Goal: Task Accomplishment & Management: Use online tool/utility

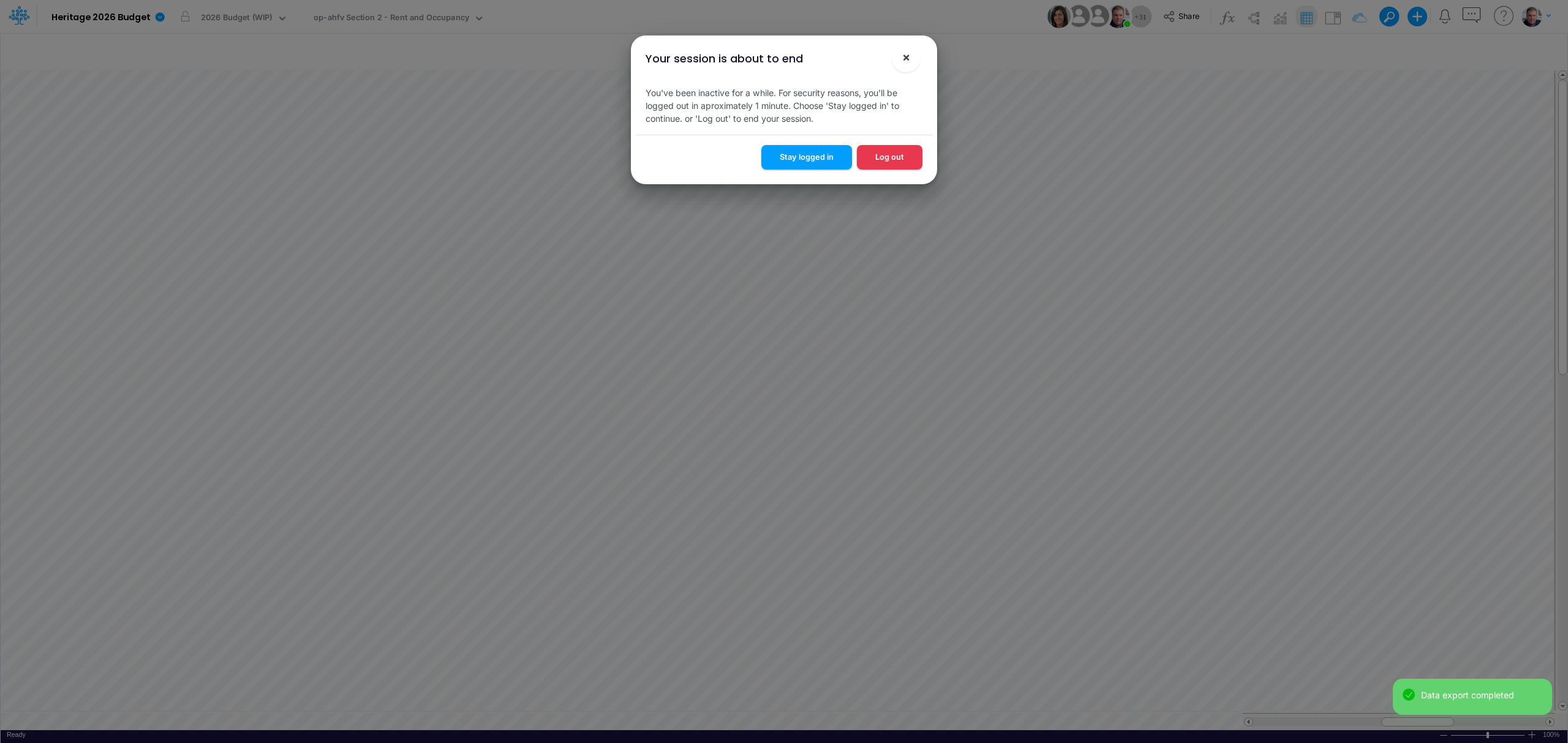
click at [908, 53] on span "×" at bounding box center [906, 57] width 8 height 15
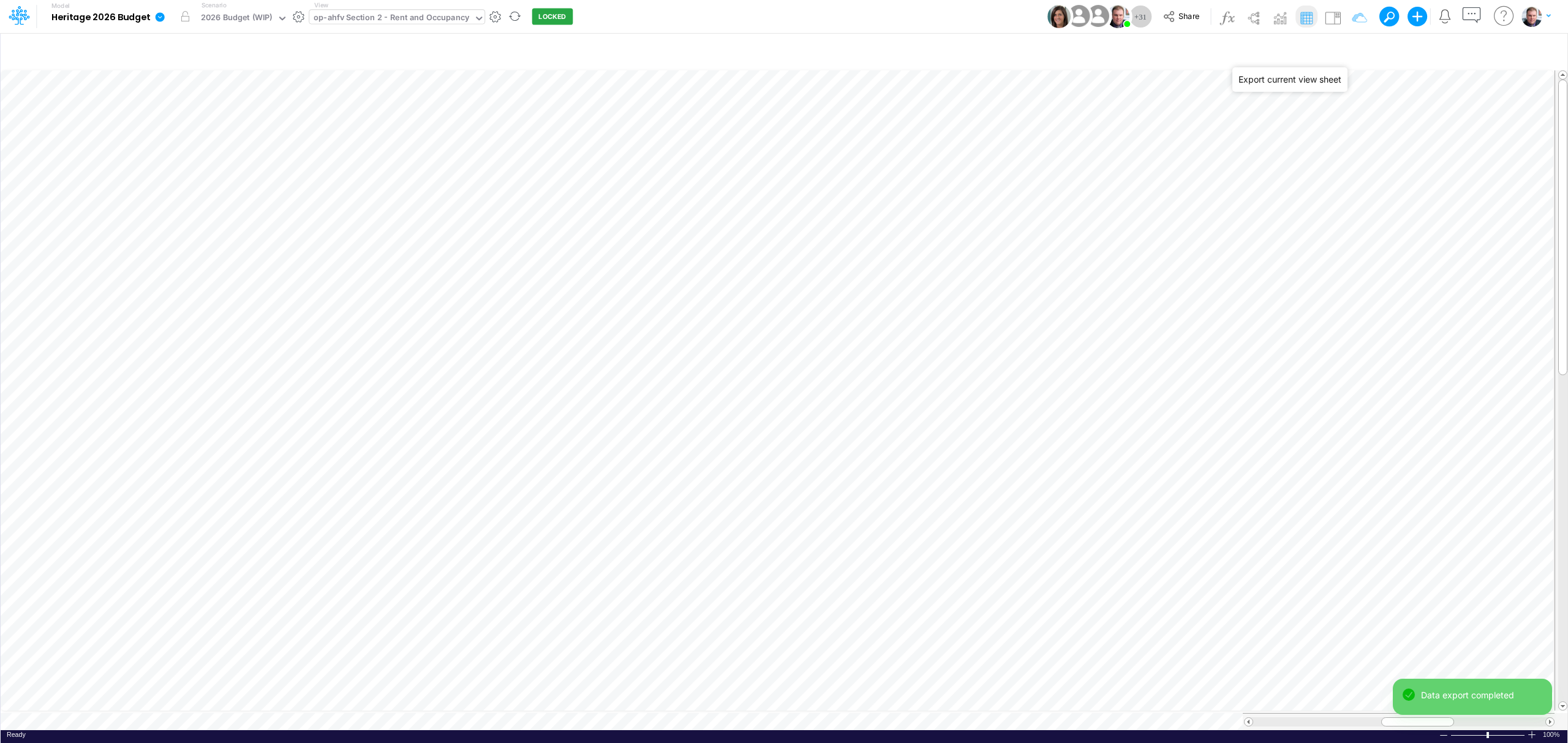
click at [367, 18] on div "op-ahfv Section 2 - Rent and Occupancy" at bounding box center [392, 18] width 156 height 14
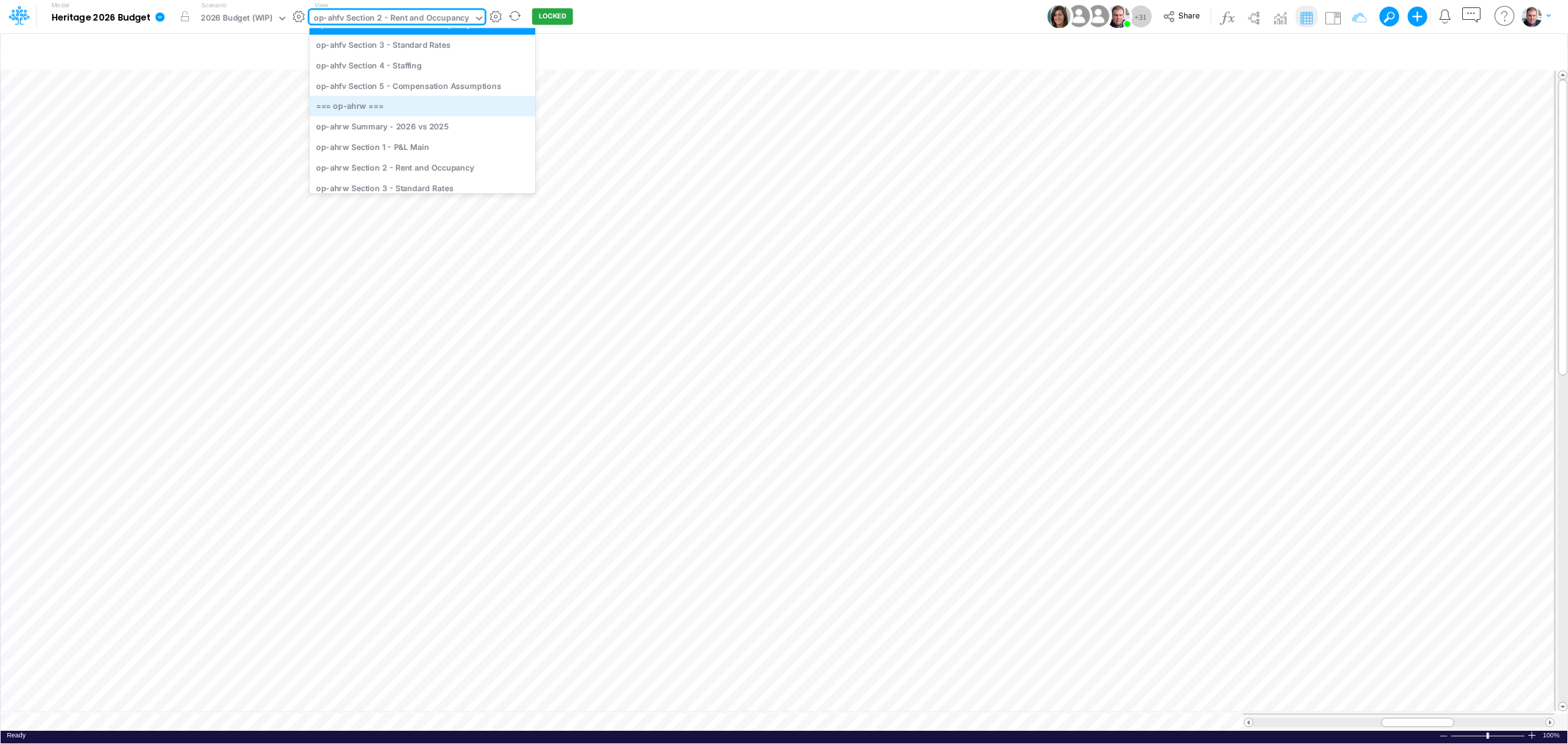
scroll to position [331, 0]
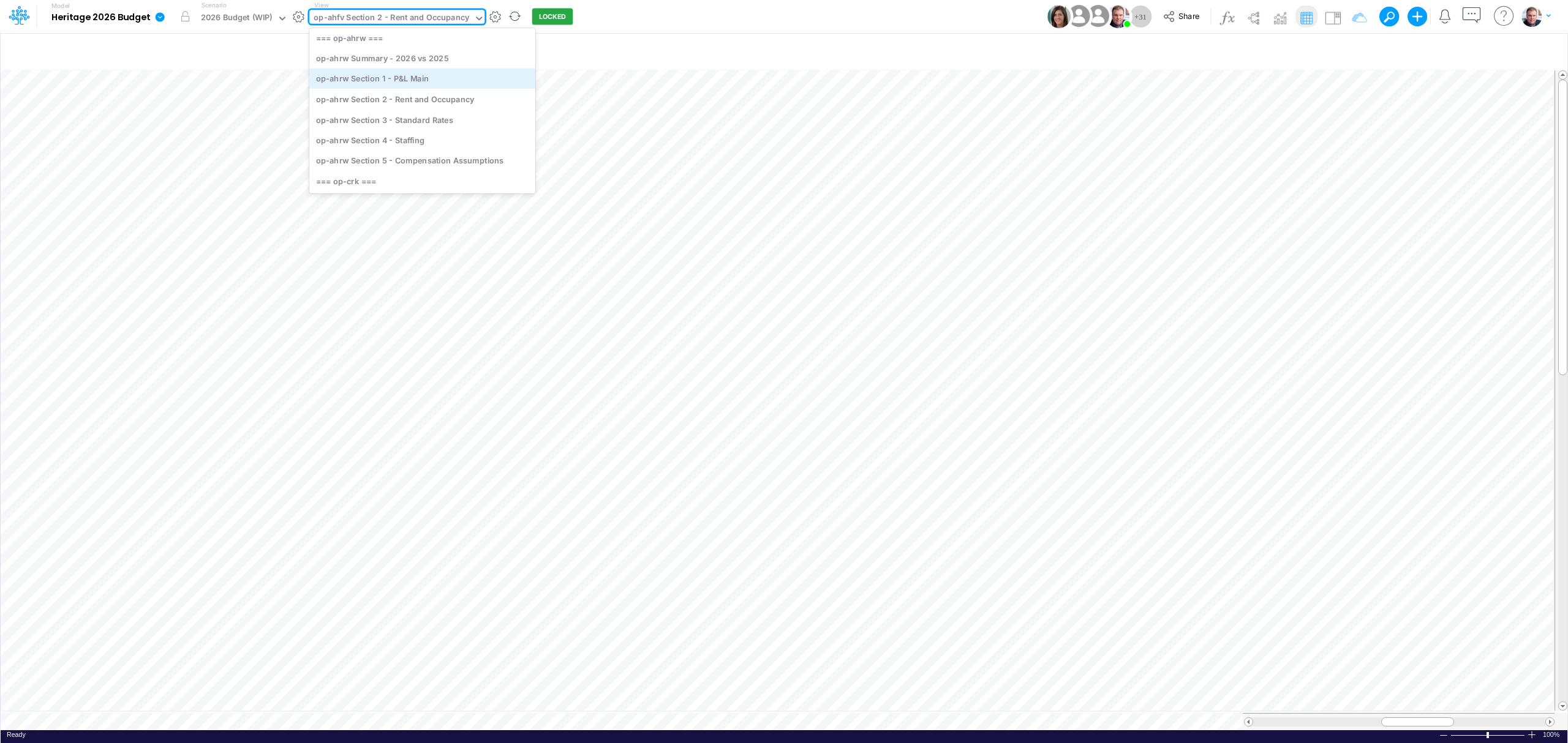
click at [398, 82] on div "op-ahrw Section 1 - P&L Main" at bounding box center [422, 79] width 226 height 20
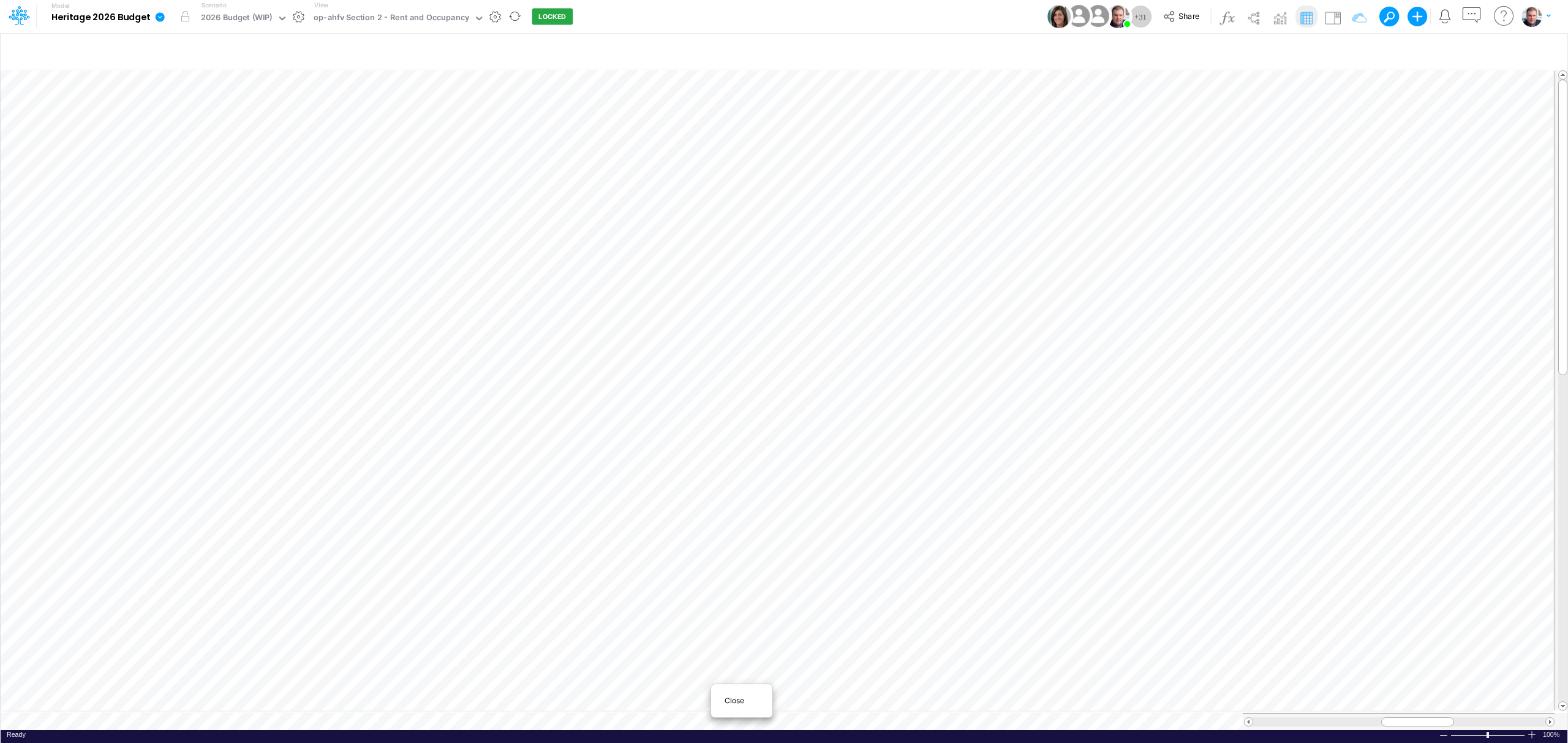
click at [723, 703] on div "Close" at bounding box center [741, 701] width 53 height 15
click at [579, 703] on span "Close" at bounding box center [588, 703] width 34 height 11
click at [429, 694] on span "Close" at bounding box center [440, 698] width 34 height 11
click at [309, 706] on div "Close" at bounding box center [318, 701] width 53 height 15
drag, startPoint x: 1390, startPoint y: 721, endPoint x: 1418, endPoint y: 721, distance: 28.0
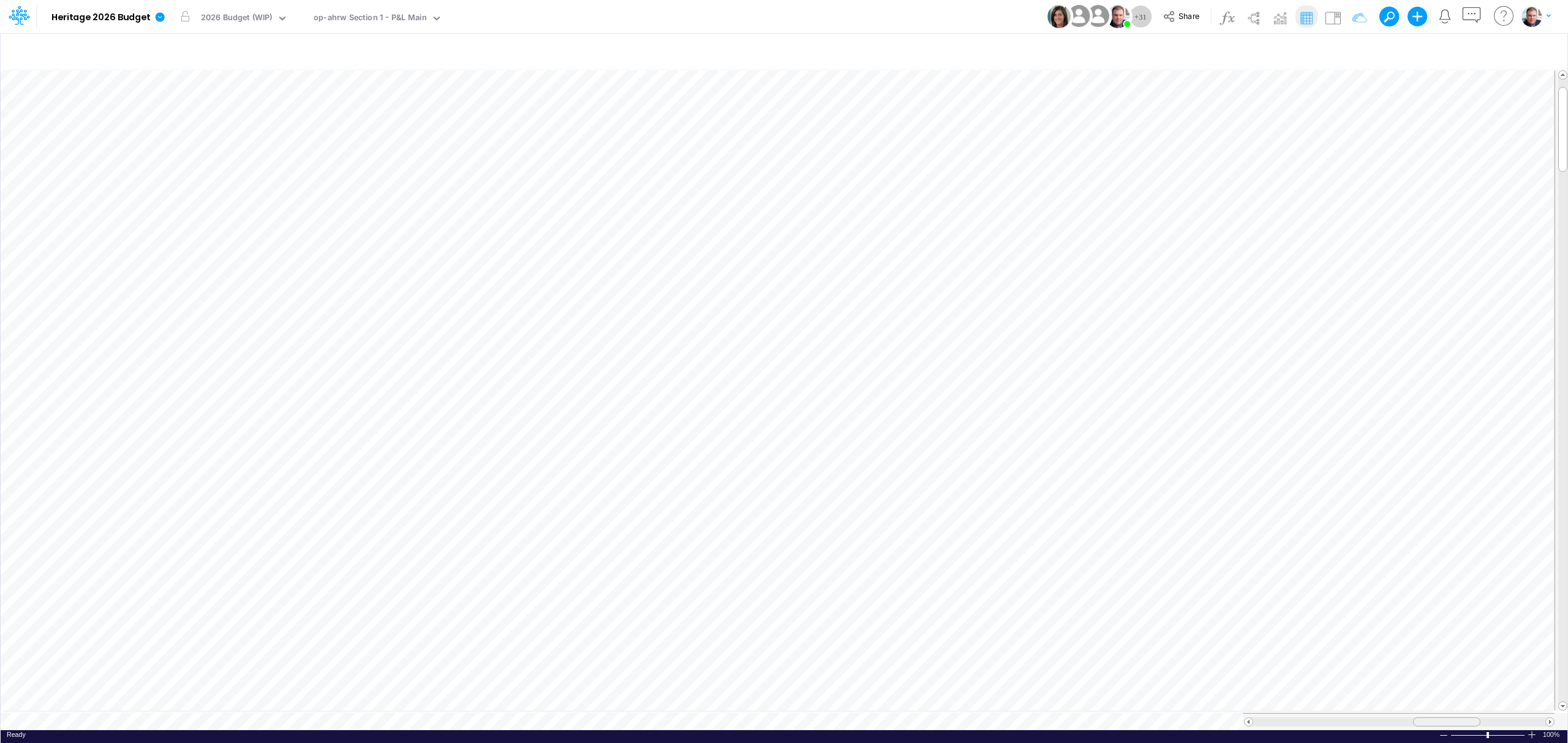
click at [1418, 721] on div at bounding box center [1447, 722] width 68 height 9
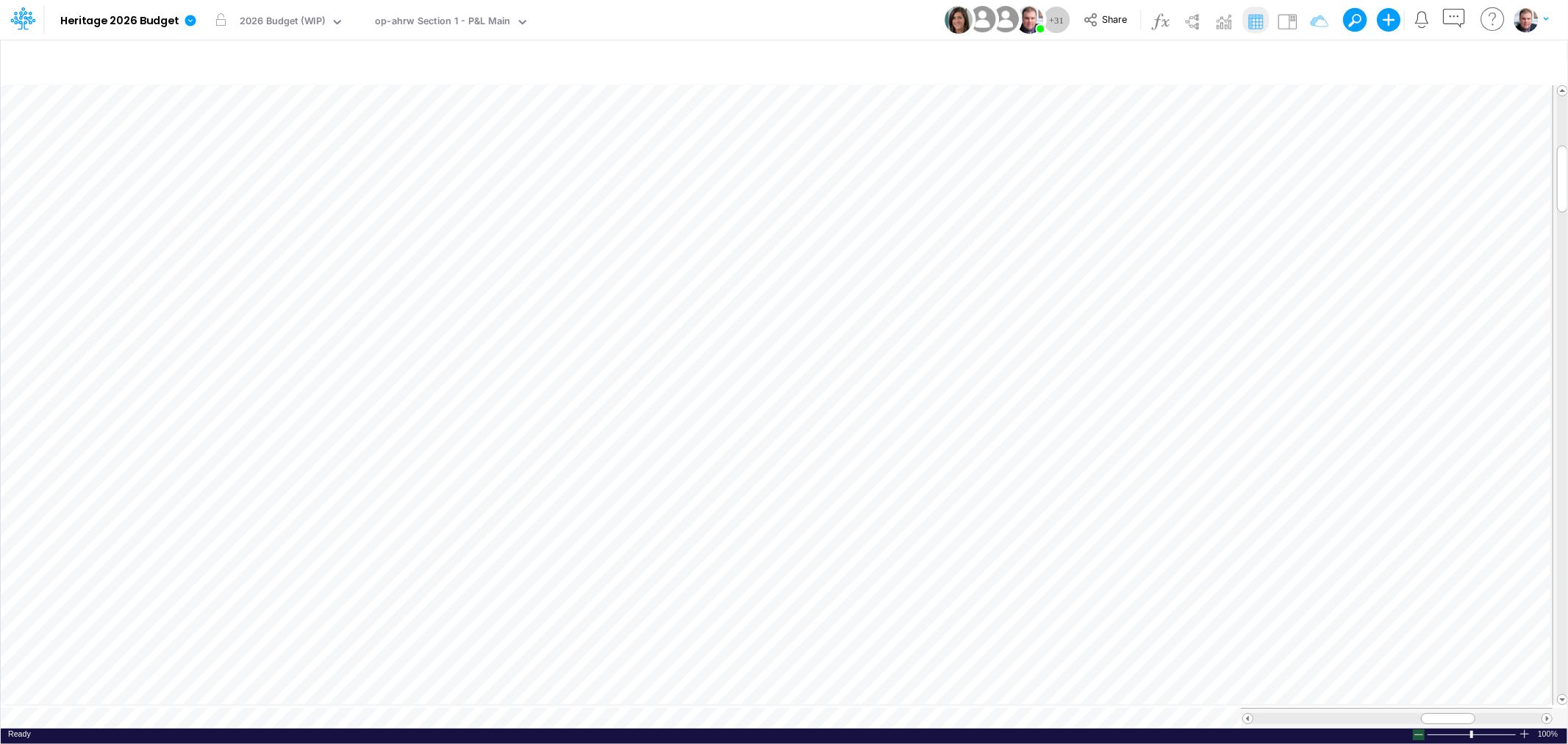
click at [1417, 729] on div at bounding box center [1418, 734] width 11 height 11
click at [478, 22] on div "op-ahrw Section 1 - P&L Main" at bounding box center [443, 22] width 136 height 17
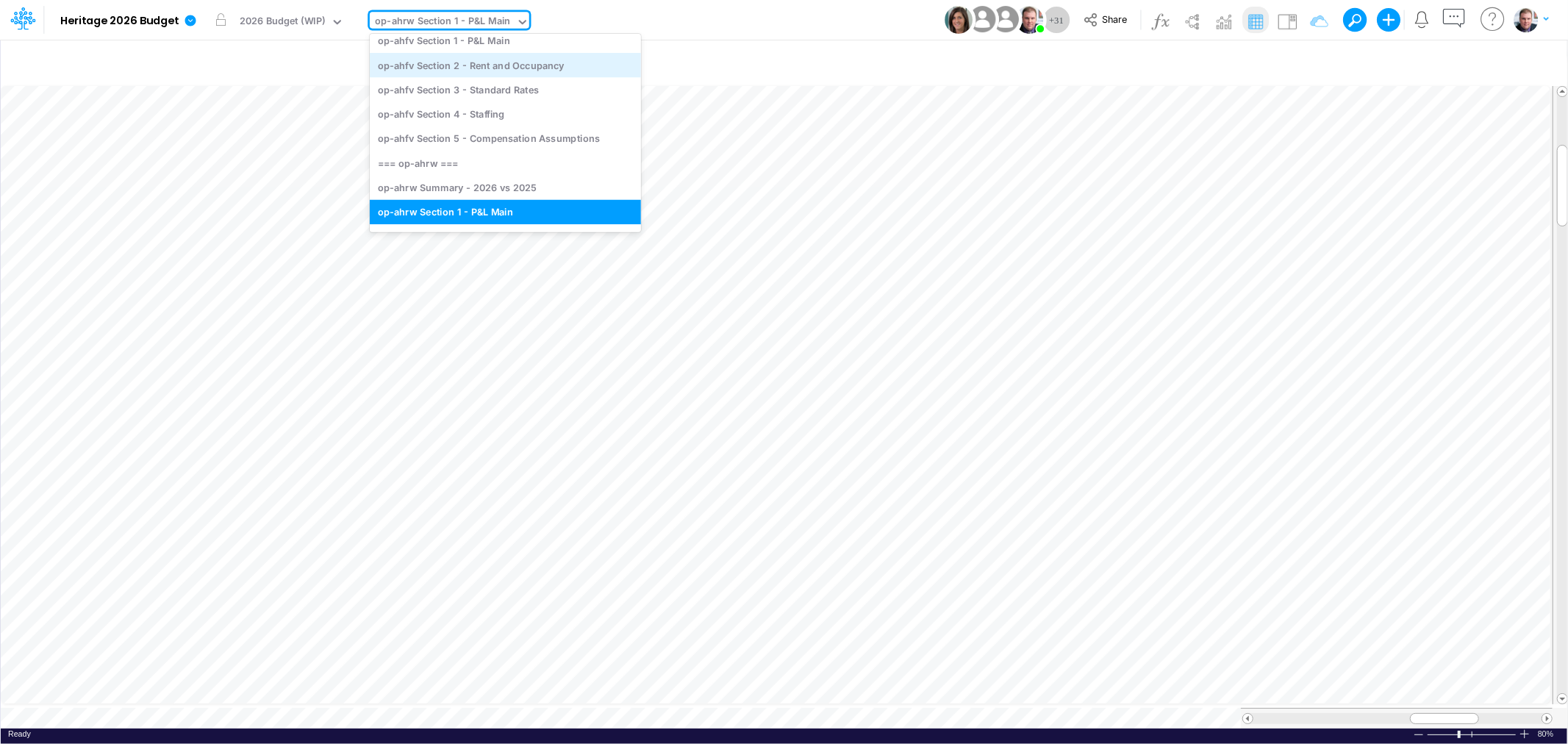
click at [516, 67] on div "op-ahfv Section 2 - Rent and Occupancy" at bounding box center [505, 65] width 271 height 24
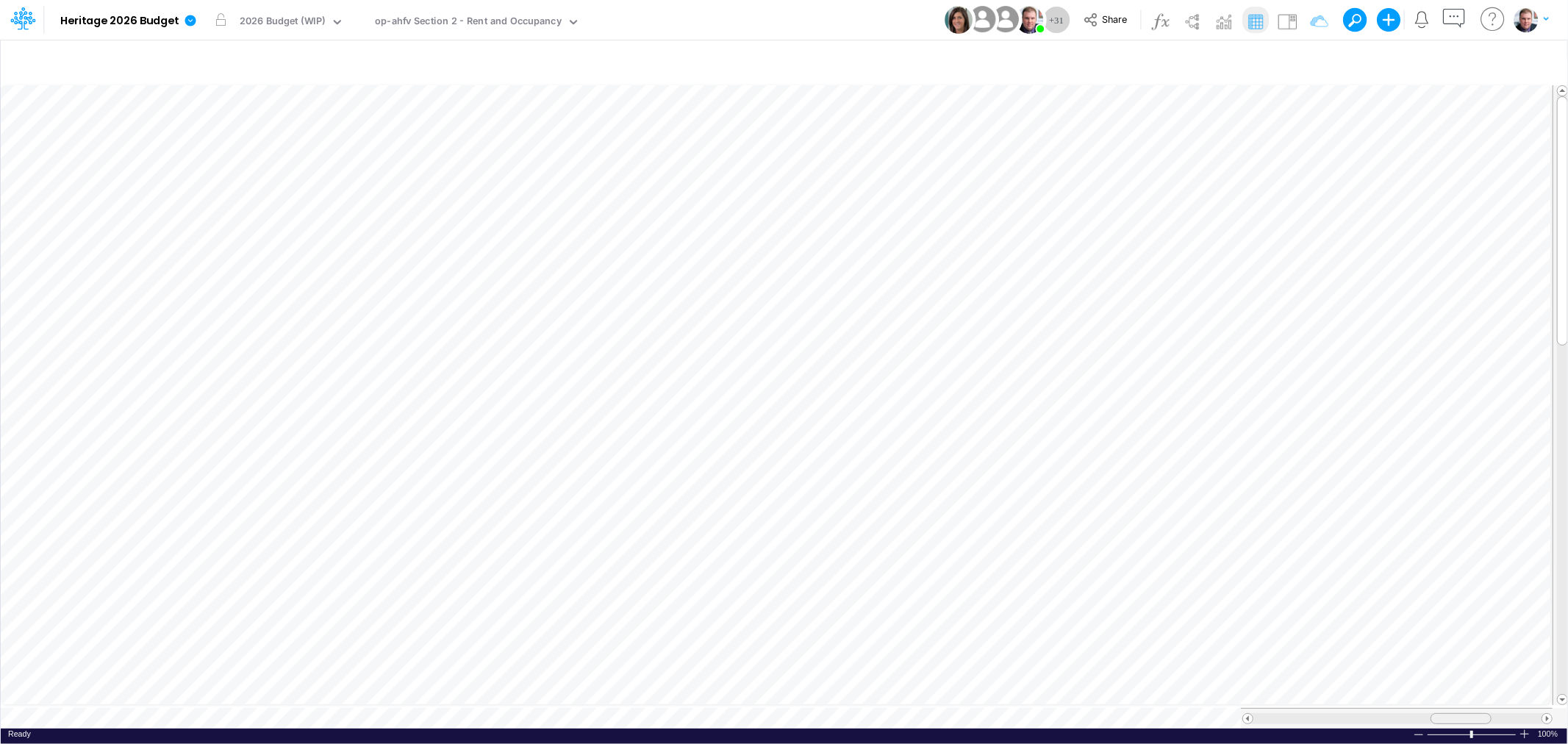
drag, startPoint x: 1422, startPoint y: 710, endPoint x: 1465, endPoint y: 710, distance: 43.0
click at [1465, 713] on div at bounding box center [1461, 718] width 61 height 11
click at [508, 15] on div "op-ahfv Section 2 - Rent and Occupancy" at bounding box center [469, 22] width 187 height 17
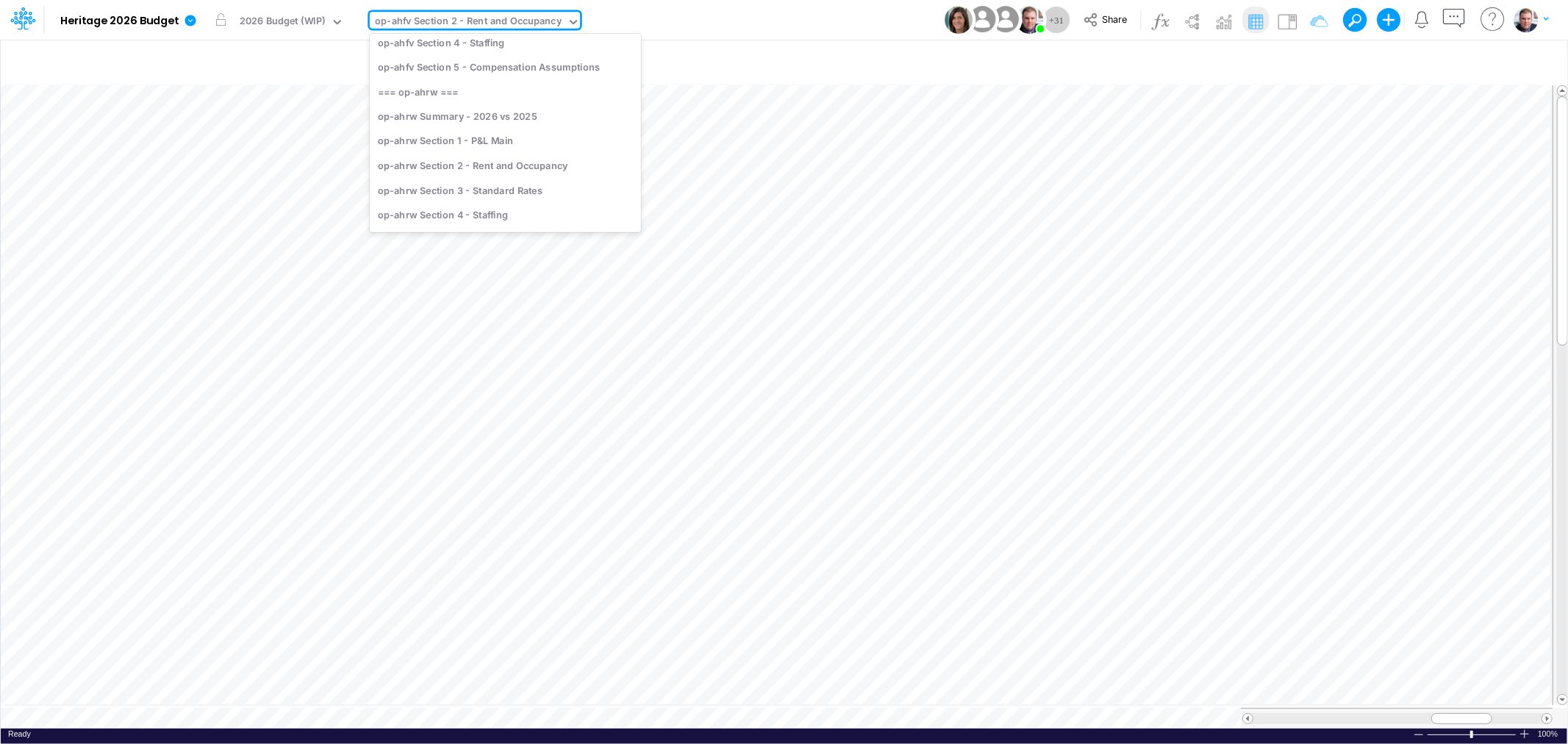
scroll to position [282, 0]
click at [526, 155] on div "op-ahrw Section 2 - Rent and Occupancy" at bounding box center [505, 164] width 271 height 24
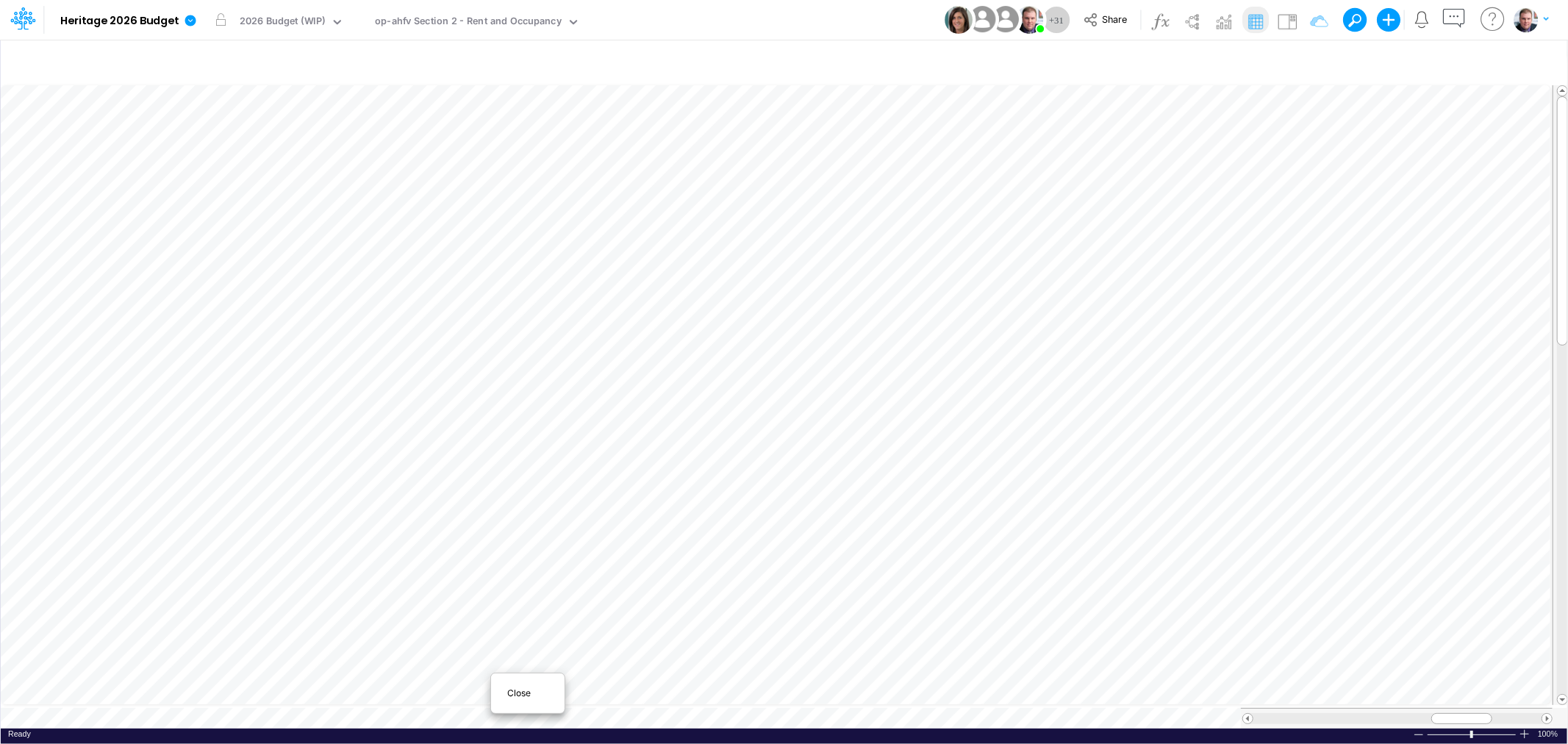
click at [524, 689] on span "Close" at bounding box center [527, 693] width 41 height 13
drag, startPoint x: 1415, startPoint y: 711, endPoint x: 1443, endPoint y: 710, distance: 28.0
click at [1443, 713] on span at bounding box center [1445, 718] width 9 height 9
click at [1416, 731] on div at bounding box center [1418, 734] width 11 height 11
drag, startPoint x: 1453, startPoint y: 710, endPoint x: 1442, endPoint y: 710, distance: 11.0
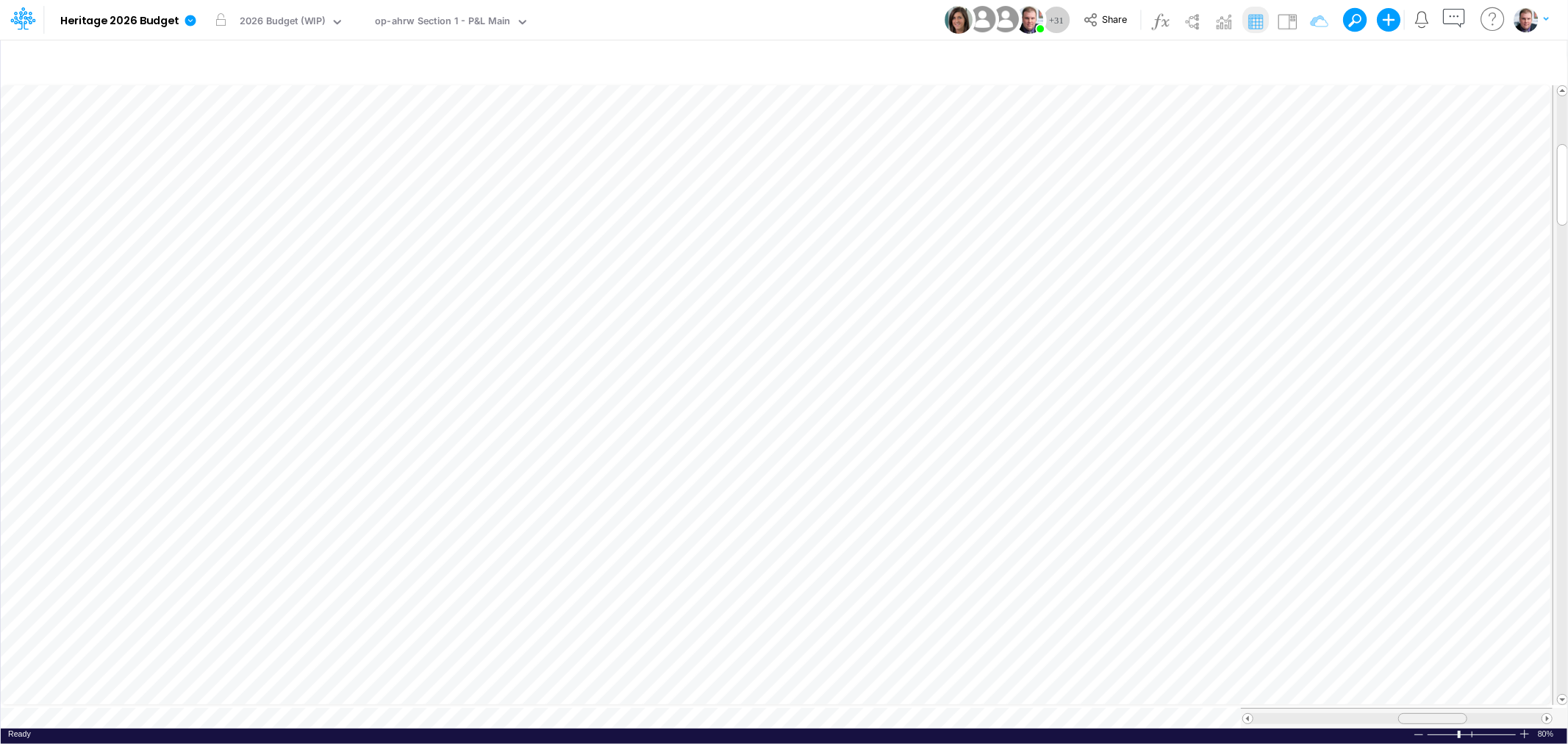
click at [1442, 713] on div at bounding box center [1432, 718] width 69 height 11
drag, startPoint x: 1429, startPoint y: 707, endPoint x: 1443, endPoint y: 707, distance: 14.0
click at [1443, 713] on div at bounding box center [1453, 718] width 69 height 11
click at [1449, 713] on div at bounding box center [1456, 718] width 69 height 11
drag, startPoint x: 1429, startPoint y: 707, endPoint x: 1400, endPoint y: 710, distance: 29.2
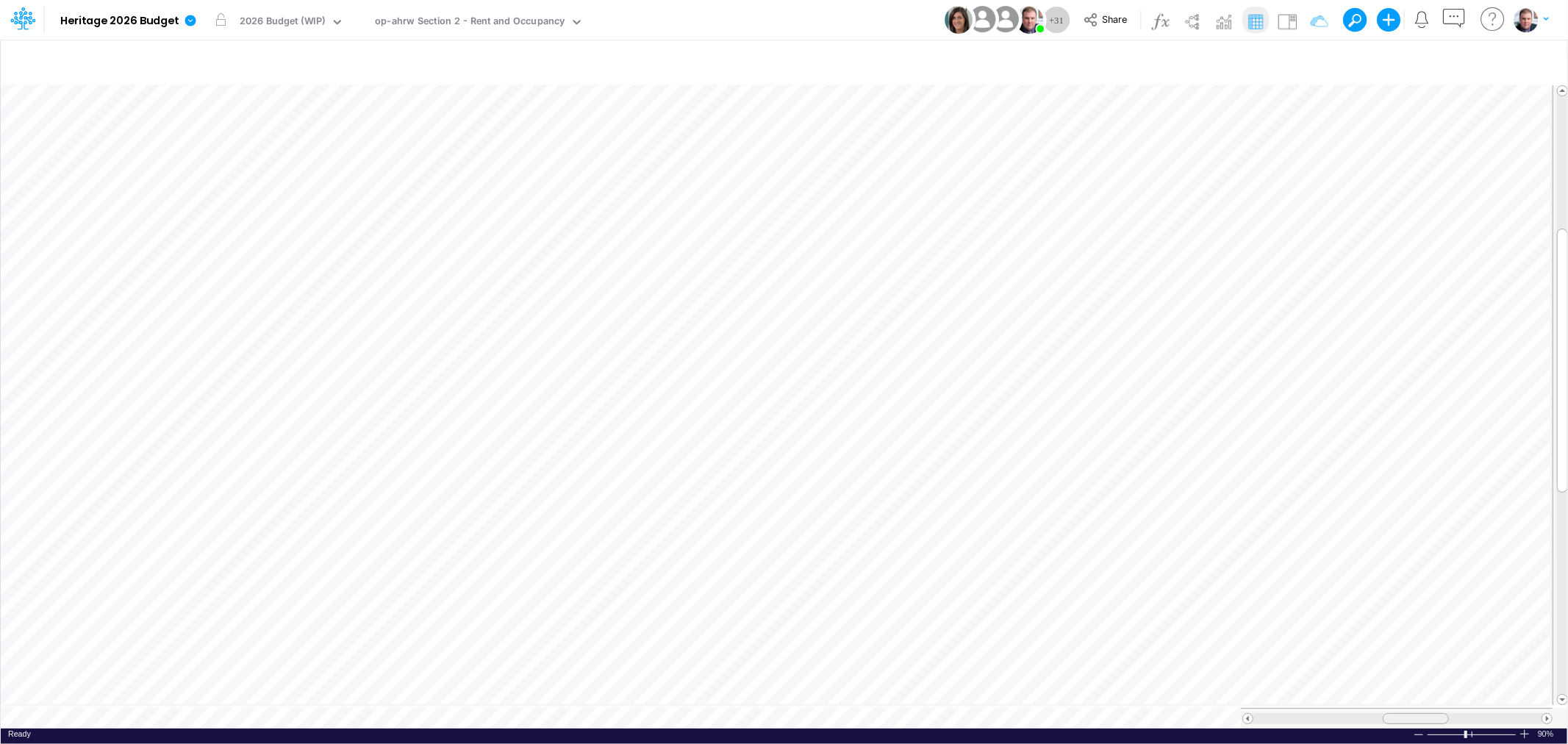
click at [1400, 713] on div at bounding box center [1416, 718] width 66 height 11
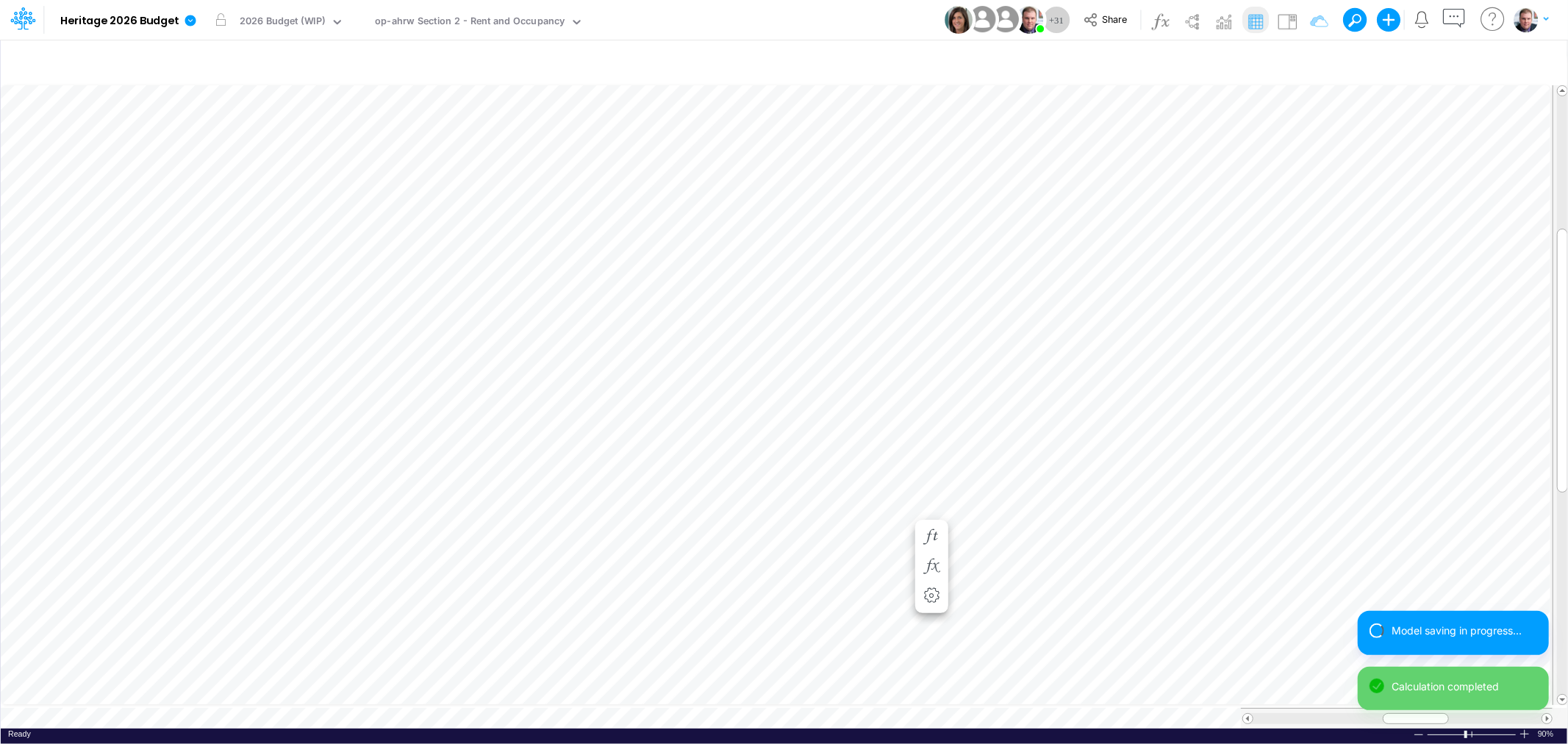
scroll to position [0, 1]
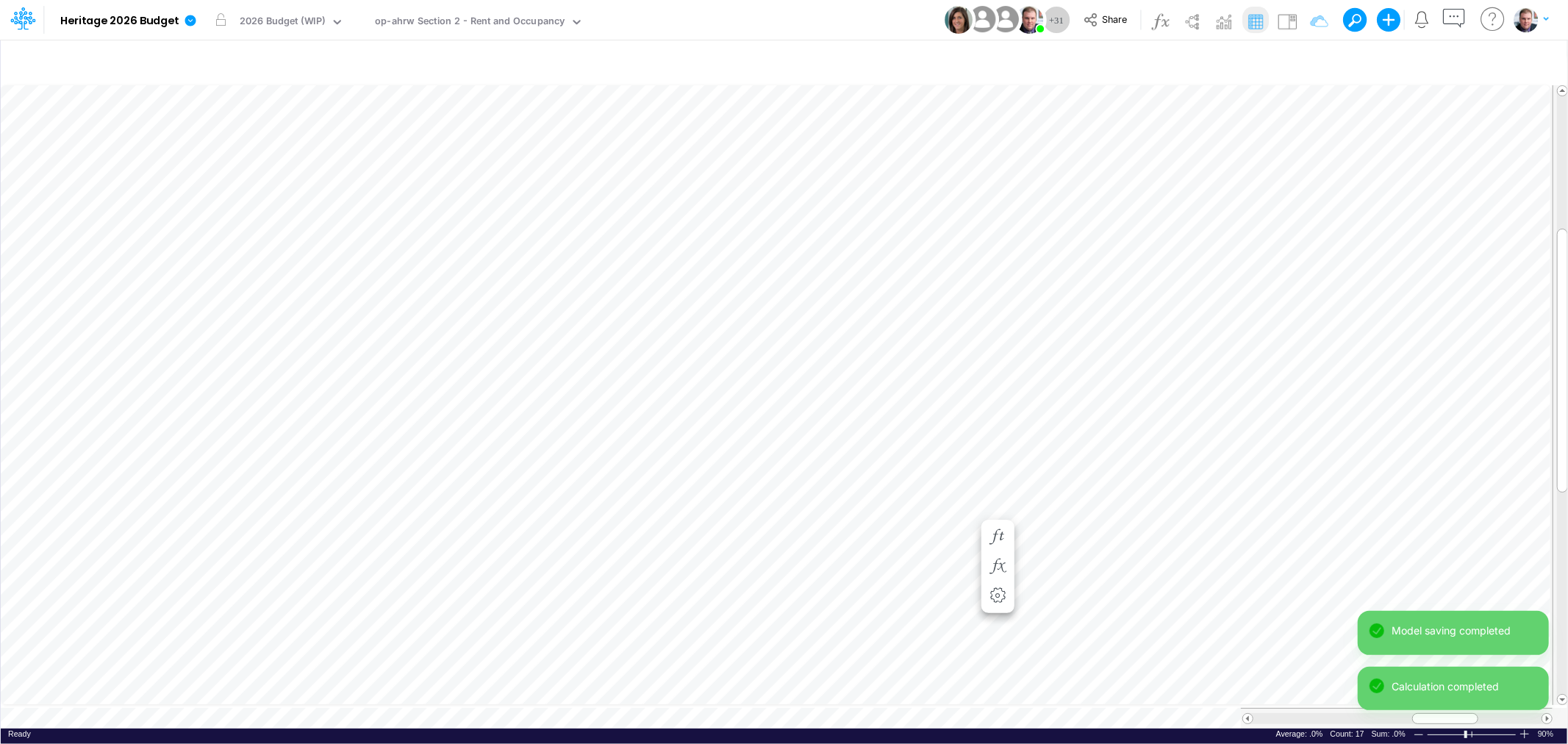
click at [1568, 512] on html "Model Heritage 2026 Budget Edit model settings Duplicate Import QuickBooks Quic…" at bounding box center [784, 372] width 1568 height 744
click at [1247, 713] on span at bounding box center [1247, 718] width 9 height 9
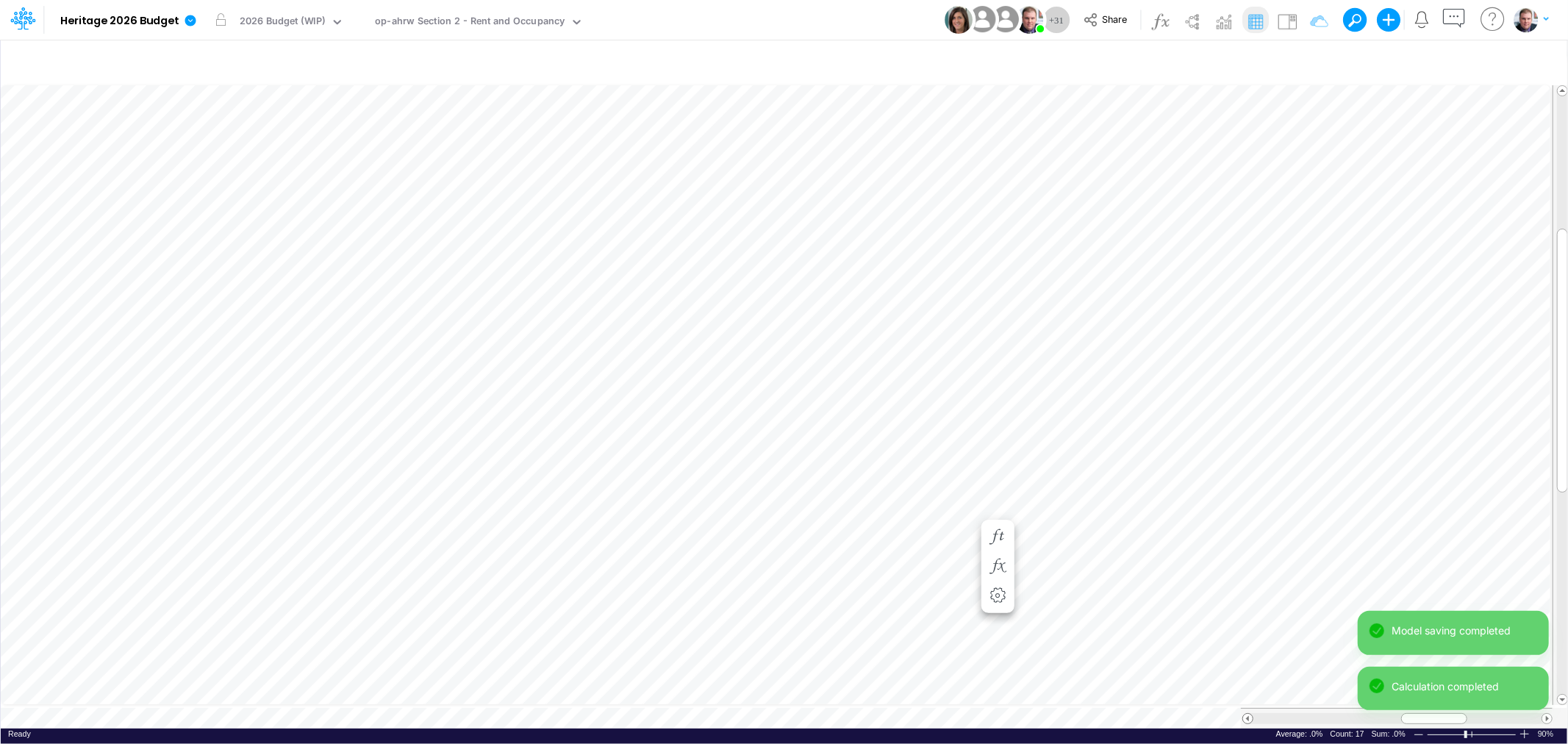
click at [1247, 713] on span at bounding box center [1247, 718] width 9 height 9
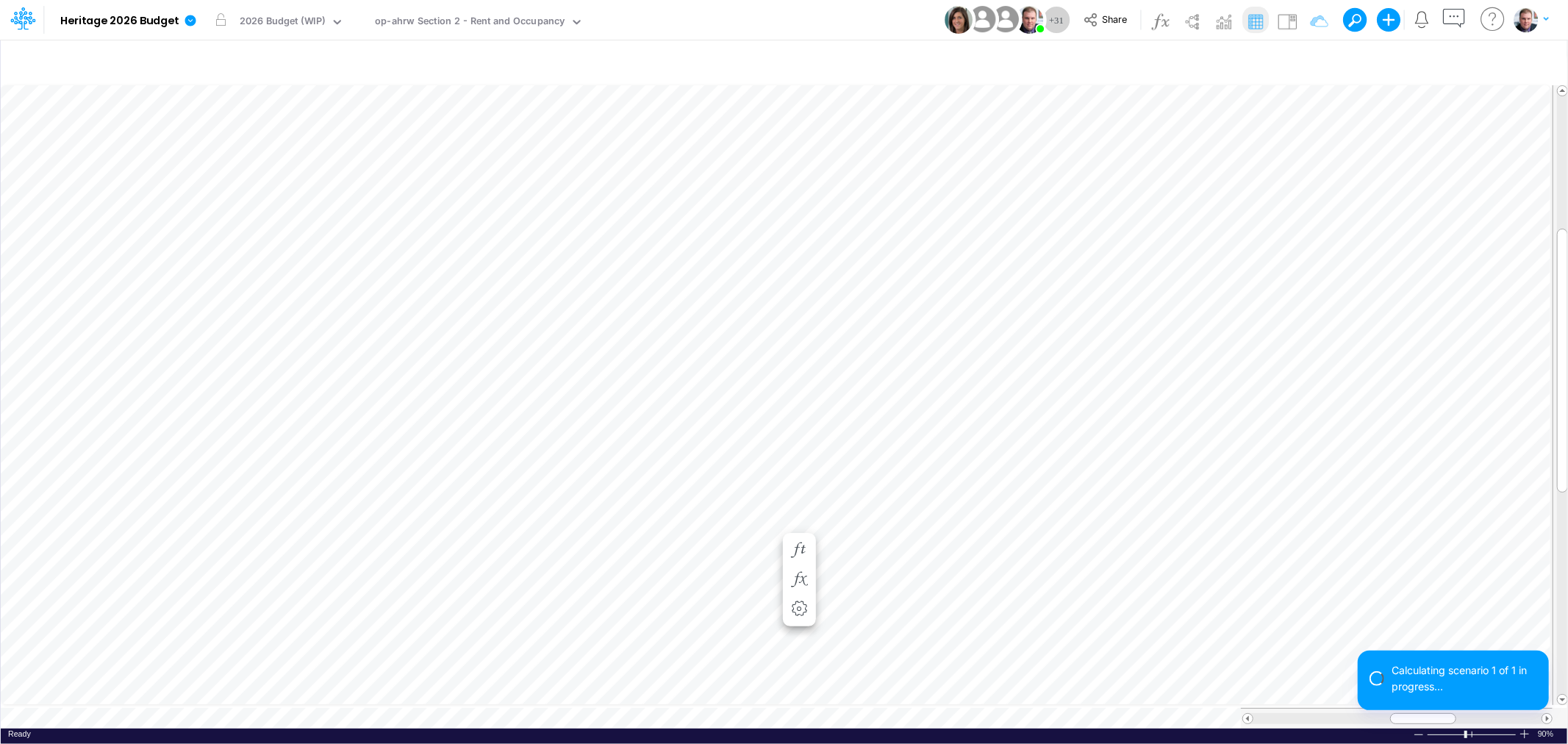
scroll to position [0, 1]
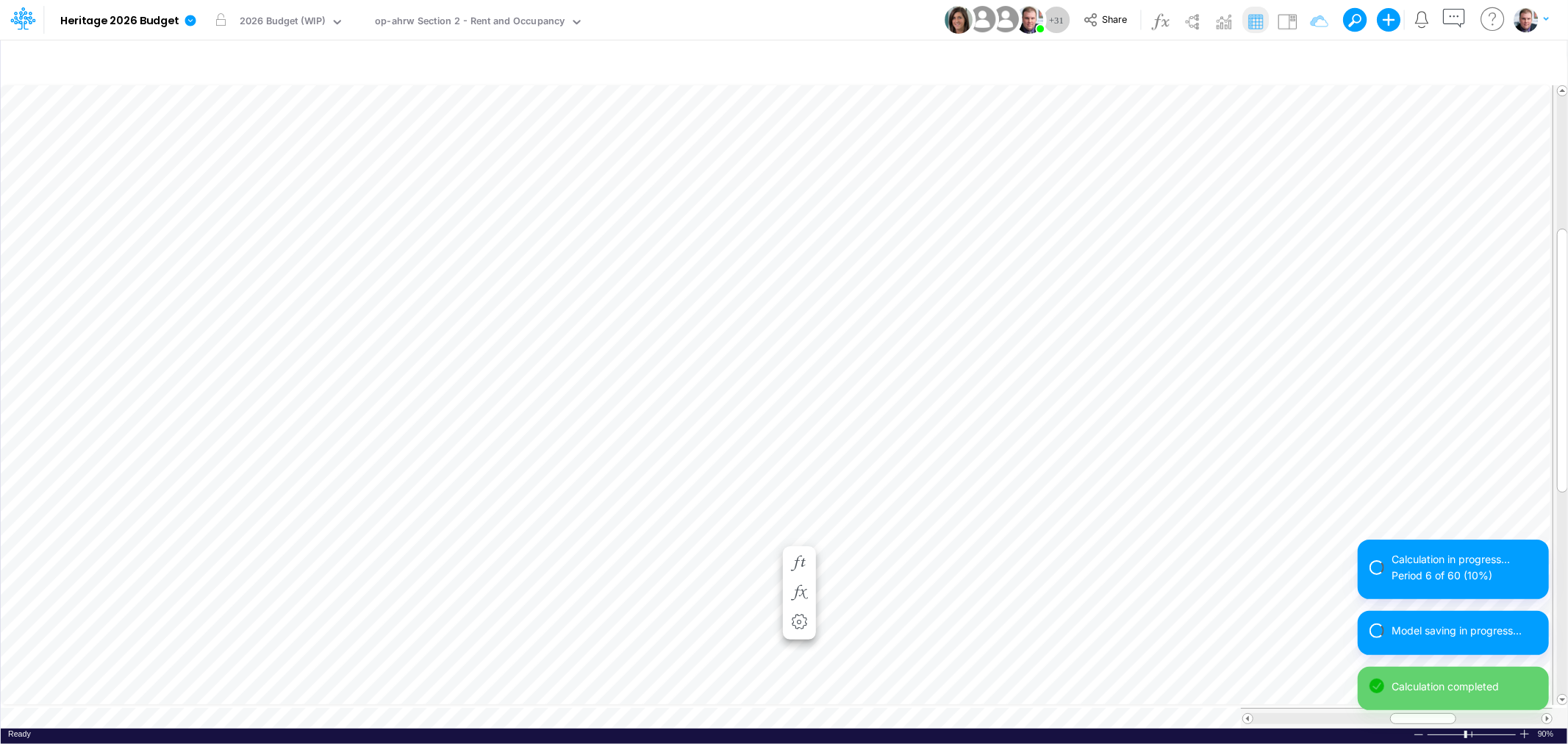
scroll to position [0, 1]
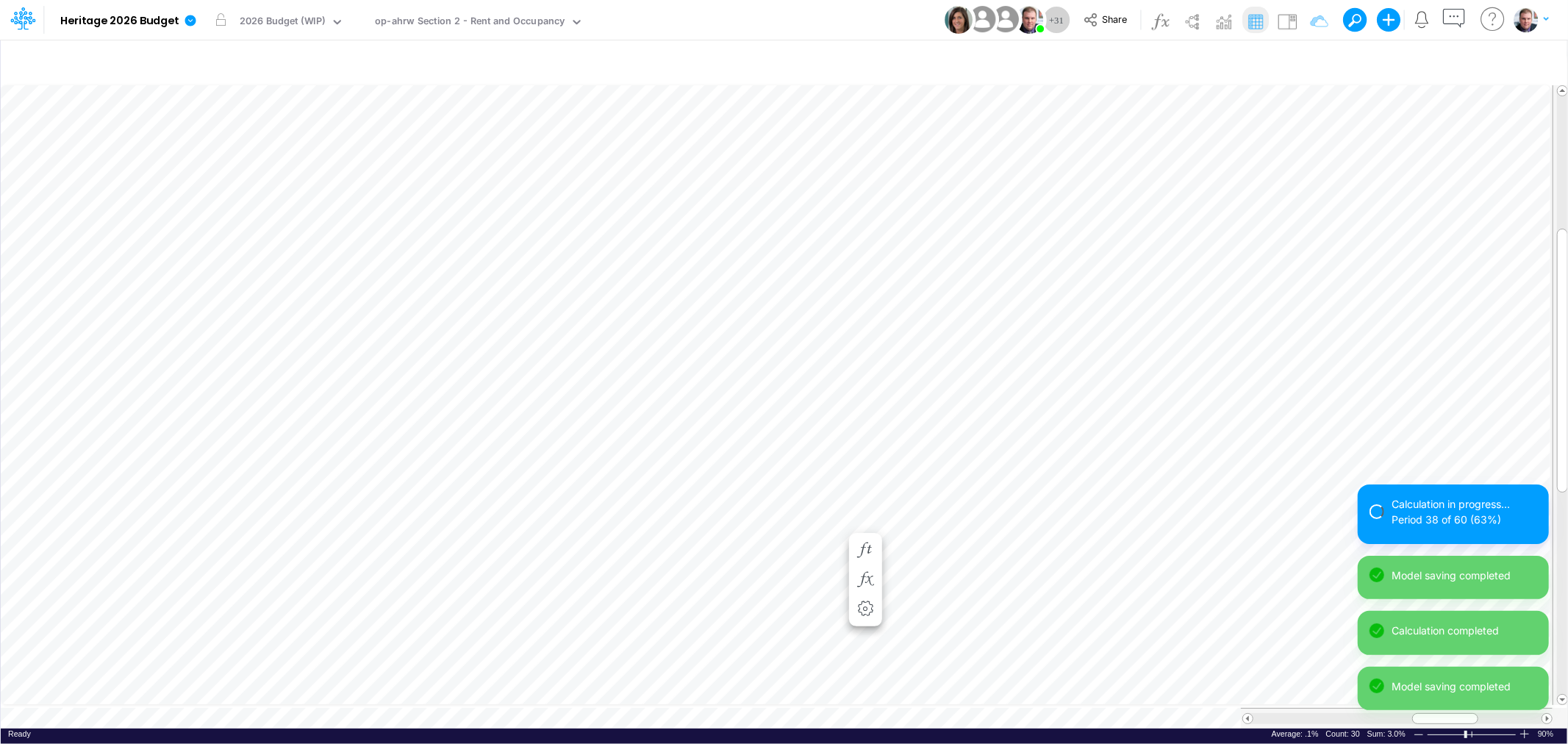
scroll to position [0, 1]
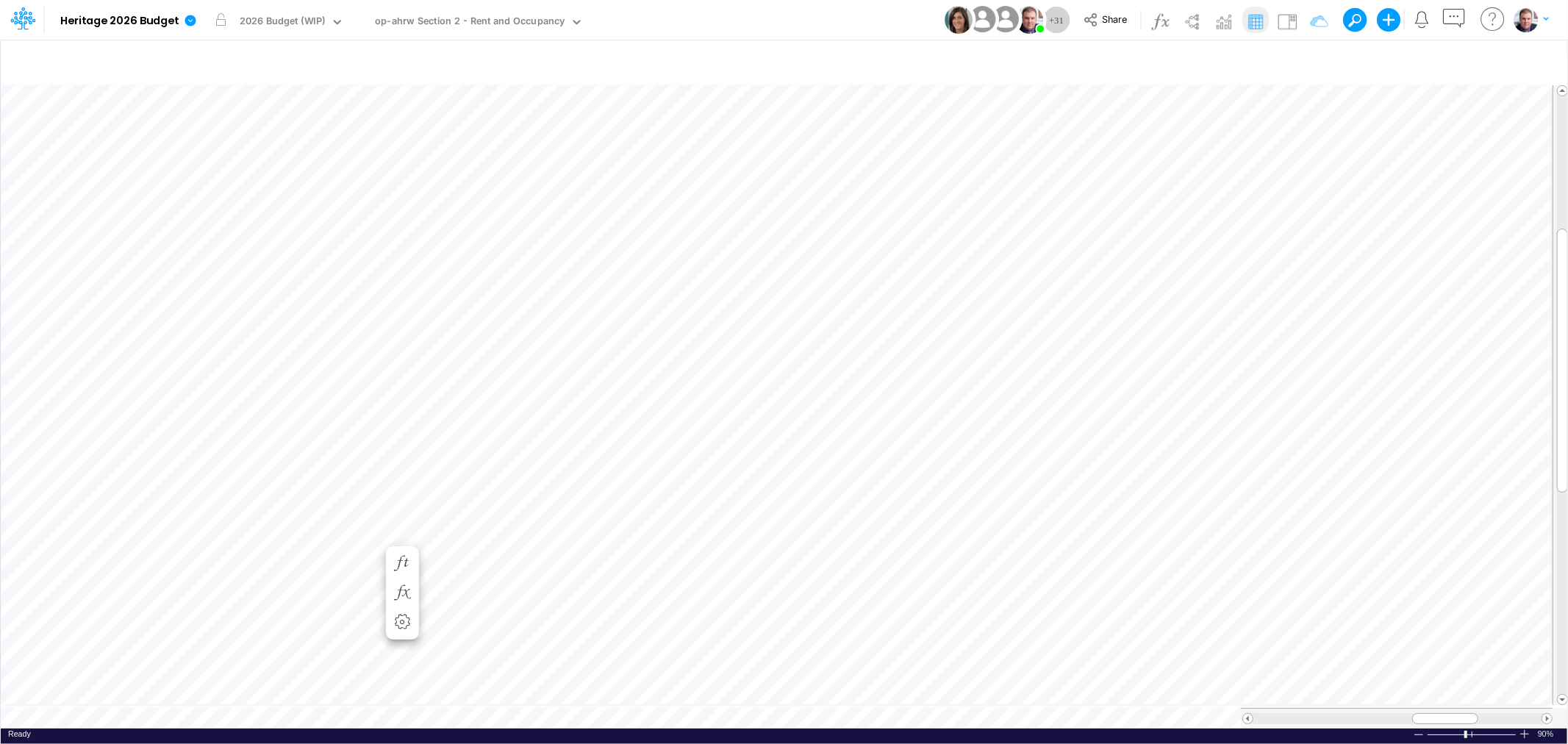
scroll to position [0, 1]
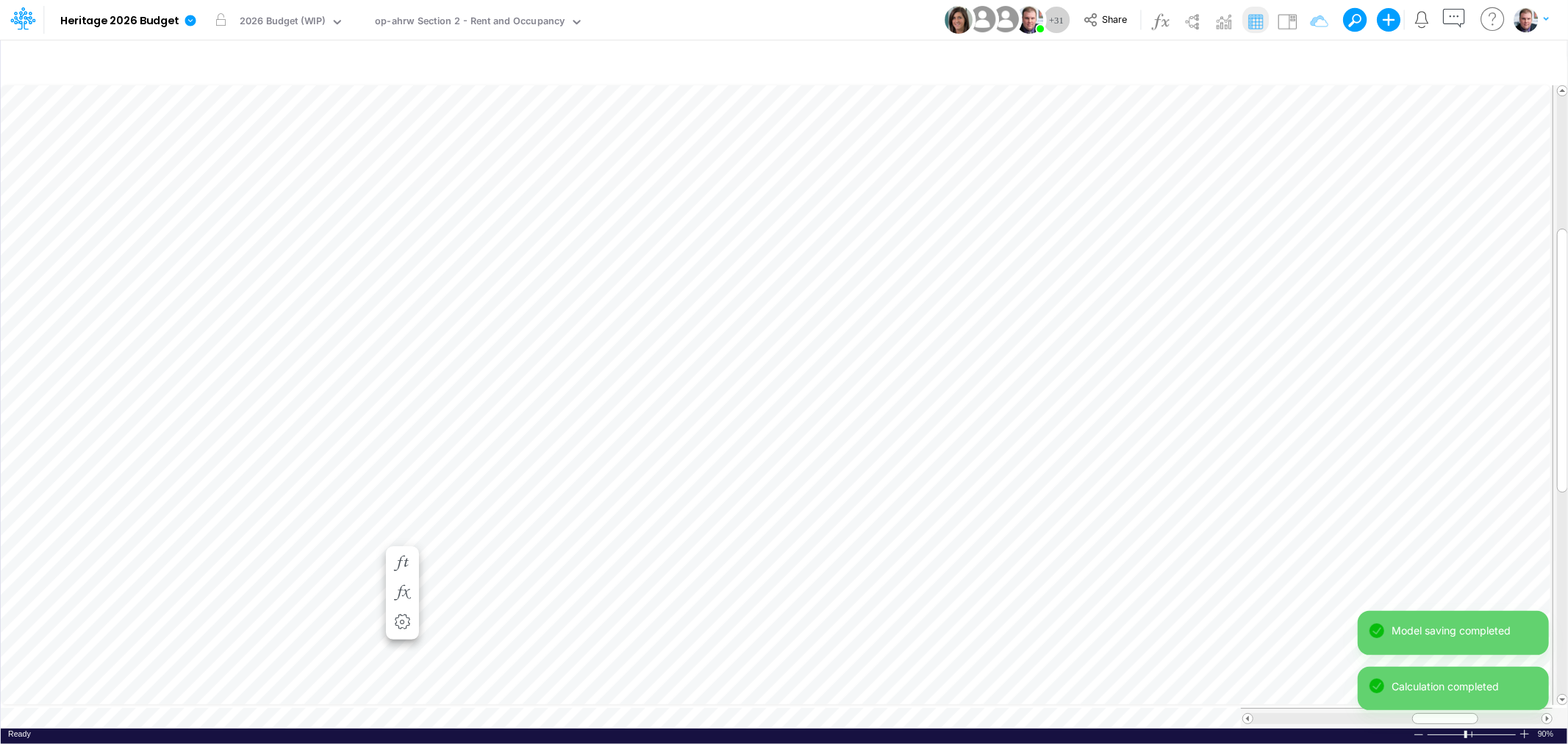
scroll to position [0, 1]
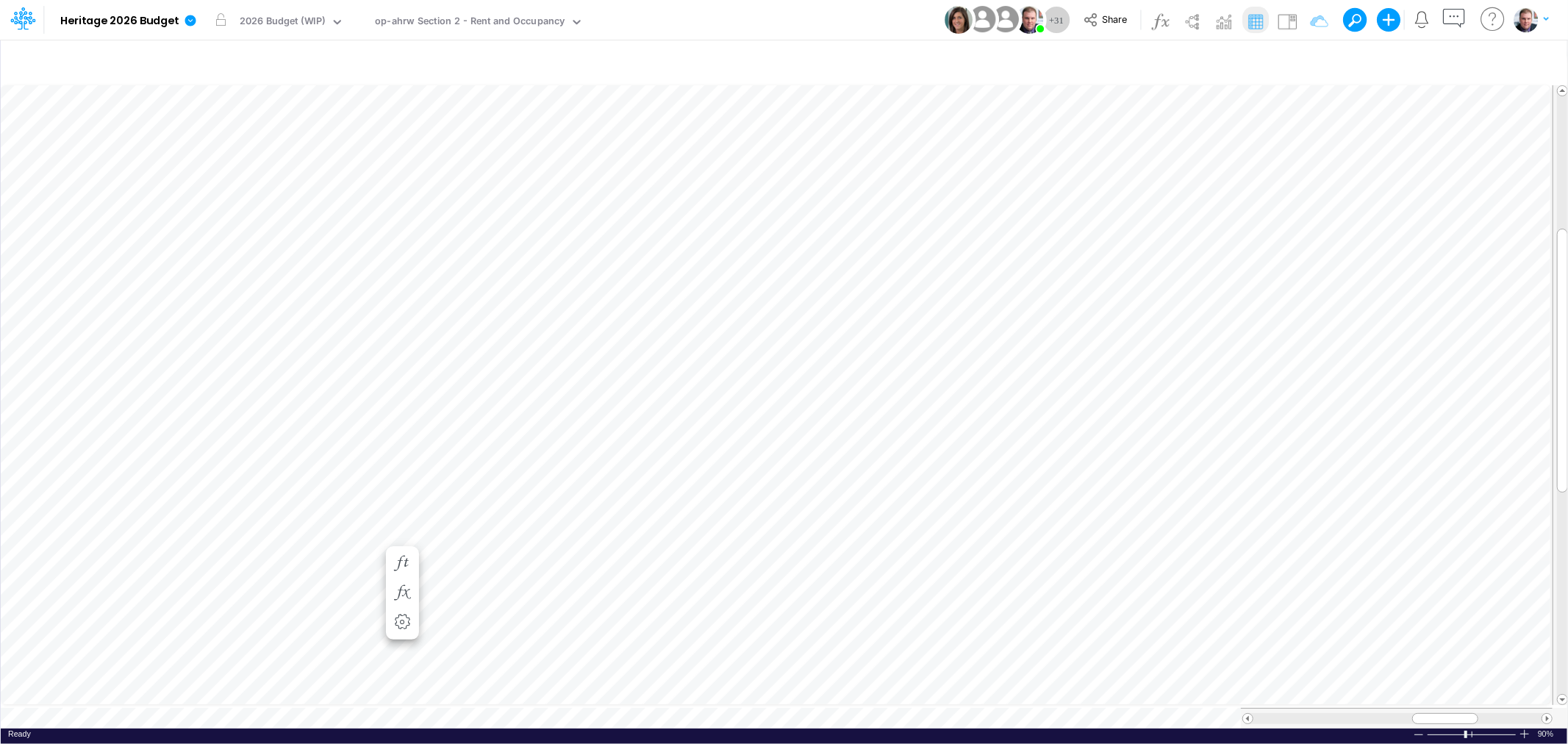
scroll to position [0, 1]
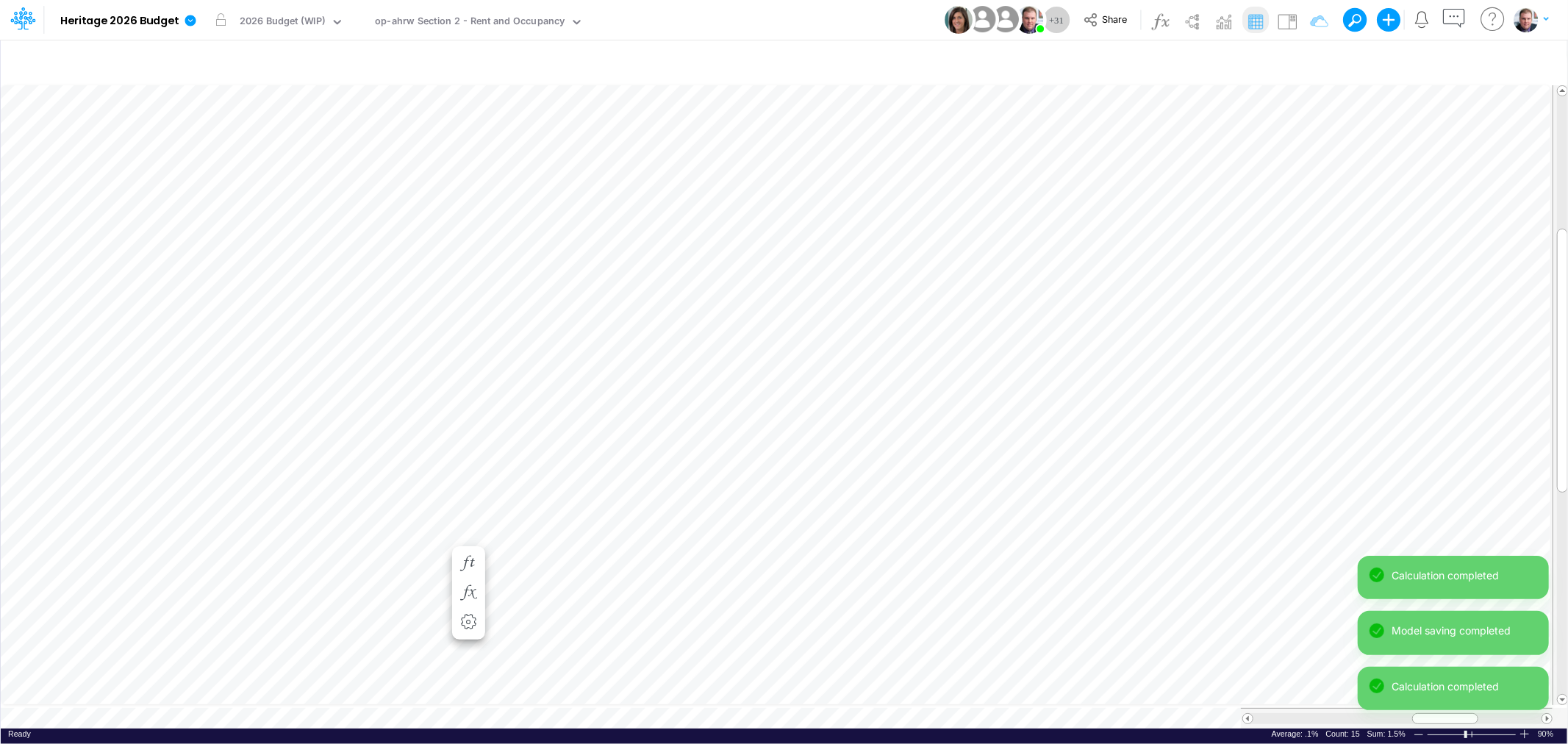
scroll to position [0, 1]
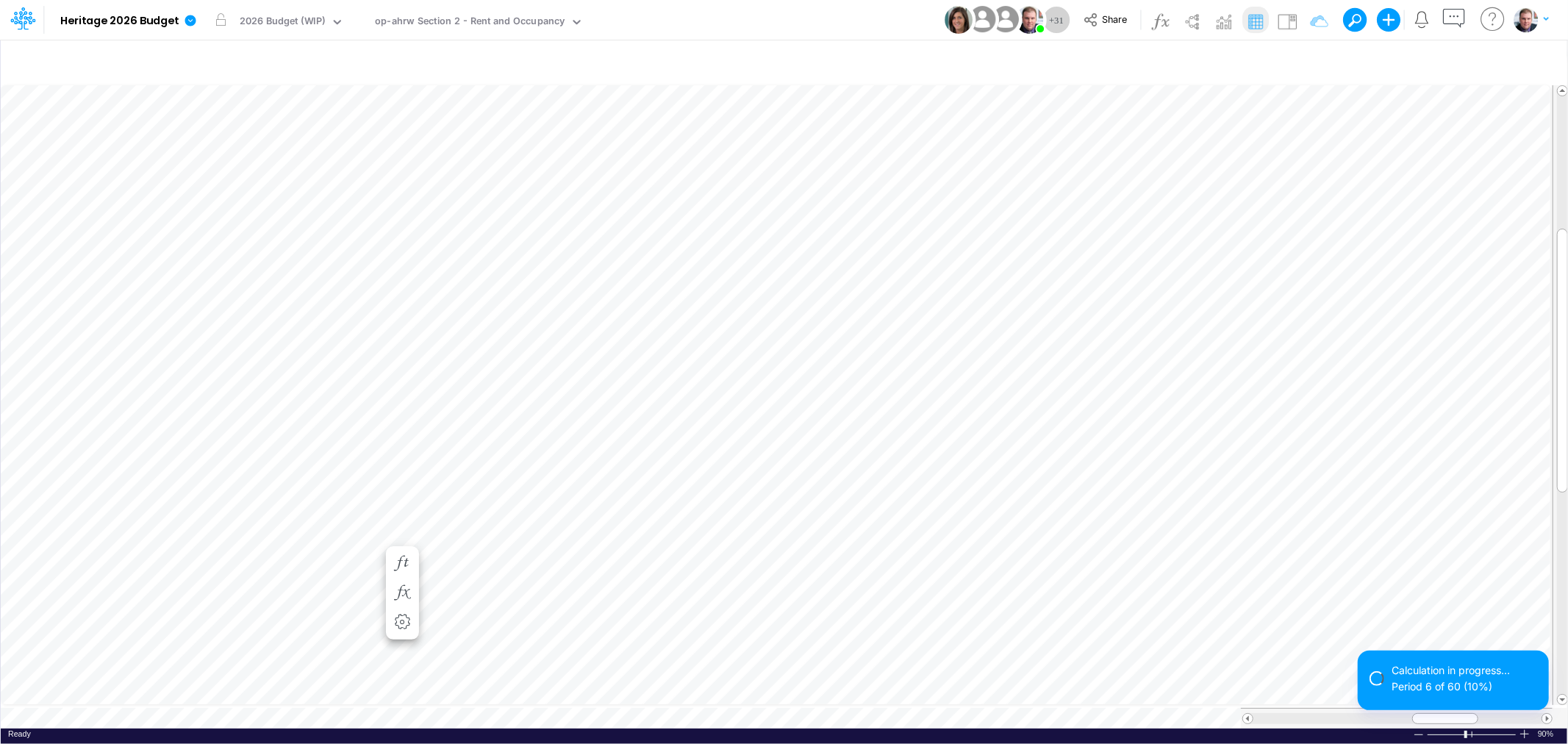
scroll to position [0, 1]
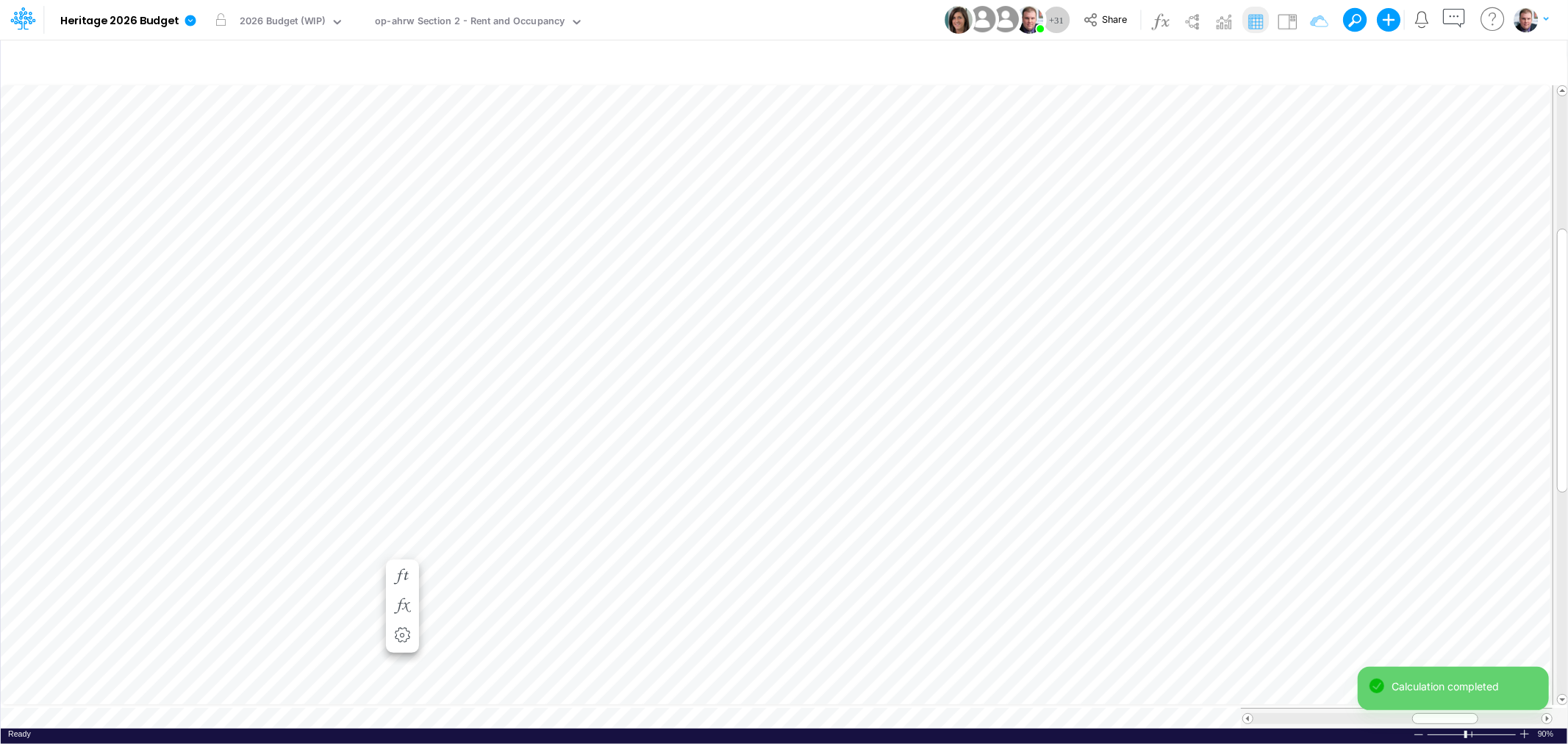
scroll to position [0, 1]
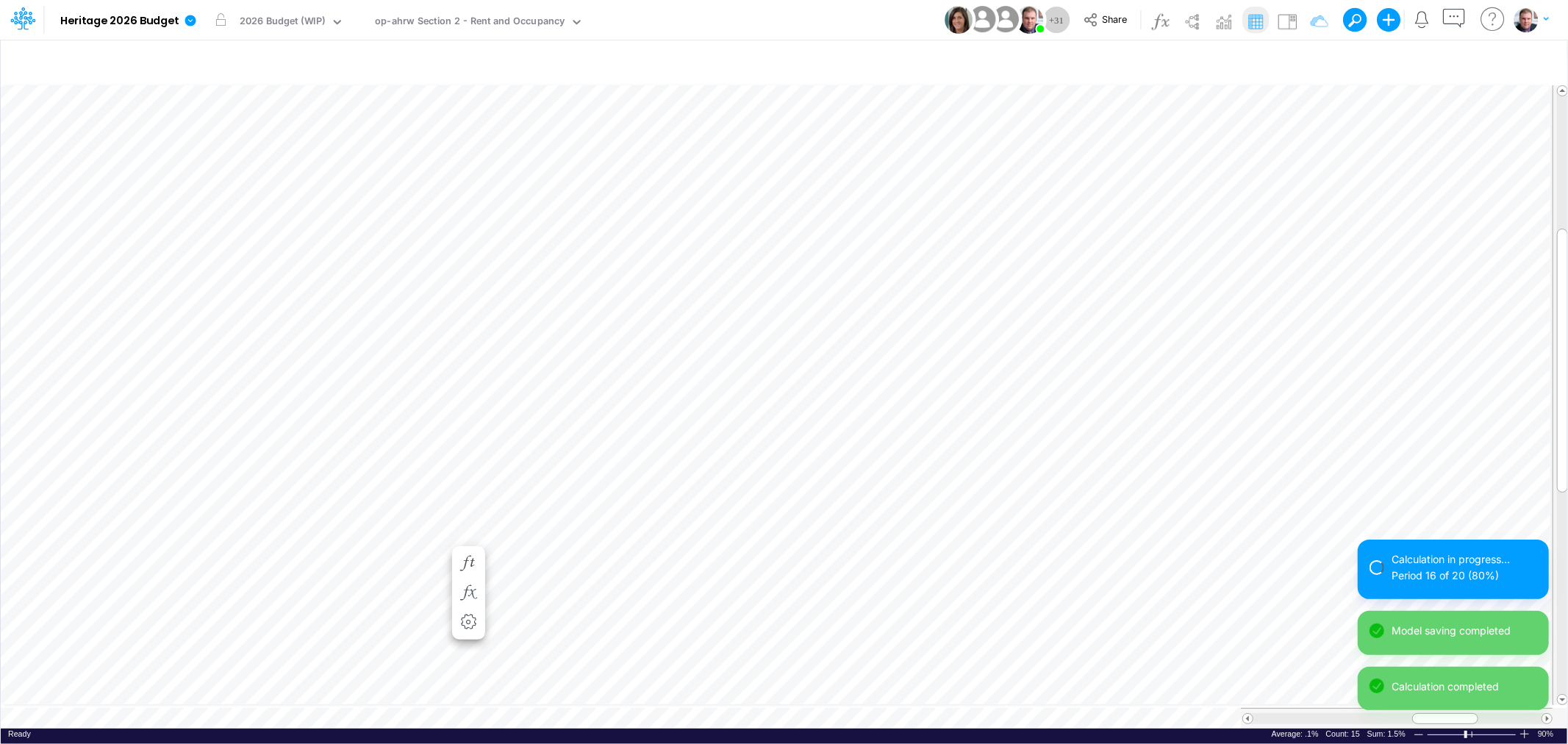
scroll to position [0, 1]
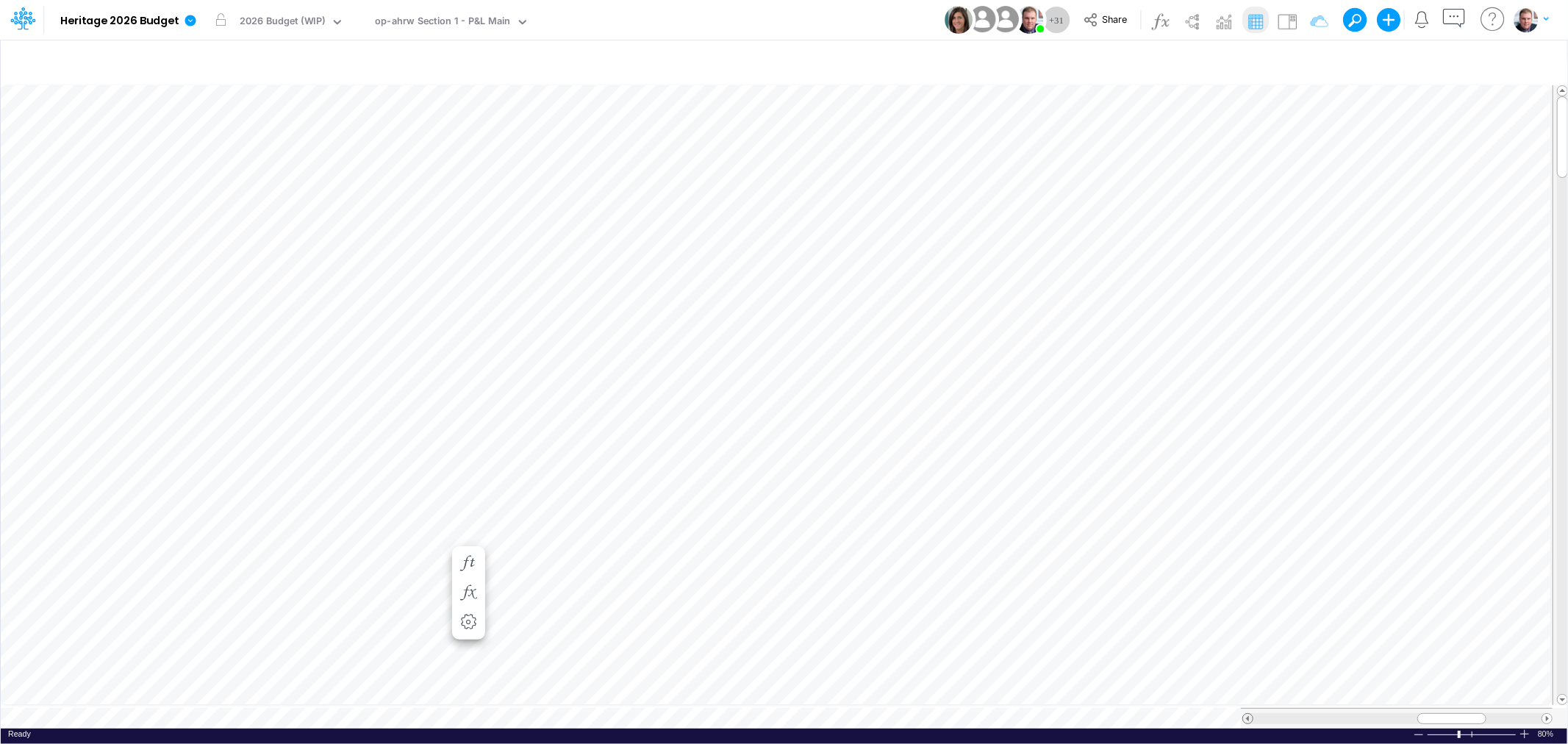
click at [1243, 713] on span at bounding box center [1247, 718] width 9 height 9
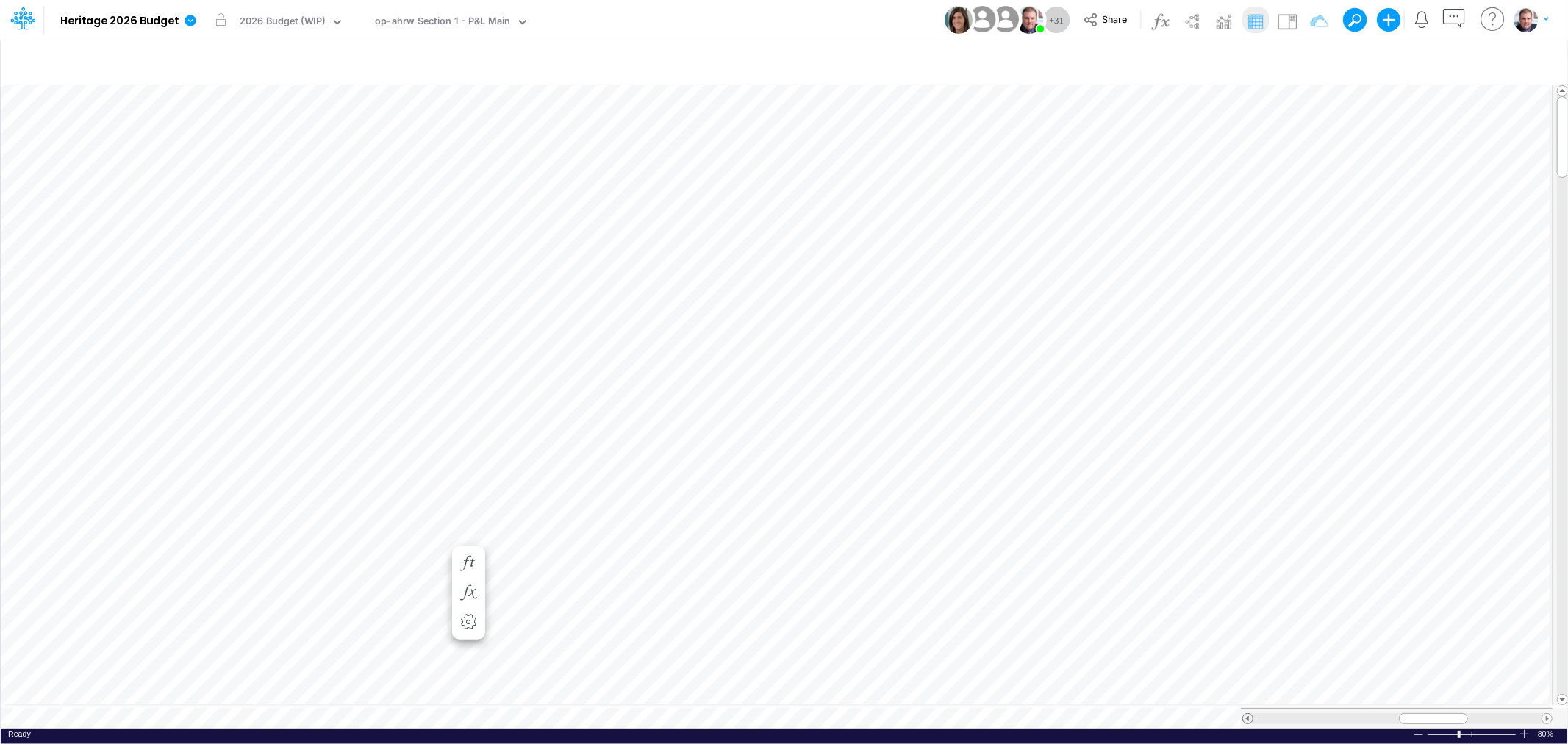
click at [1243, 713] on span at bounding box center [1247, 718] width 9 height 9
drag, startPoint x: 1441, startPoint y: 710, endPoint x: 1304, endPoint y: 707, distance: 137.0
click at [1304, 713] on div at bounding box center [1291, 718] width 69 height 11
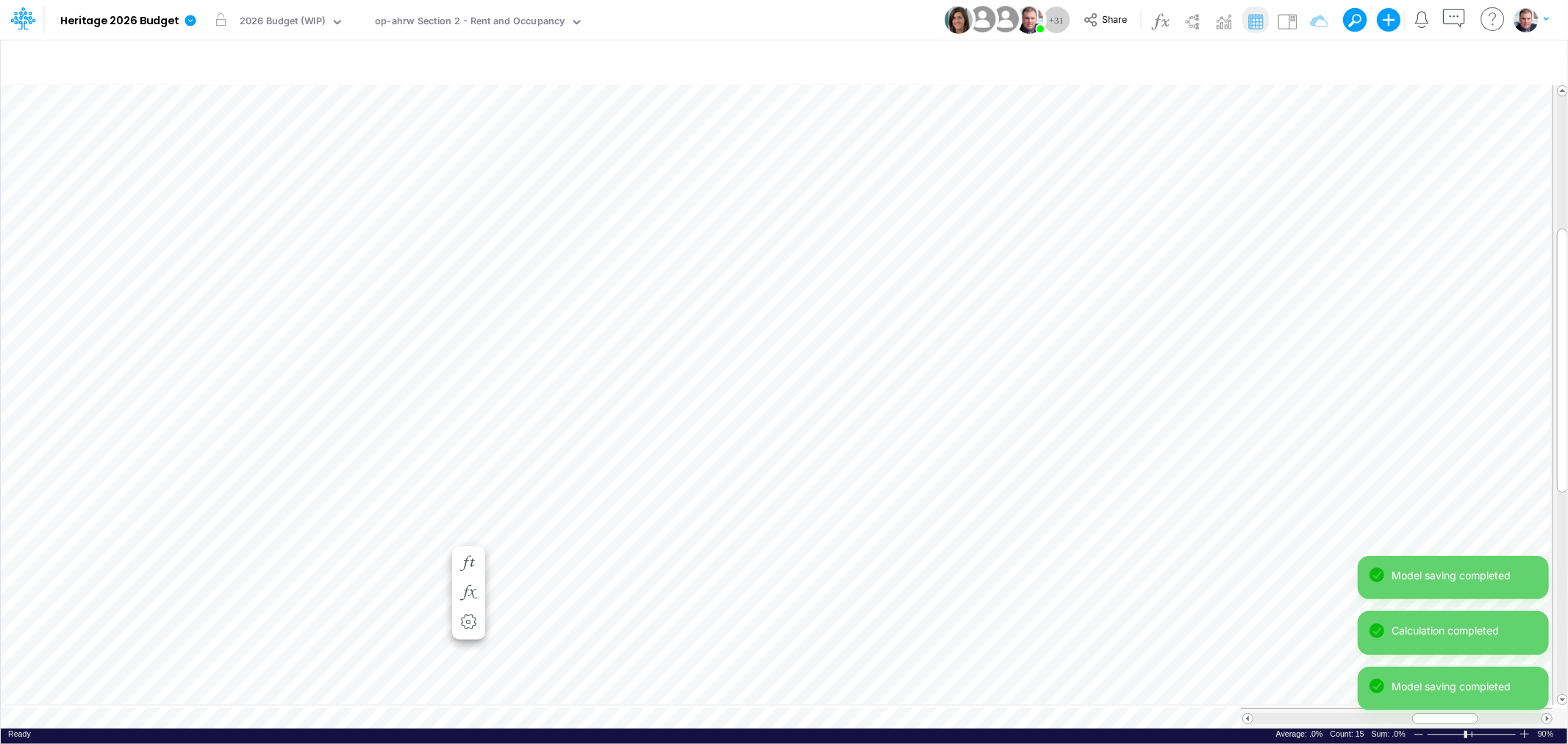
scroll to position [0, 1]
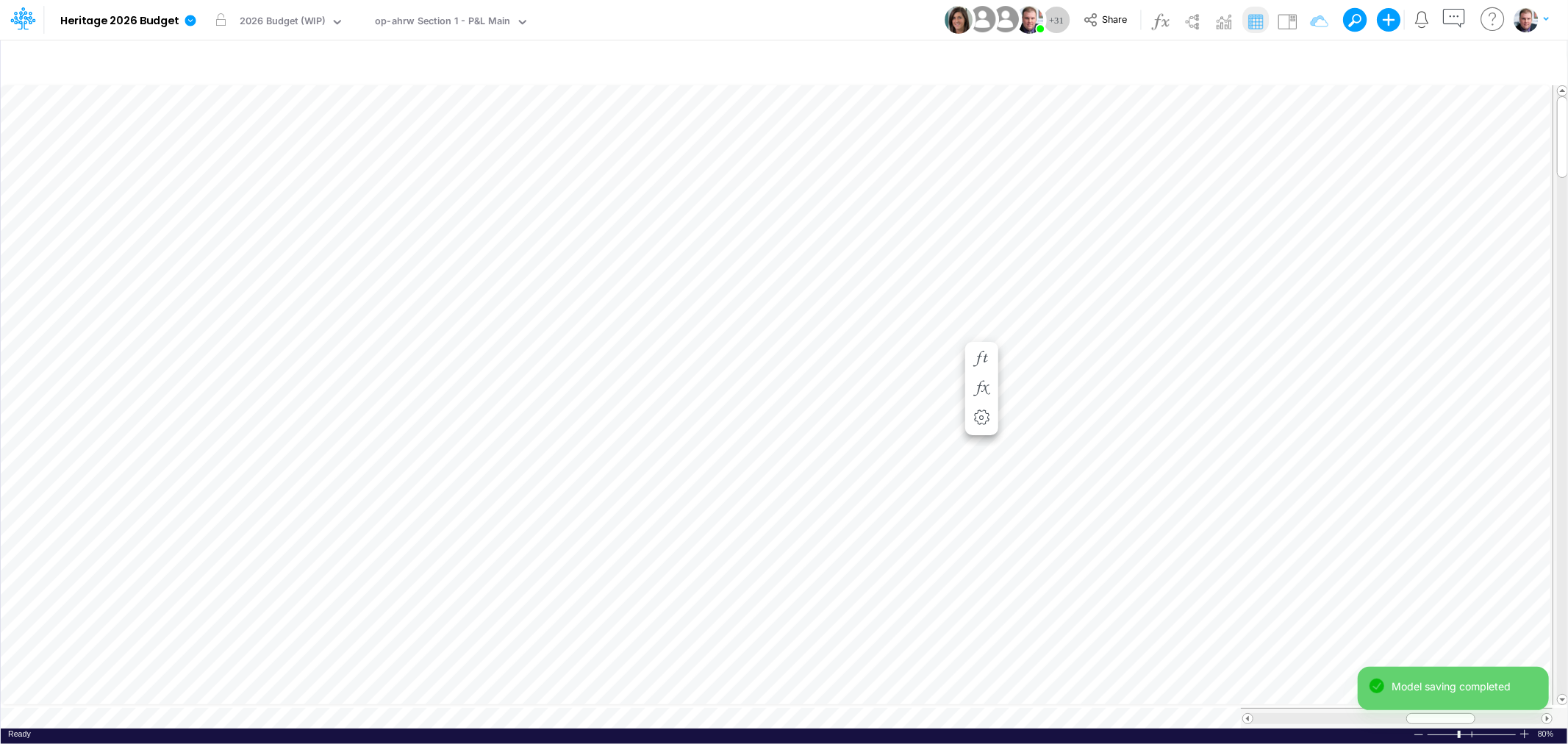
scroll to position [0, 1]
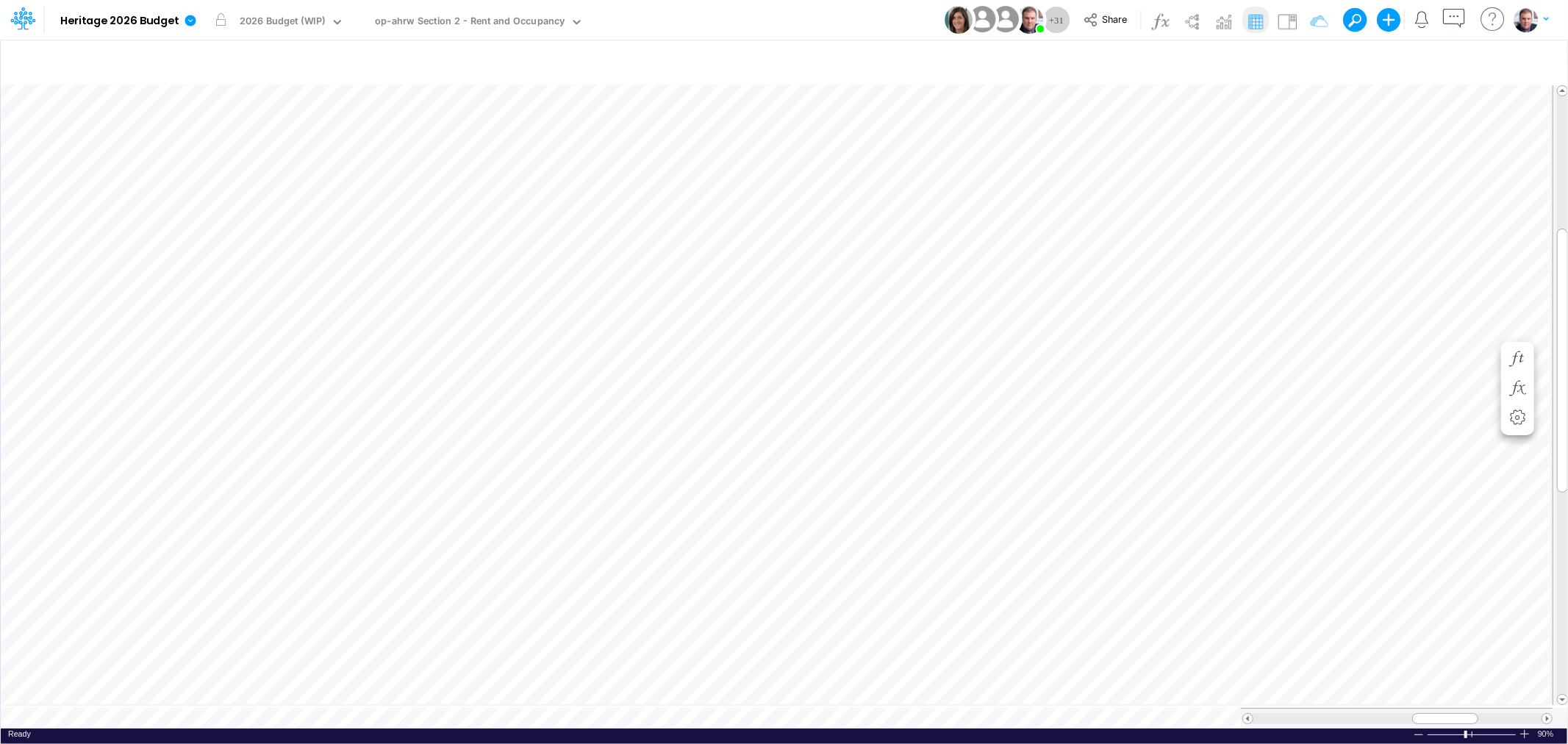
scroll to position [0, 1]
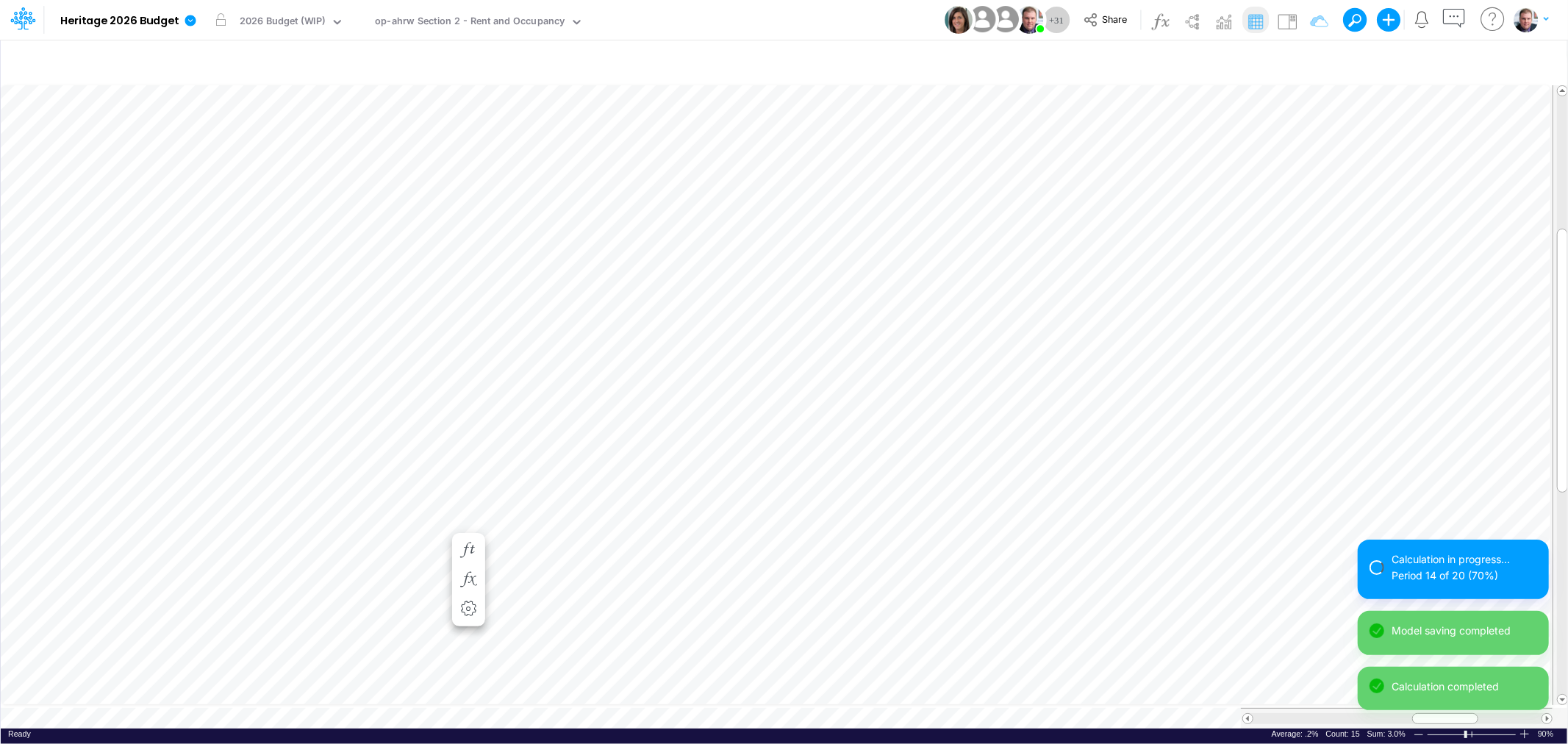
scroll to position [0, 1]
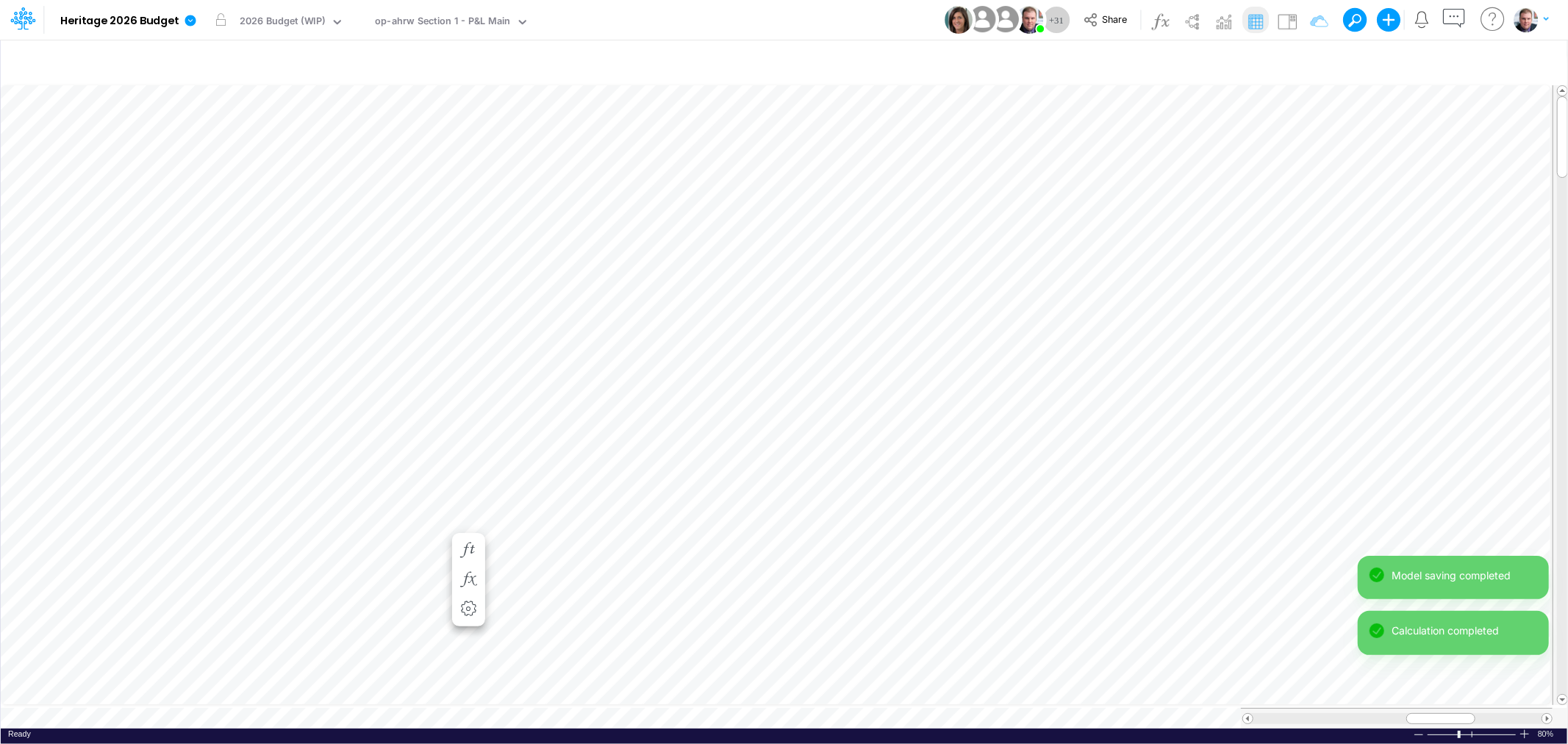
scroll to position [0, 1]
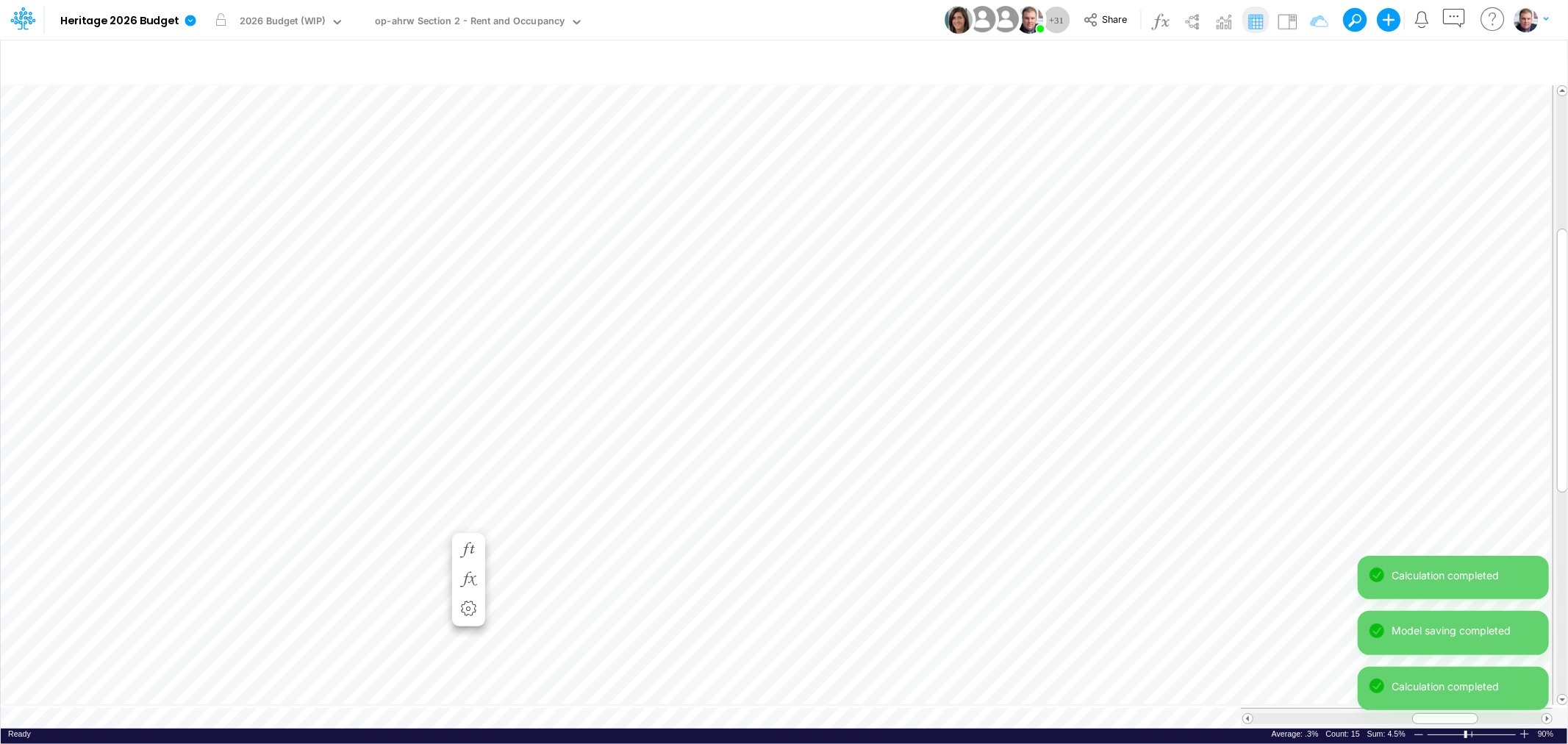
scroll to position [0, 1]
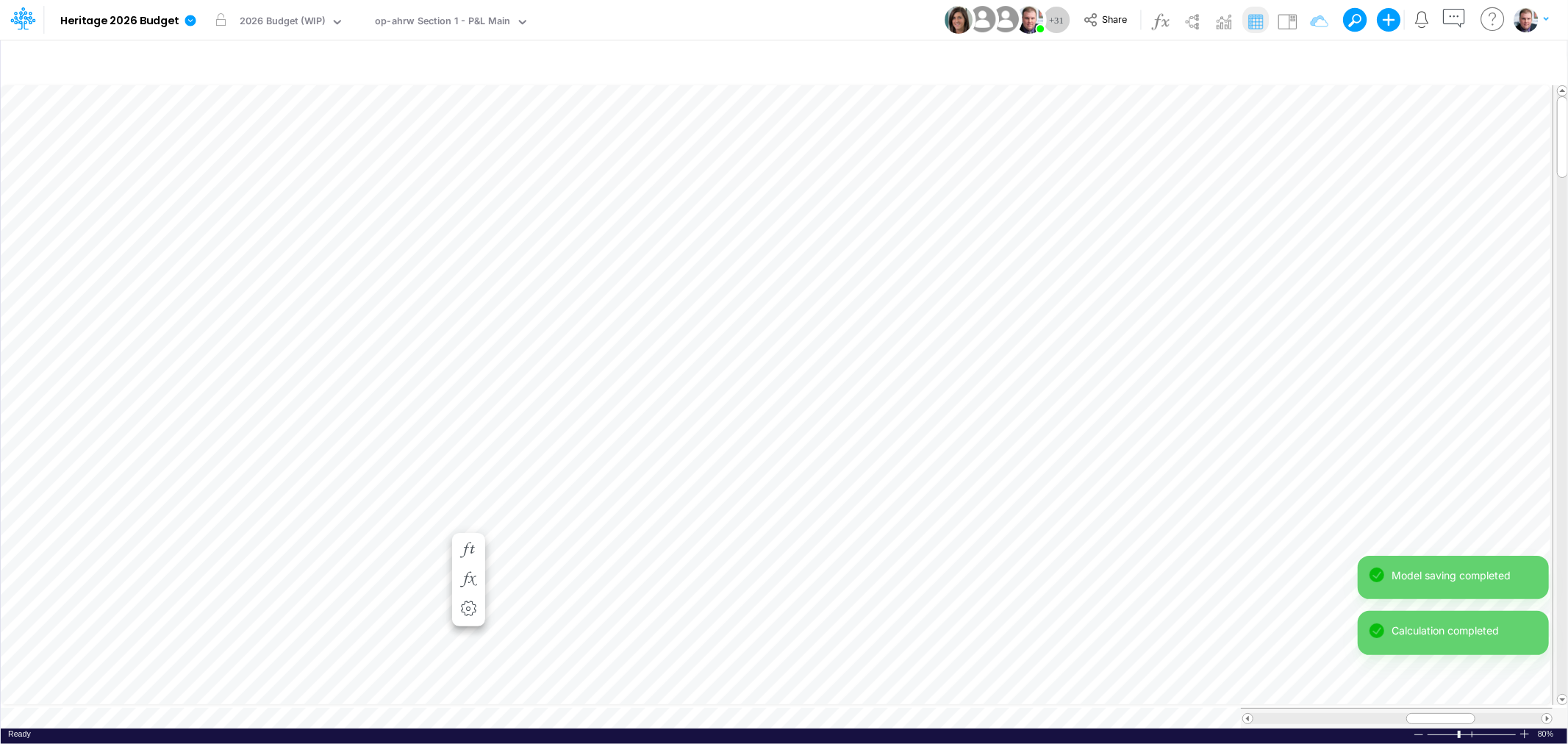
scroll to position [0, 1]
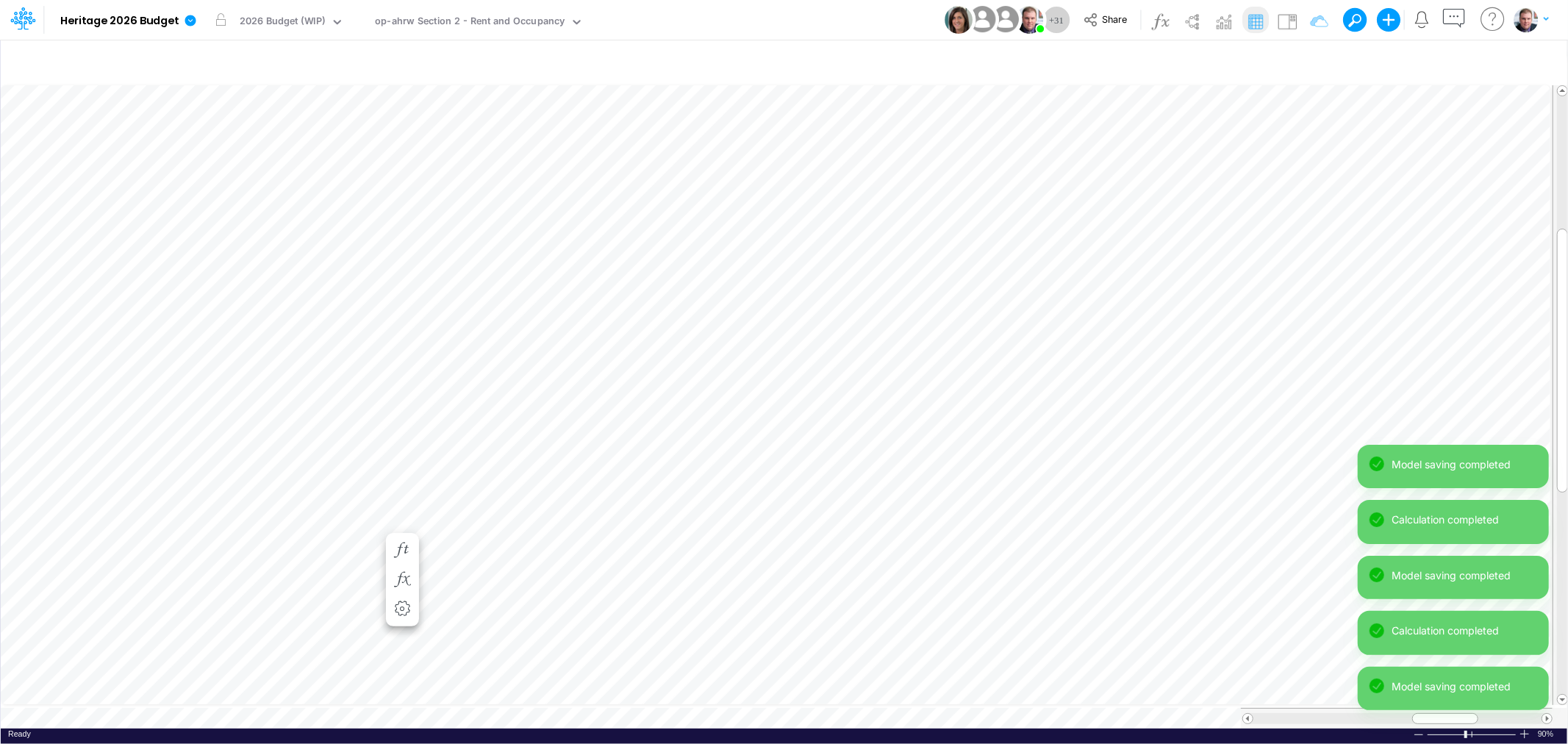
scroll to position [0, 1]
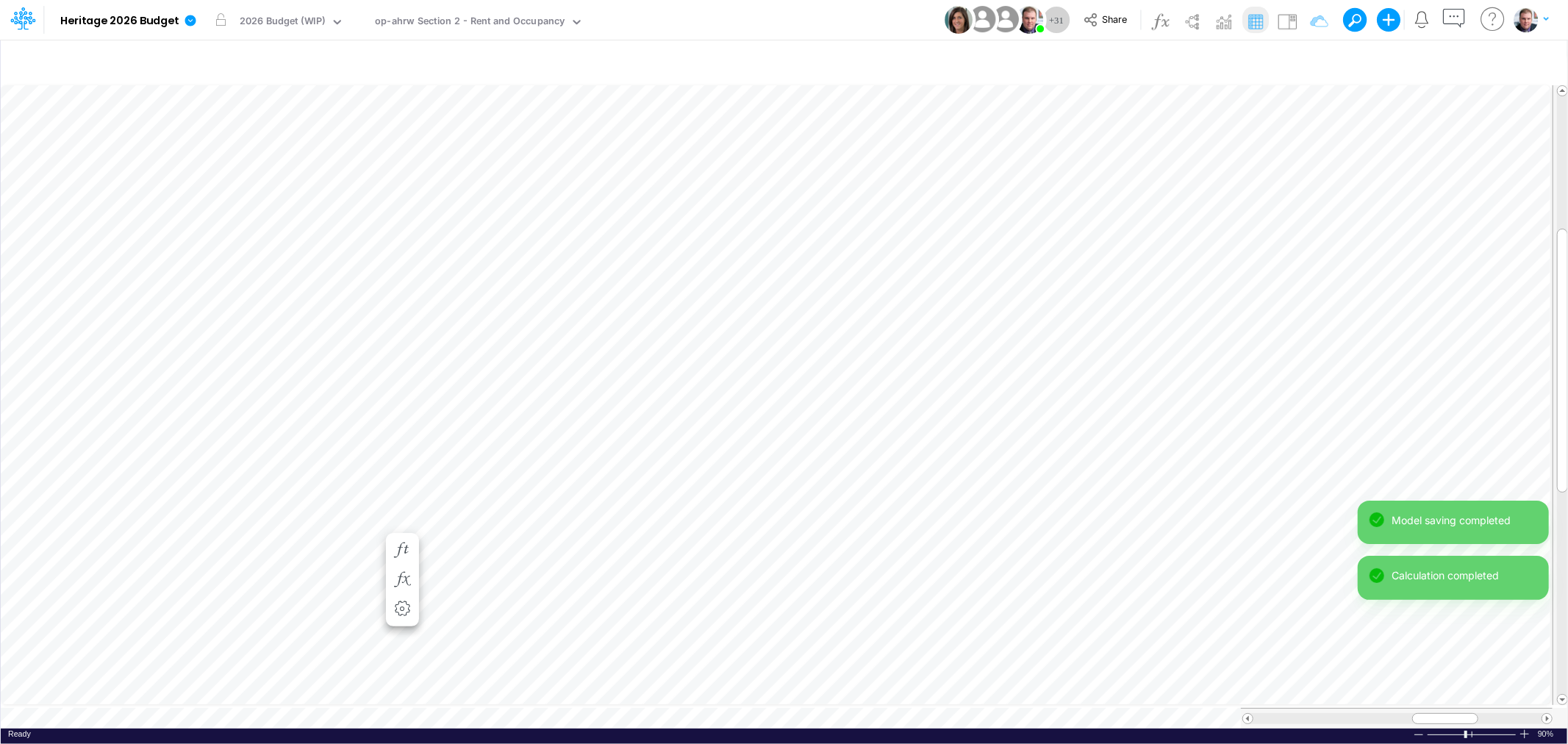
scroll to position [0, 1]
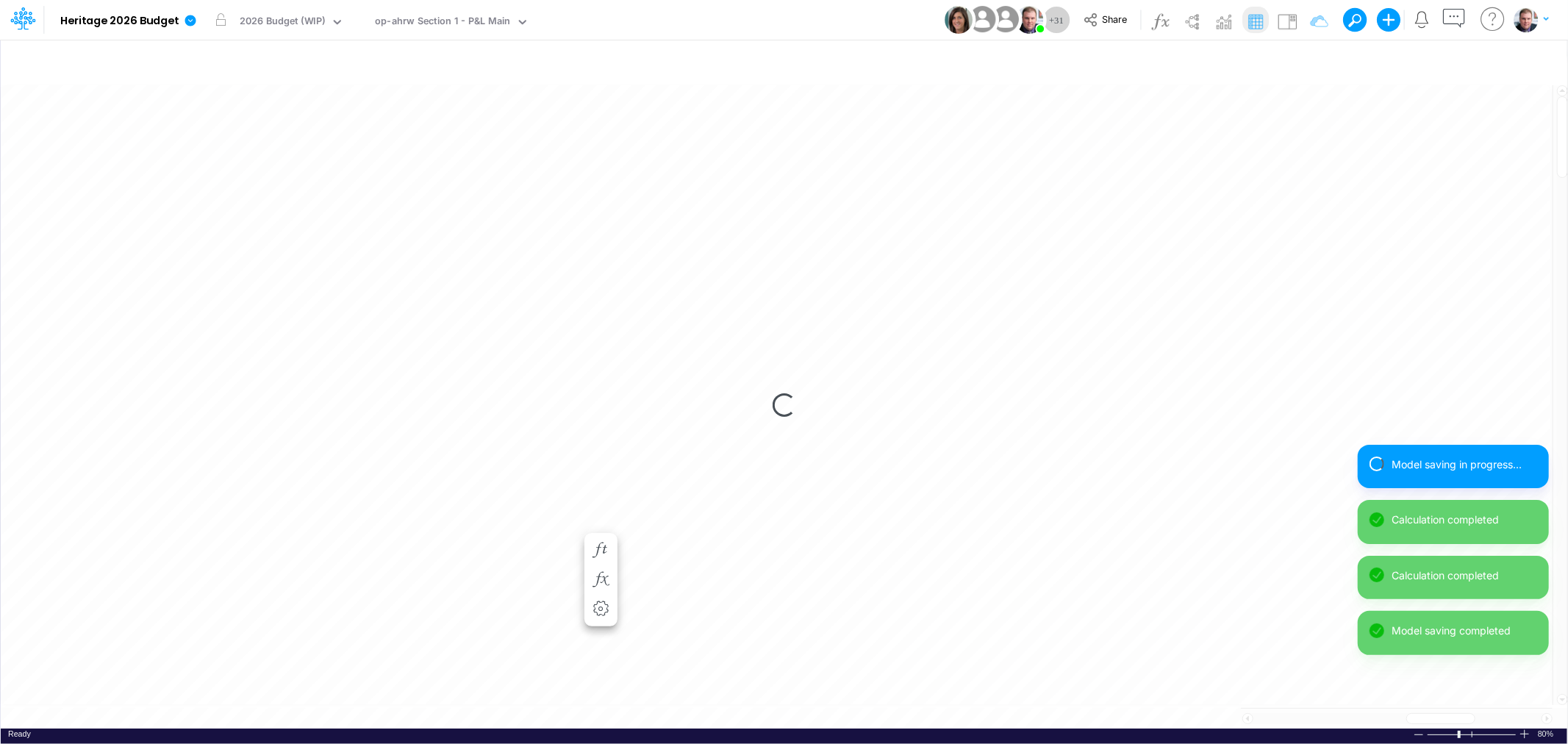
scroll to position [0, 1]
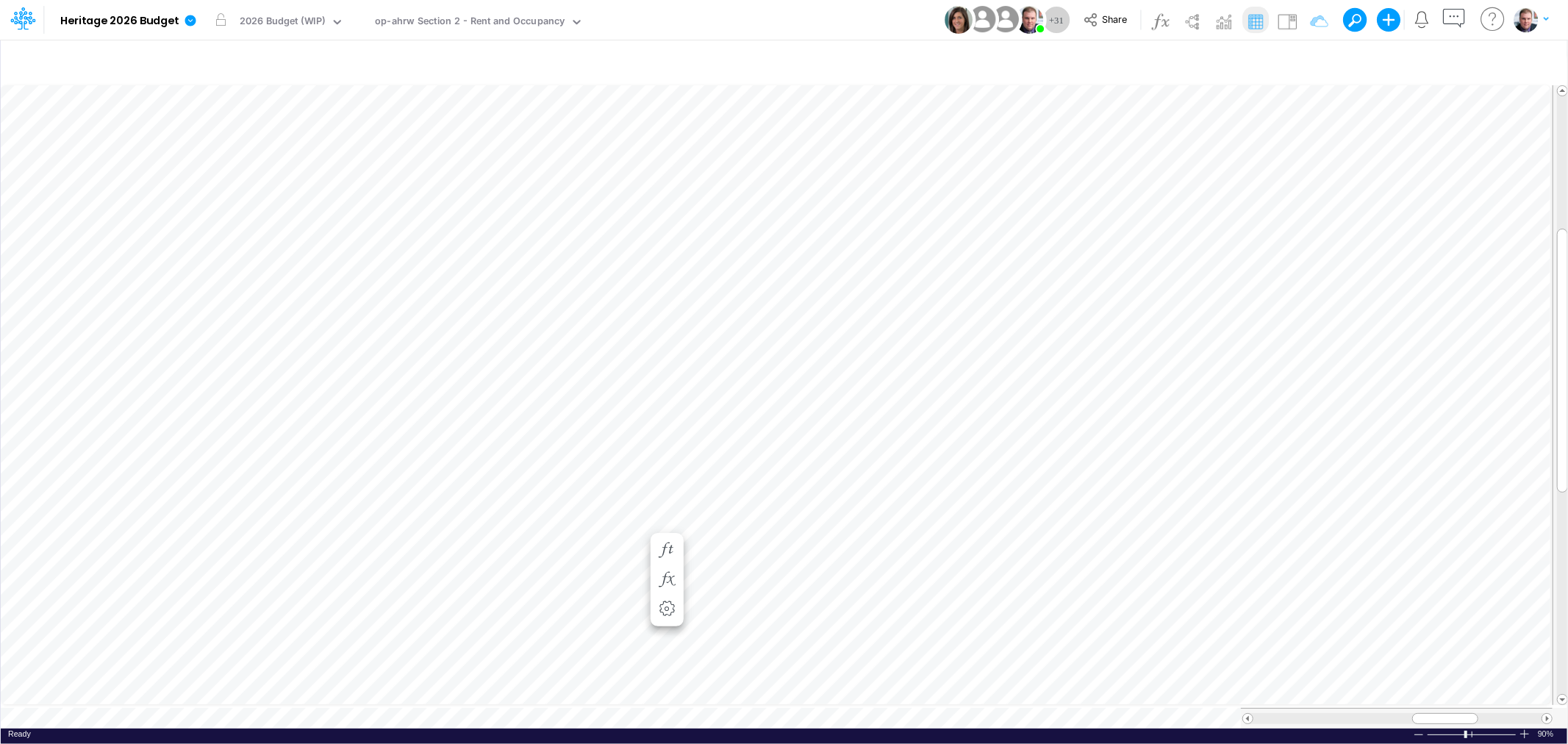
scroll to position [0, 1]
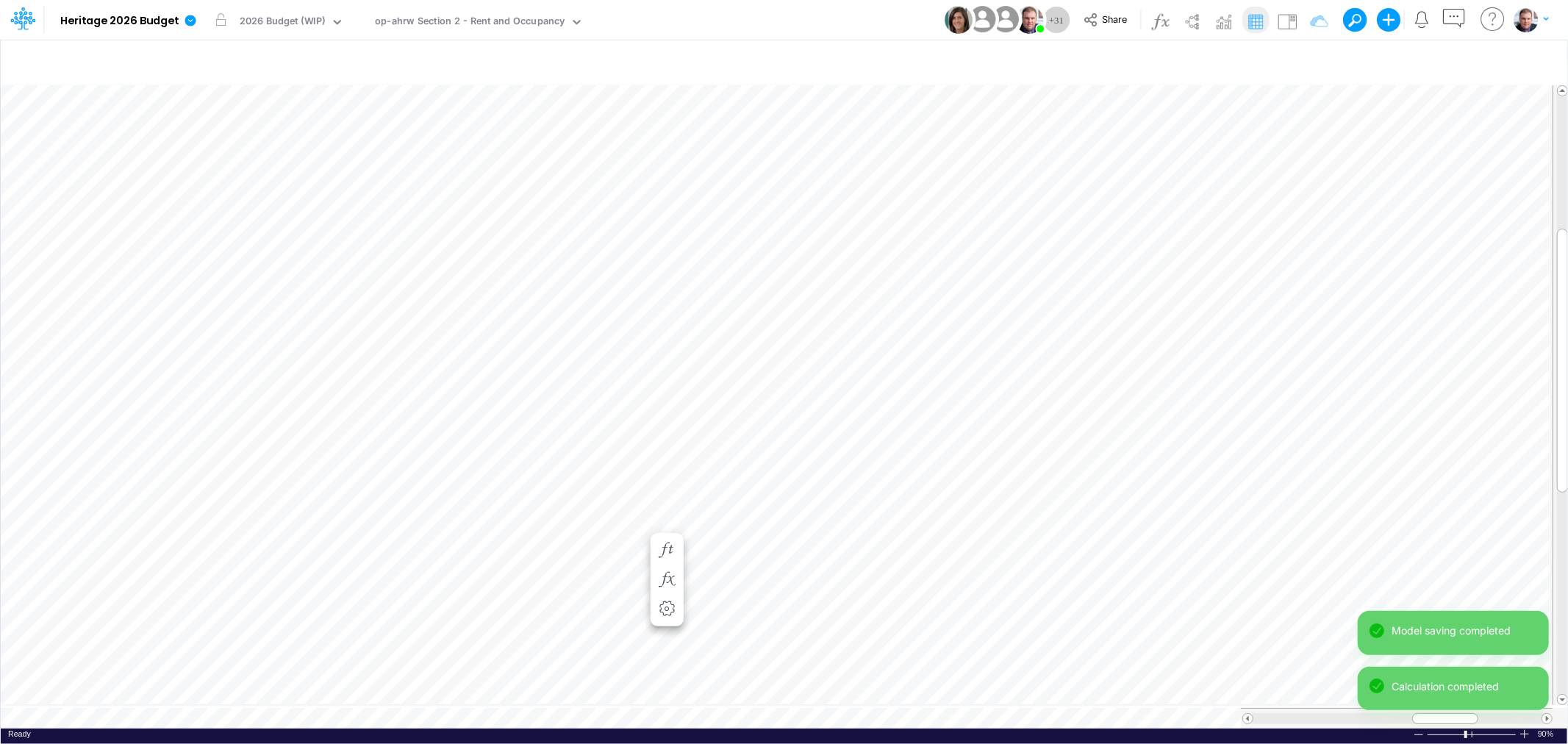
scroll to position [0, 1]
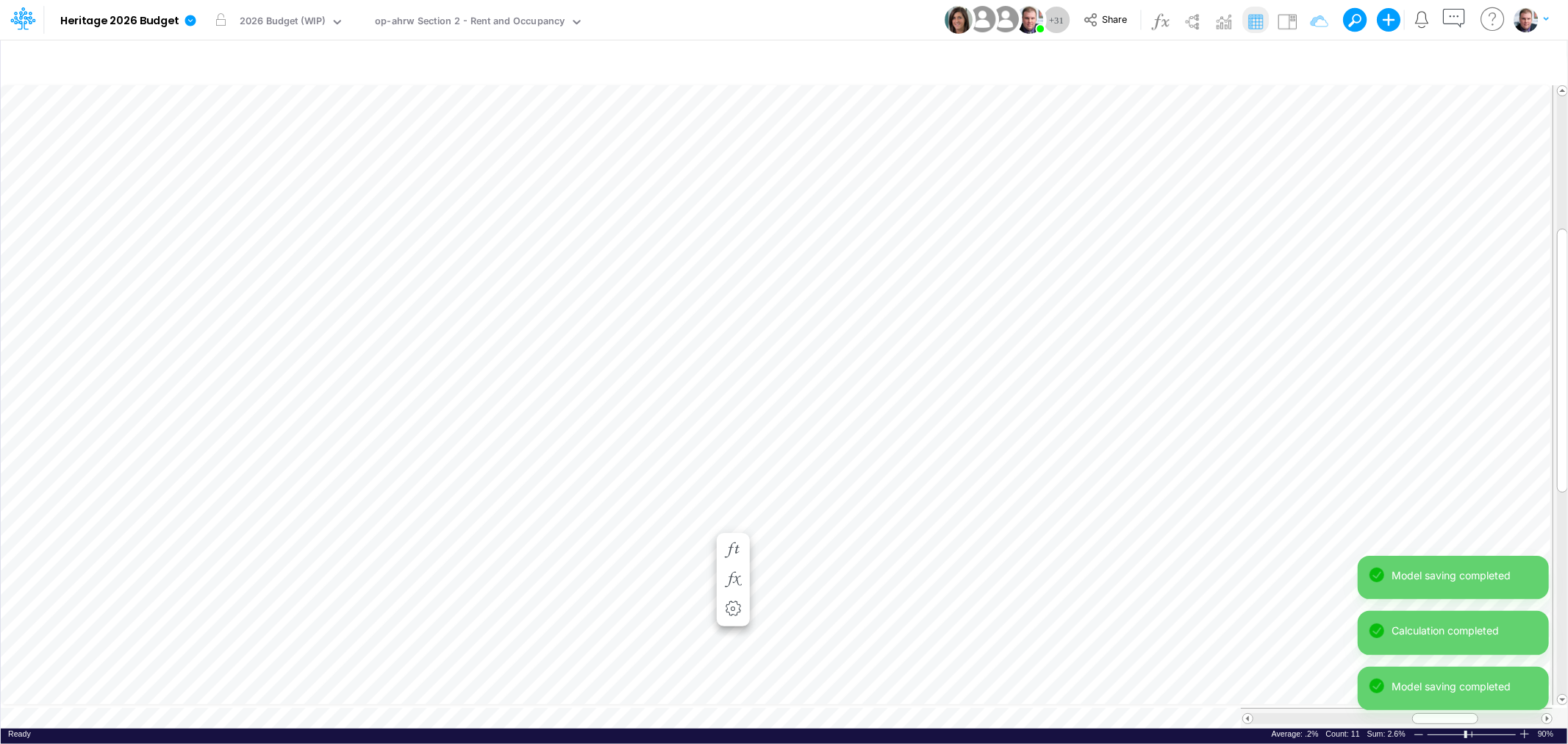
scroll to position [0, 1]
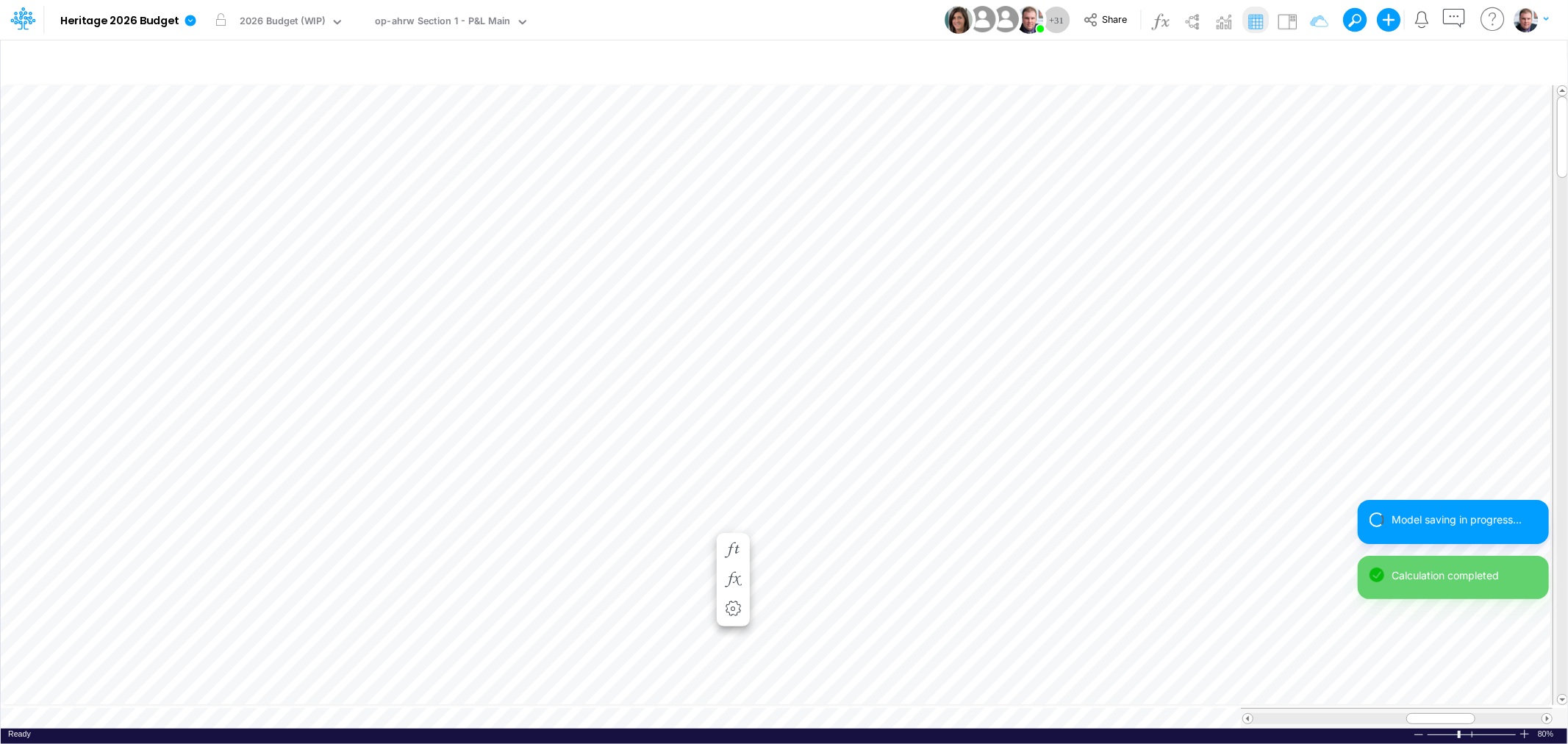
scroll to position [0, 1]
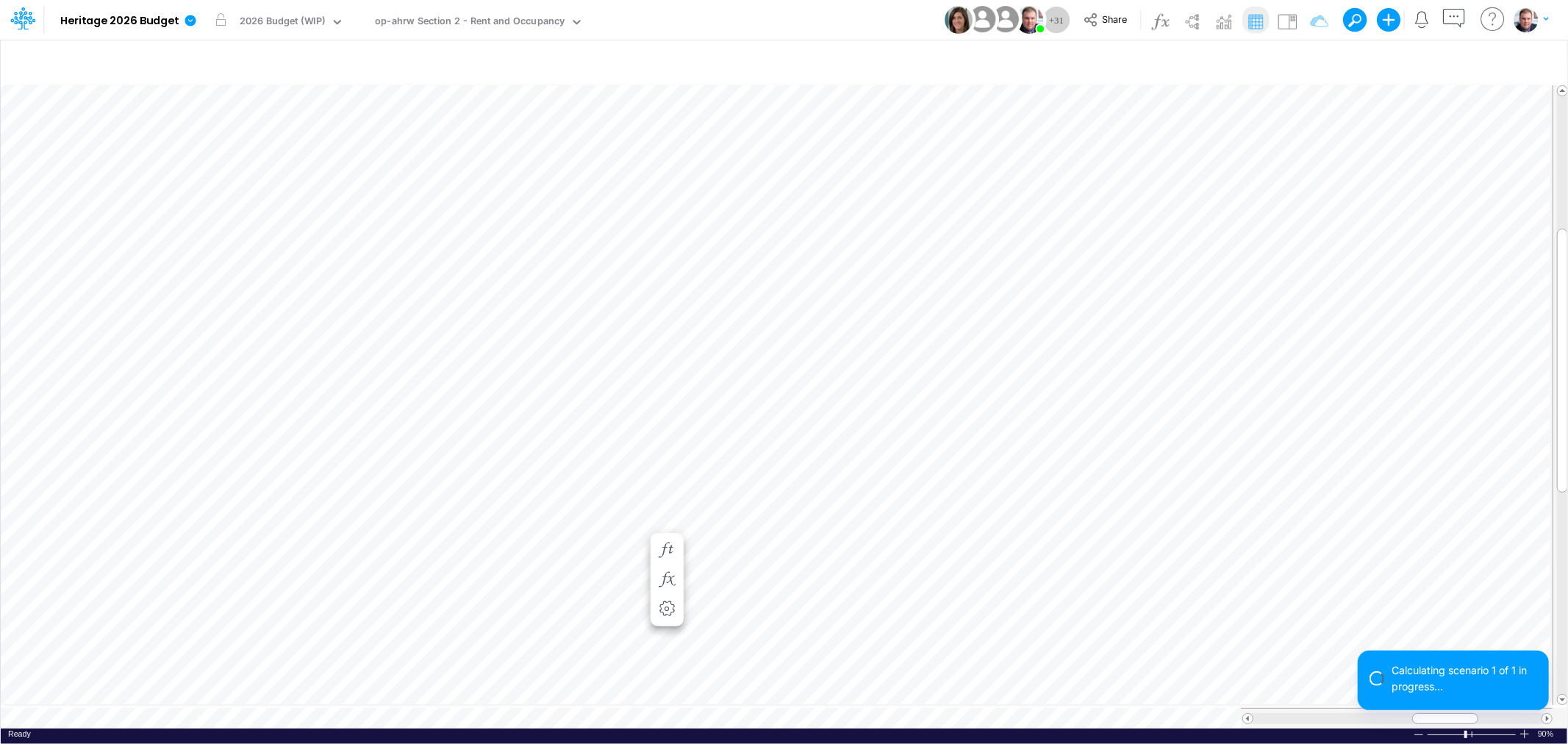
scroll to position [0, 1]
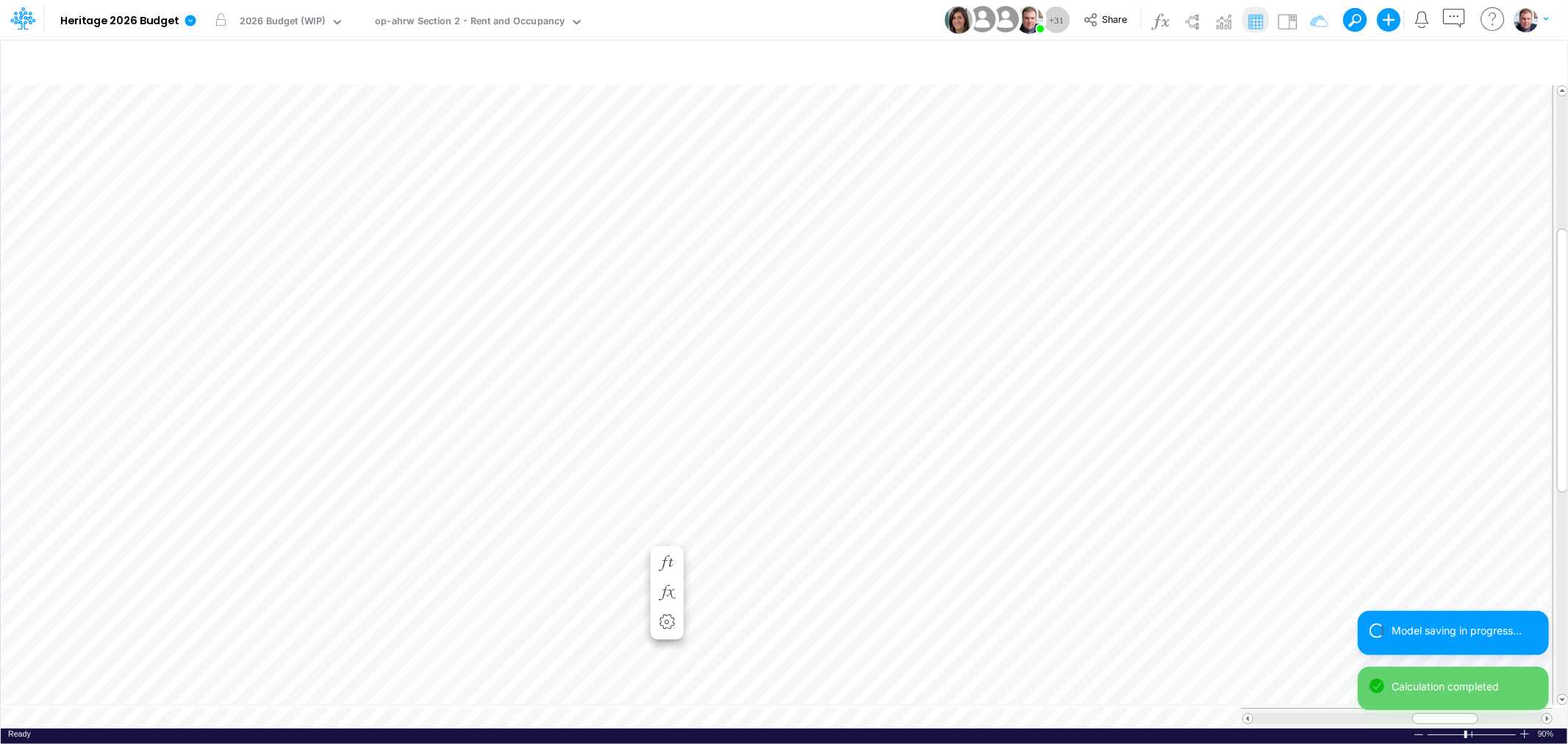
scroll to position [0, 1]
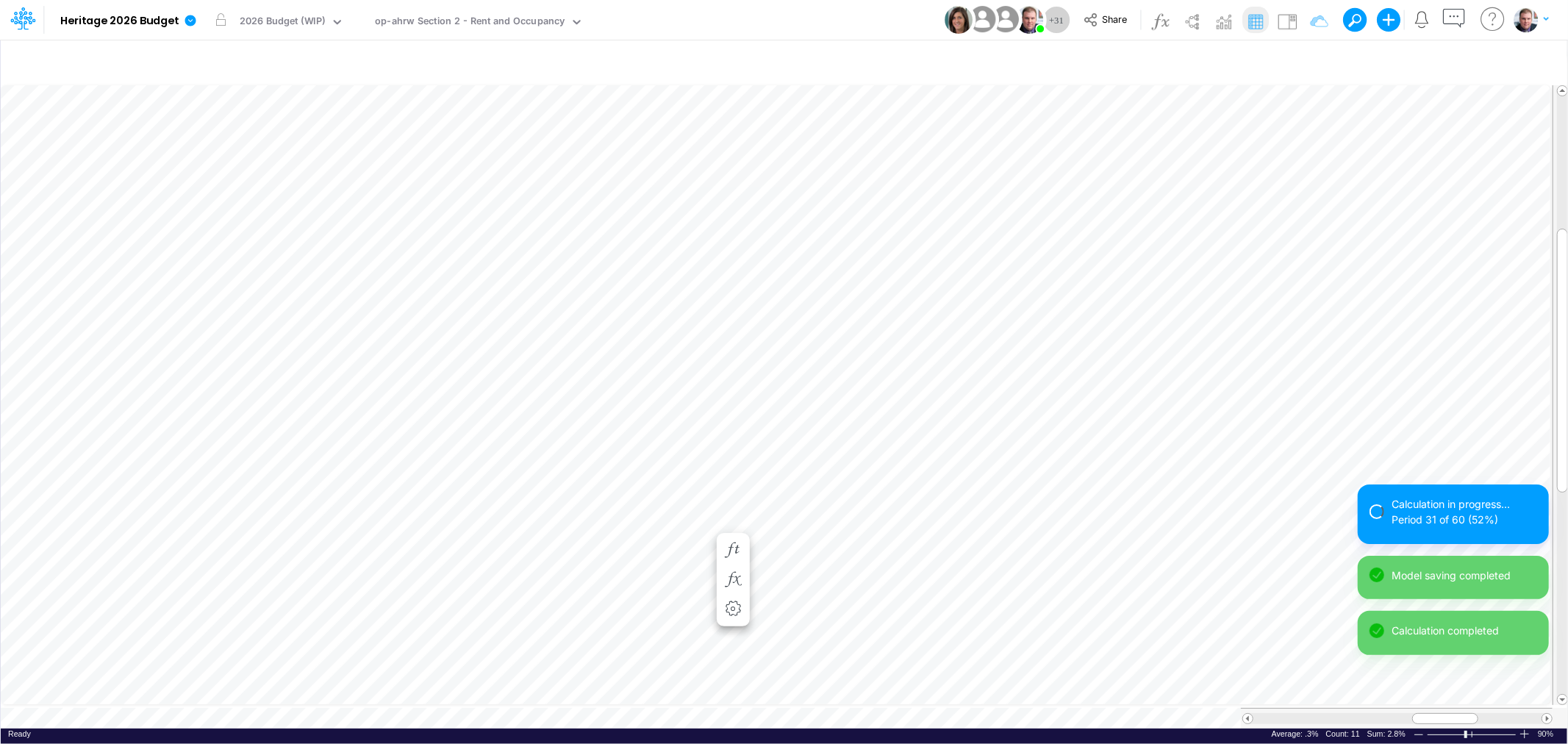
scroll to position [0, 1]
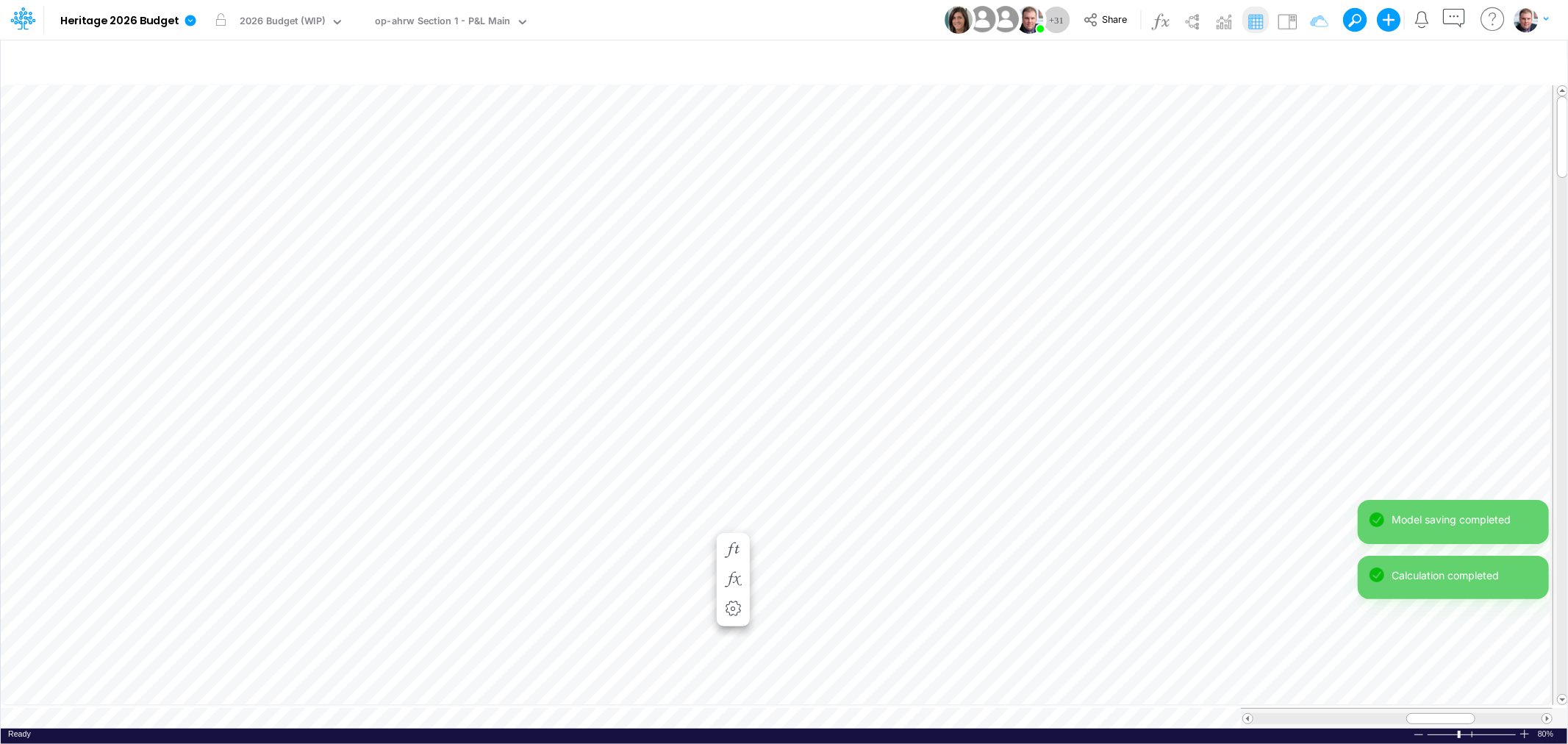
scroll to position [0, 1]
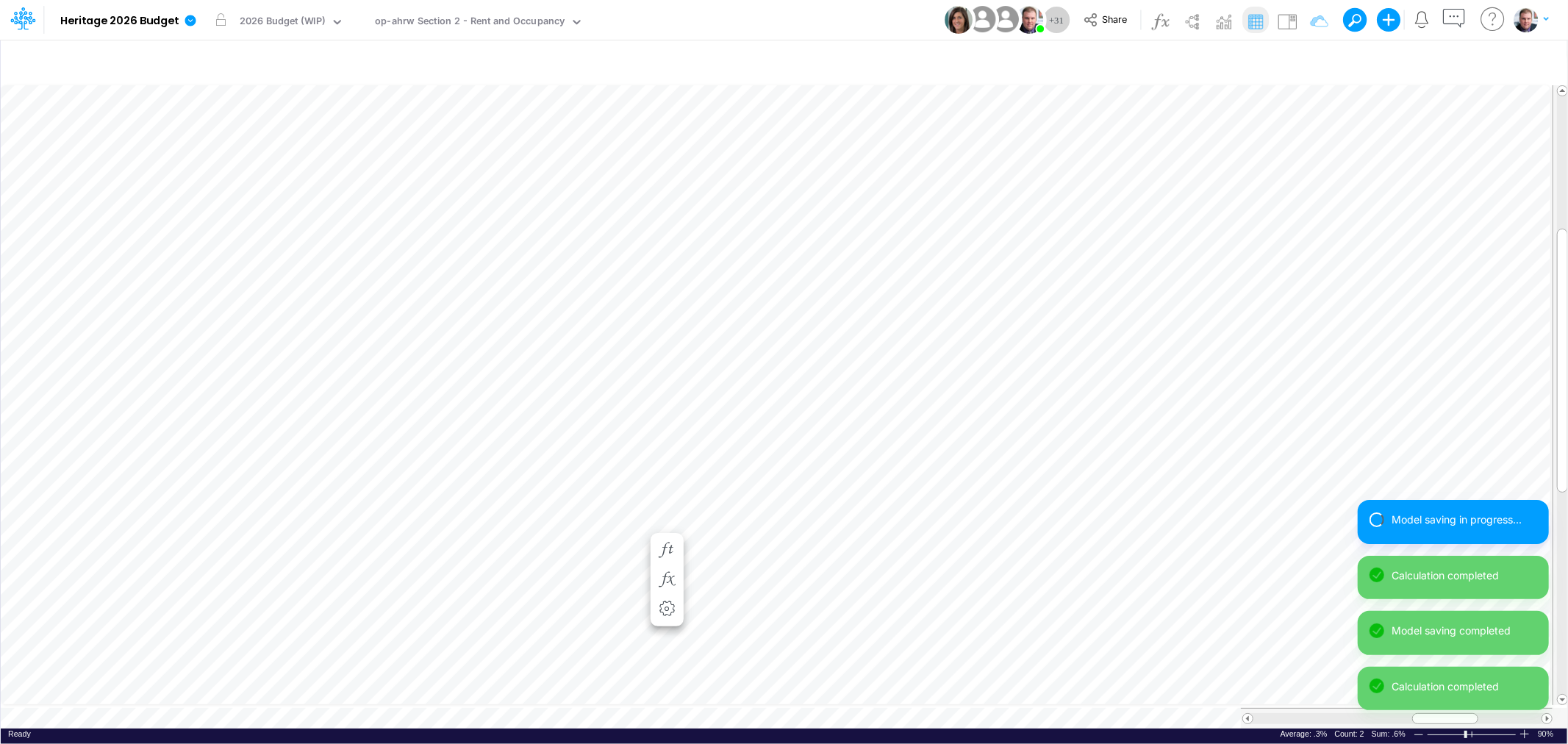
scroll to position [0, 1]
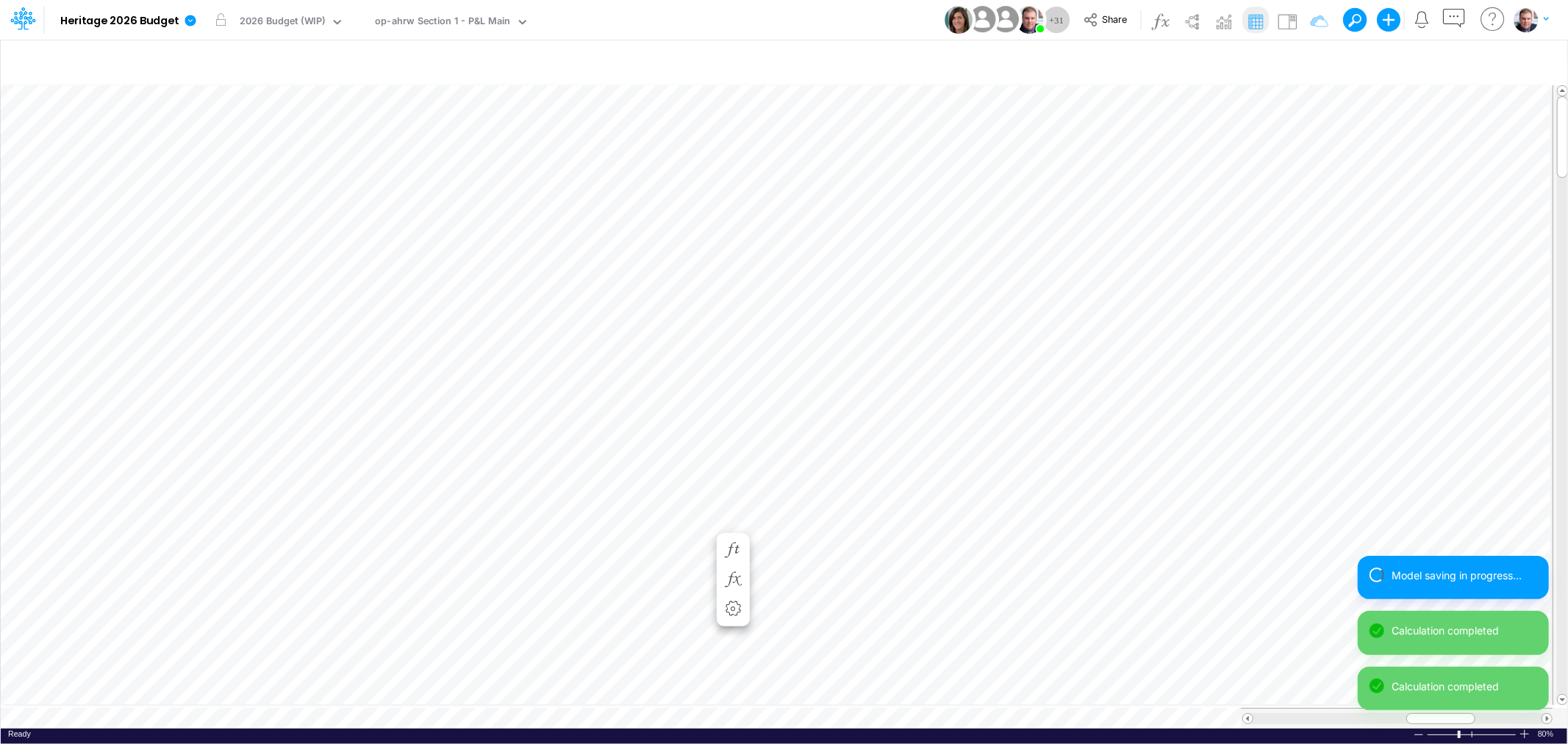
scroll to position [0, 1]
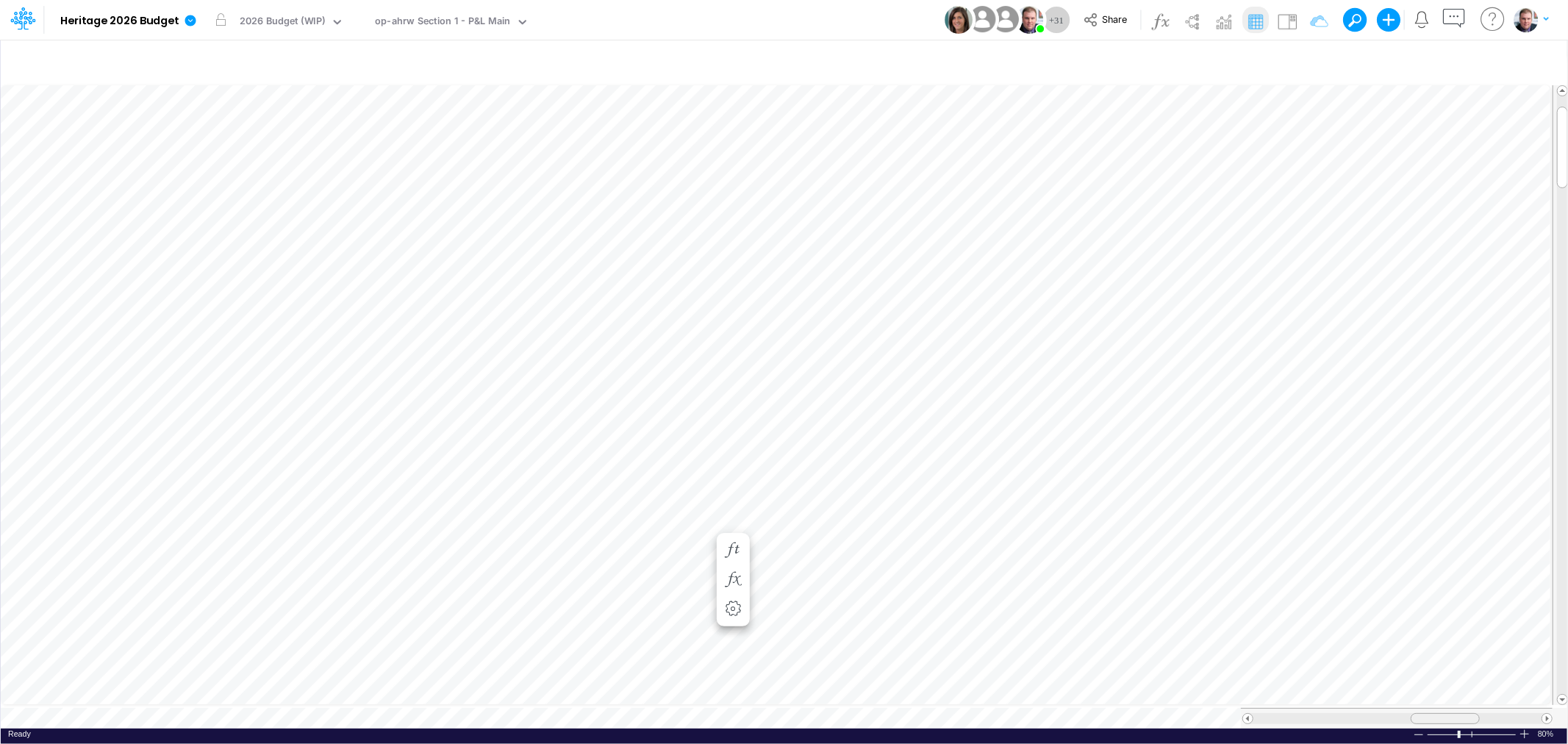
click at [1442, 713] on span at bounding box center [1445, 718] width 9 height 9
drag, startPoint x: 1449, startPoint y: 710, endPoint x: 1429, endPoint y: 714, distance: 20.4
click at [1429, 714] on div at bounding box center [1424, 718] width 66 height 11
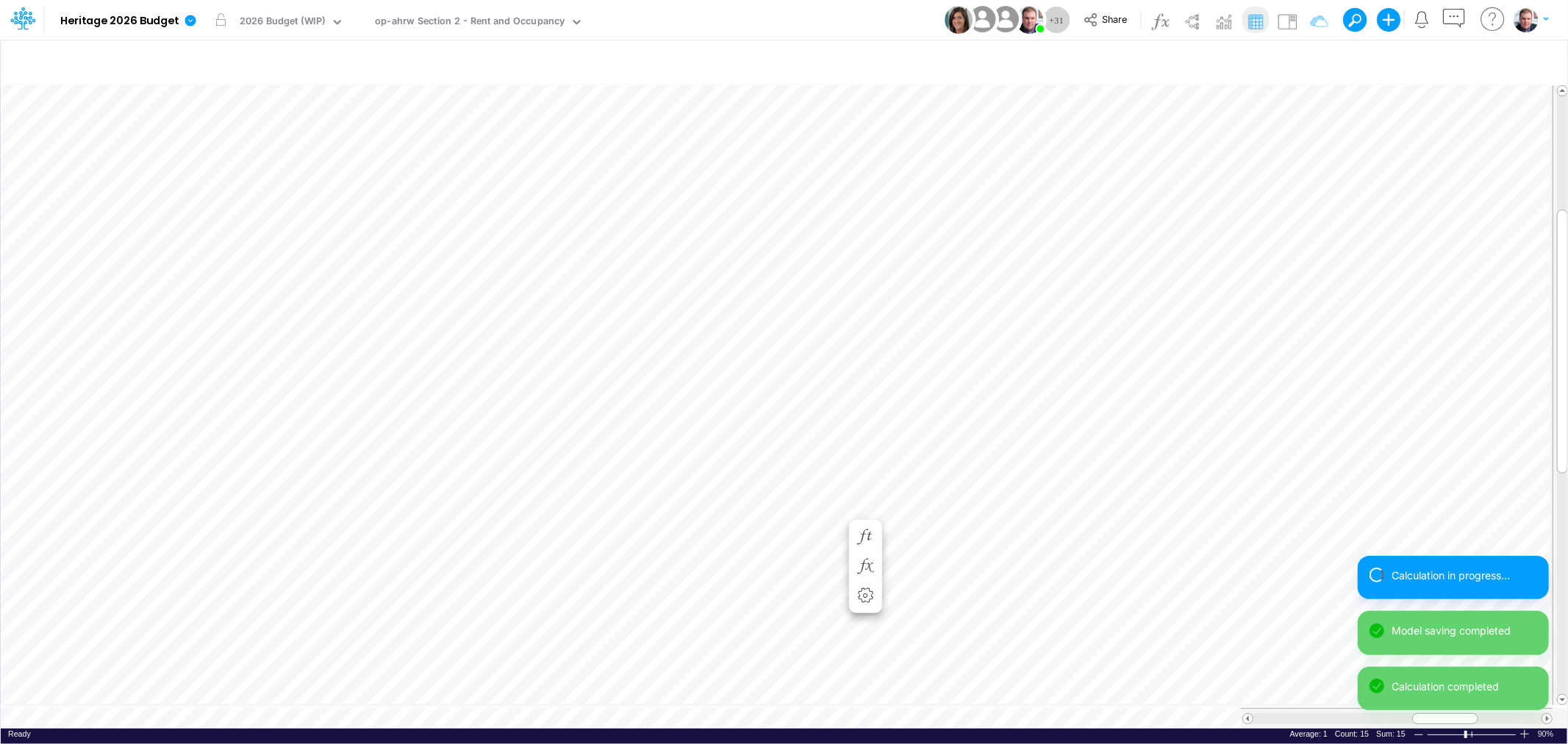
scroll to position [0, 1]
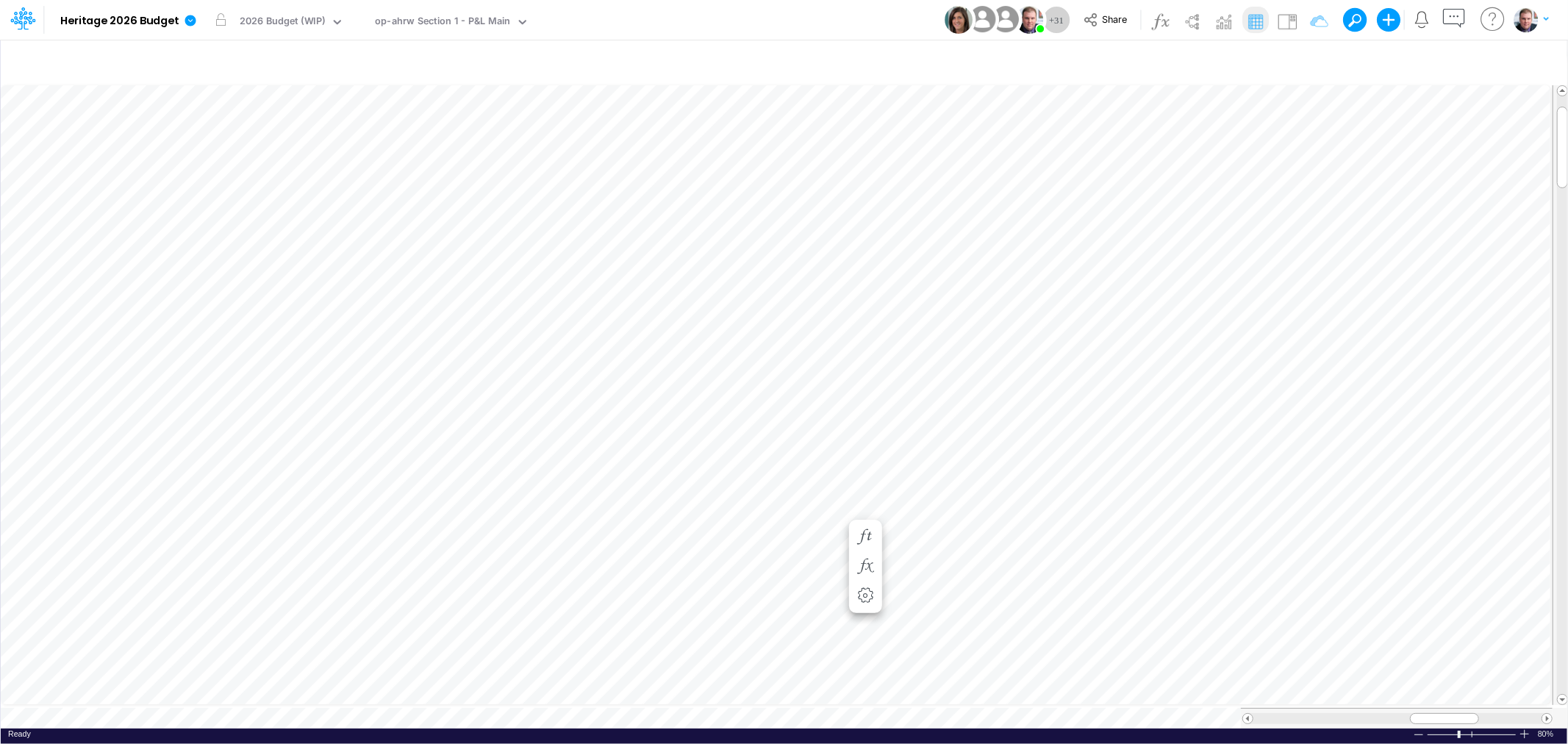
scroll to position [0, 1]
click at [1436, 713] on div at bounding box center [1446, 718] width 69 height 11
drag, startPoint x: 1442, startPoint y: 710, endPoint x: 1424, endPoint y: 711, distance: 18.0
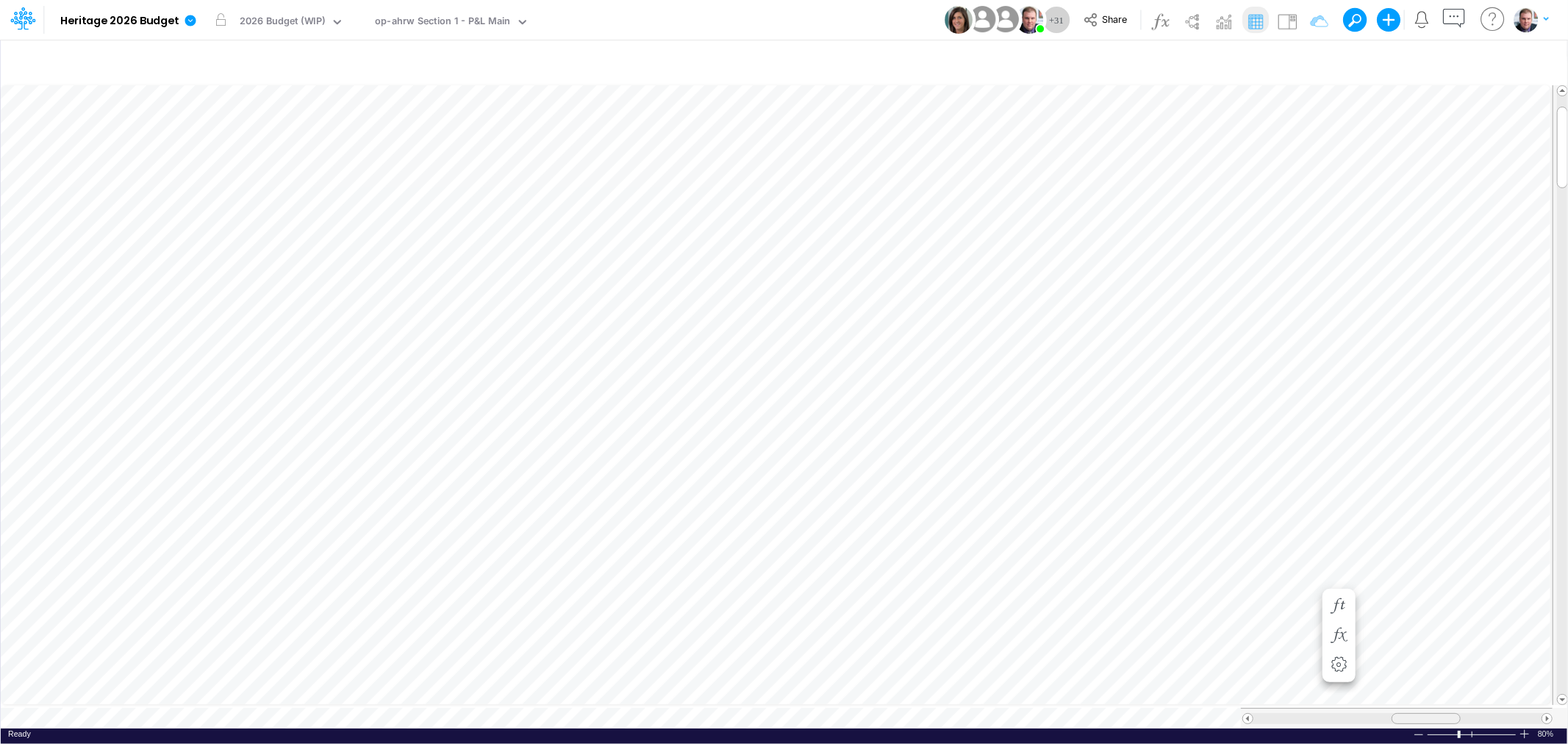
click at [1424, 713] on span at bounding box center [1426, 718] width 9 height 9
drag, startPoint x: 1415, startPoint y: 710, endPoint x: 1393, endPoint y: 709, distance: 22.0
click at [1393, 713] on div at bounding box center [1413, 718] width 69 height 11
drag, startPoint x: 1393, startPoint y: 710, endPoint x: 1423, endPoint y: 710, distance: 30.0
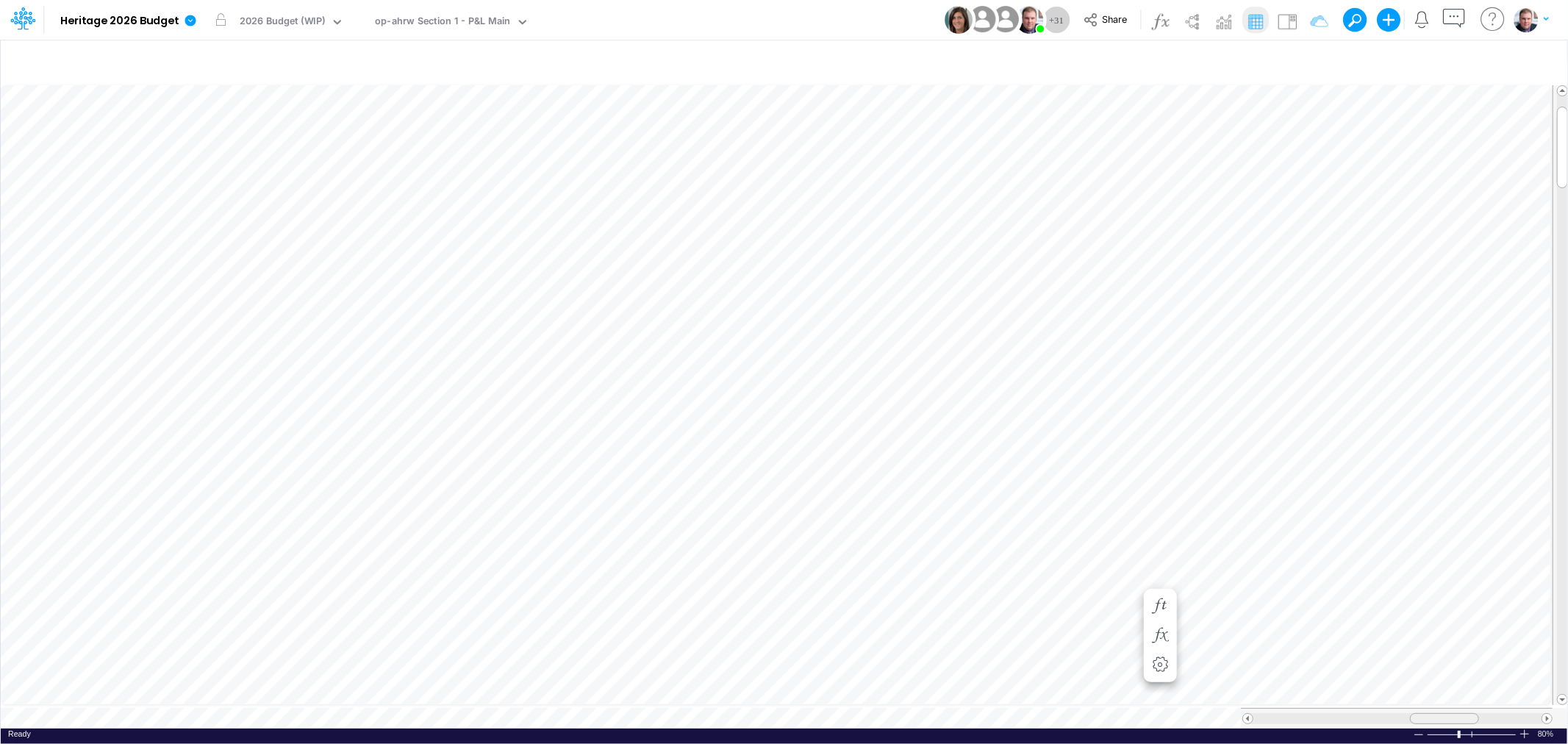
click at [1423, 713] on div at bounding box center [1444, 718] width 69 height 11
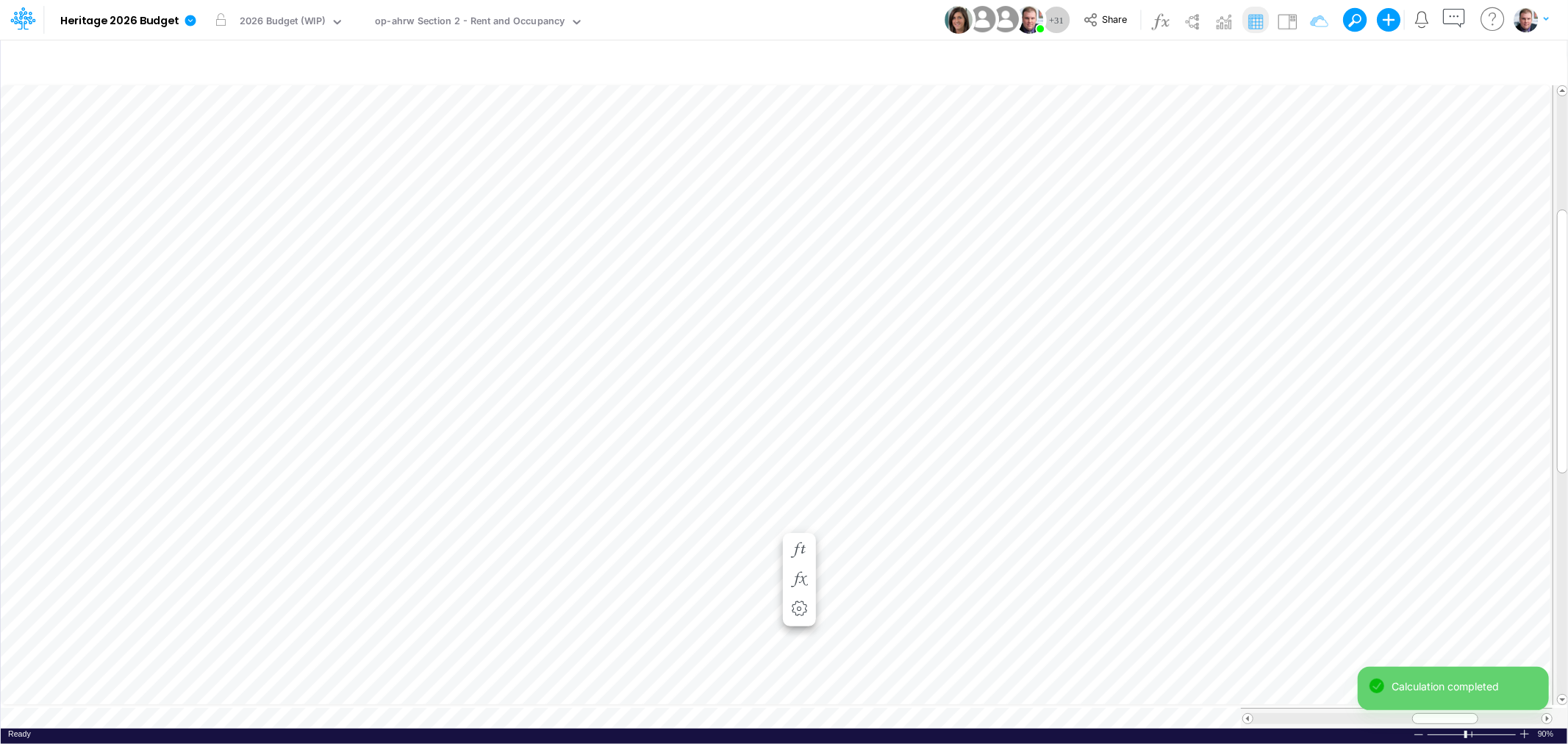
scroll to position [0, 1]
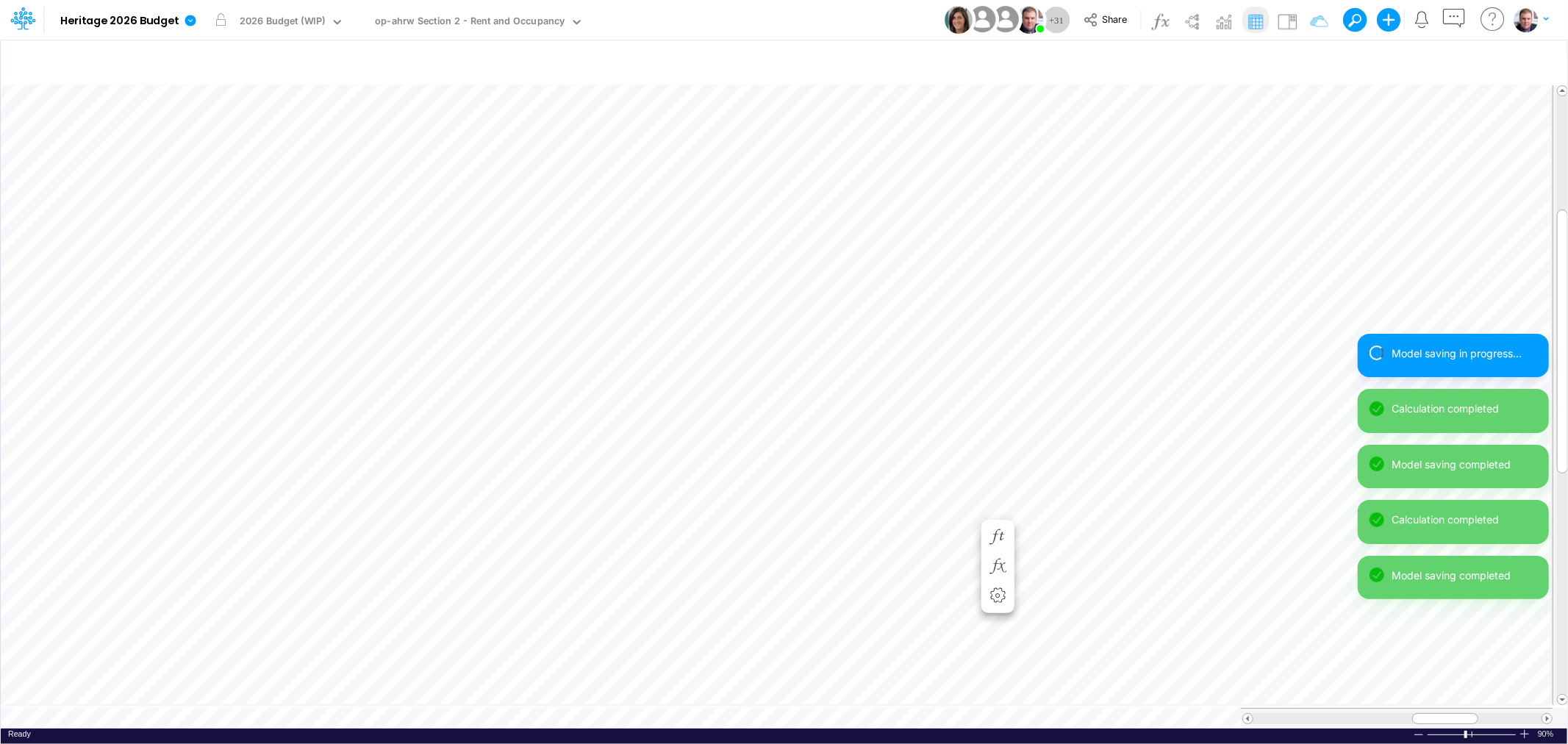
scroll to position [0, 1]
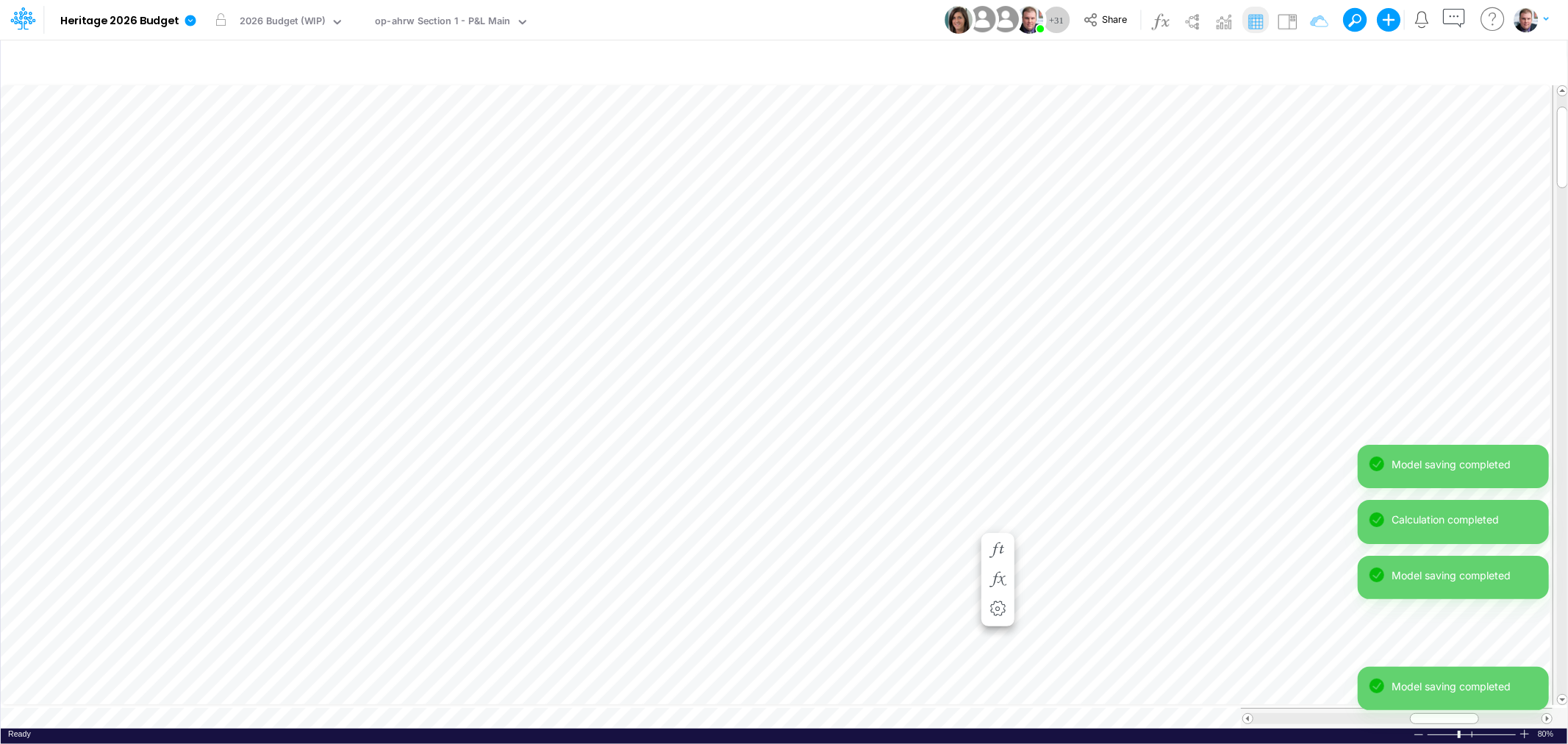
scroll to position [0, 1]
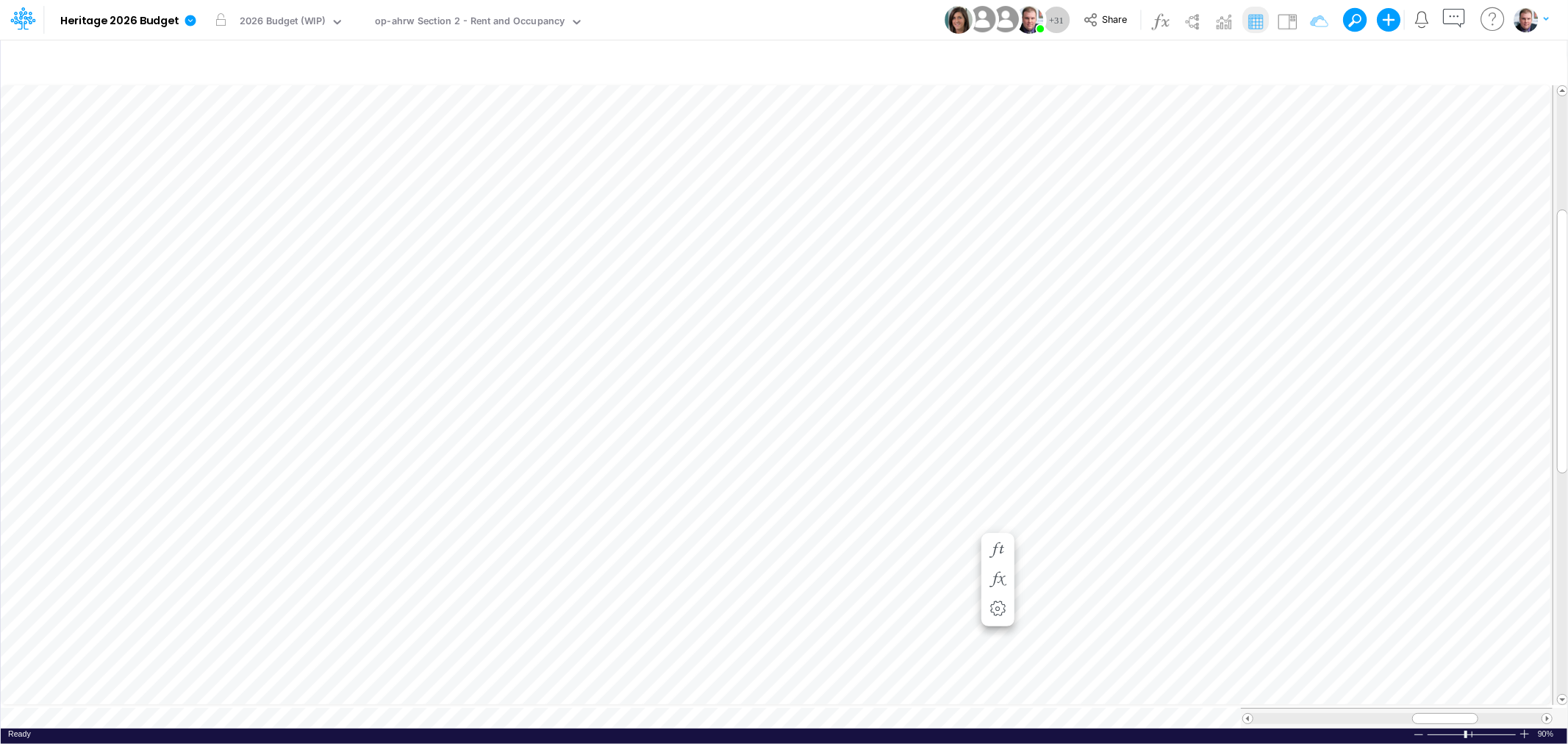
scroll to position [0, 1]
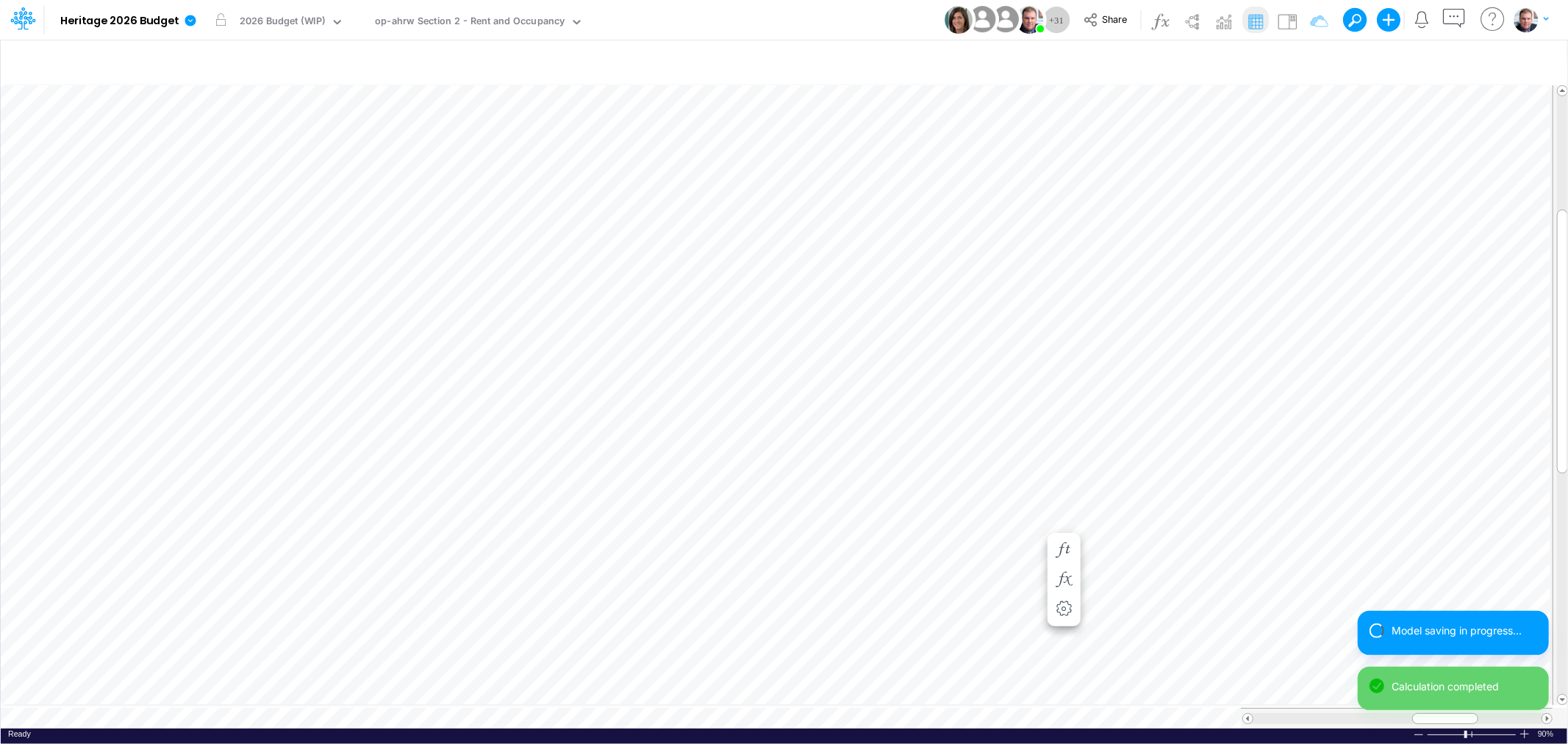
scroll to position [0, 1]
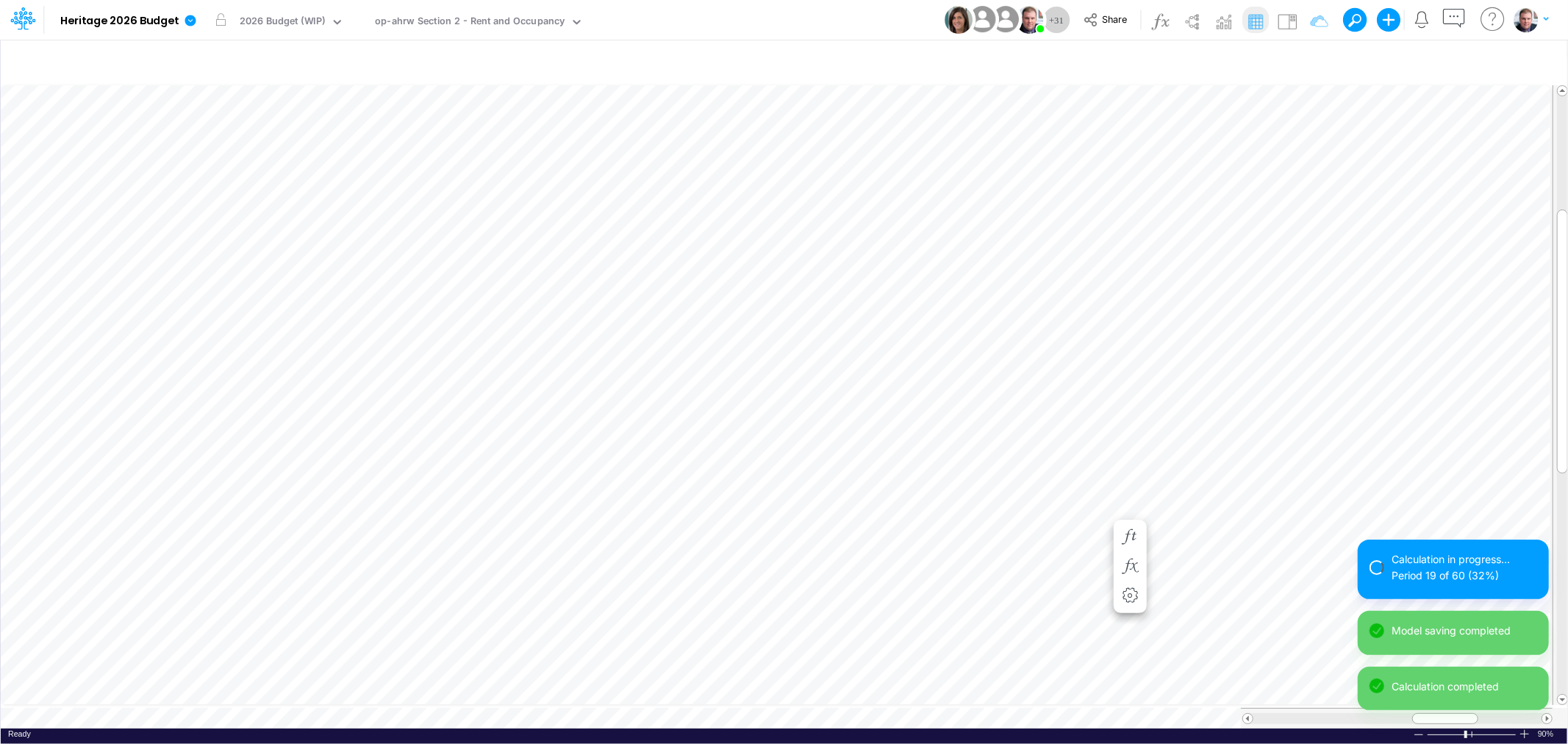
scroll to position [0, 1]
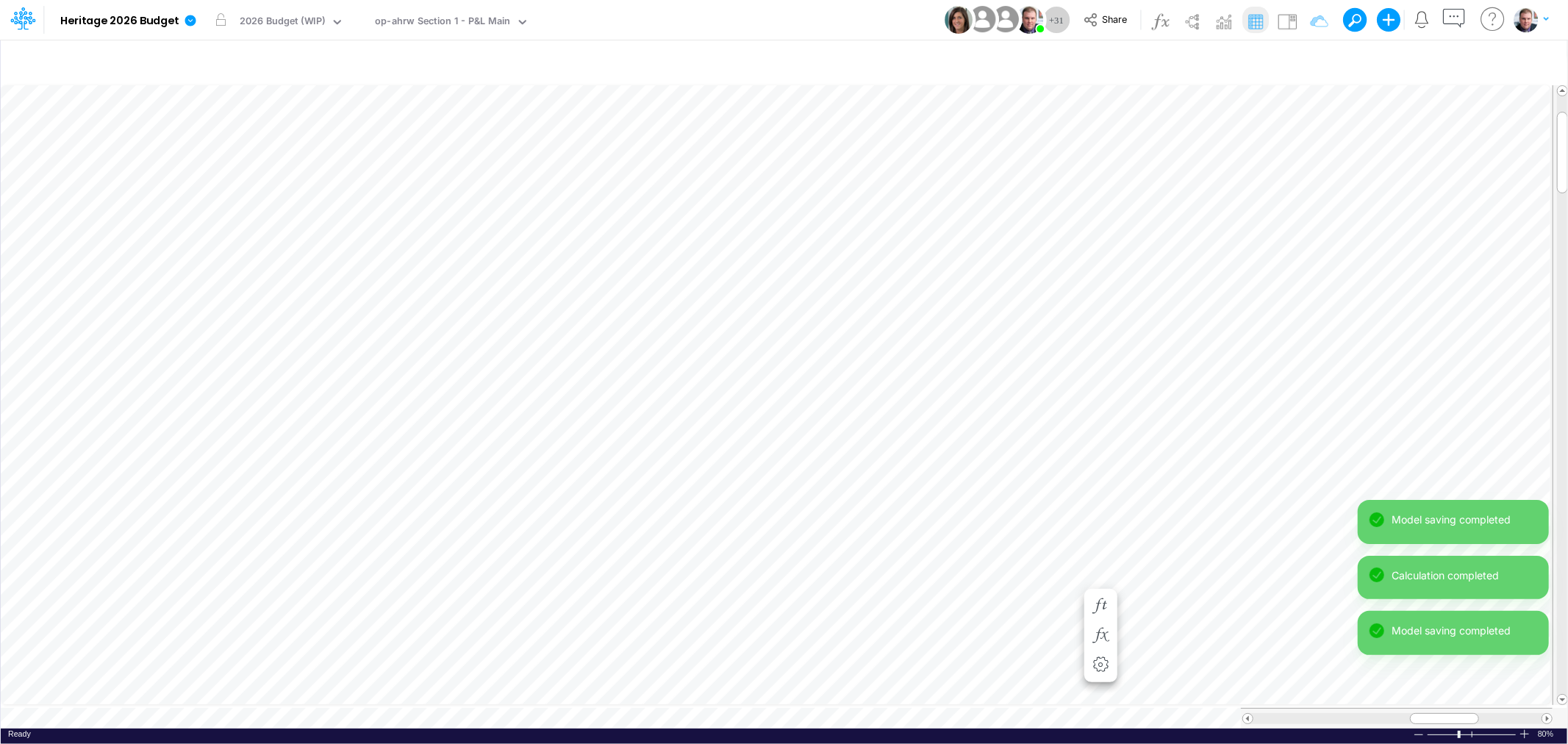
scroll to position [0, 1]
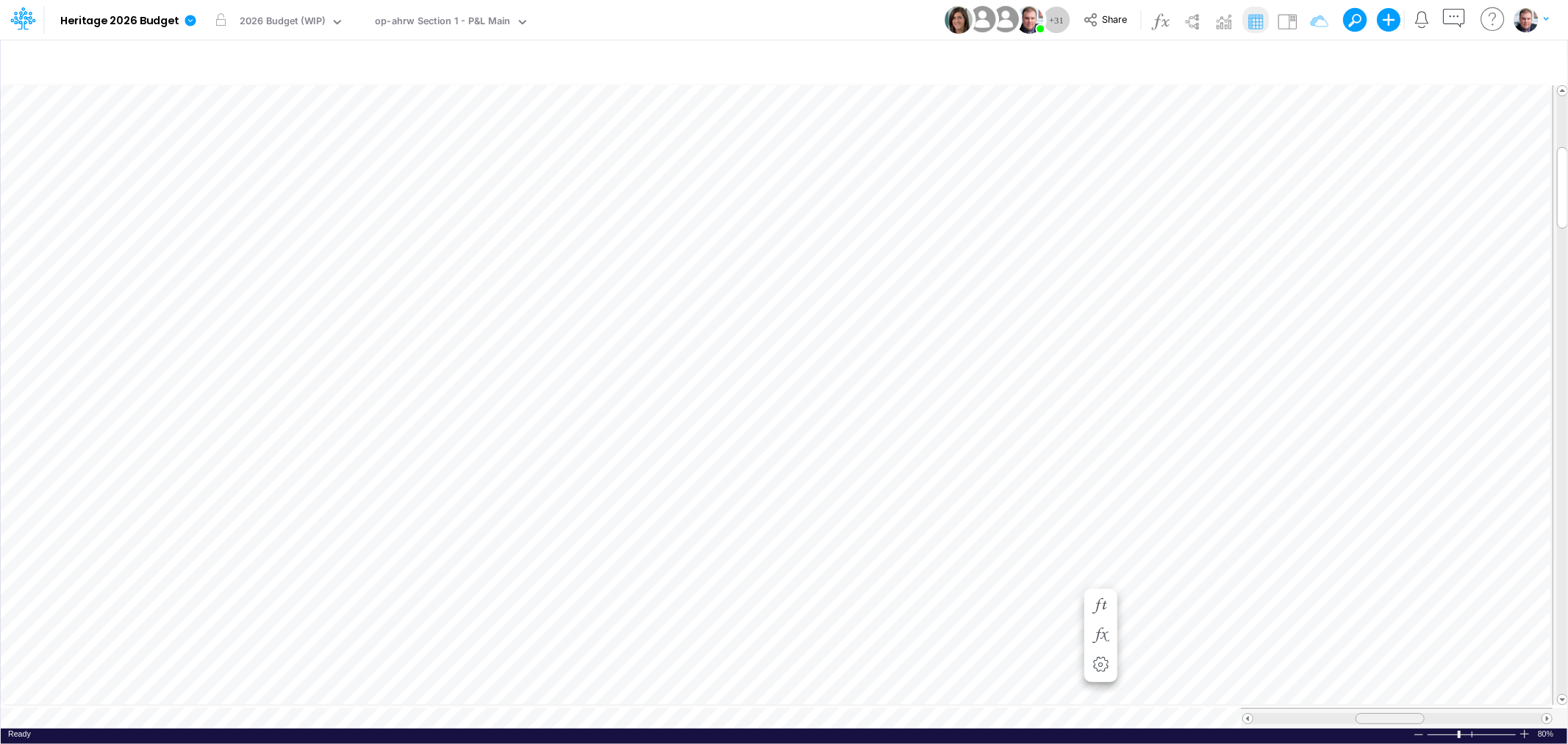
drag, startPoint x: 1457, startPoint y: 711, endPoint x: 1403, endPoint y: 714, distance: 54.1
click at [1403, 714] on div at bounding box center [1390, 718] width 69 height 11
drag, startPoint x: 1413, startPoint y: 708, endPoint x: 1452, endPoint y: 713, distance: 39.3
click at [1452, 713] on span at bounding box center [1454, 718] width 9 height 9
drag, startPoint x: 1442, startPoint y: 710, endPoint x: 1423, endPoint y: 710, distance: 19.0
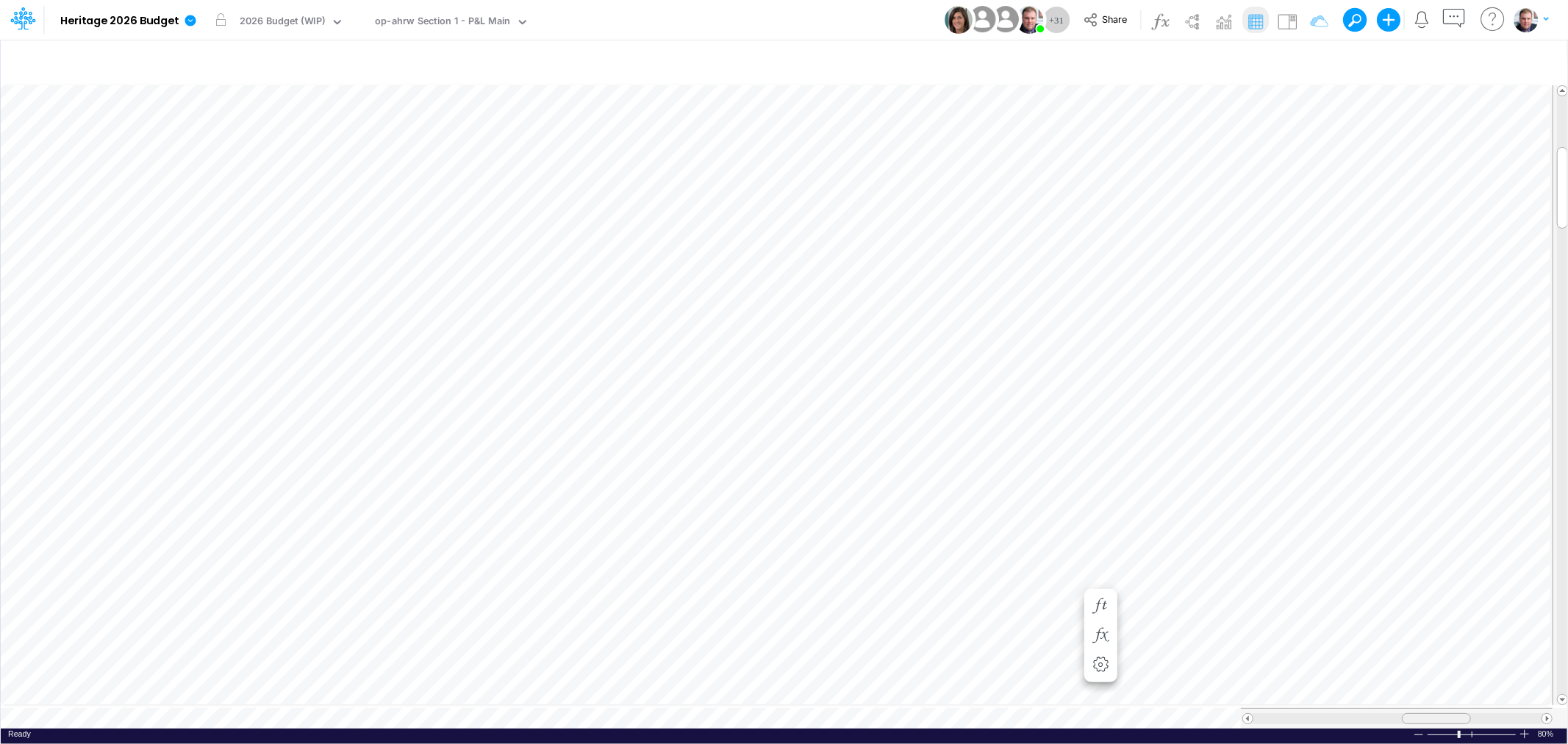
click at [1423, 713] on div at bounding box center [1436, 718] width 69 height 11
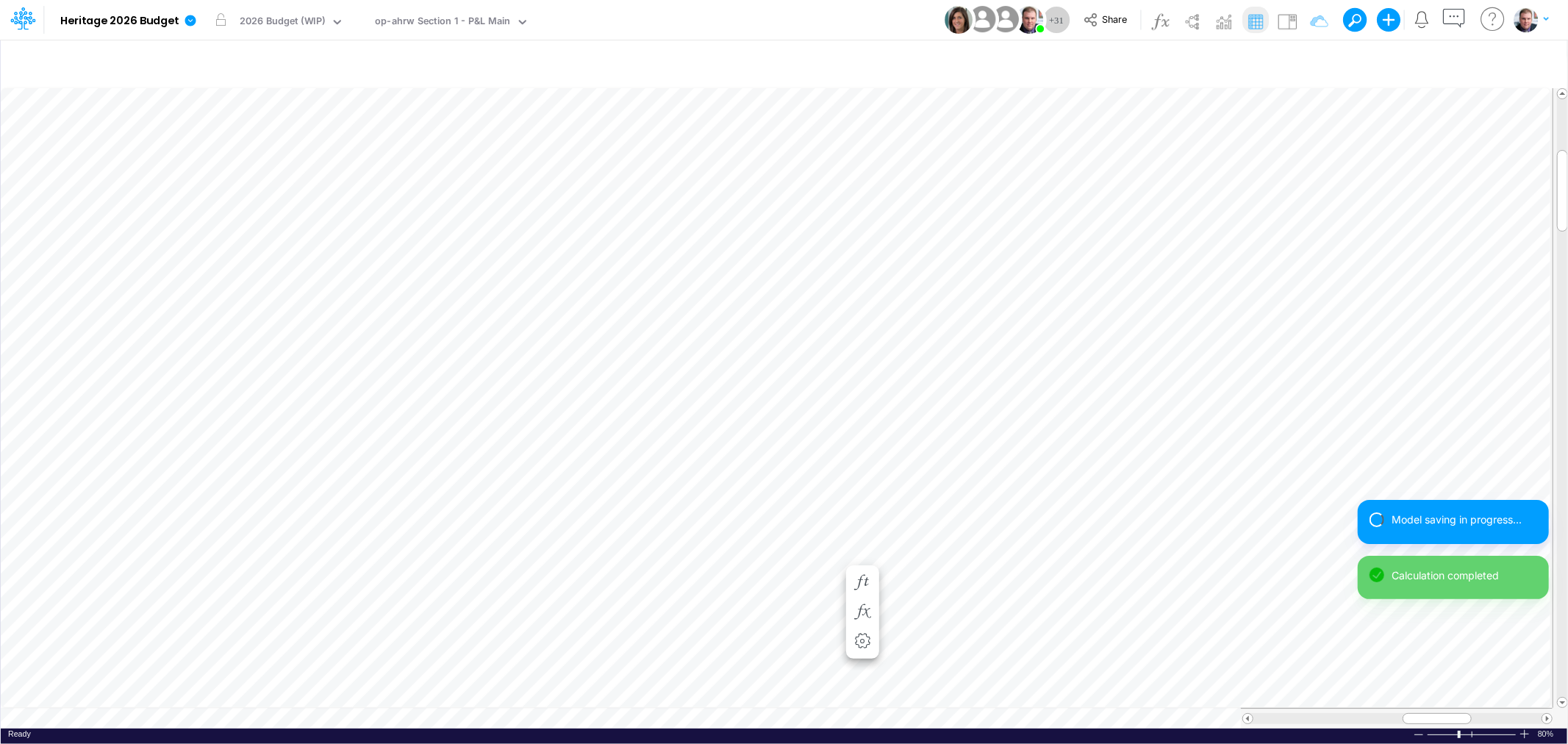
scroll to position [0, 1]
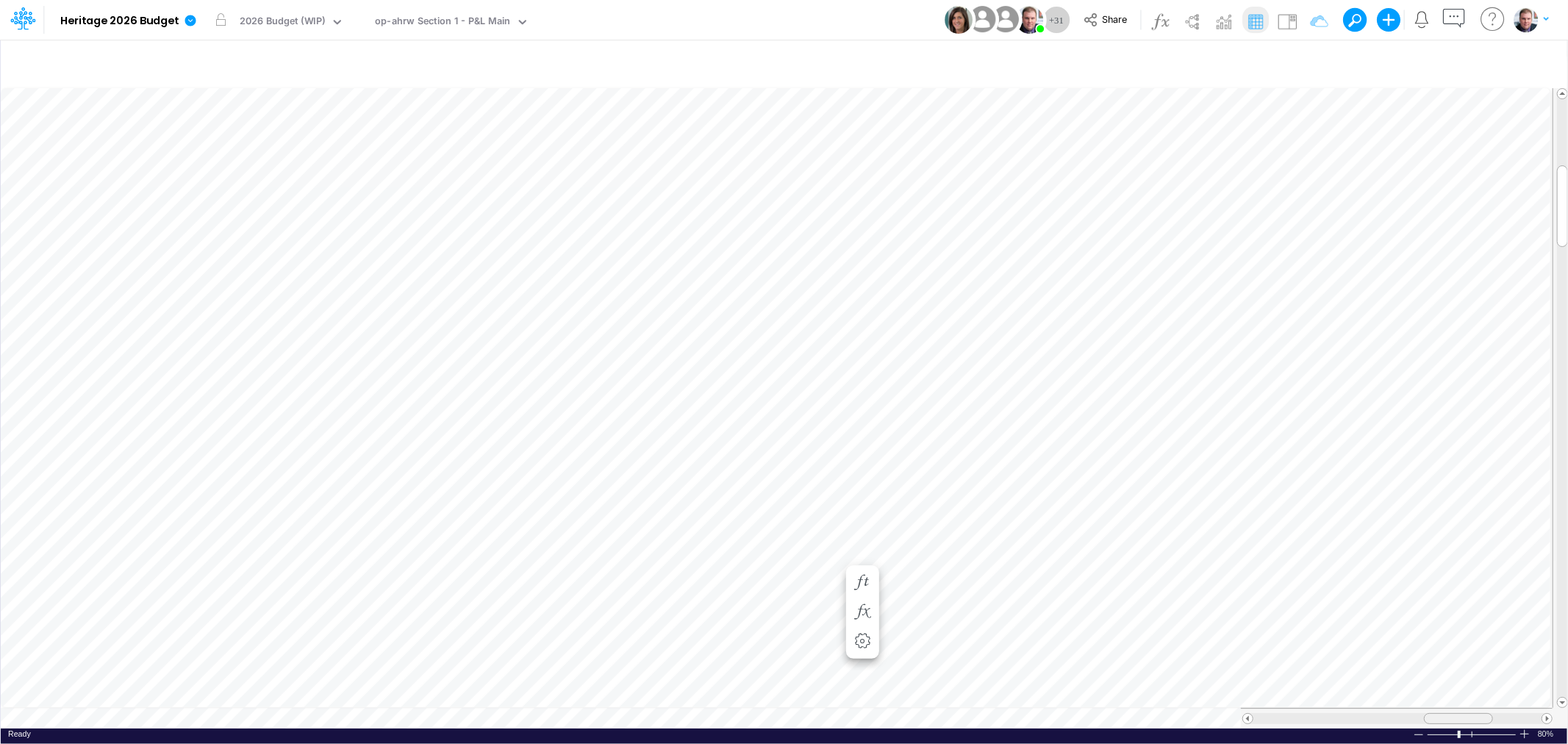
drag, startPoint x: 1423, startPoint y: 715, endPoint x: 1444, endPoint y: 713, distance: 21.1
click at [1444, 713] on div at bounding box center [1459, 718] width 69 height 11
click at [1430, 697] on table at bounding box center [785, 406] width 1568 height 646
drag, startPoint x: 1449, startPoint y: 710, endPoint x: 1441, endPoint y: 702, distance: 11.3
click at [1441, 707] on div at bounding box center [1396, 717] width 312 height 21
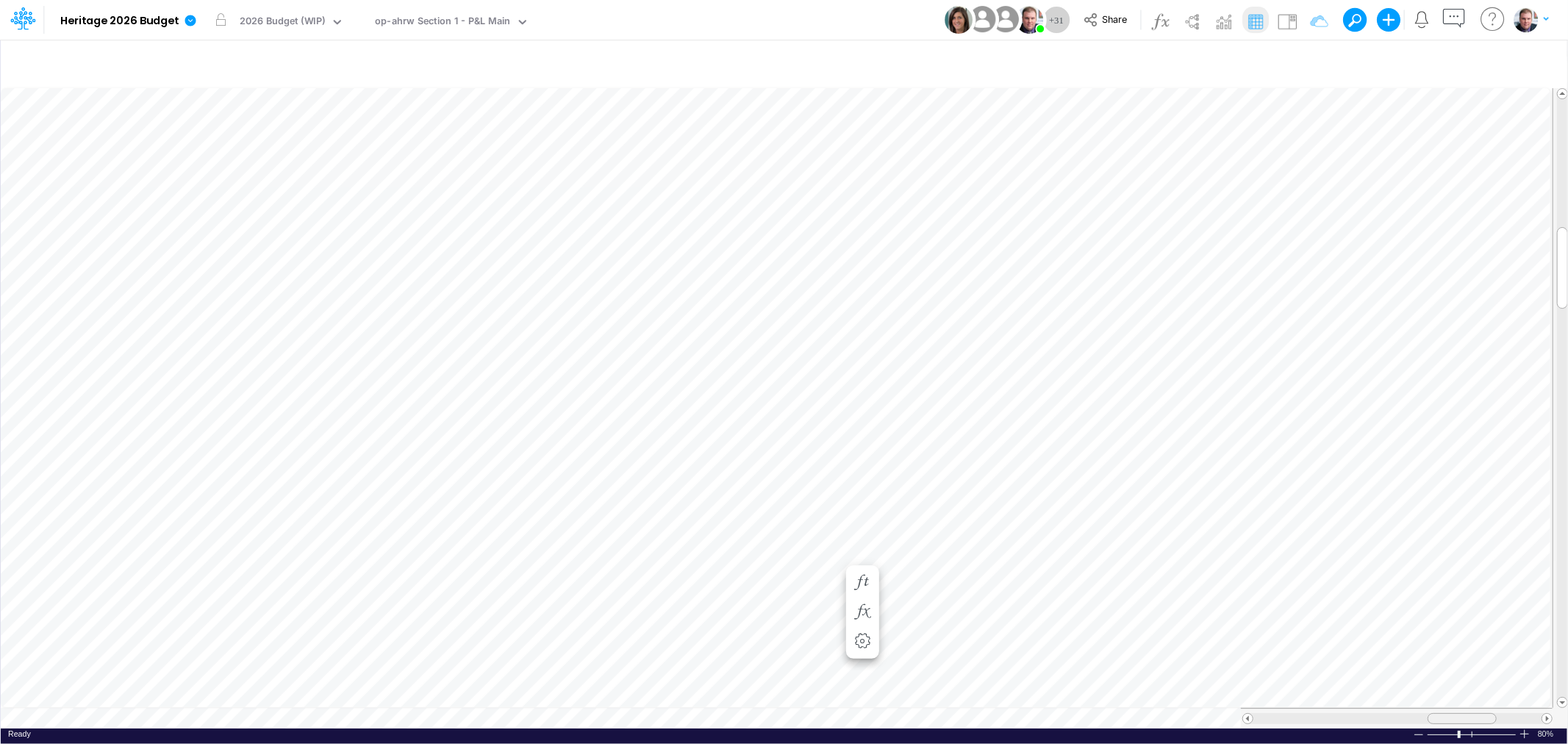
drag, startPoint x: 1439, startPoint y: 707, endPoint x: 1456, endPoint y: 709, distance: 17.1
click at [1457, 713] on span at bounding box center [1462, 718] width 9 height 9
drag, startPoint x: 1466, startPoint y: 709, endPoint x: 1426, endPoint y: 708, distance: 40.0
click at [1426, 713] on span at bounding box center [1422, 718] width 9 height 9
click at [802, 358] on icon "button" at bounding box center [802, 359] width 22 height 15
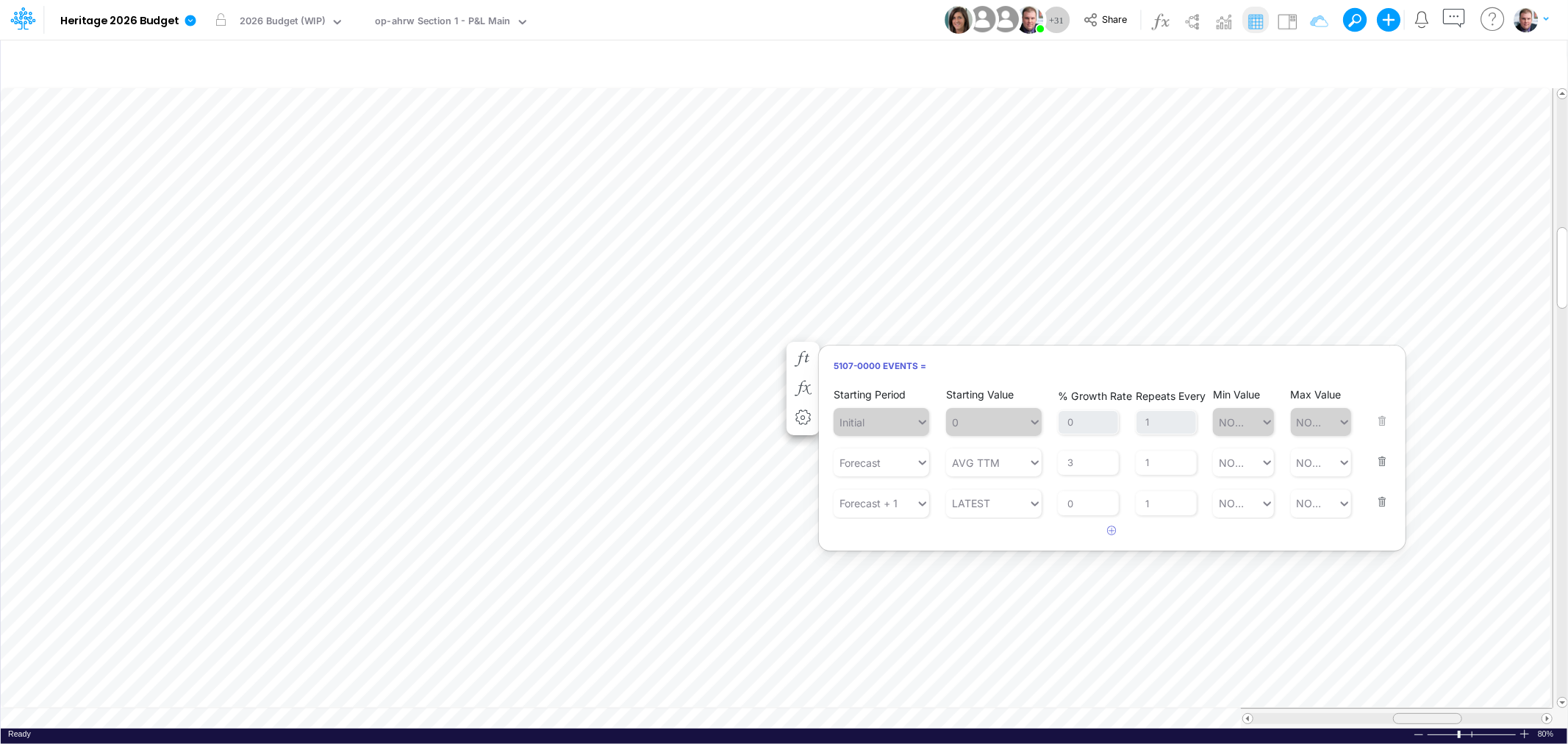
scroll to position [0, 1]
drag, startPoint x: 1423, startPoint y: 709, endPoint x: 1451, endPoint y: 707, distance: 28.1
click at [1451, 713] on span at bounding box center [1451, 718] width 9 height 9
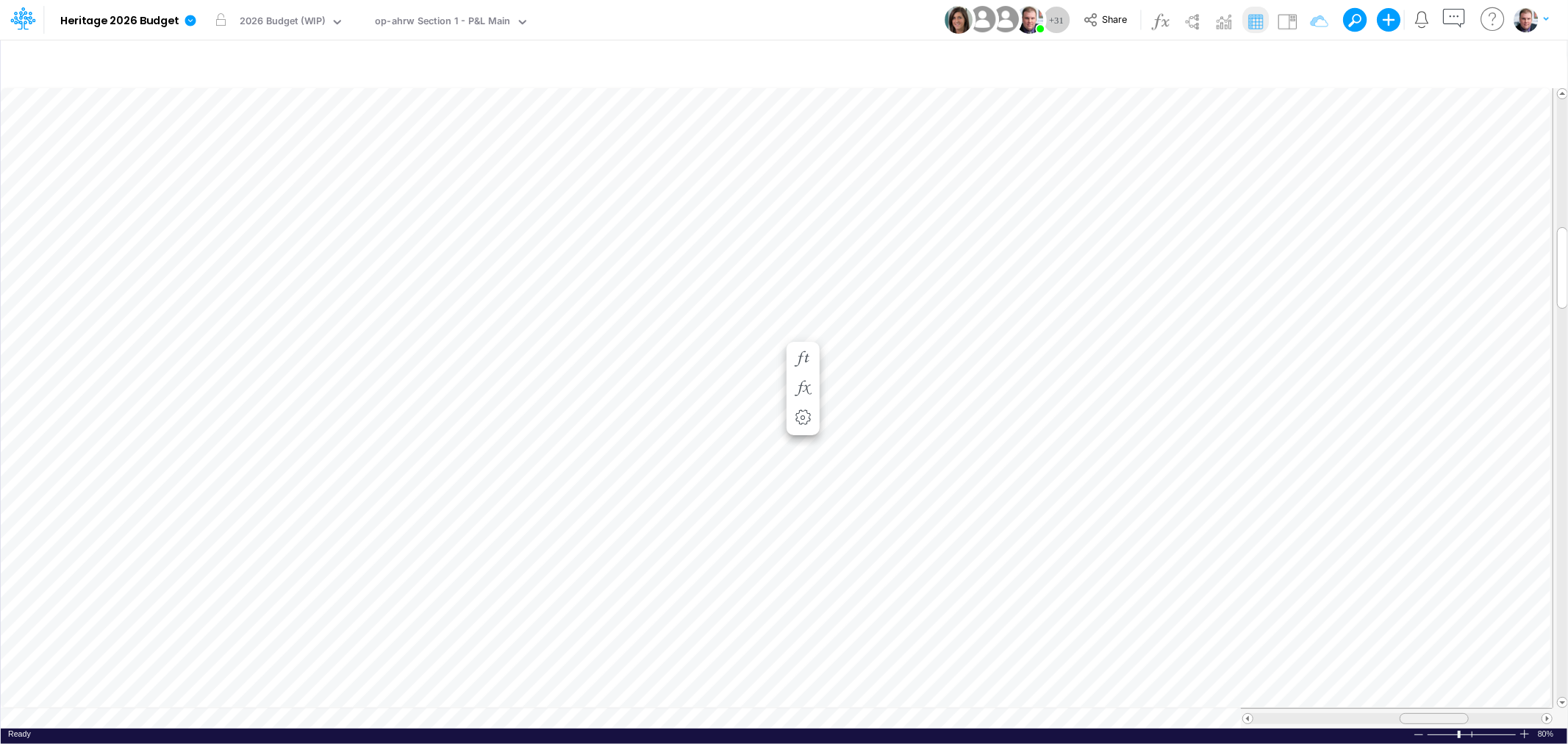
drag, startPoint x: 1446, startPoint y: 708, endPoint x: 1428, endPoint y: 707, distance: 18.0
click at [1429, 713] on span at bounding box center [1433, 718] width 9 height 9
click at [1545, 713] on div "Model saving completed Calculation completed" at bounding box center [1453, 666] width 191 height 111
click at [1545, 713] on span at bounding box center [1547, 718] width 9 height 9
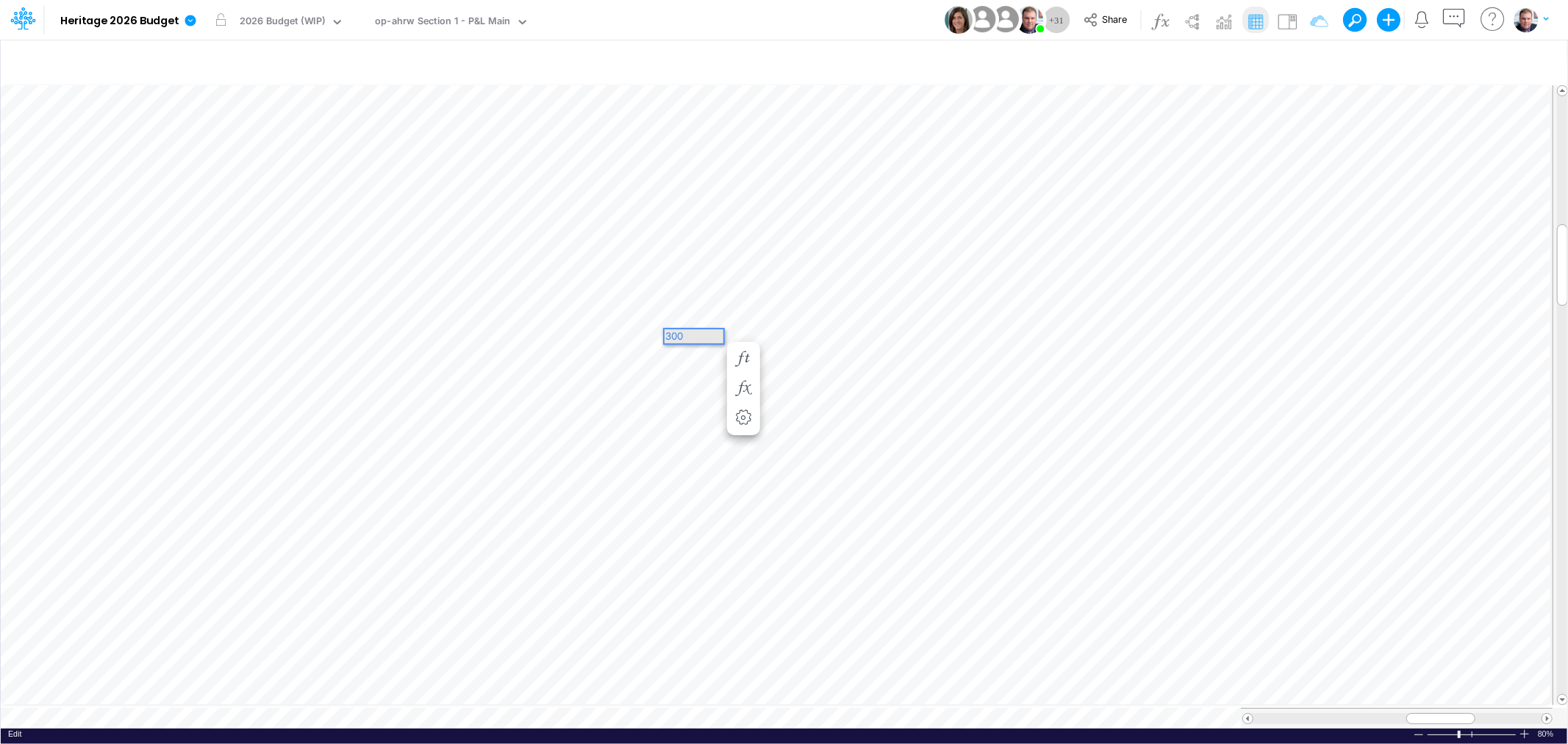
scroll to position [0, 0]
drag, startPoint x: 1517, startPoint y: 701, endPoint x: 665, endPoint y: 331, distance: 928.9
click at [665, 331] on div "300" at bounding box center [694, 336] width 59 height 14
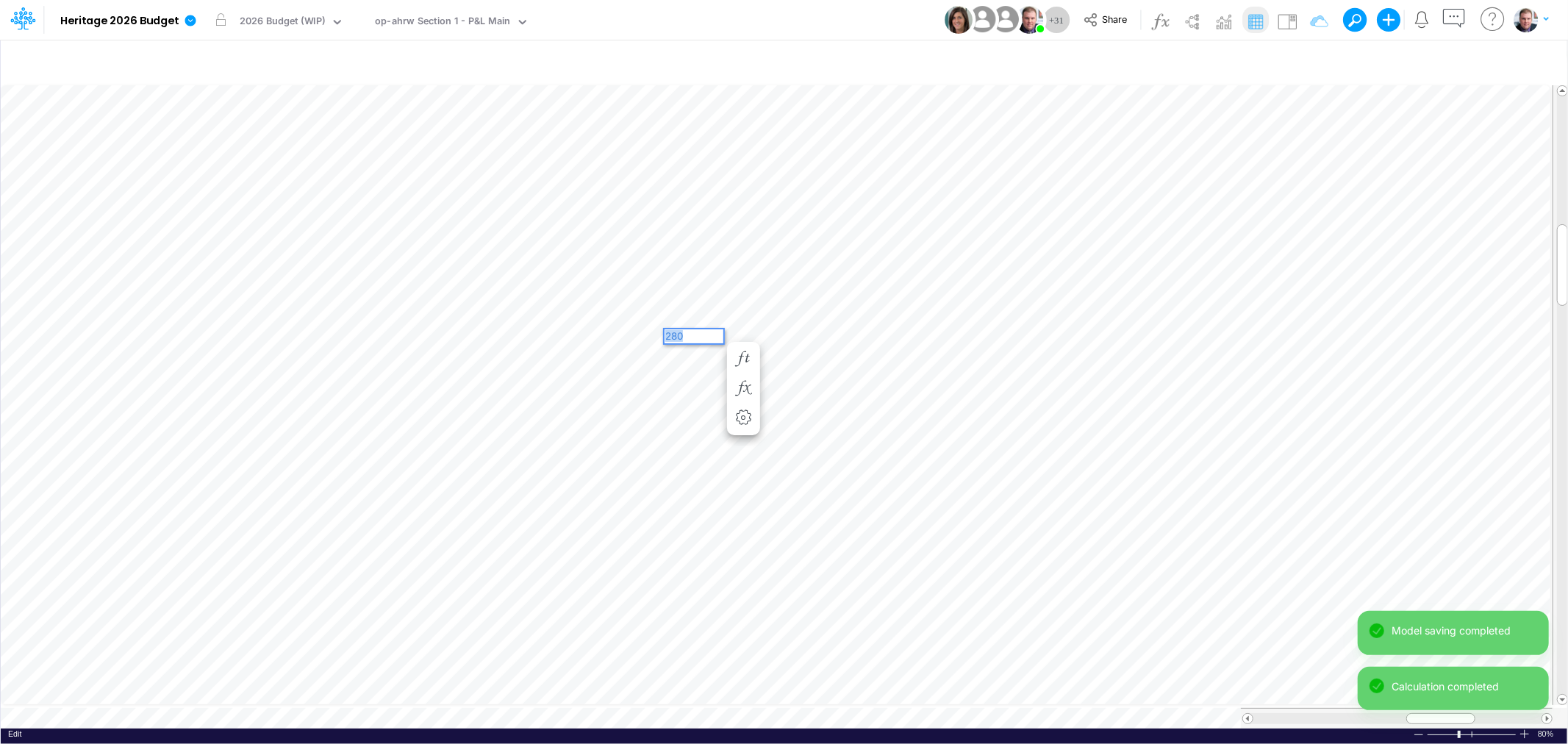
click at [642, 331] on div "Paste Cut Copy AutoFill 280" at bounding box center [784, 406] width 1566 height 646
drag, startPoint x: 665, startPoint y: 331, endPoint x: 677, endPoint y: 335, distance: 12.6
click at [677, 335] on div "270" at bounding box center [694, 336] width 59 height 14
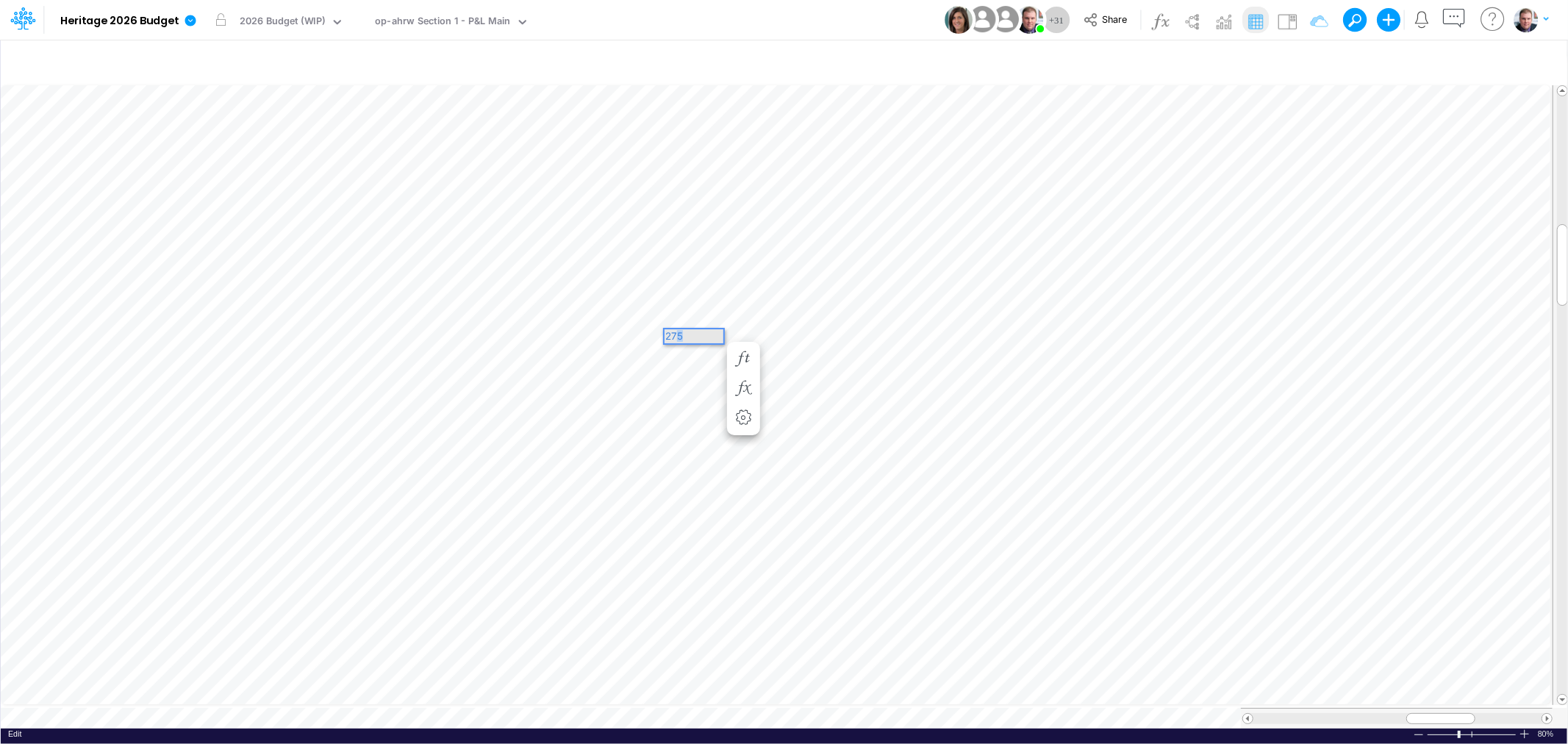
drag, startPoint x: 693, startPoint y: 333, endPoint x: 678, endPoint y: 333, distance: 15.0
click at [678, 333] on div "275" at bounding box center [694, 336] width 59 height 14
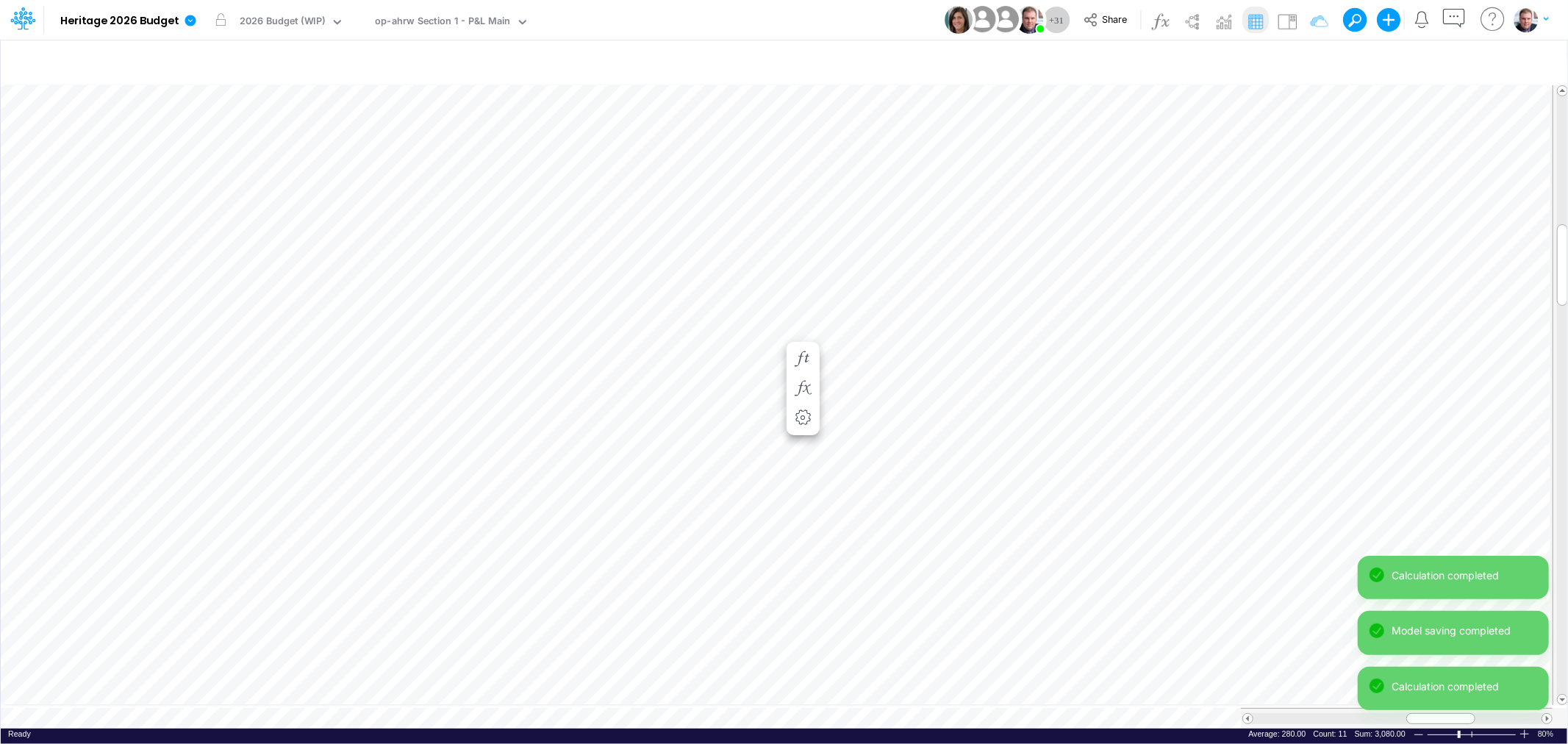
scroll to position [0, 1]
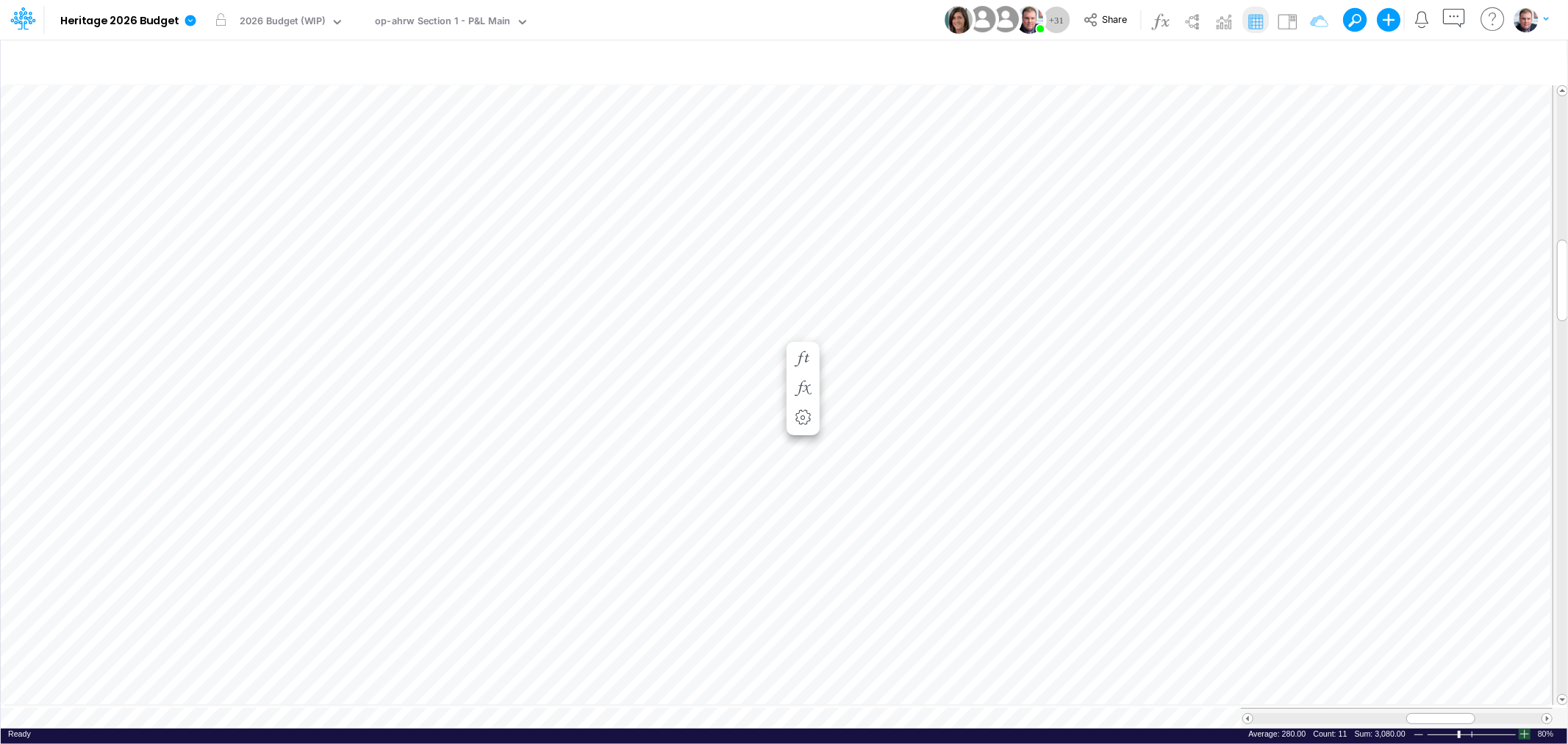
click at [1527, 728] on div at bounding box center [1524, 733] width 11 height 11
drag, startPoint x: 1433, startPoint y: 714, endPoint x: 1459, endPoint y: 714, distance: 26.0
click at [1459, 714] on div at bounding box center [1468, 718] width 64 height 11
click at [1463, 713] on span at bounding box center [1466, 718] width 9 height 9
drag, startPoint x: 1462, startPoint y: 710, endPoint x: 1366, endPoint y: 710, distance: 96.0
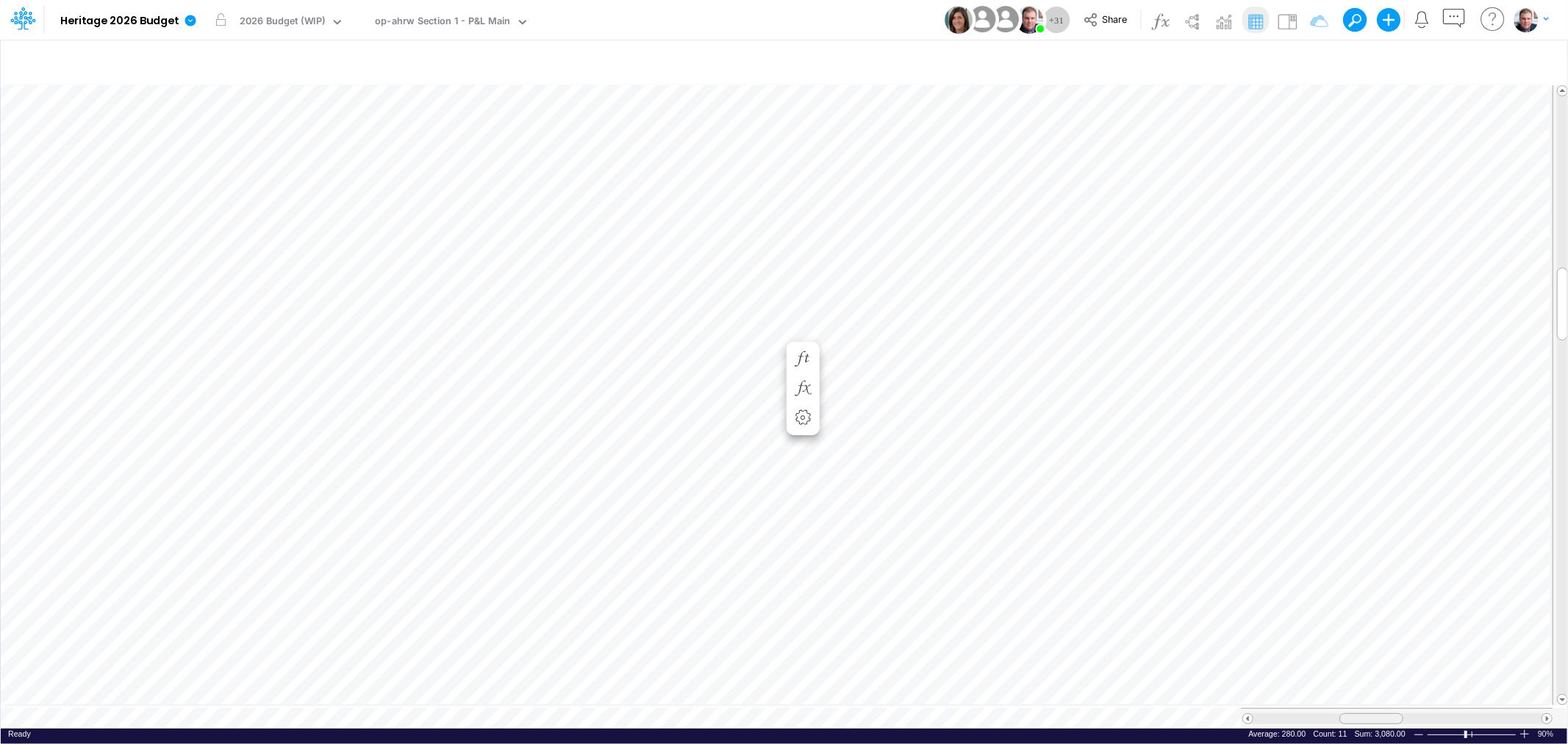
click at [1366, 713] on span at bounding box center [1370, 718] width 9 height 9
click at [1421, 713] on div at bounding box center [1419, 718] width 64 height 11
drag, startPoint x: 1431, startPoint y: 716, endPoint x: 1377, endPoint y: 713, distance: 54.1
click at [1377, 713] on div at bounding box center [1391, 718] width 66 height 11
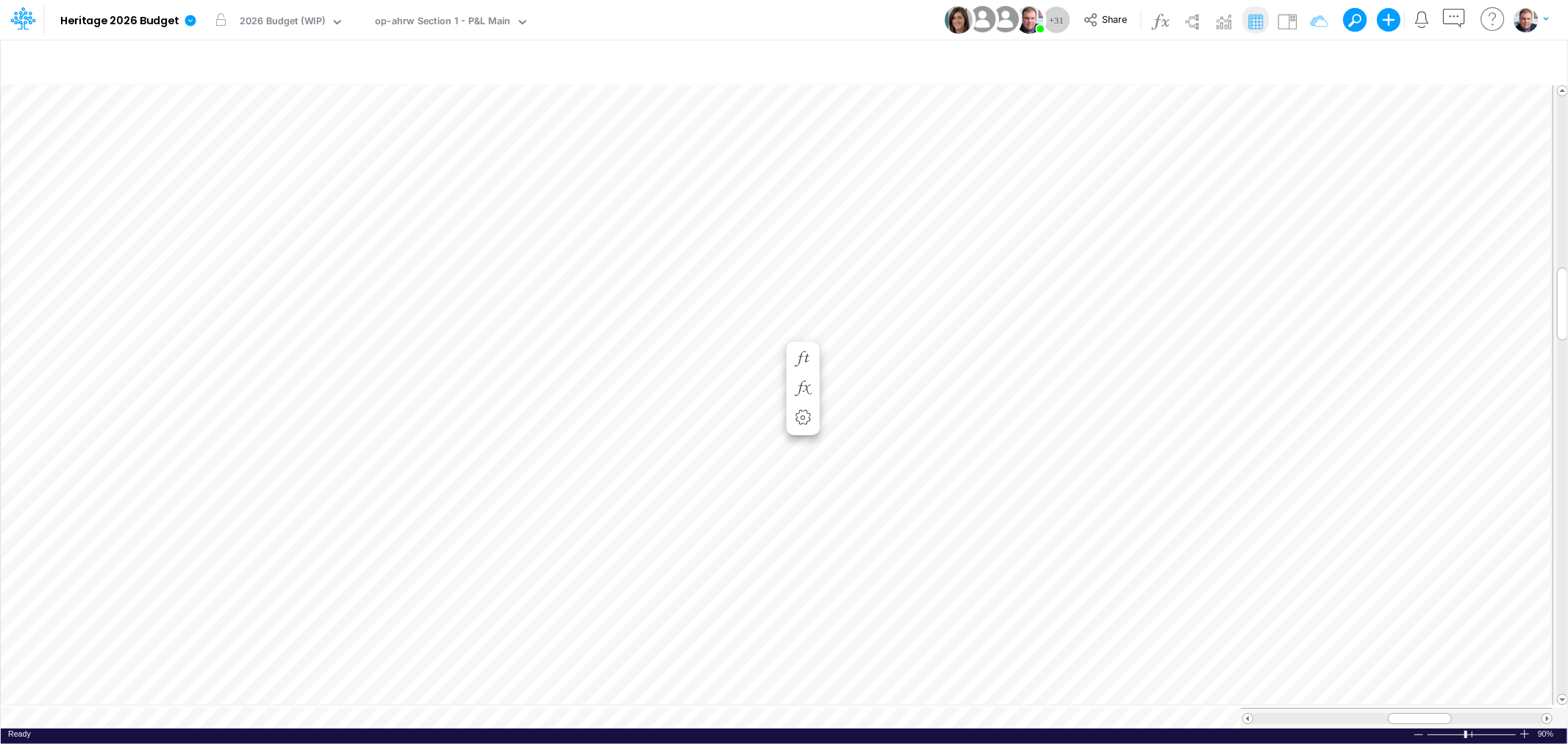
scroll to position [0, 1]
drag, startPoint x: 1406, startPoint y: 714, endPoint x: 1449, endPoint y: 710, distance: 43.2
click at [1449, 713] on div at bounding box center [1463, 718] width 64 height 11
drag, startPoint x: 1468, startPoint y: 709, endPoint x: 1415, endPoint y: 710, distance: 53.0
click at [1415, 713] on div at bounding box center [1411, 718] width 64 height 11
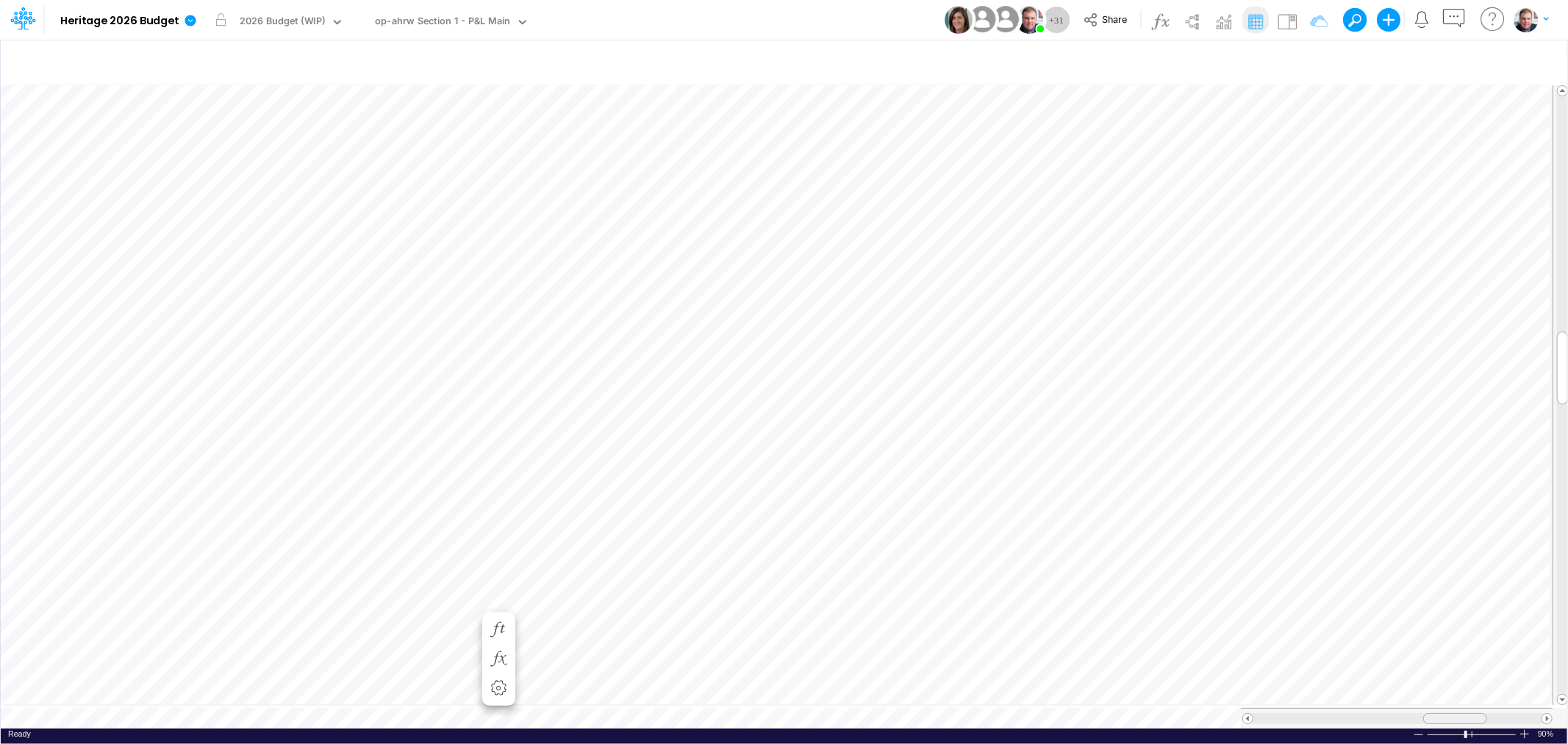
drag, startPoint x: 1413, startPoint y: 710, endPoint x: 1452, endPoint y: 710, distance: 39.0
click at [1452, 713] on span at bounding box center [1454, 718] width 9 height 9
click at [1526, 728] on div at bounding box center [1524, 733] width 11 height 11
drag, startPoint x: 1462, startPoint y: 710, endPoint x: 1421, endPoint y: 706, distance: 41.2
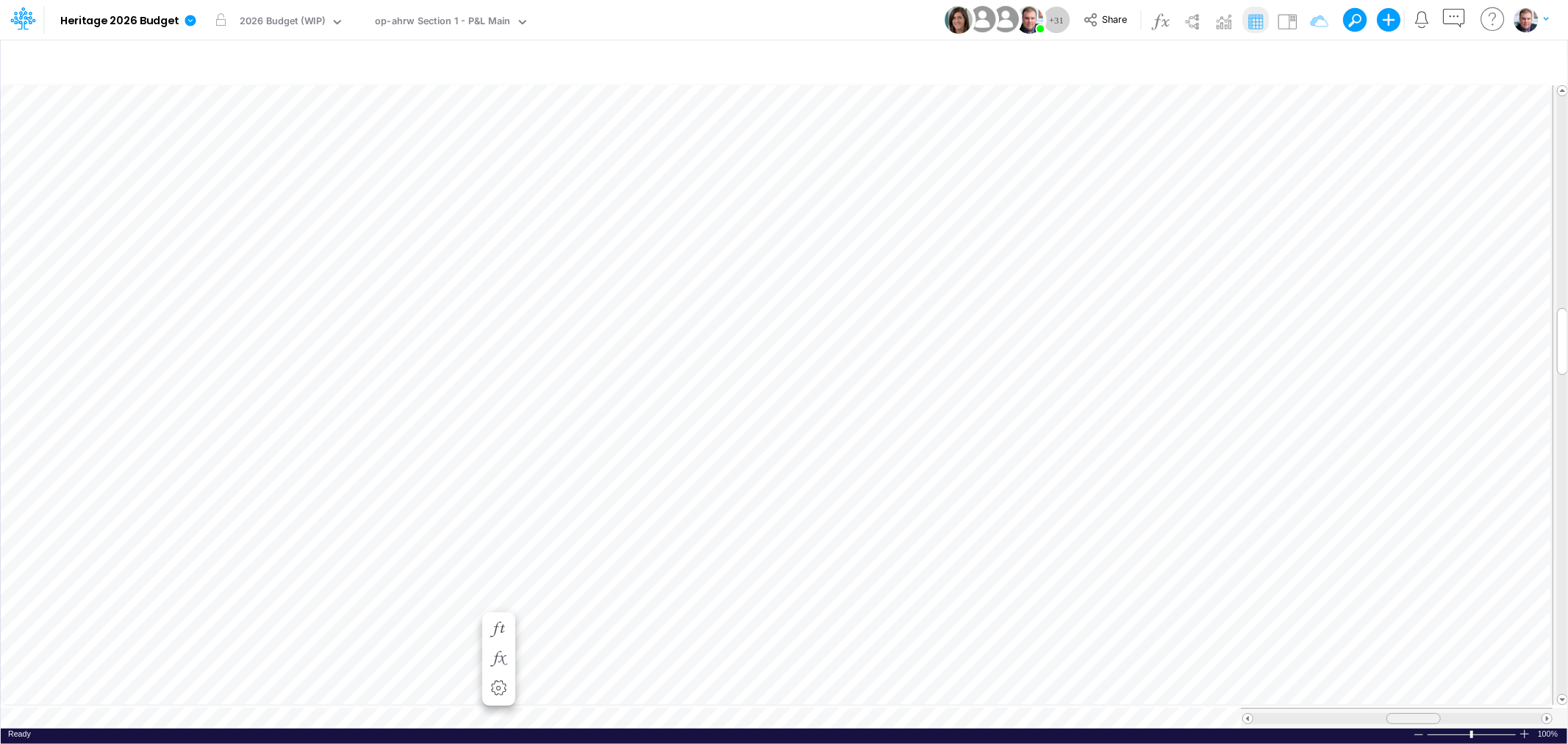
click at [1421, 713] on div at bounding box center [1413, 718] width 54 height 11
click at [1151, 361] on icon "button" at bounding box center [1145, 365] width 22 height 15
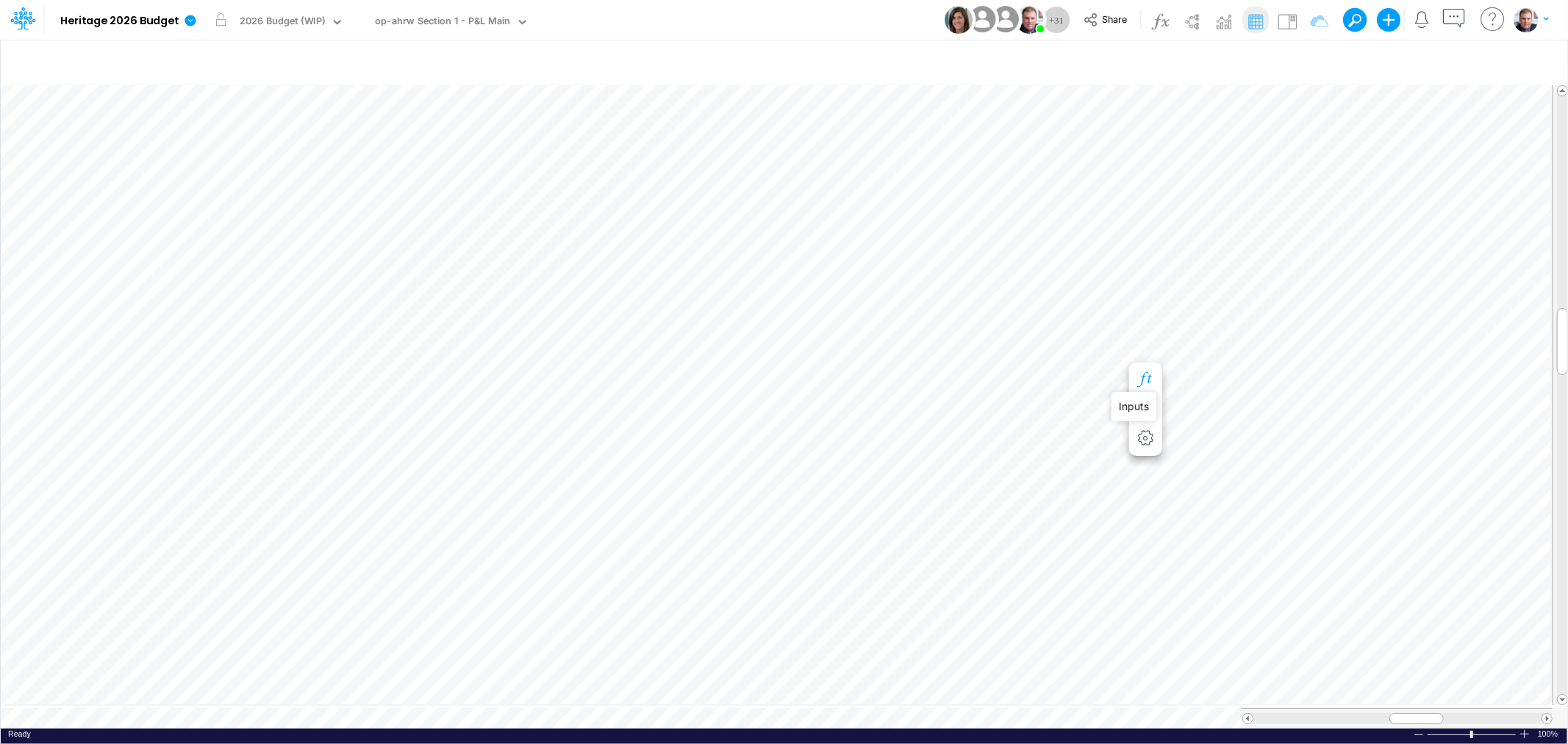
click at [1142, 374] on icon "button" at bounding box center [1145, 380] width 22 height 15
drag, startPoint x: 1428, startPoint y: 709, endPoint x: 1446, endPoint y: 706, distance: 18.2
click at [1446, 713] on div at bounding box center [1434, 718] width 54 height 11
click at [774, 380] on icon "button" at bounding box center [773, 380] width 22 height 15
click at [447, 20] on div "op-ahrw Section 1 - P&L Main" at bounding box center [443, 22] width 136 height 17
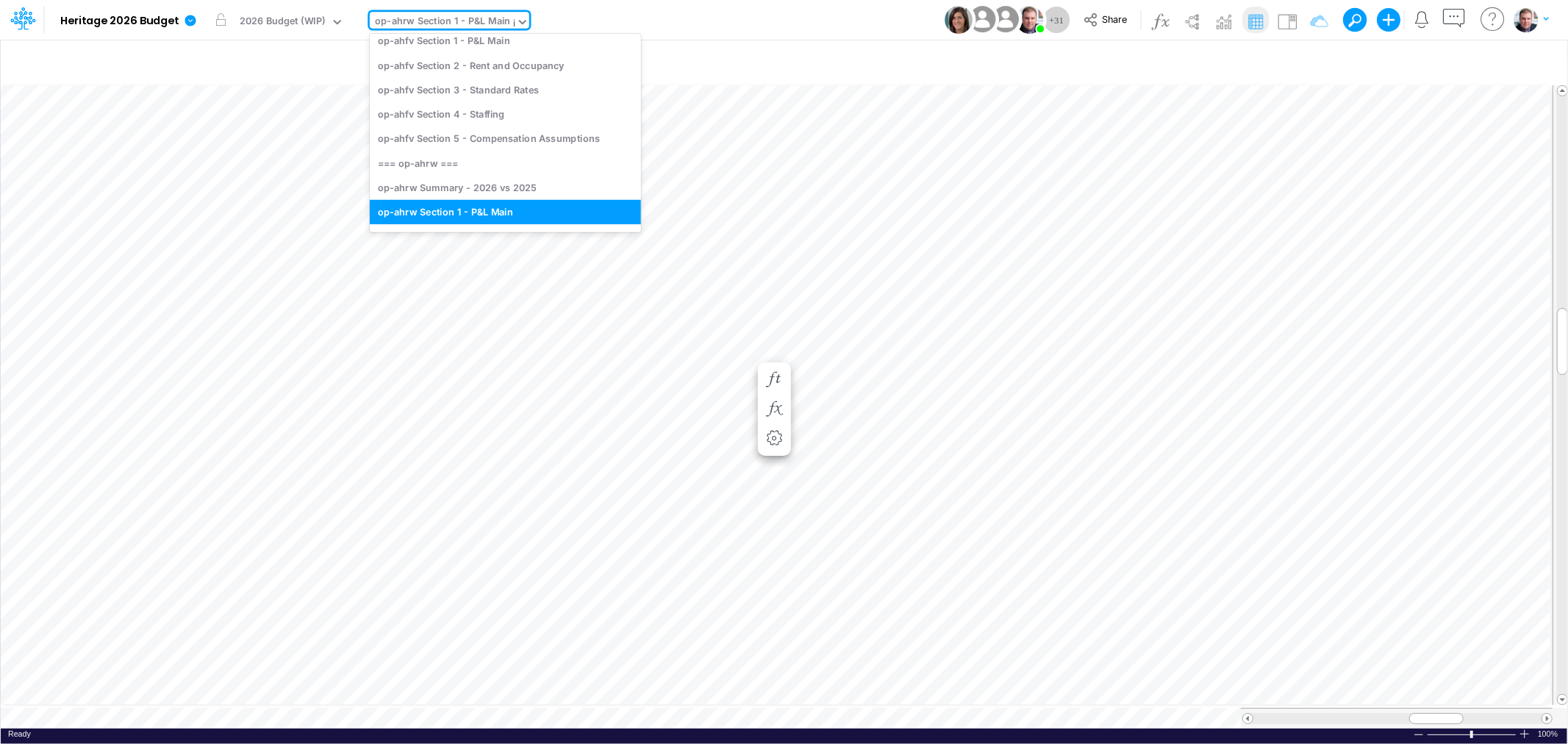
scroll to position [91, 0]
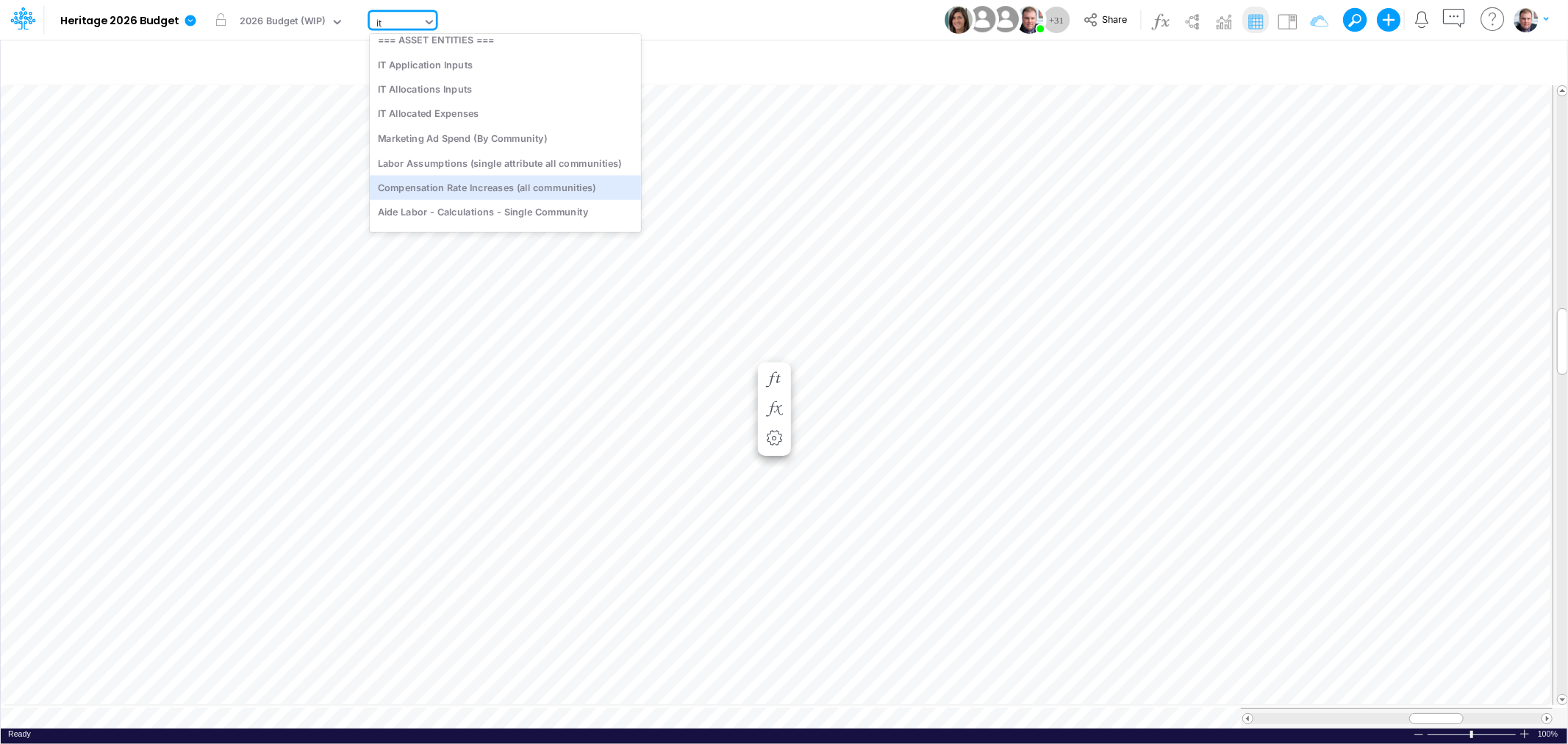
type input "it"
click at [751, 28] on div "Model Heritage 2026 Budget Edit model settings Duplicate Import QuickBooks Quic…" at bounding box center [784, 20] width 1411 height 40
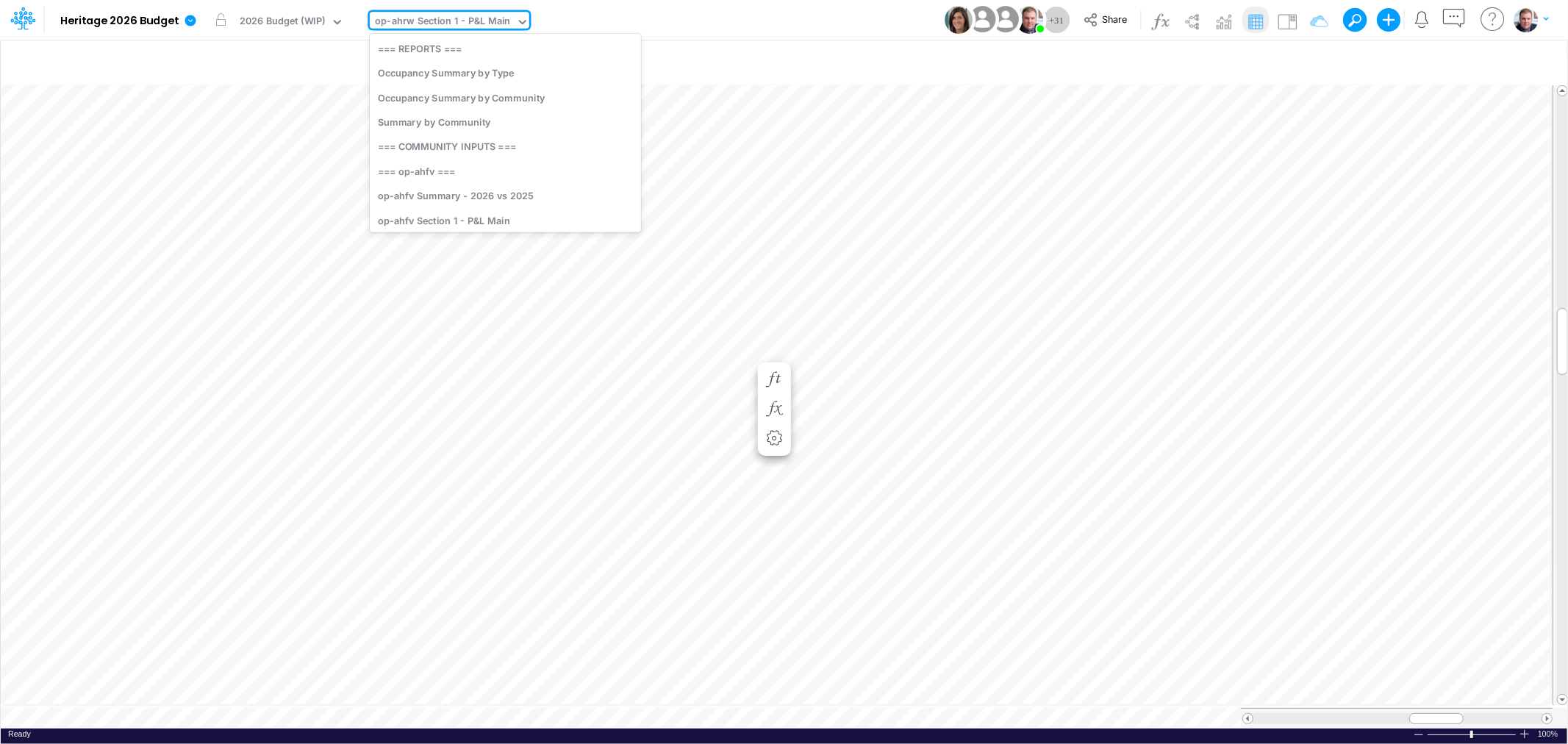
click at [465, 17] on div "op-ahrw Section 1 - P&L Main" at bounding box center [443, 22] width 136 height 17
click at [496, 163] on div "op-crk Section 1 - P&L Main" at bounding box center [505, 164] width 271 height 24
drag, startPoint x: 1416, startPoint y: 709, endPoint x: 1432, endPoint y: 708, distance: 16.0
click at [1432, 713] on span at bounding box center [1432, 718] width 9 height 9
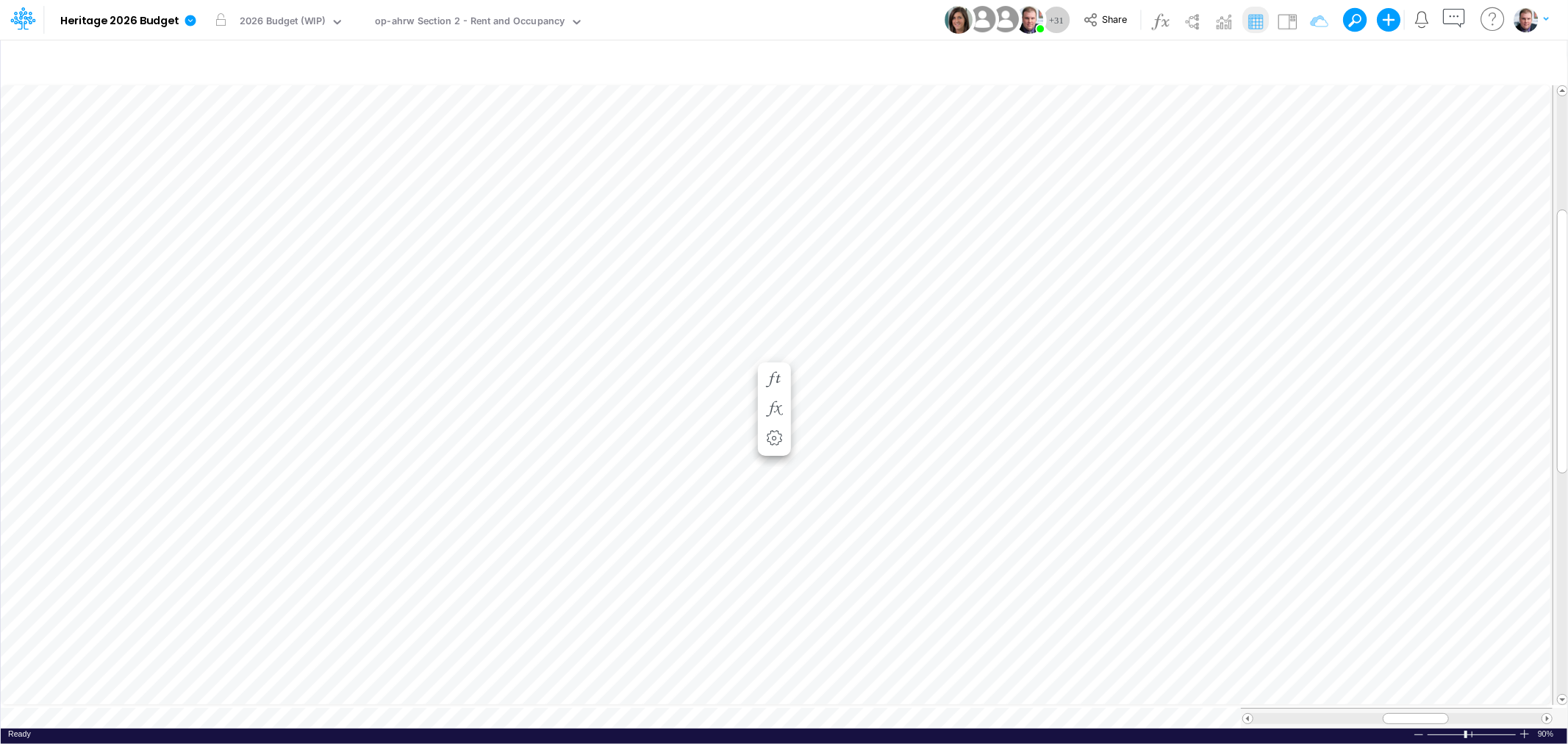
scroll to position [0, 1]
click at [495, 693] on span "Close" at bounding box center [511, 695] width 41 height 13
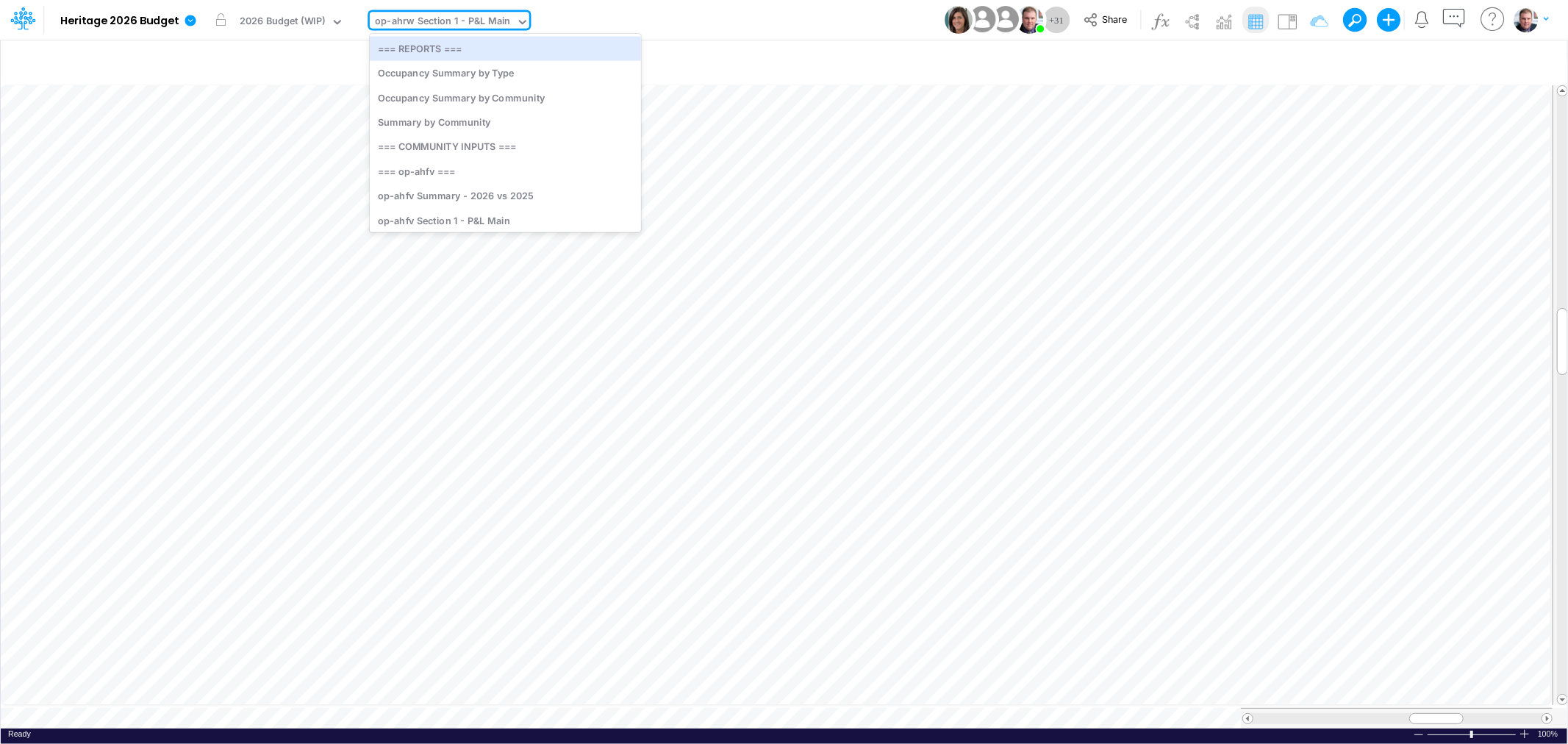
click at [430, 17] on div "op-ahrw Section 1 - P&L Main" at bounding box center [443, 22] width 136 height 17
type input "it"
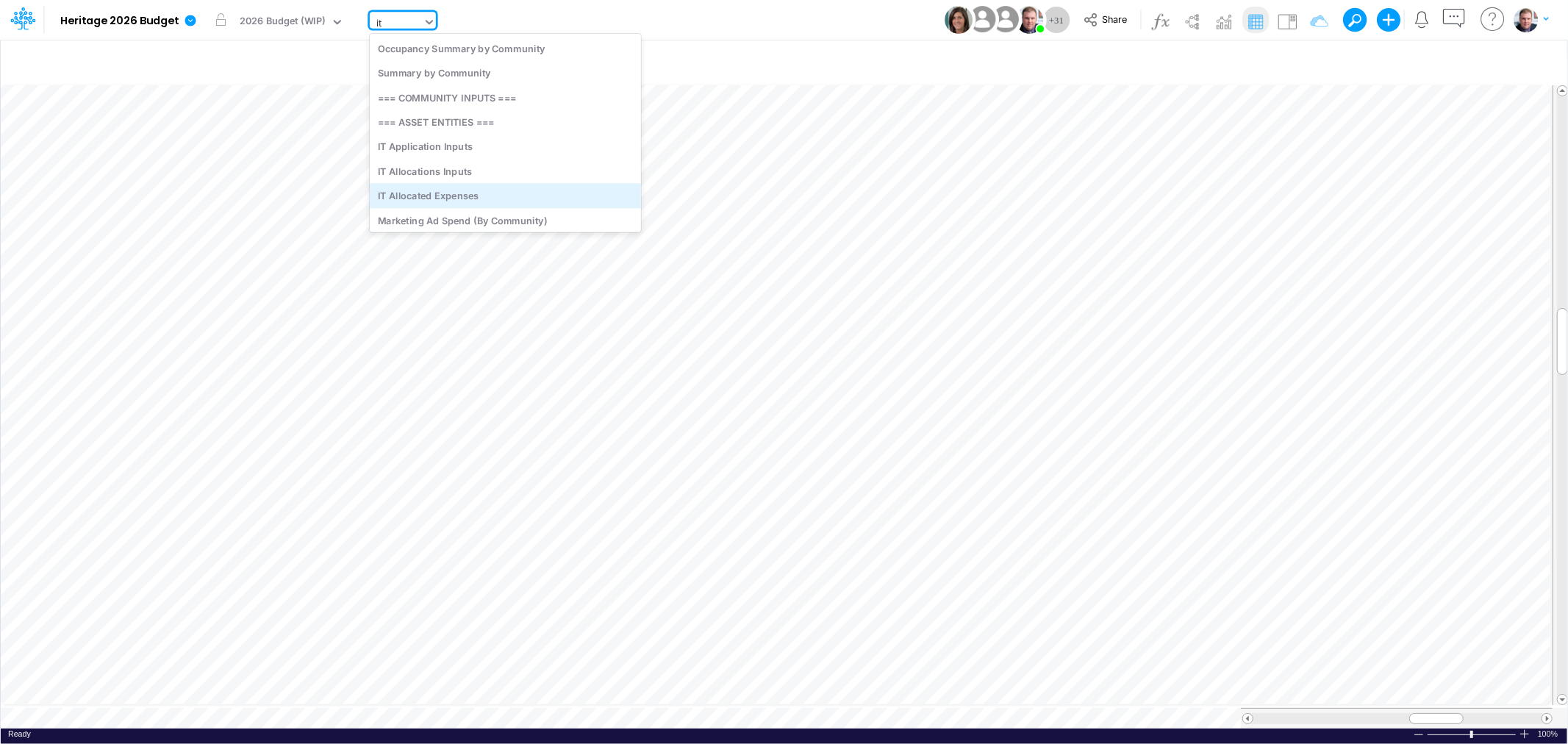
click at [464, 193] on div "IT Allocated Expenses" at bounding box center [505, 196] width 271 height 24
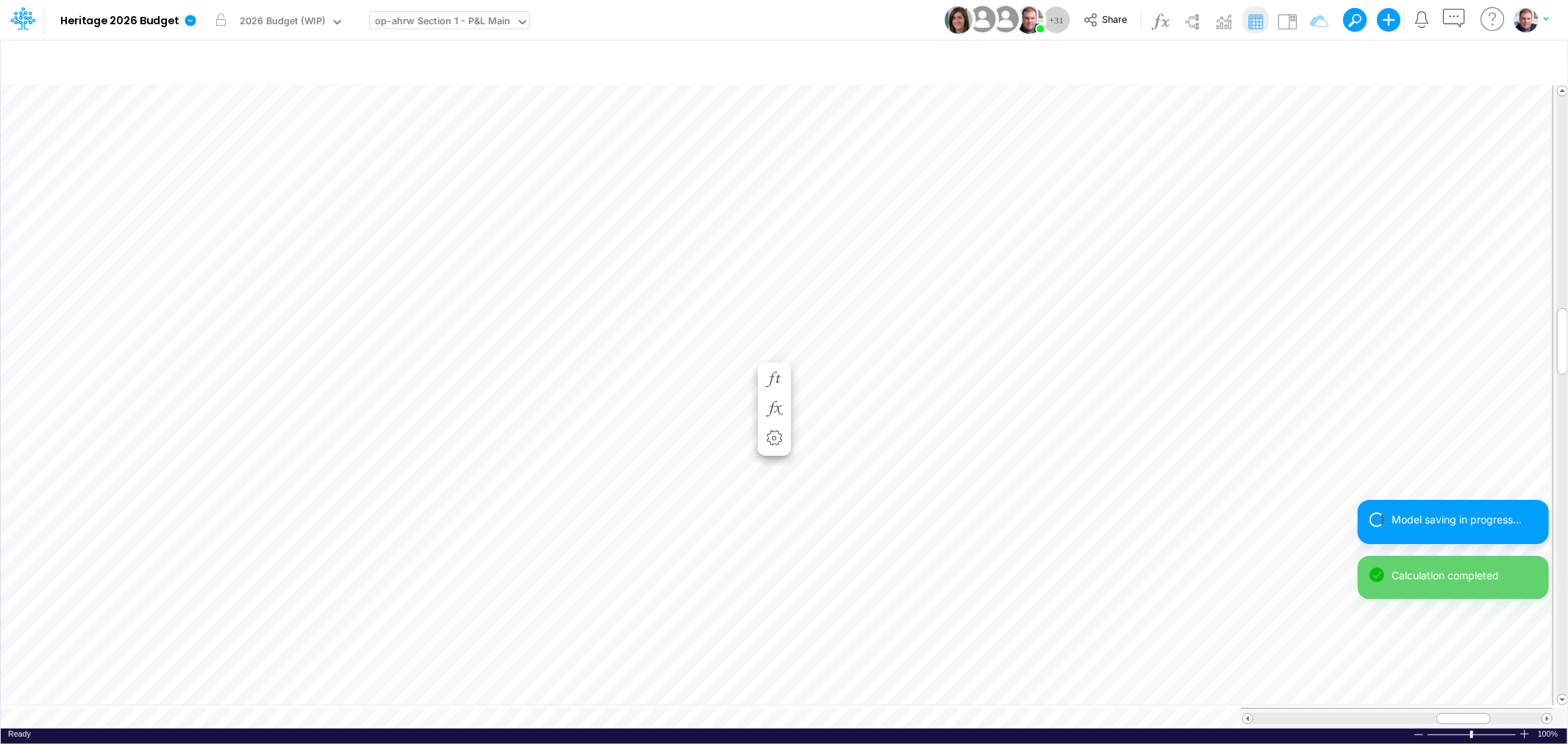
scroll to position [0, 1]
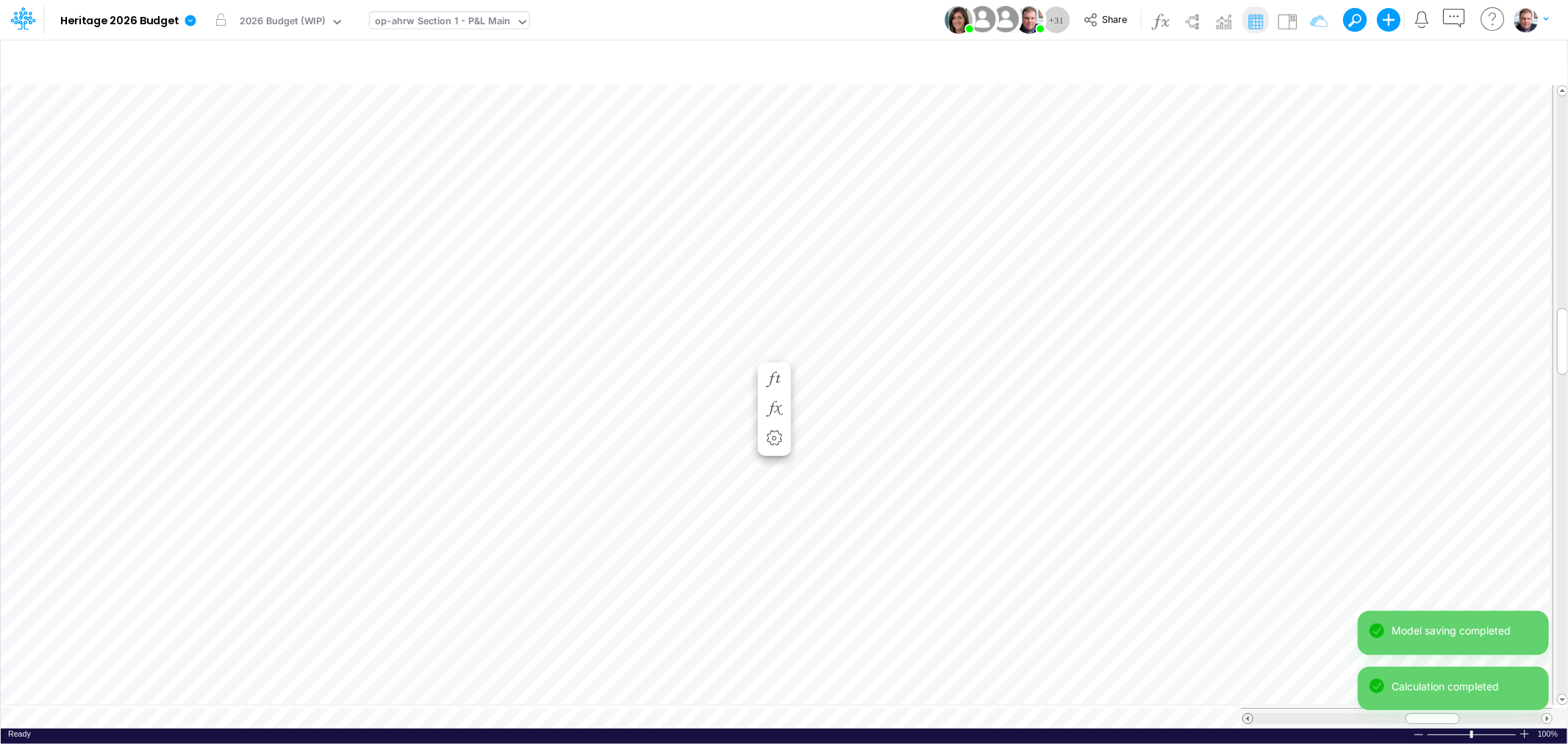
click at [1248, 713] on span at bounding box center [1247, 718] width 9 height 9
click at [884, 341] on div "Paste Cut Copy AutoFill 415.00 468.59" at bounding box center [784, 406] width 1566 height 646
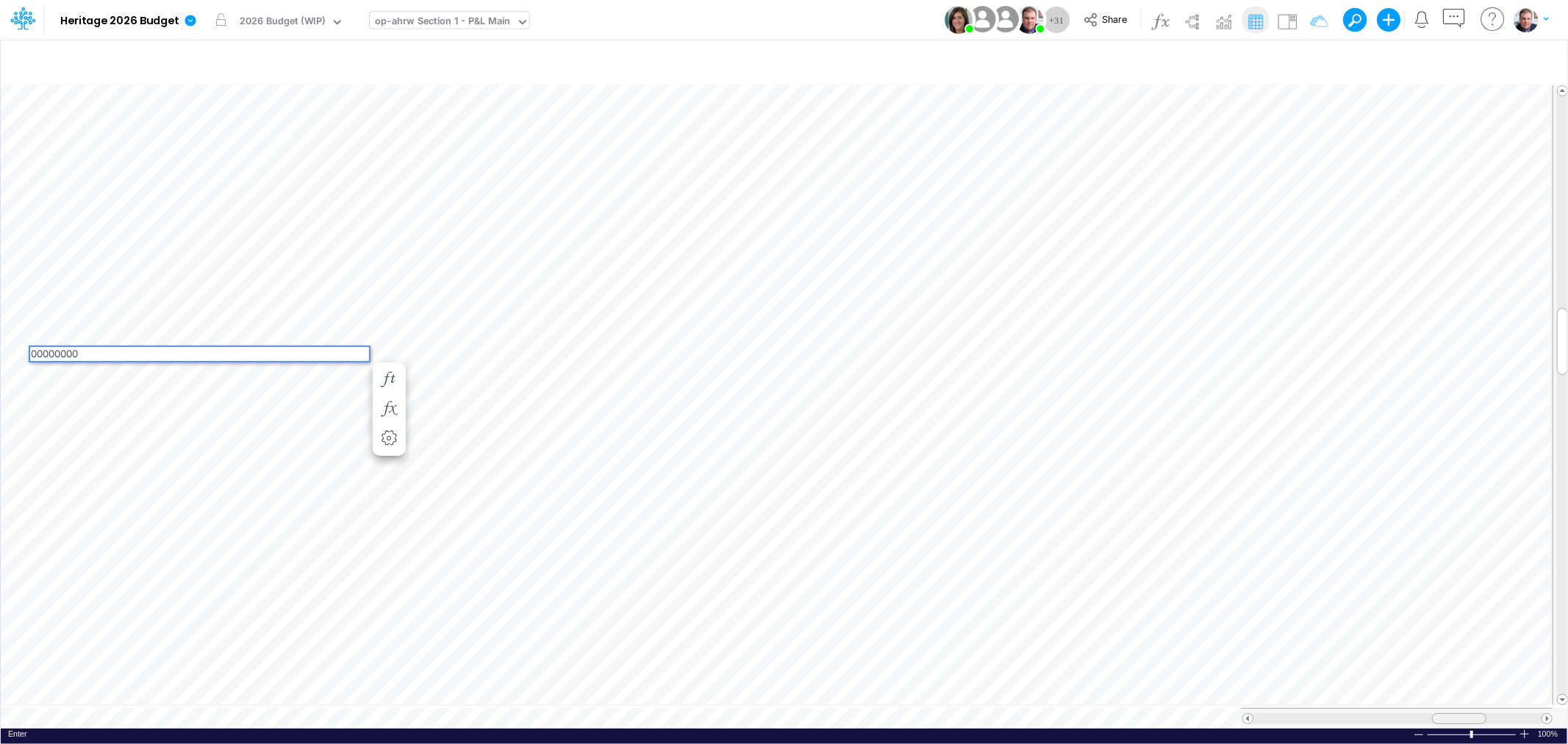
drag, startPoint x: 1399, startPoint y: 715, endPoint x: 1442, endPoint y: 715, distance: 43.0
click at [1442, 715] on div at bounding box center [1459, 718] width 54 height 11
drag, startPoint x: 1461, startPoint y: 710, endPoint x: 1478, endPoint y: 710, distance: 17.0
click at [1478, 713] on span at bounding box center [1475, 718] width 9 height 9
drag, startPoint x: 1476, startPoint y: 709, endPoint x: 1423, endPoint y: 709, distance: 53.0
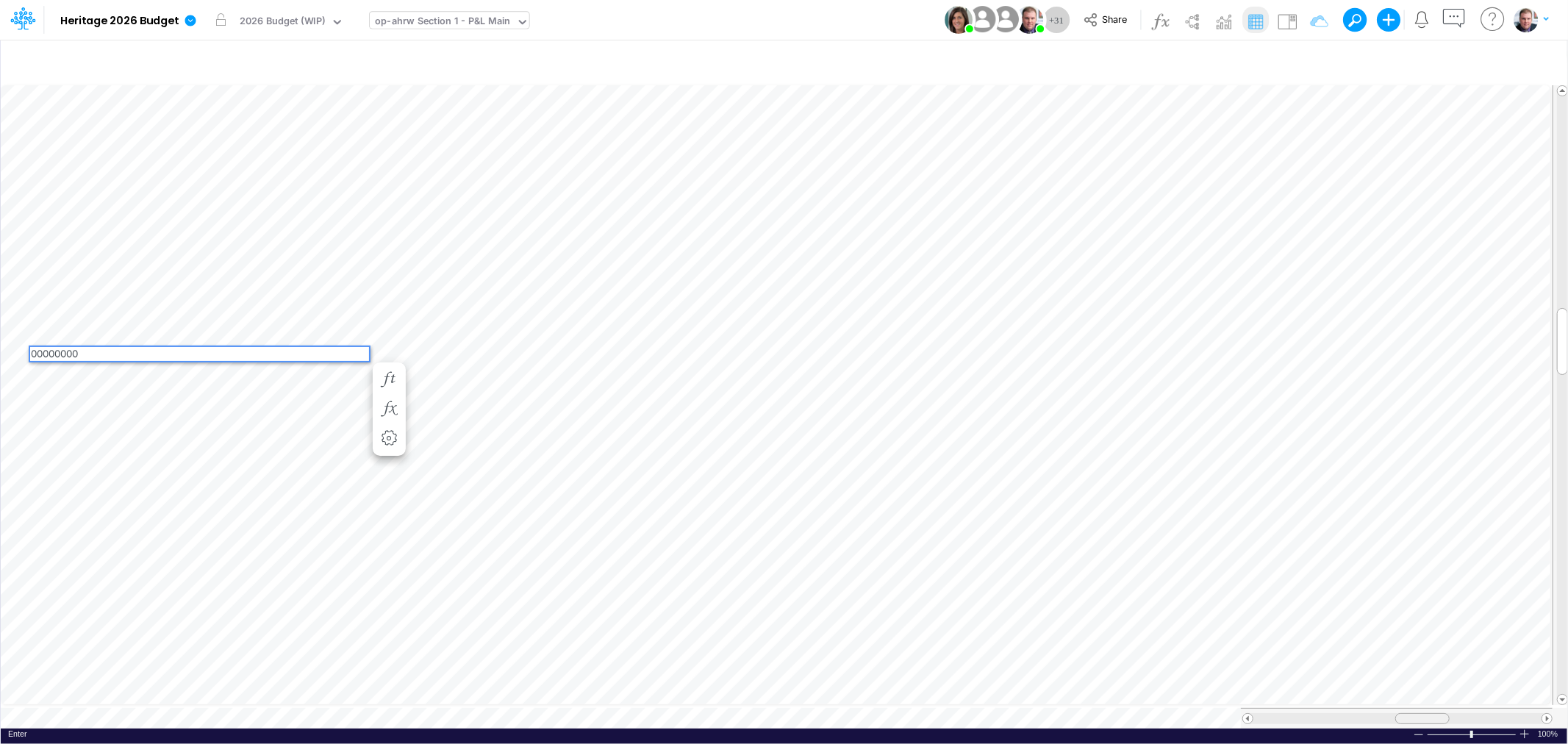
click at [1423, 713] on span at bounding box center [1422, 718] width 9 height 9
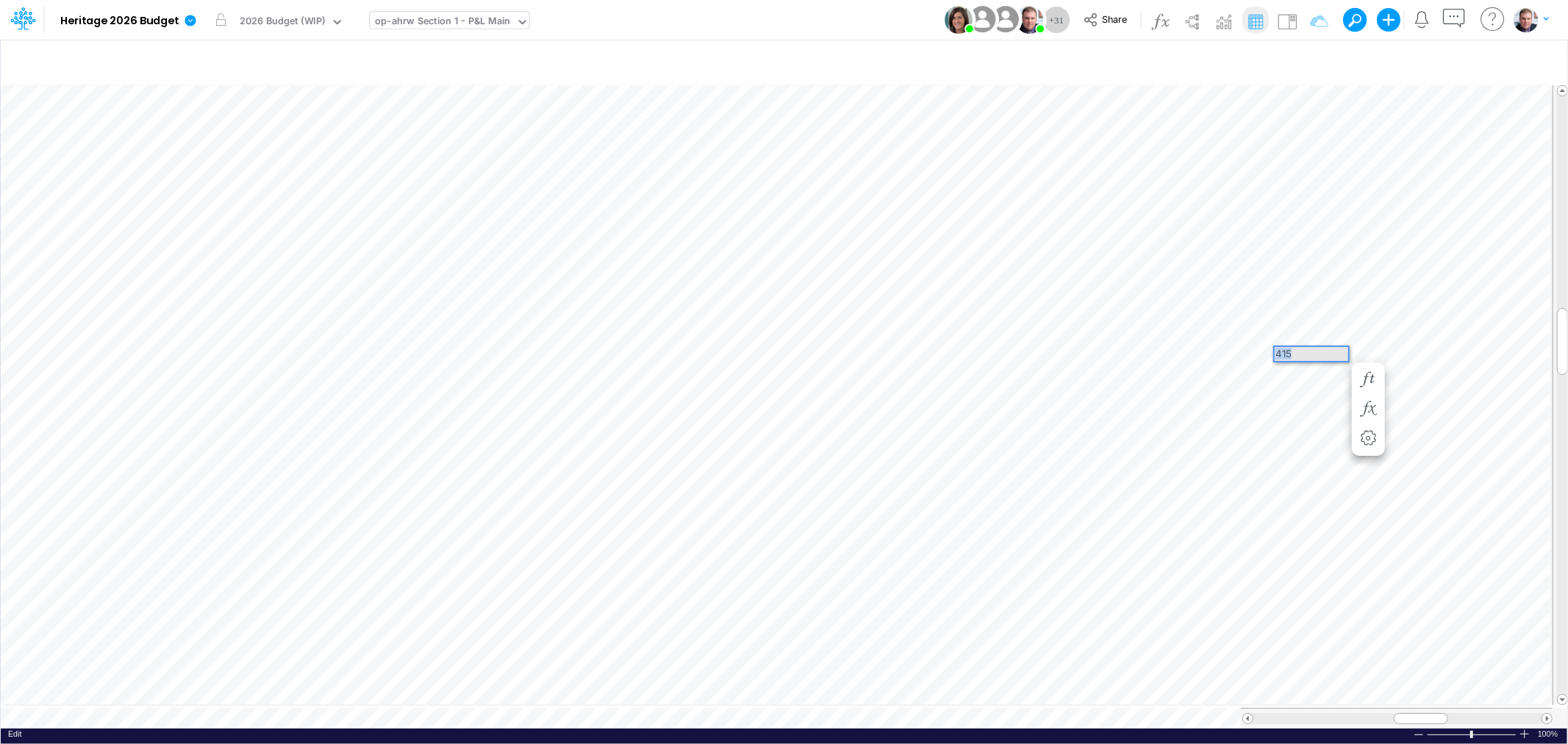
click at [1272, 354] on div "Paste Cut Copy AutoFill 415" at bounding box center [784, 406] width 1566 height 646
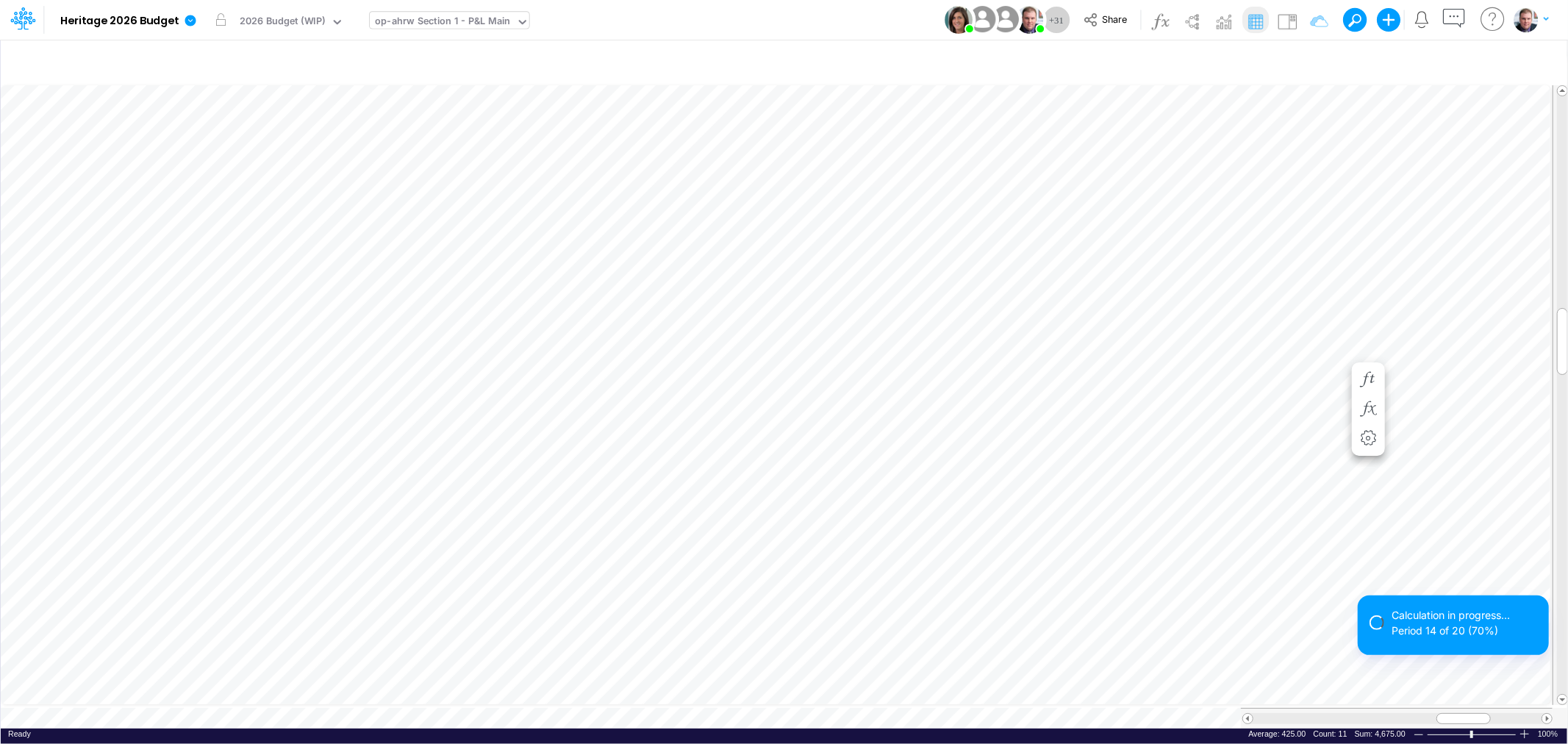
scroll to position [0, 1]
click at [1458, 713] on span at bounding box center [1462, 718] width 9 height 9
drag, startPoint x: 1465, startPoint y: 714, endPoint x: 1437, endPoint y: 703, distance: 30.1
click at [1437, 707] on div at bounding box center [1396, 717] width 312 height 21
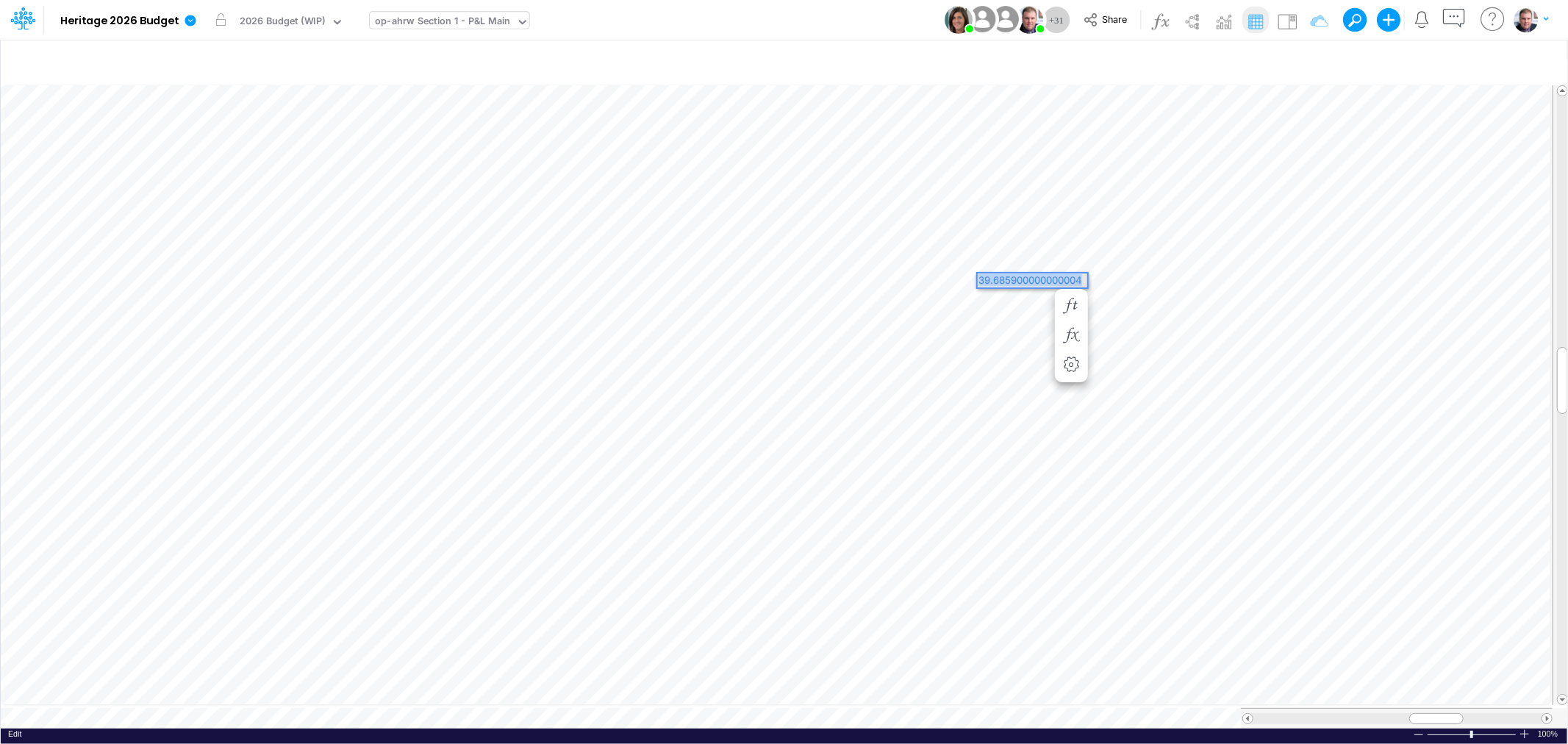
click at [1112, 281] on div "Paste Cut Copy AutoFill 39.685900000000004" at bounding box center [784, 406] width 1566 height 646
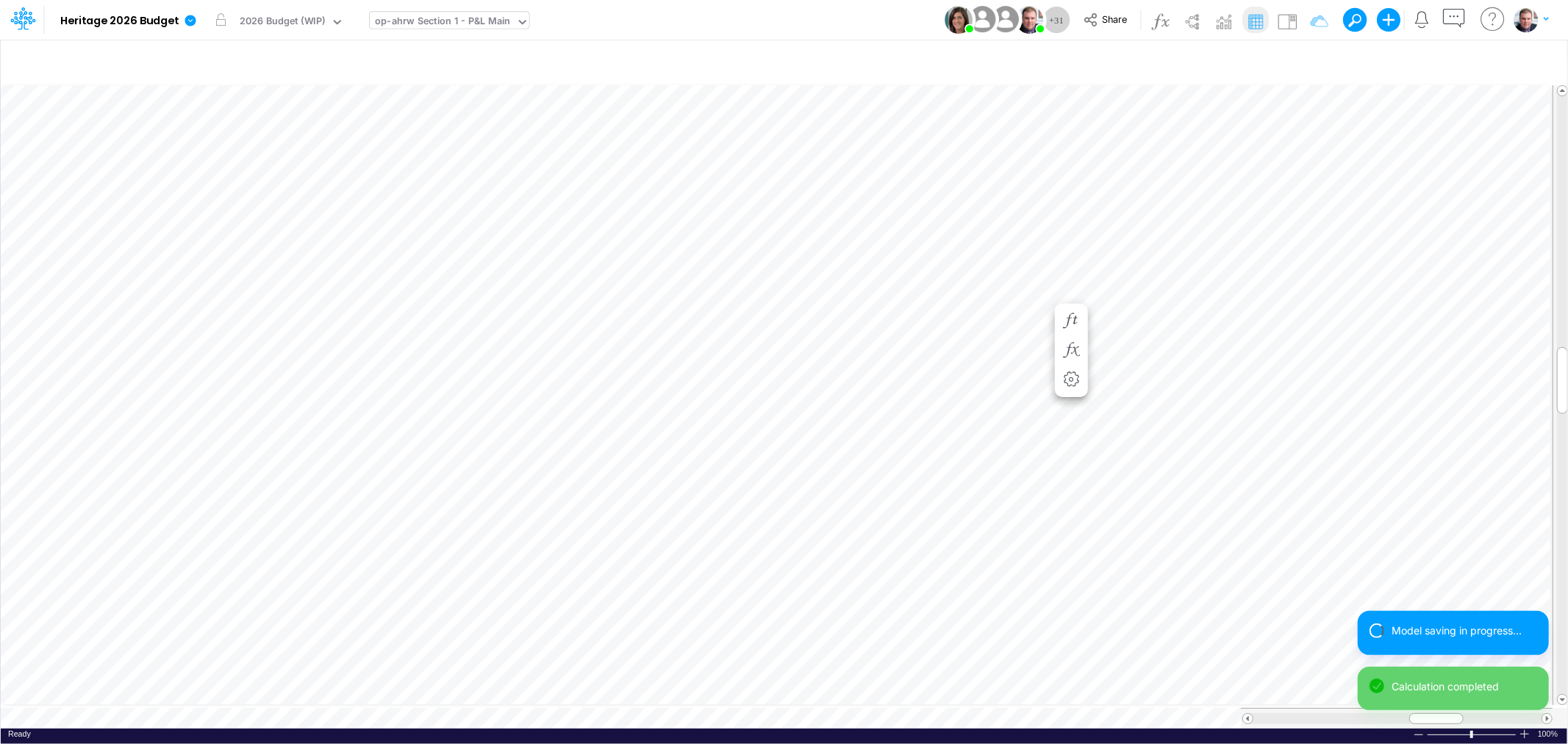
scroll to position [0, 1]
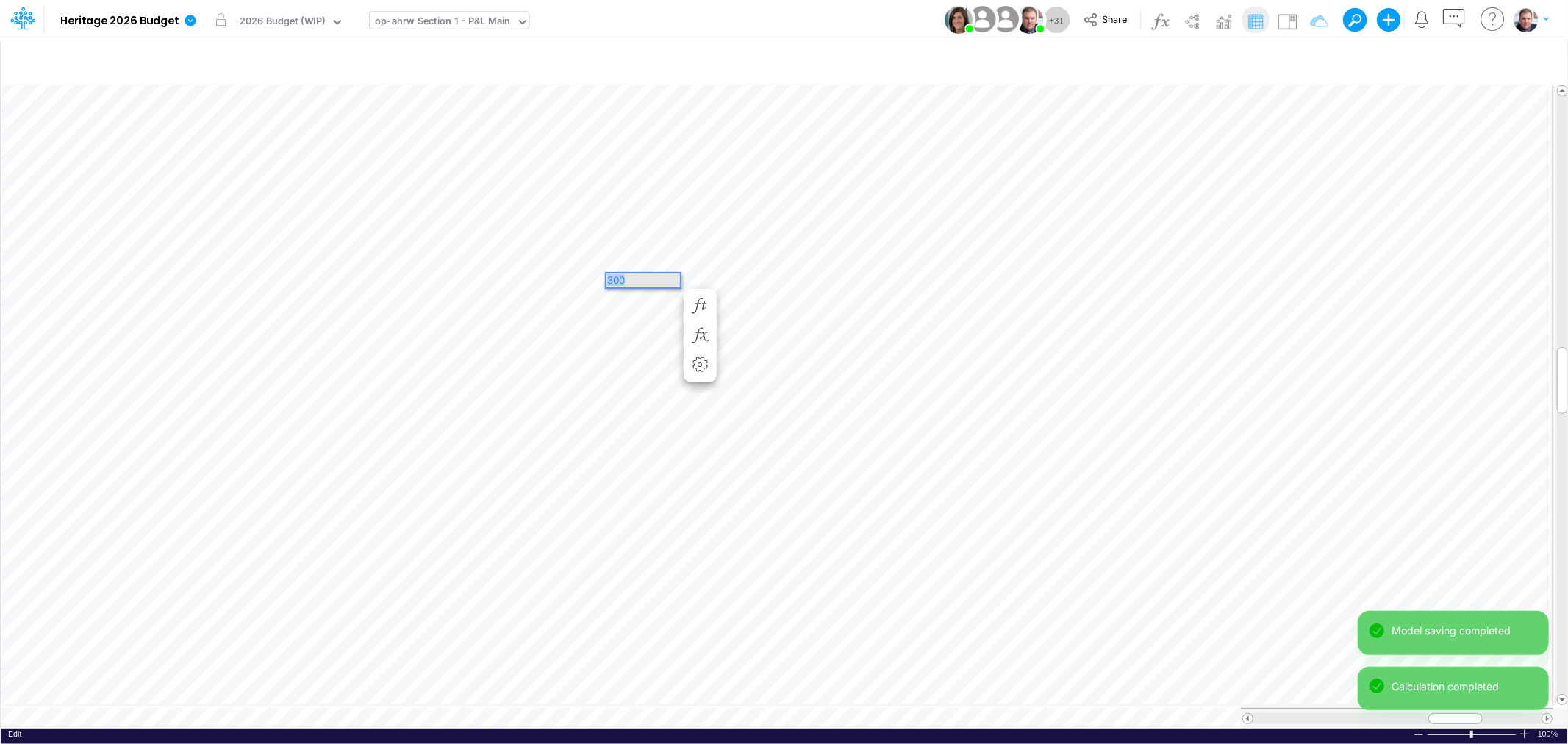
click at [592, 276] on div "Paste Cut Copy AutoFill 300" at bounding box center [784, 406] width 1566 height 646
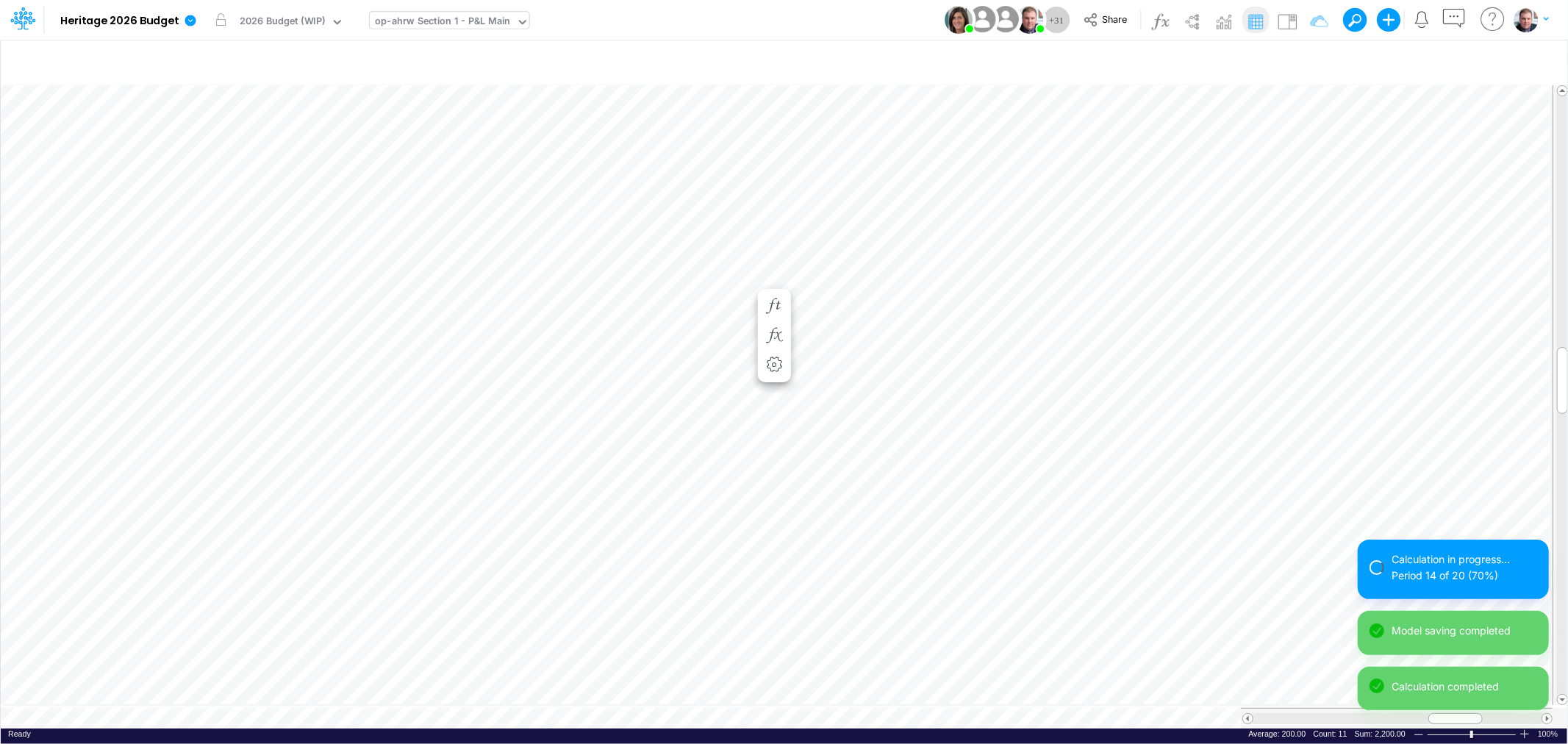
scroll to position [0, 1]
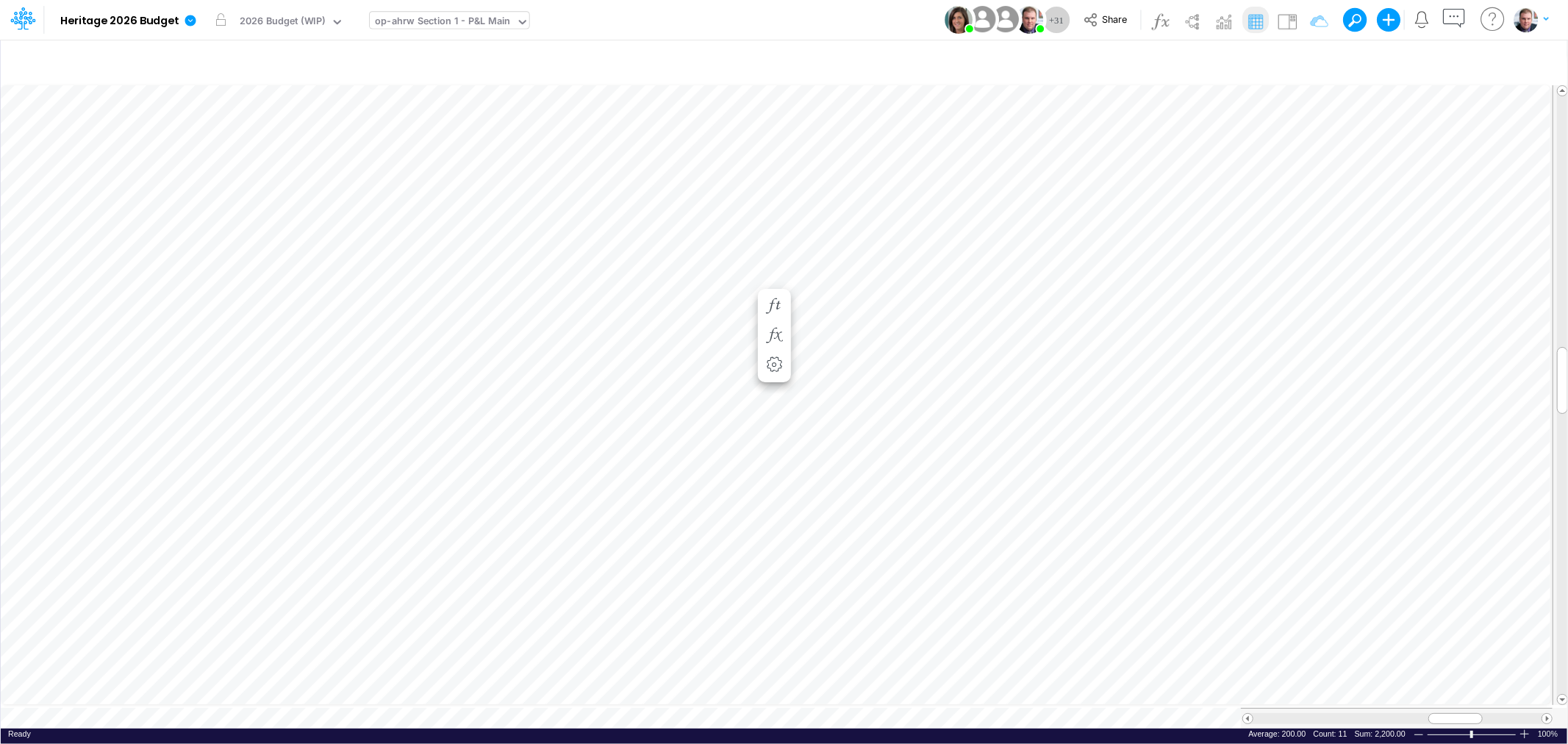
click at [1460, 713] on span at bounding box center [1455, 718] width 9 height 9
drag, startPoint x: 1503, startPoint y: 713, endPoint x: 1451, endPoint y: 706, distance: 52.5
click at [1451, 713] on div at bounding box center [1434, 718] width 54 height 11
click at [848, 566] on icon "button" at bounding box center [848, 570] width 22 height 15
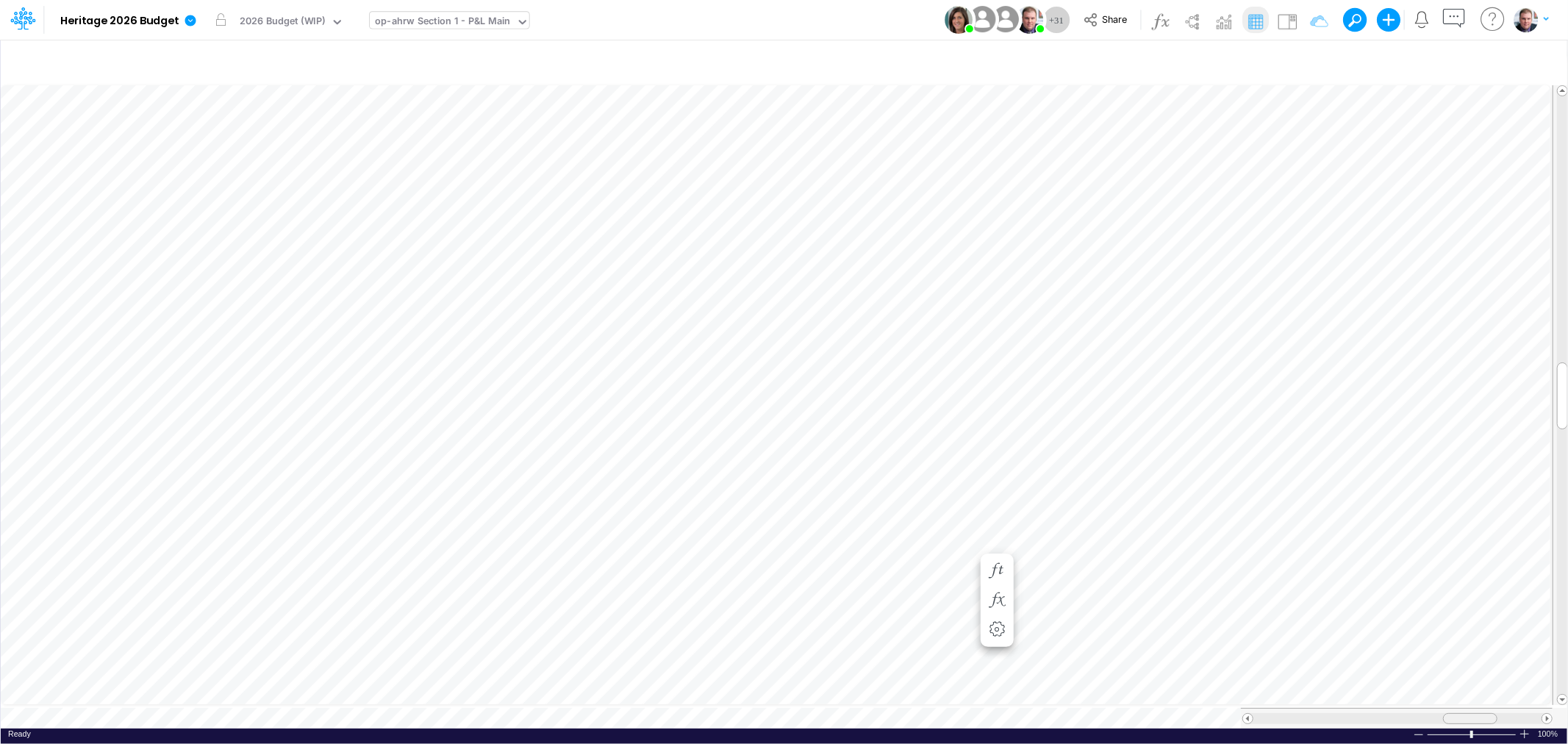
drag, startPoint x: 1422, startPoint y: 707, endPoint x: 1455, endPoint y: 708, distance: 33.0
click at [1455, 713] on div at bounding box center [1469, 718] width 54 height 11
click at [1250, 713] on span at bounding box center [1247, 718] width 9 height 9
drag, startPoint x: 1459, startPoint y: 710, endPoint x: 1394, endPoint y: 716, distance: 65.3
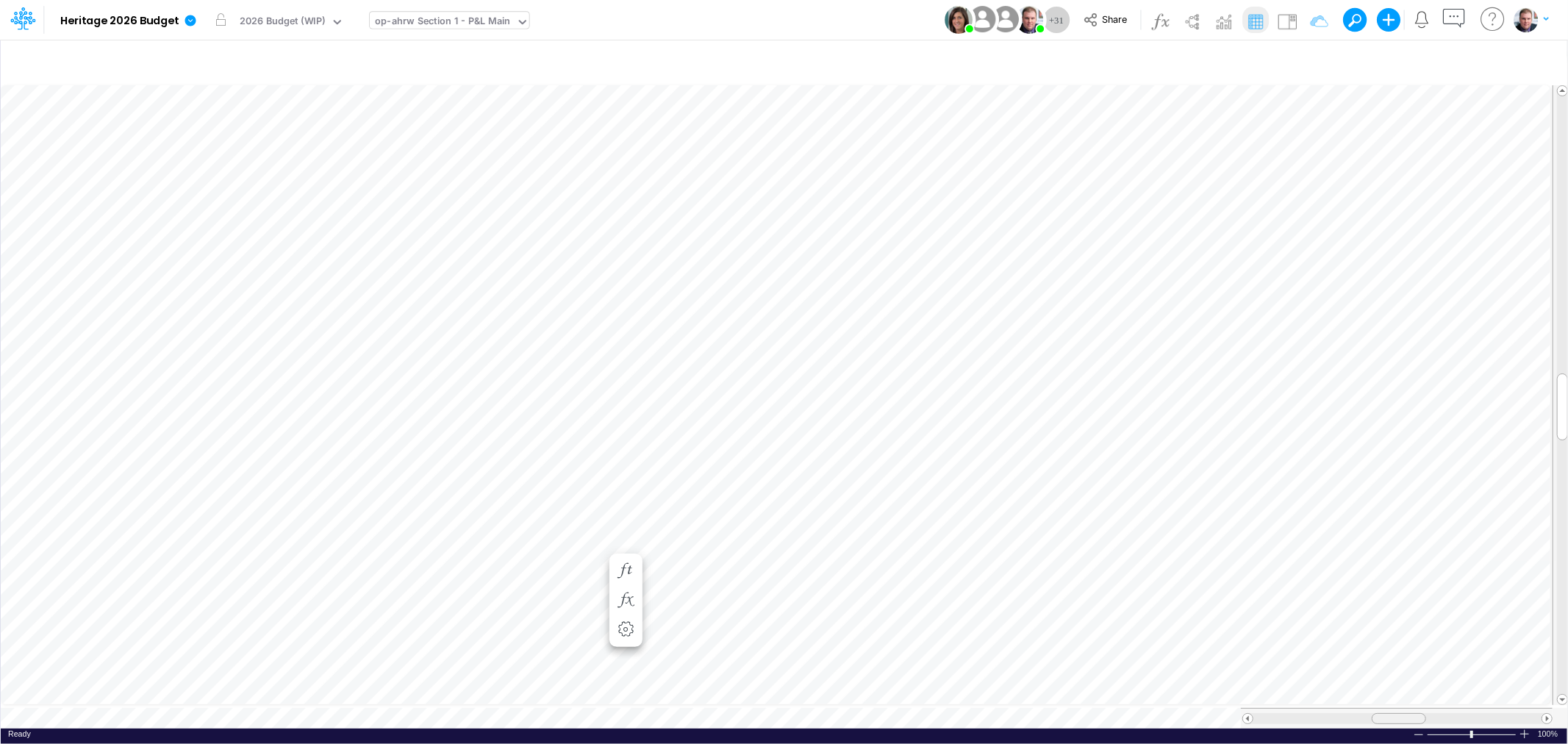
click at [1394, 716] on div at bounding box center [1396, 717] width 312 height 21
click at [1145, 520] on icon "button" at bounding box center [1145, 527] width 22 height 15
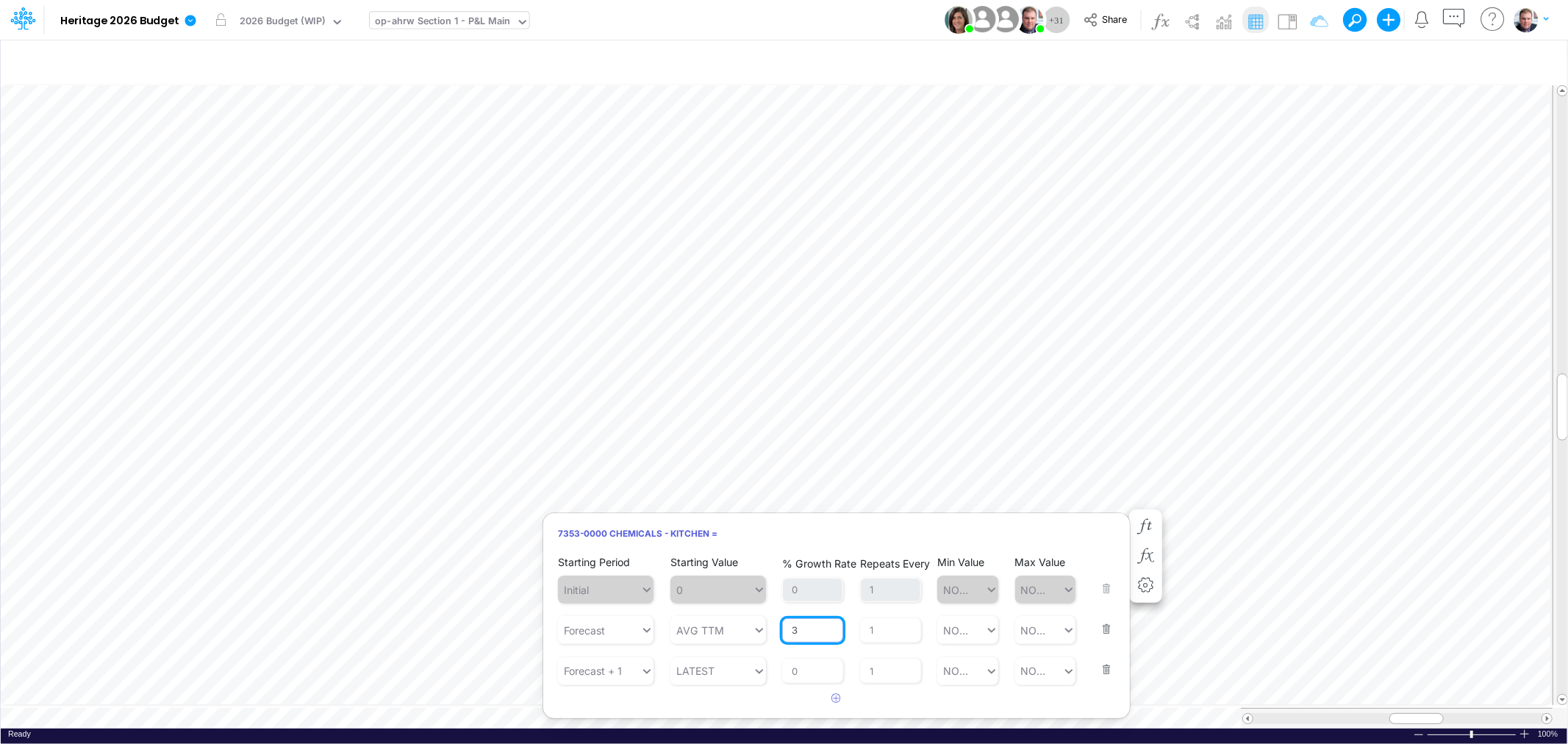
drag, startPoint x: 813, startPoint y: 635, endPoint x: 778, endPoint y: 636, distance: 35.0
click at [778, 636] on article "Starting Period Initial Starting Value 0 % Growth Rate 0 Repeats Every 1 Min Va…" at bounding box center [836, 618] width 586 height 134
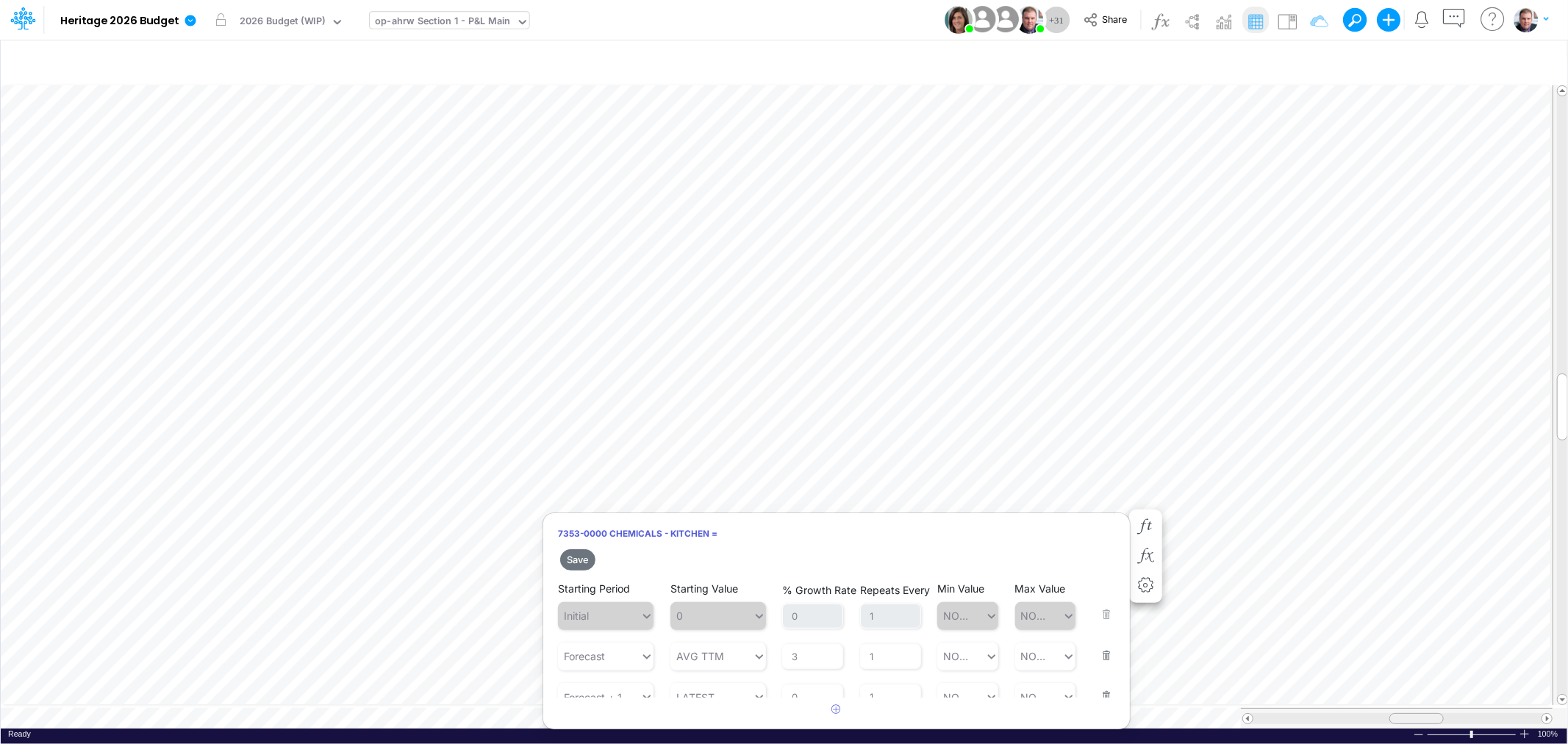
scroll to position [0, 1]
drag, startPoint x: 1416, startPoint y: 707, endPoint x: 1464, endPoint y: 713, distance: 48.4
click at [1464, 713] on span at bounding box center [1465, 718] width 9 height 9
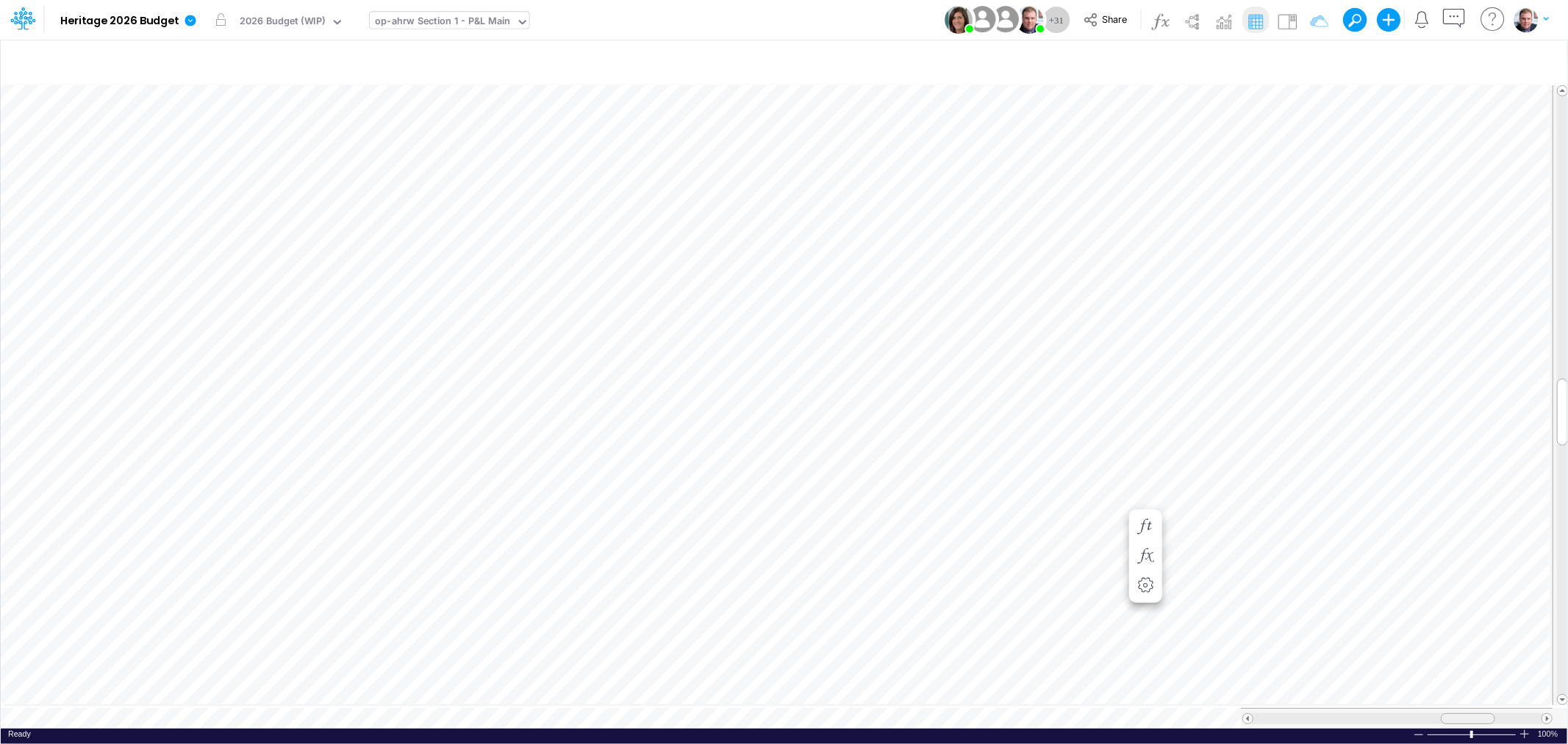
click at [1461, 714] on div at bounding box center [1468, 718] width 54 height 11
click at [1140, 525] on icon "button" at bounding box center [1145, 527] width 22 height 15
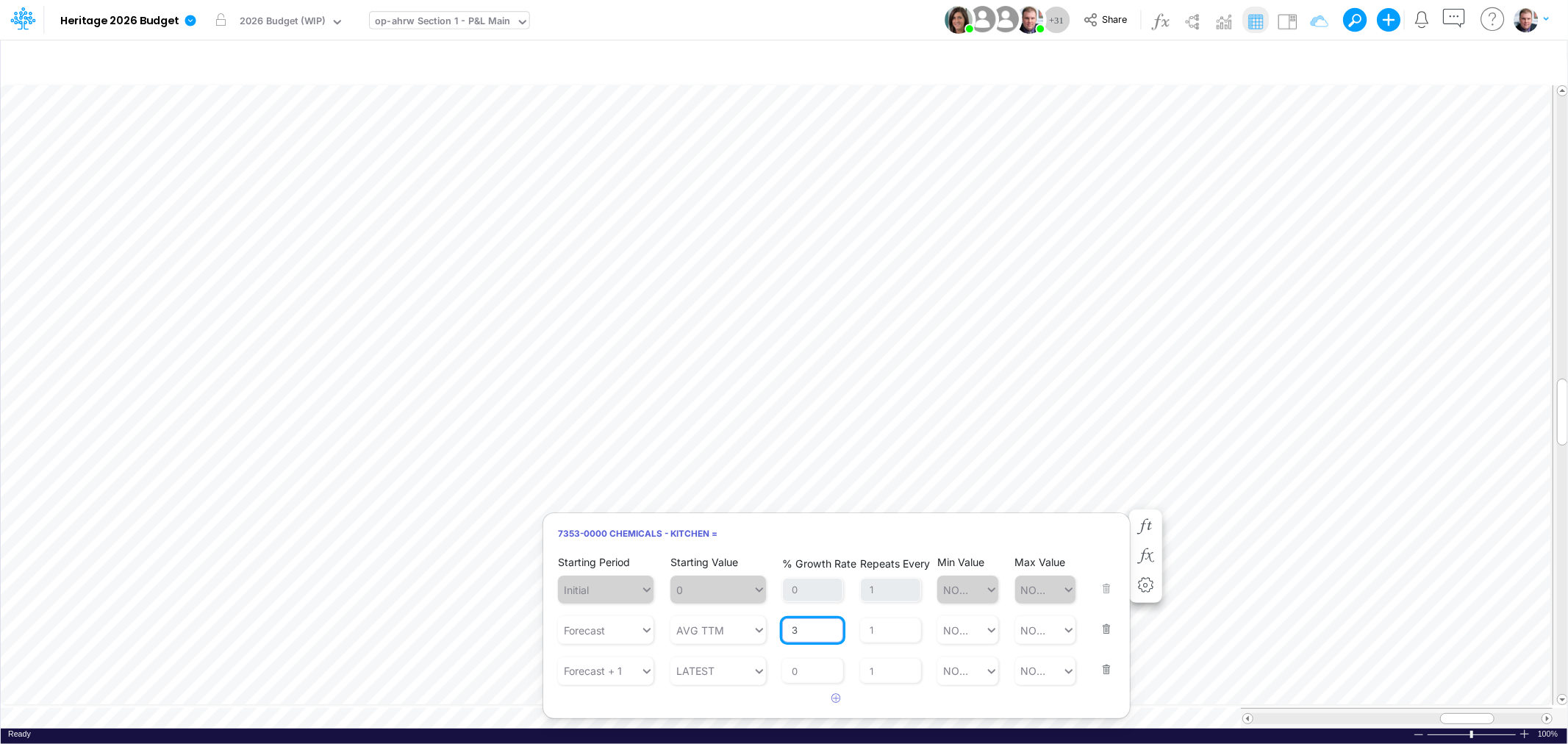
drag, startPoint x: 811, startPoint y: 627, endPoint x: 781, endPoint y: 627, distance: 30.0
click at [781, 627] on div "Starting Period Forecast Starting Value AVG TTM % Growth Rate 3 Repeats Every 1…" at bounding box center [837, 619] width 557 height 49
type input "5"
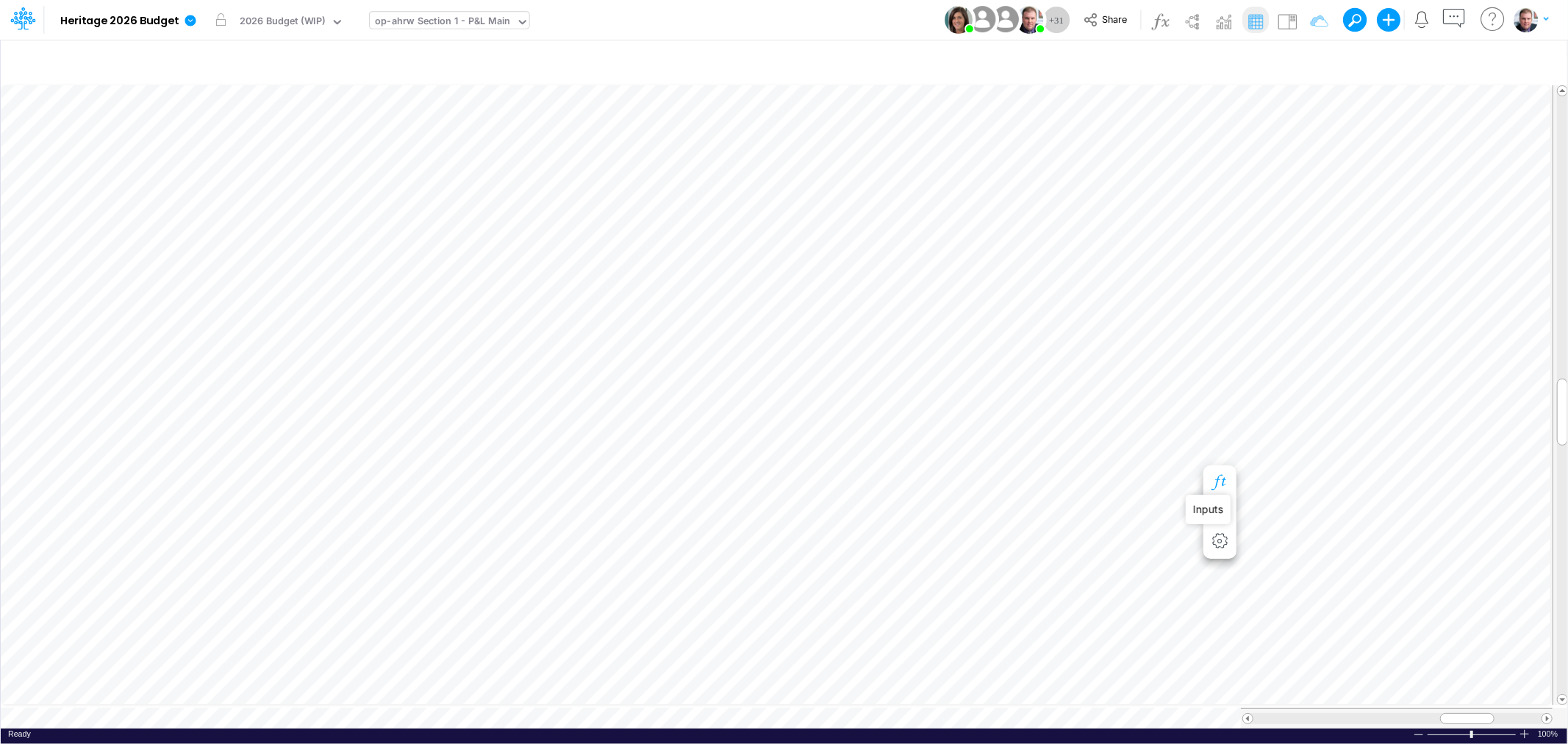
click at [1225, 481] on icon "button" at bounding box center [1219, 482] width 22 height 15
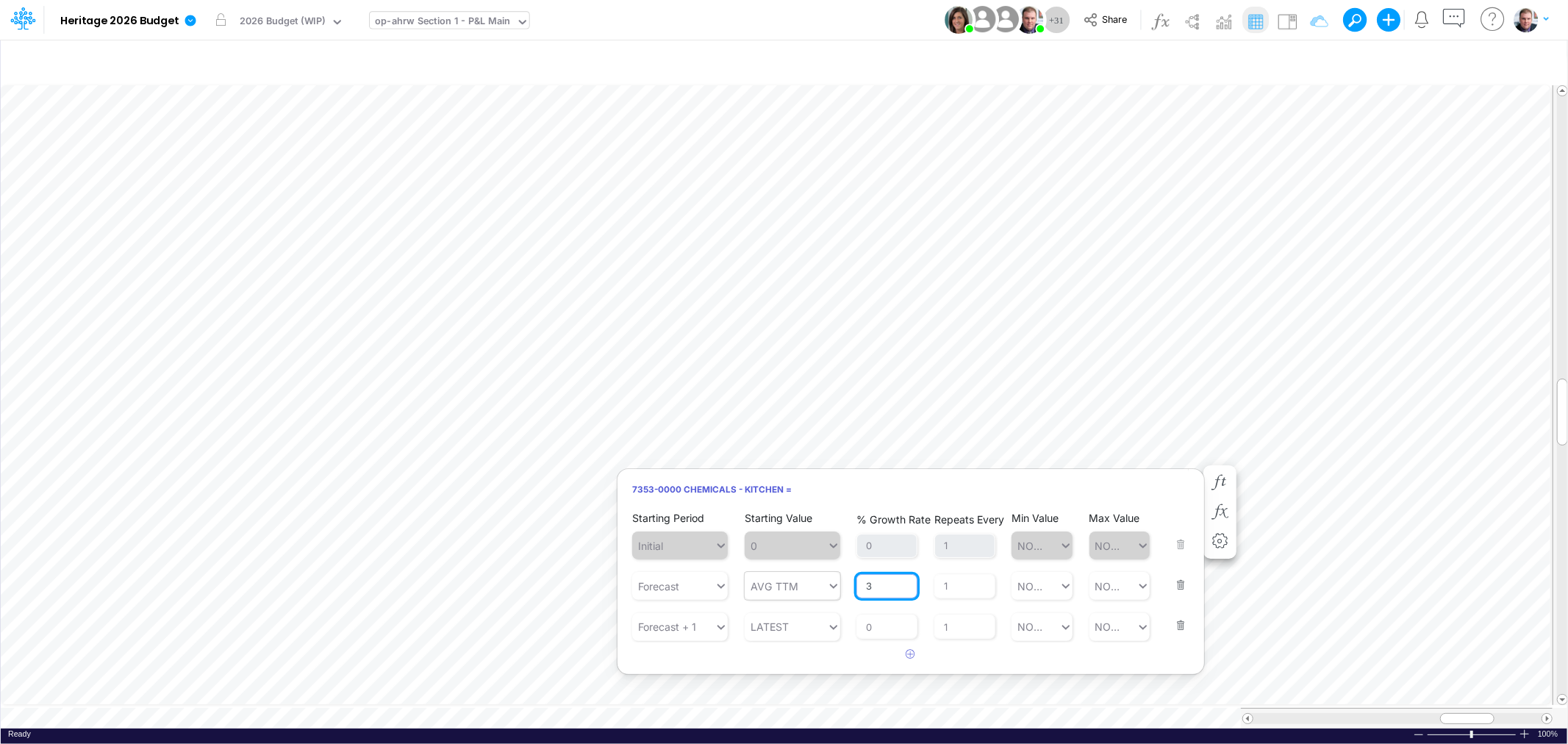
drag, startPoint x: 880, startPoint y: 589, endPoint x: 838, endPoint y: 589, distance: 42.0
click at [838, 589] on div "Starting Period Forecast Starting Value AVG TTM % Growth Rate 3 Repeats Every 1…" at bounding box center [911, 575] width 557 height 49
type input "5"
click at [876, 622] on div "% Growth Rate 0" at bounding box center [887, 616] width 61 height 46
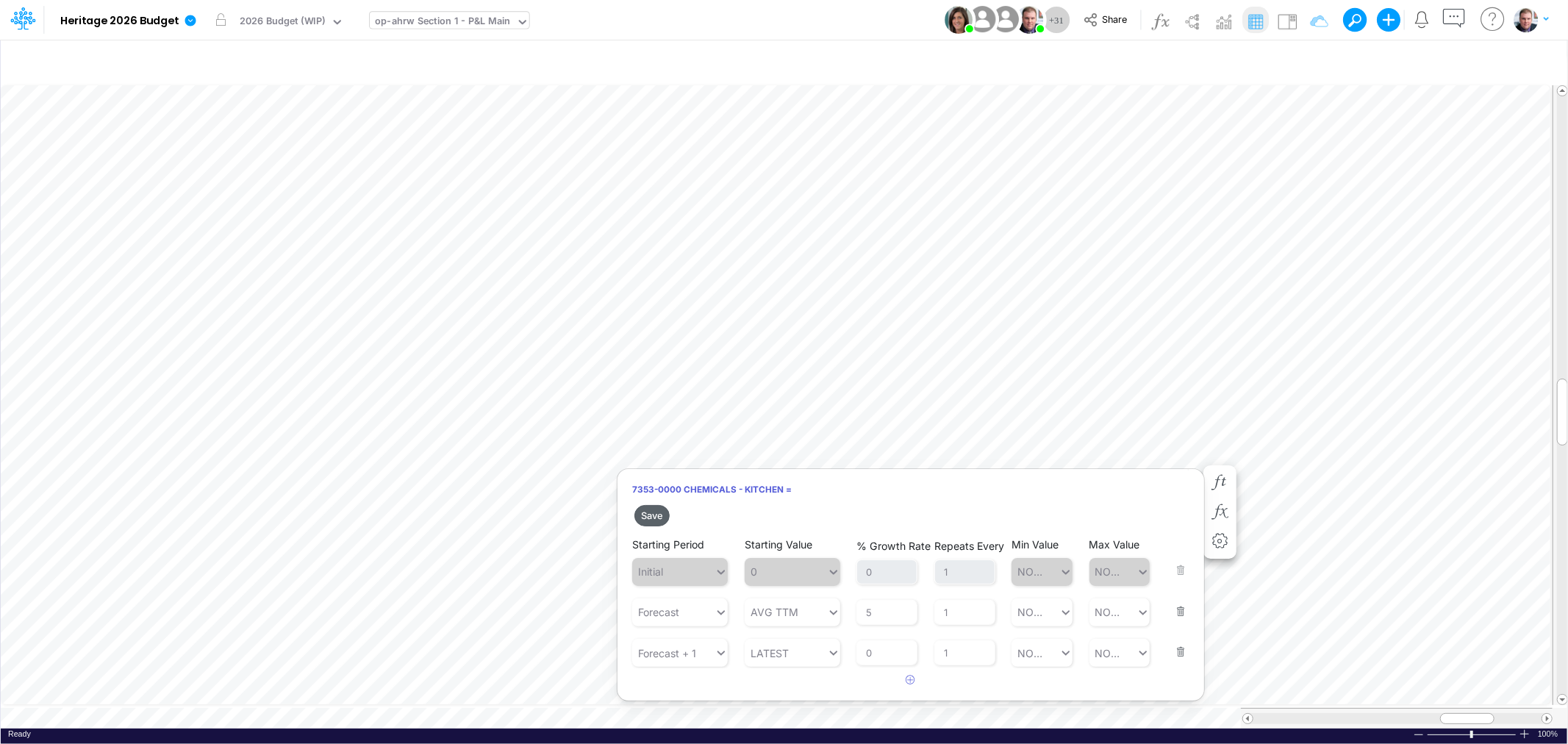
click at [649, 516] on button "Save" at bounding box center [652, 516] width 35 height 21
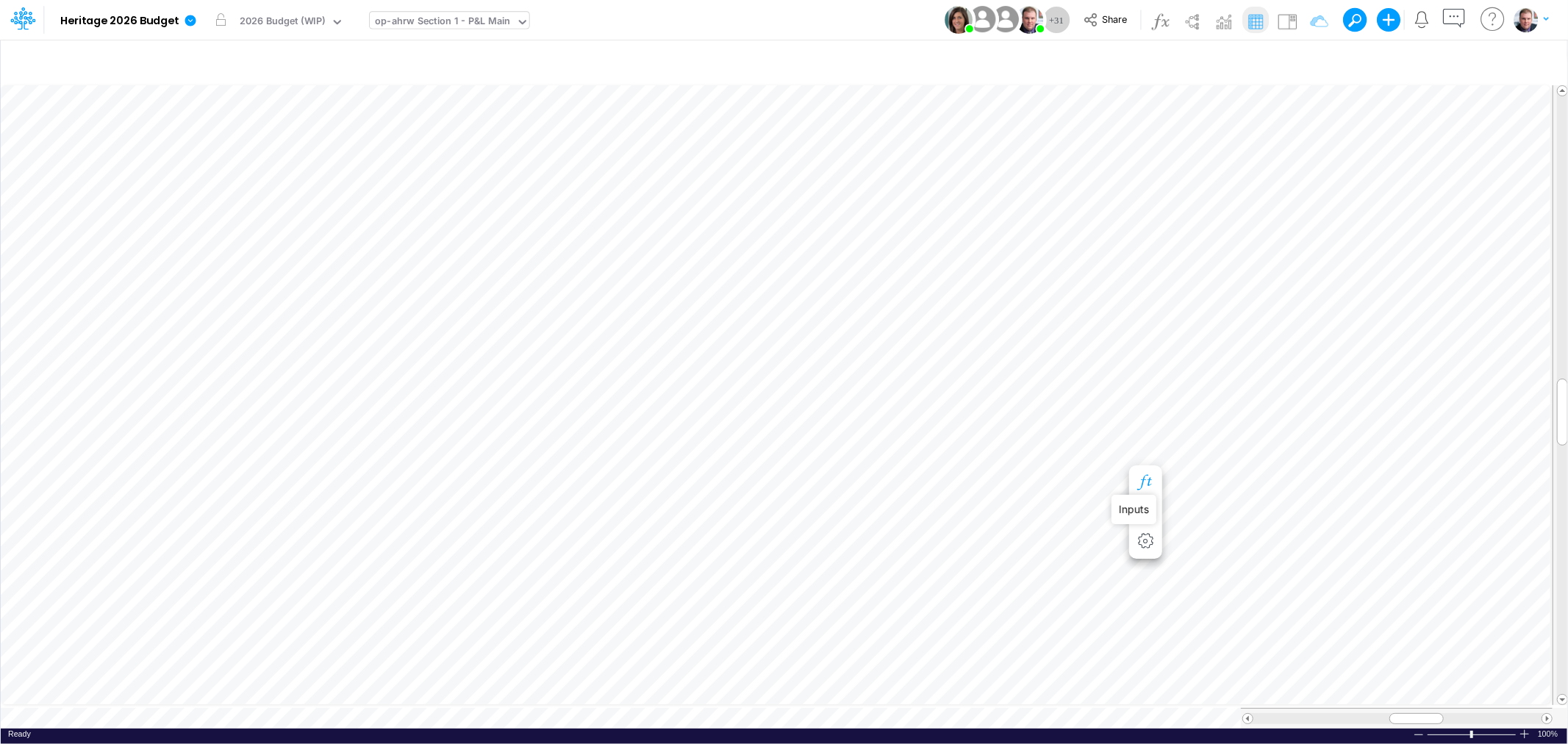
click at [1145, 481] on icon "button" at bounding box center [1145, 482] width 22 height 15
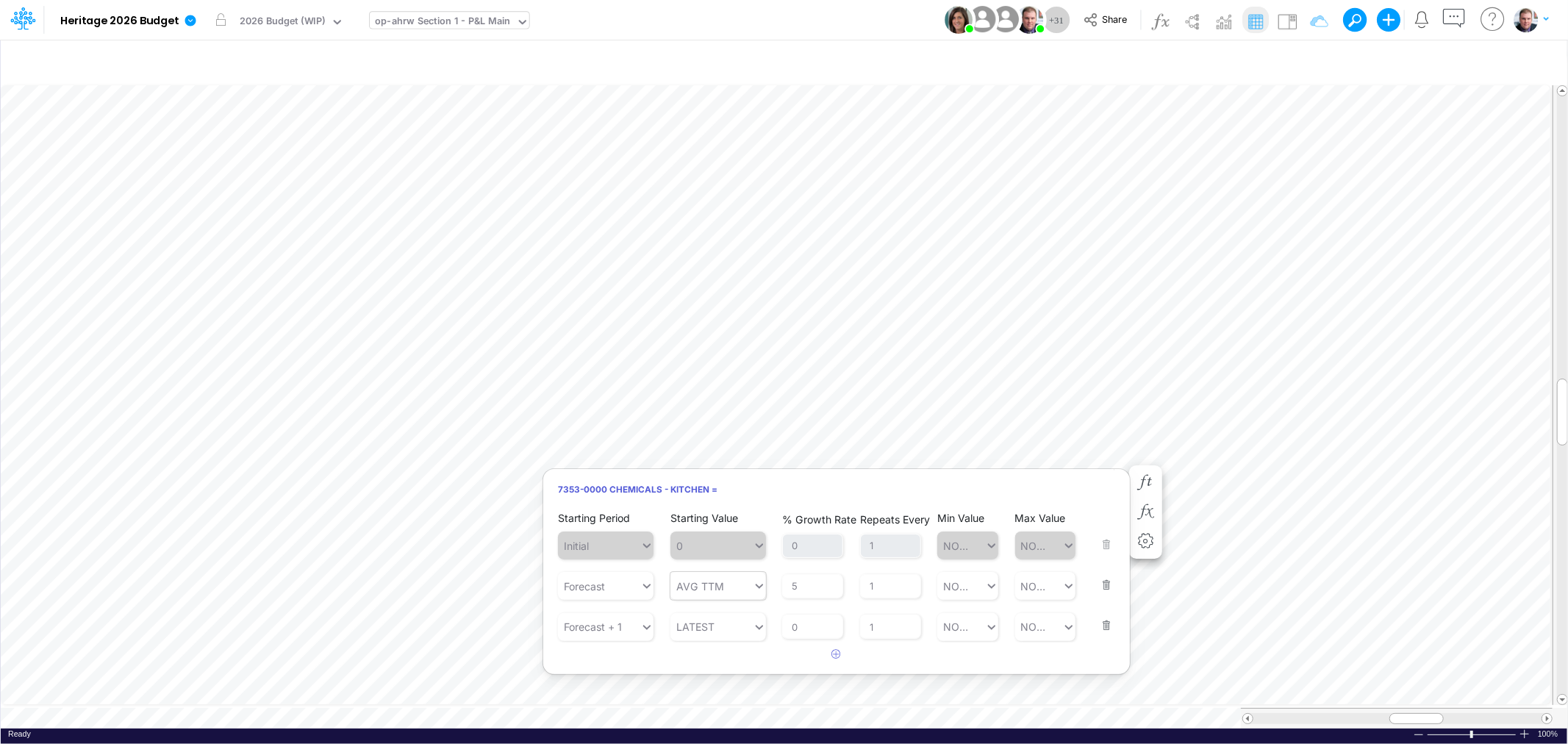
type input "AVG TTM"
click at [755, 585] on icon at bounding box center [759, 586] width 13 height 15
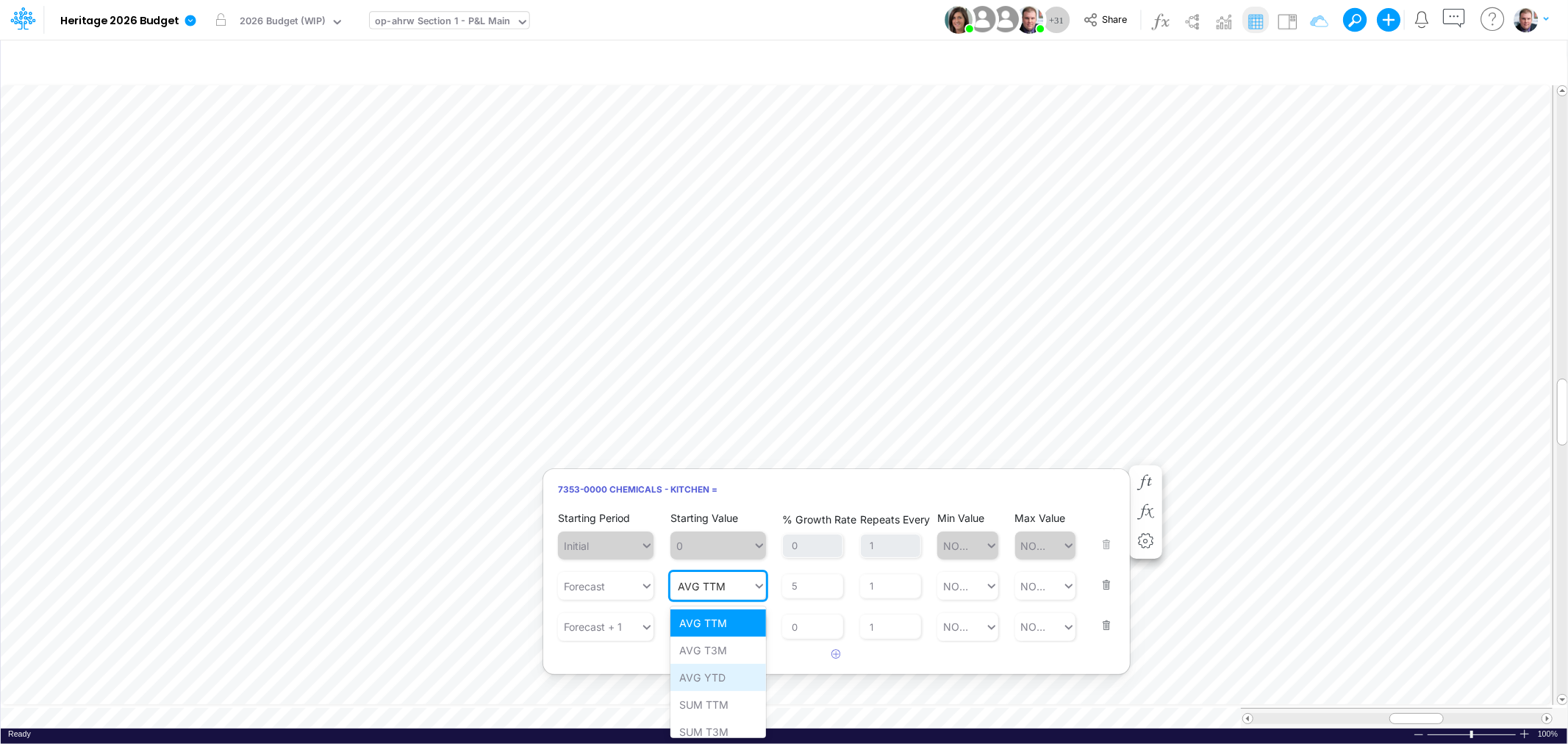
click at [730, 679] on div "AVG YTD" at bounding box center [718, 677] width 96 height 28
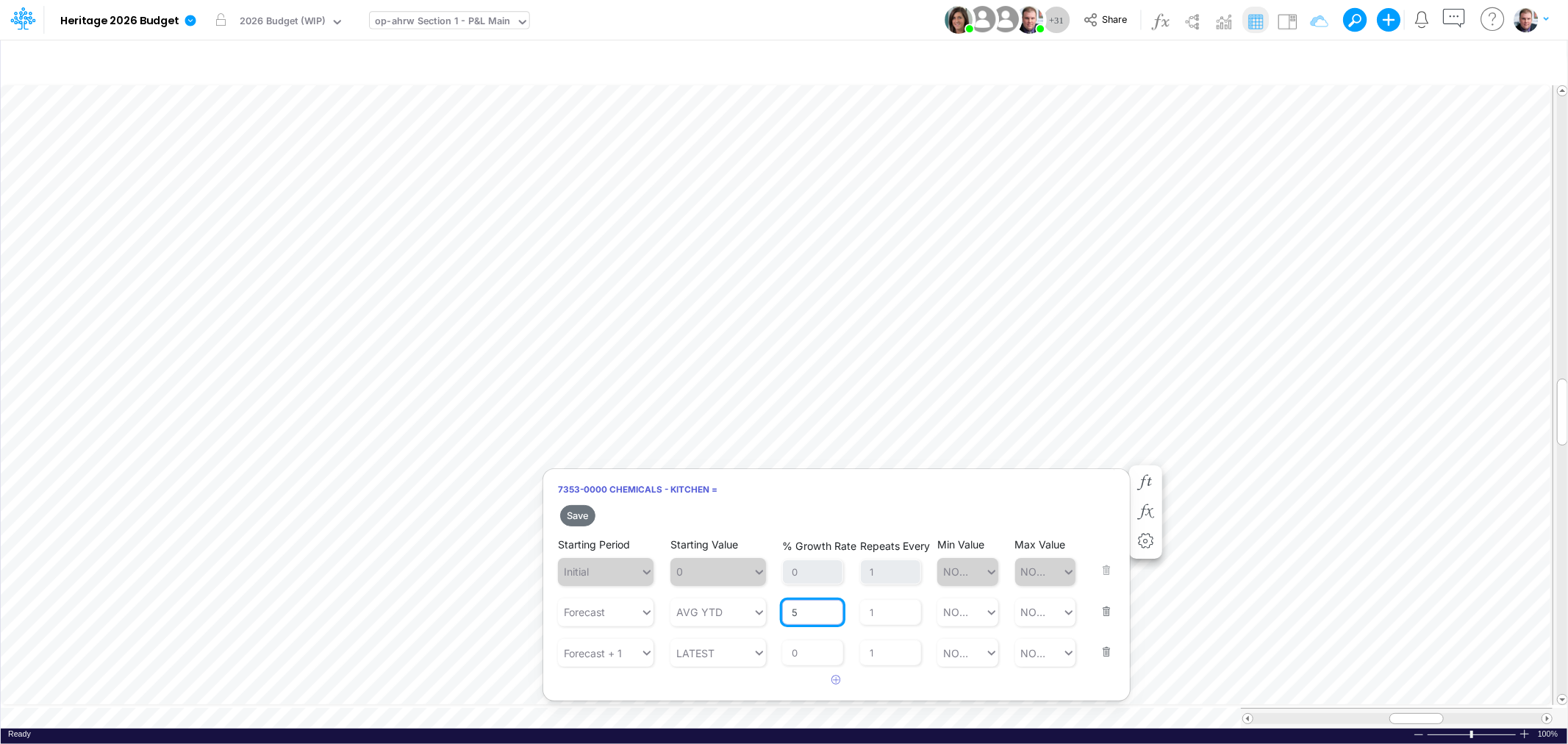
drag, startPoint x: 803, startPoint y: 612, endPoint x: 779, endPoint y: 610, distance: 24.1
click at [779, 610] on div "Starting Period Forecast Starting Value AVG YTD % Growth Rate 5 Repeats Every 1…" at bounding box center [837, 602] width 557 height 49
type input "3"
click at [581, 512] on button "Save" at bounding box center [578, 516] width 35 height 21
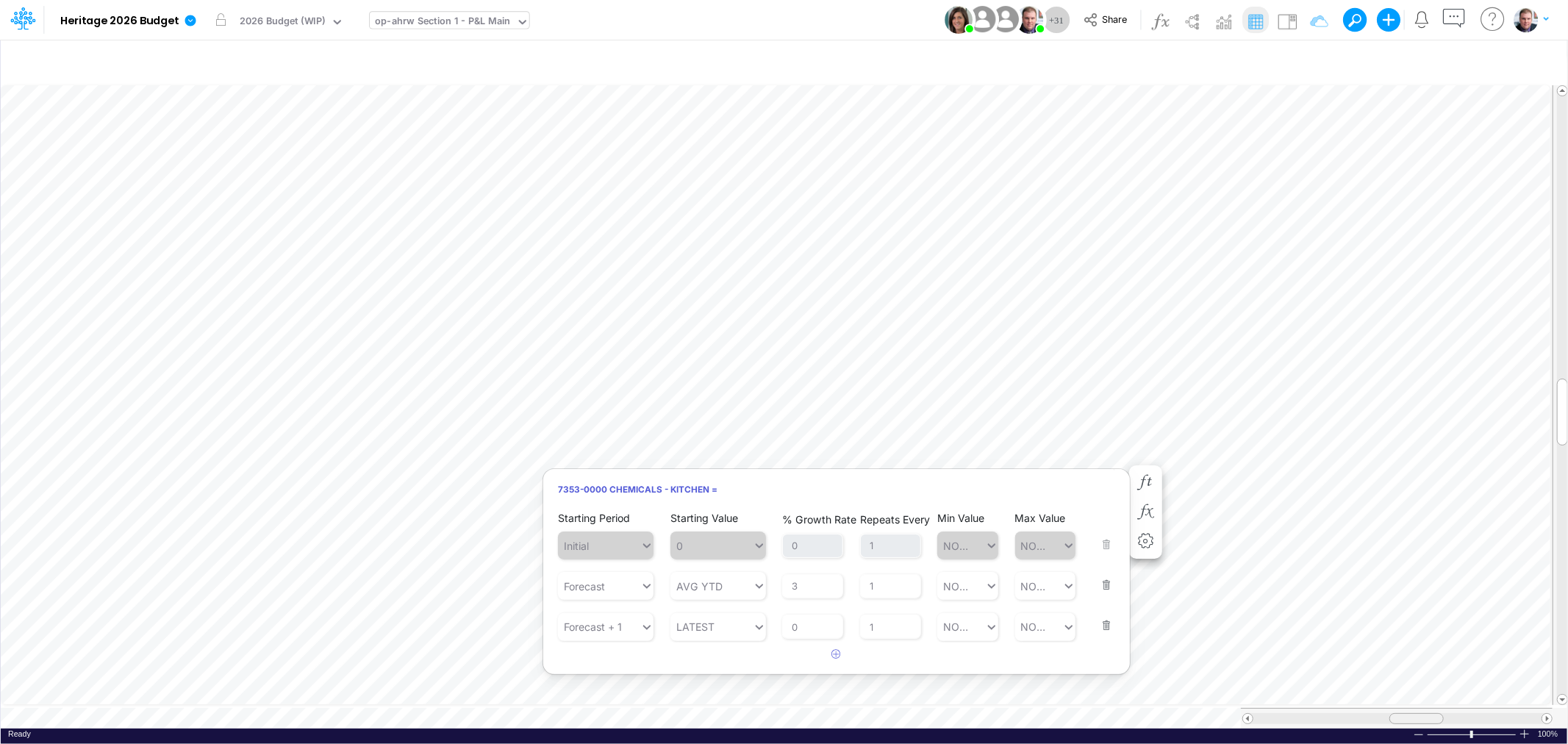
scroll to position [0, 1]
drag, startPoint x: 1413, startPoint y: 709, endPoint x: 1459, endPoint y: 710, distance: 46.0
click at [1459, 713] on span at bounding box center [1462, 718] width 9 height 9
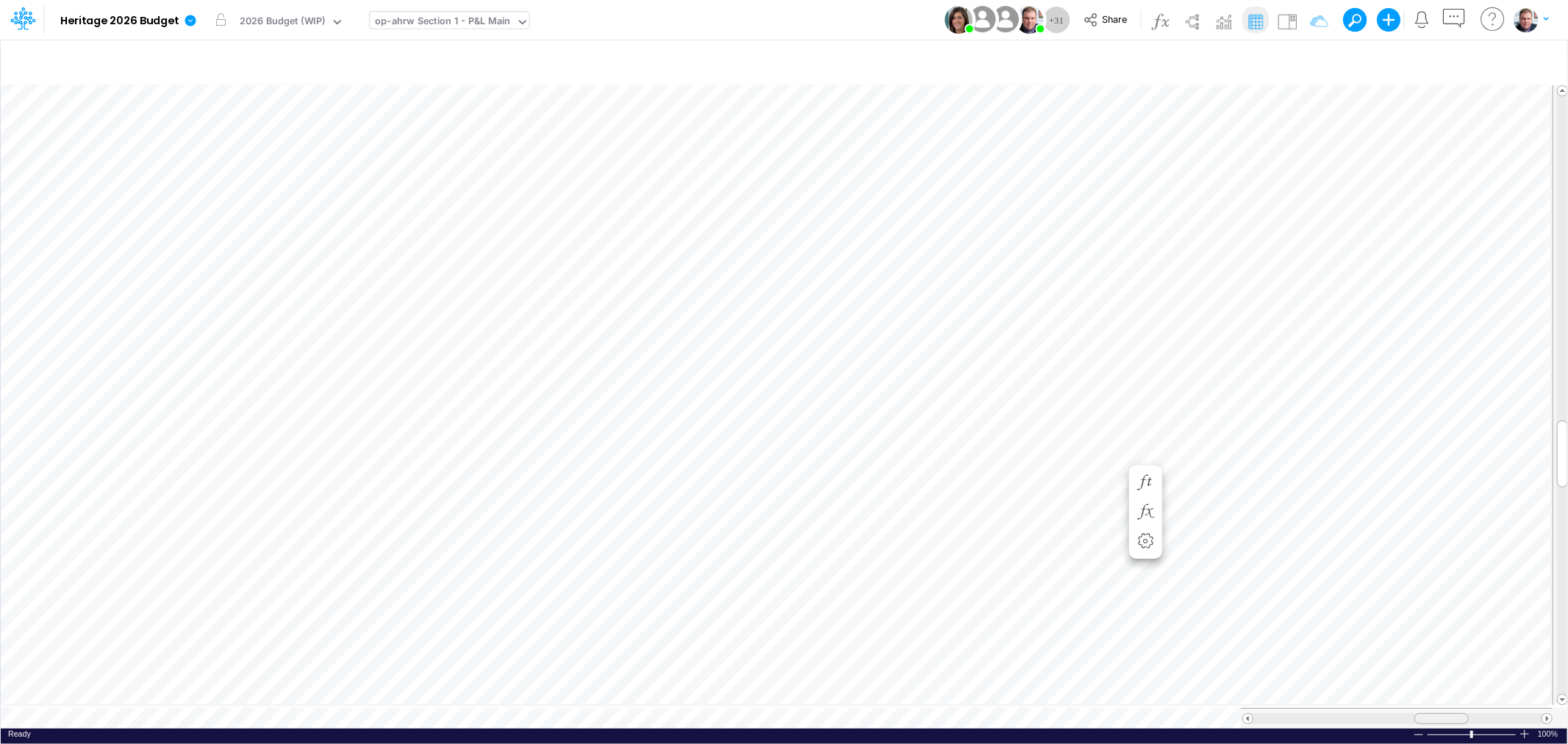
drag, startPoint x: 1473, startPoint y: 711, endPoint x: 1451, endPoint y: 711, distance: 22.0
click at [1451, 713] on div at bounding box center [1441, 718] width 54 height 11
click at [488, 699] on span "Close" at bounding box center [508, 702] width 41 height 13
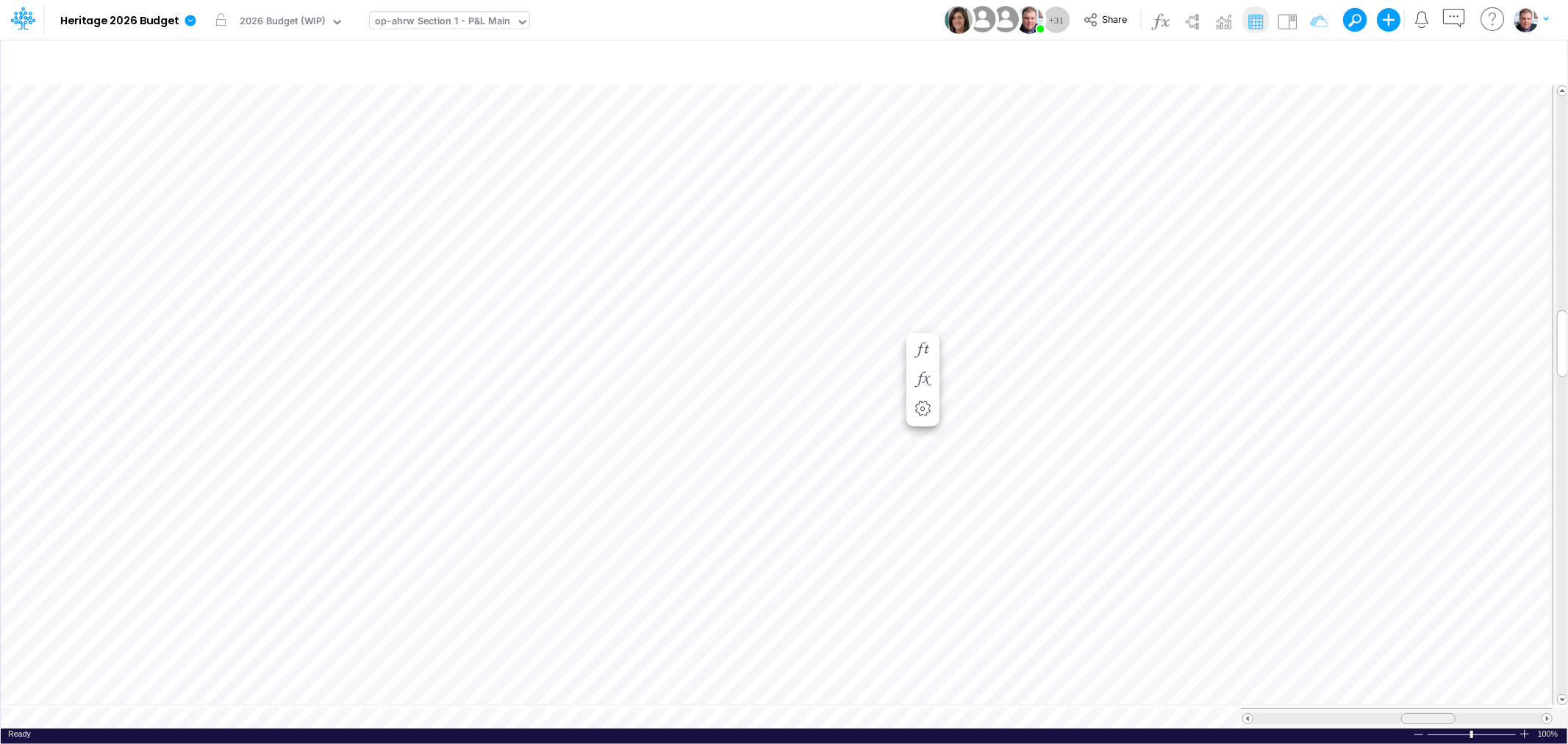
drag, startPoint x: 1459, startPoint y: 707, endPoint x: 1424, endPoint y: 708, distance: 35.0
click at [1424, 713] on span at bounding box center [1428, 718] width 9 height 9
drag, startPoint x: 1431, startPoint y: 708, endPoint x: 1466, endPoint y: 708, distance: 35.0
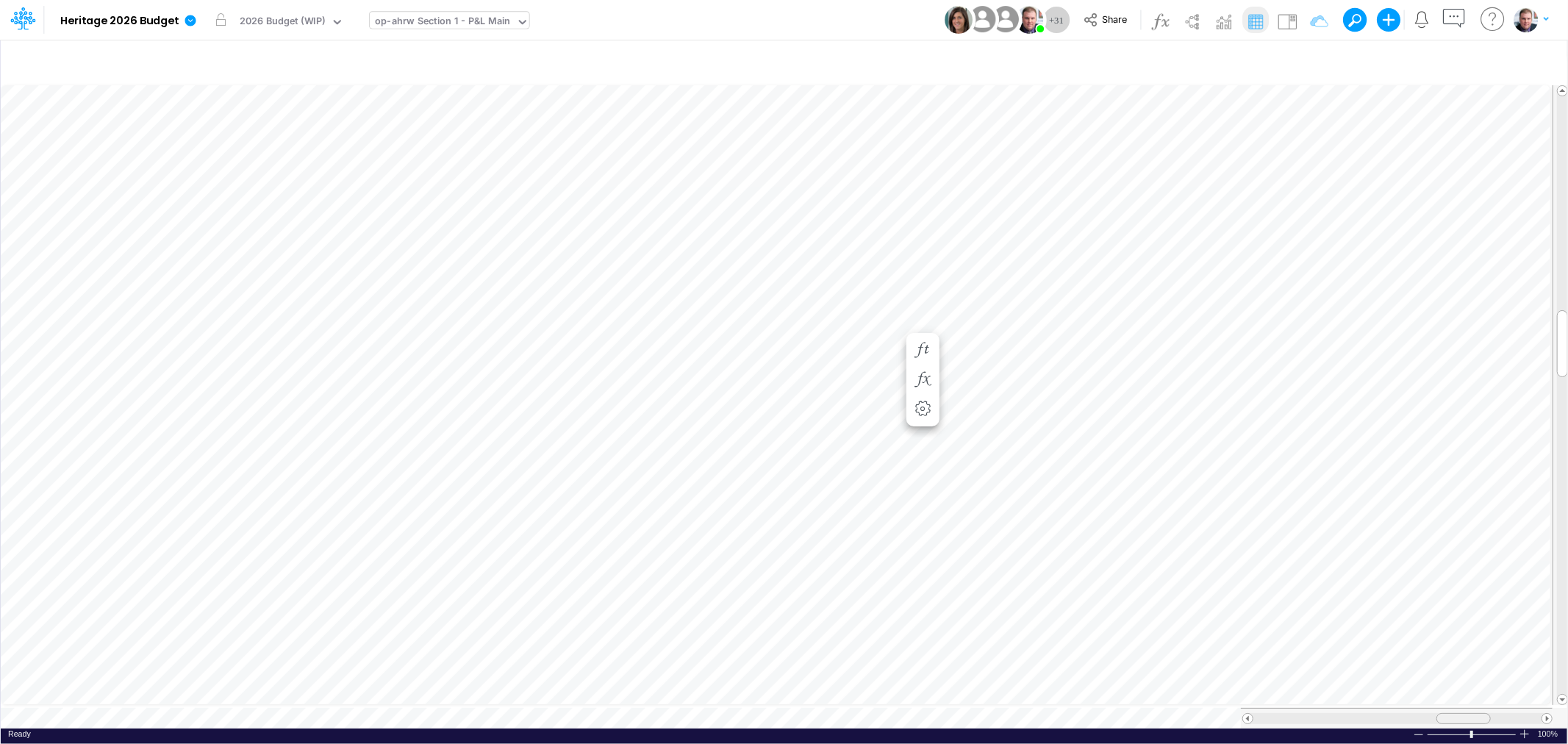
click at [1466, 713] on span at bounding box center [1463, 718] width 9 height 9
click at [397, 22] on div "IT Allocated Expenses" at bounding box center [426, 22] width 101 height 17
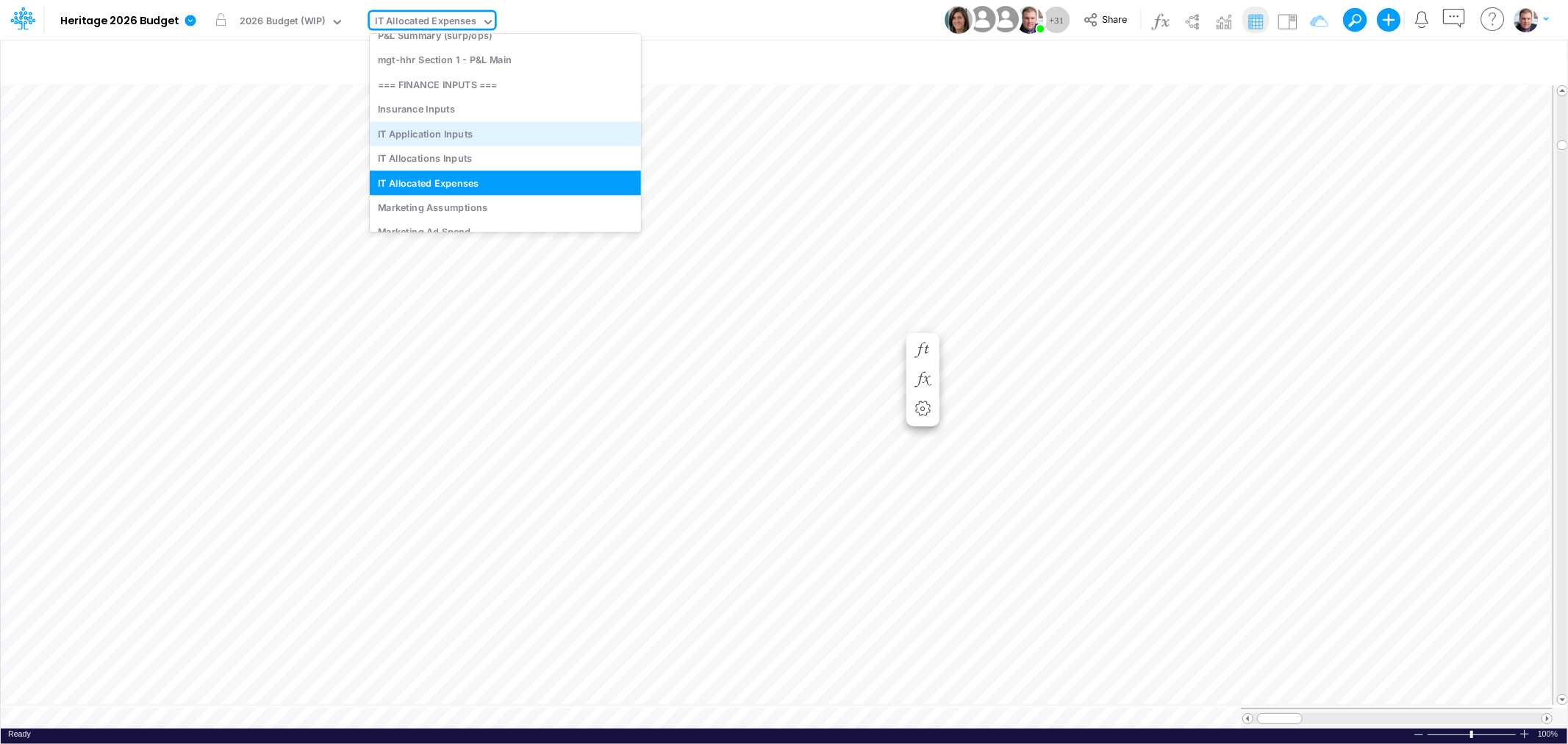
scroll to position [4887, 0]
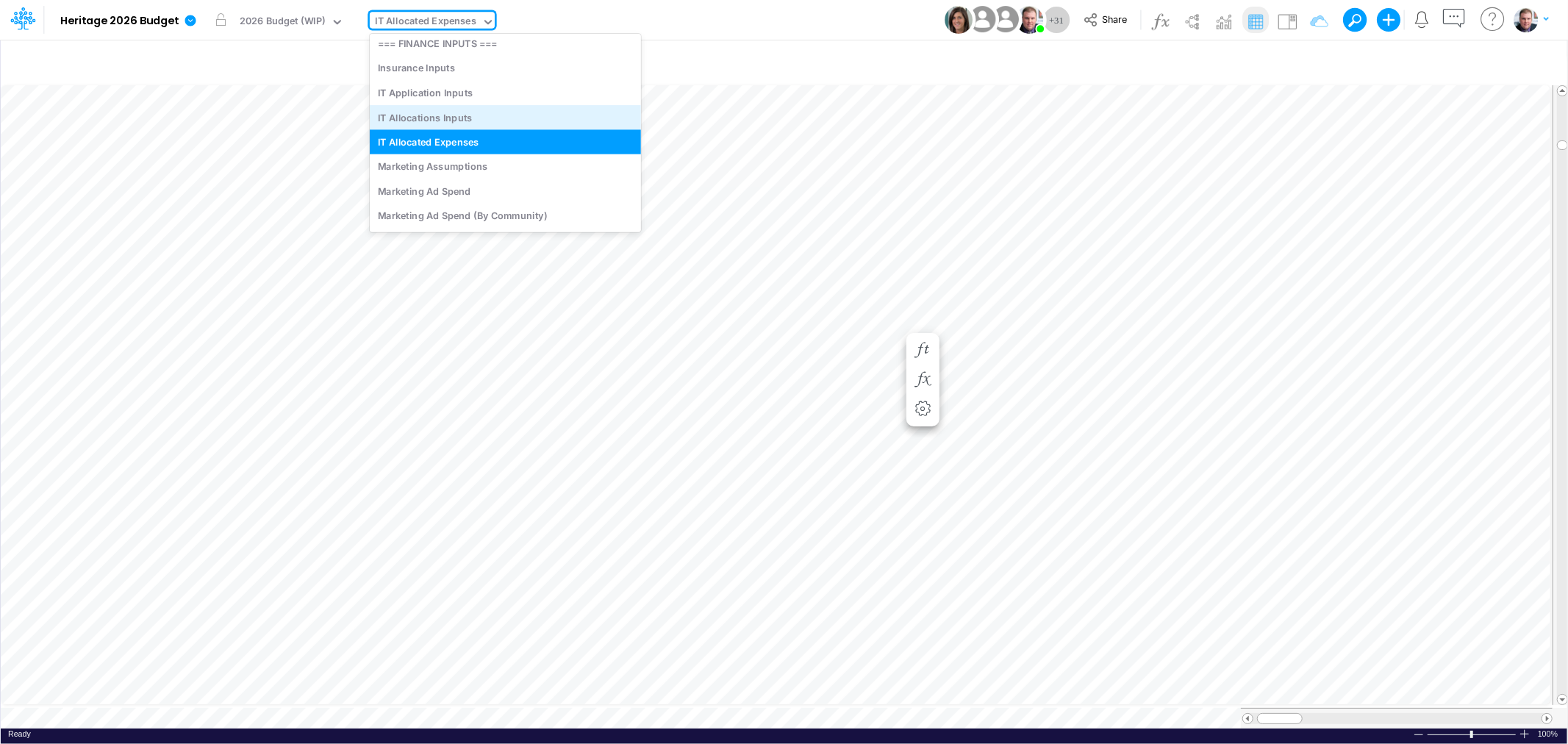
click at [449, 113] on div "IT Allocations Inputs" at bounding box center [505, 117] width 271 height 24
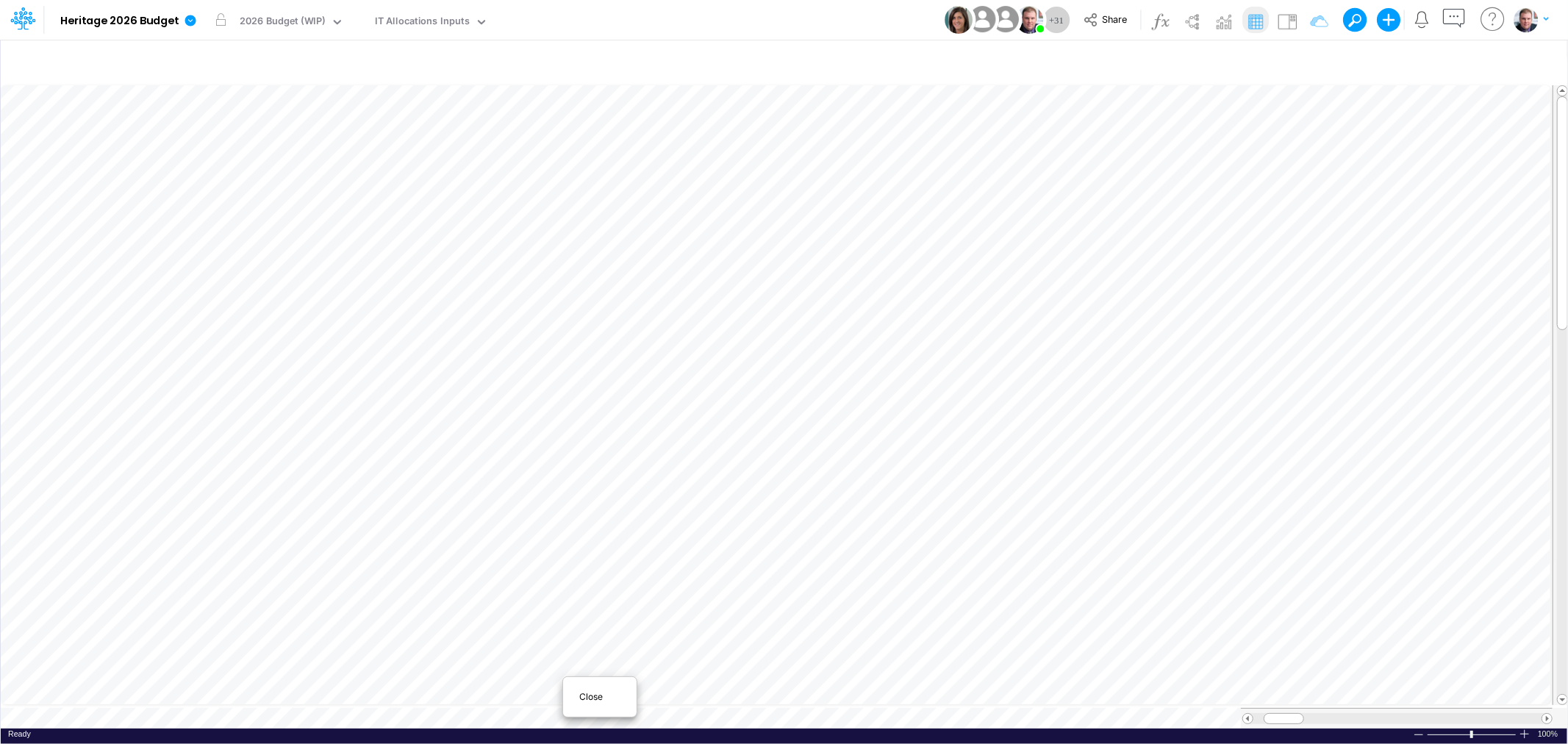
click at [570, 706] on div "Close" at bounding box center [599, 697] width 74 height 28
click at [444, 693] on span "Close" at bounding box center [456, 693] width 41 height 13
click at [1472, 713] on div at bounding box center [1467, 718] width 54 height 11
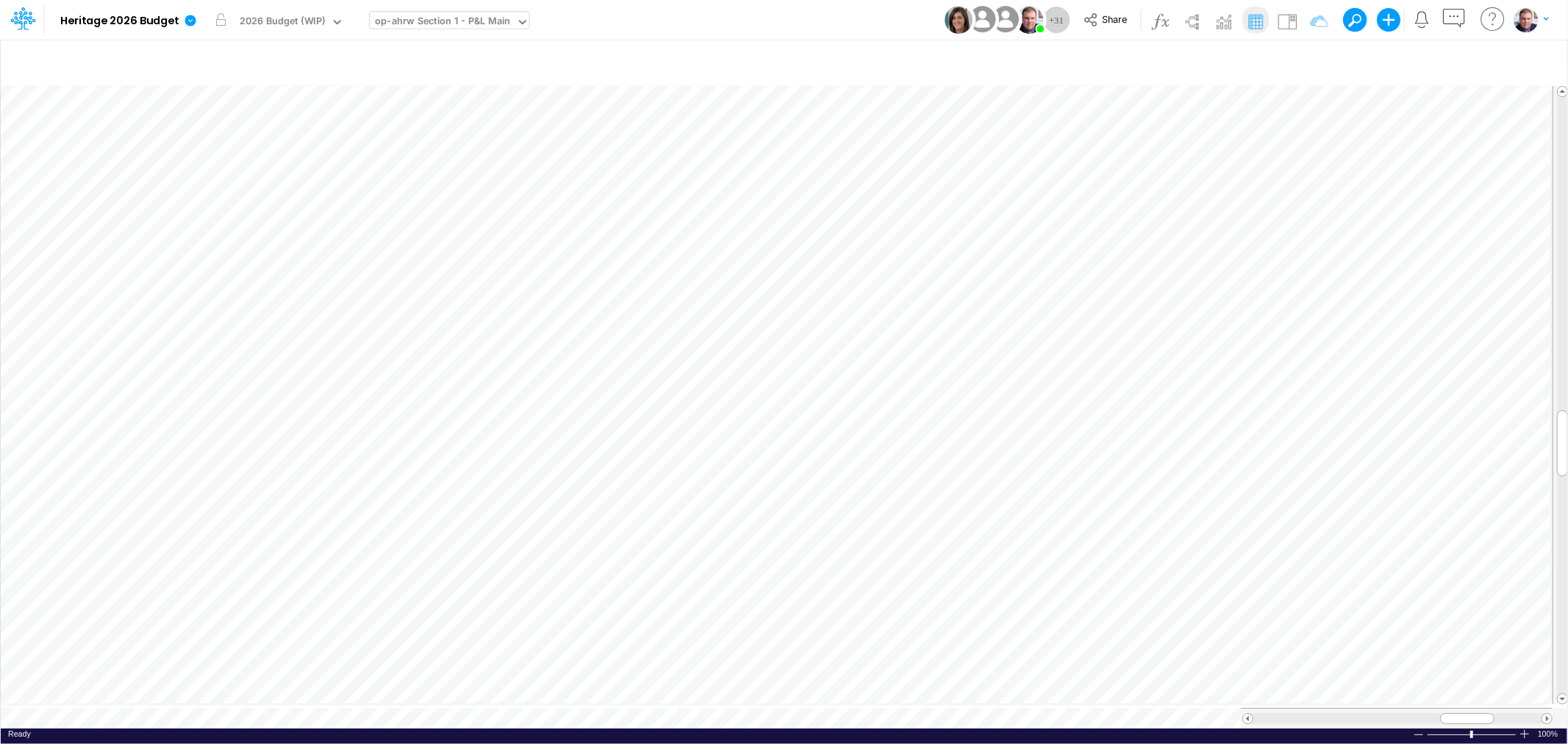
click at [434, 20] on div "op-ahrw Section 1 - P&L Main" at bounding box center [443, 22] width 136 height 17
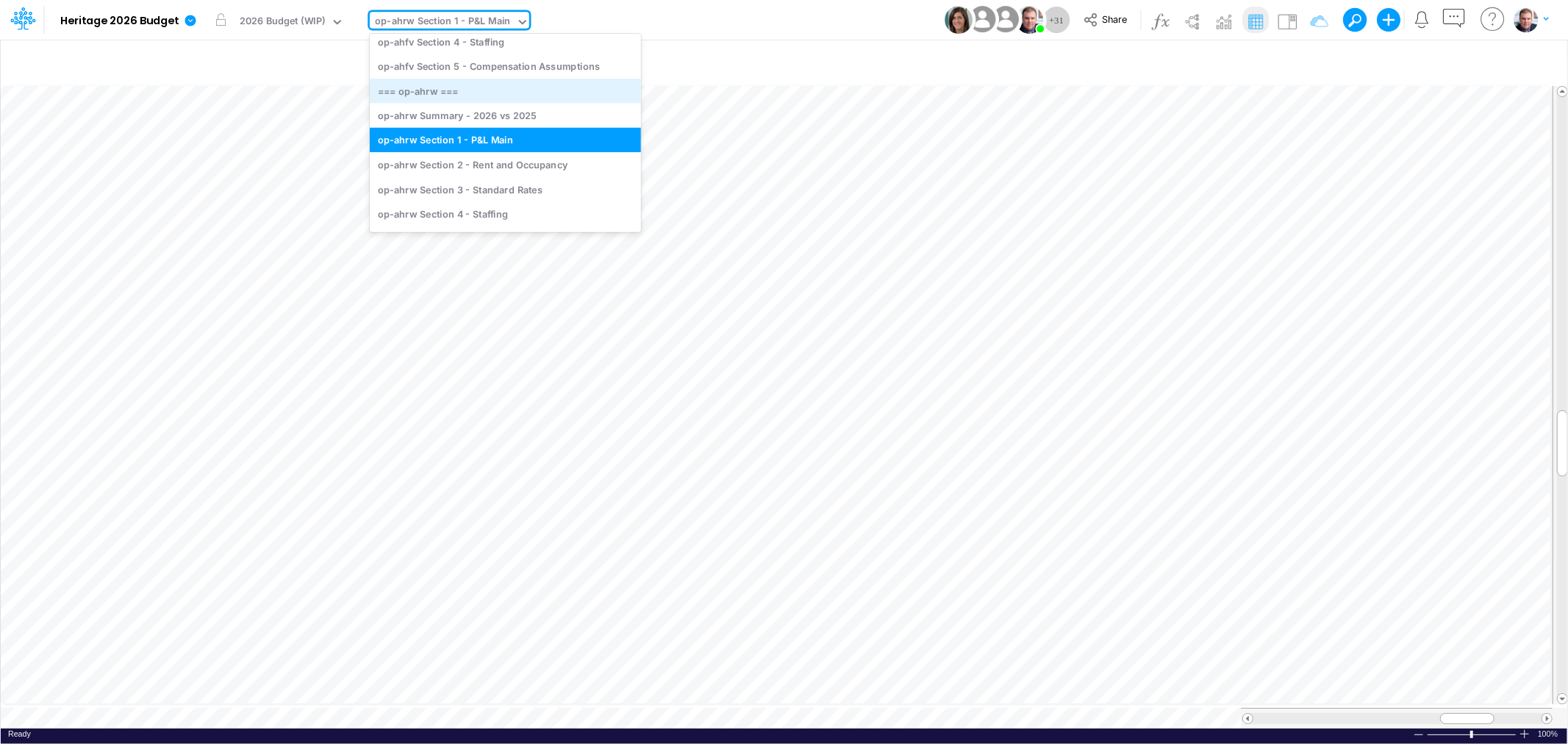
scroll to position [282, 0]
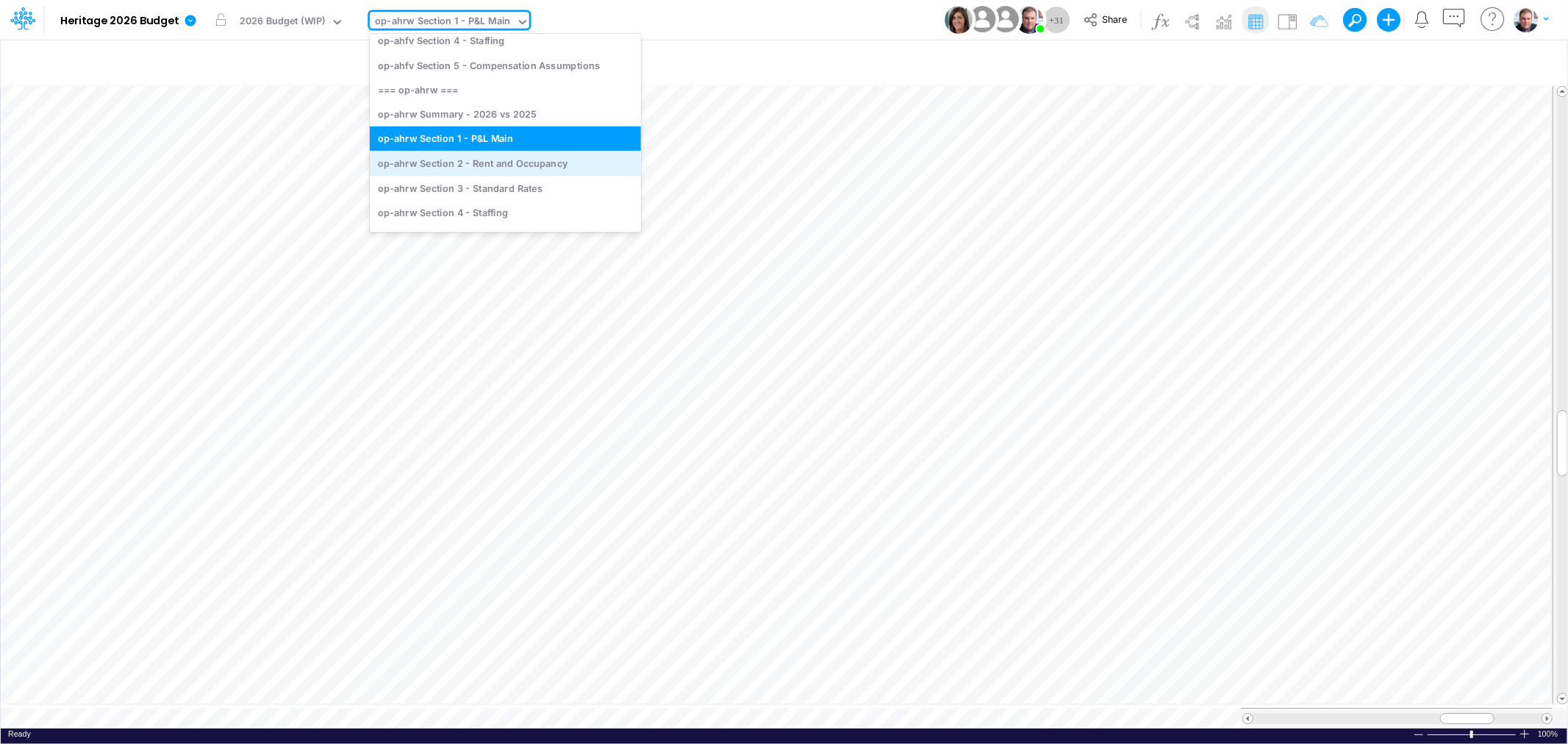
click at [495, 158] on div "op-ahrw Section 2 - Rent and Occupancy" at bounding box center [505, 164] width 271 height 24
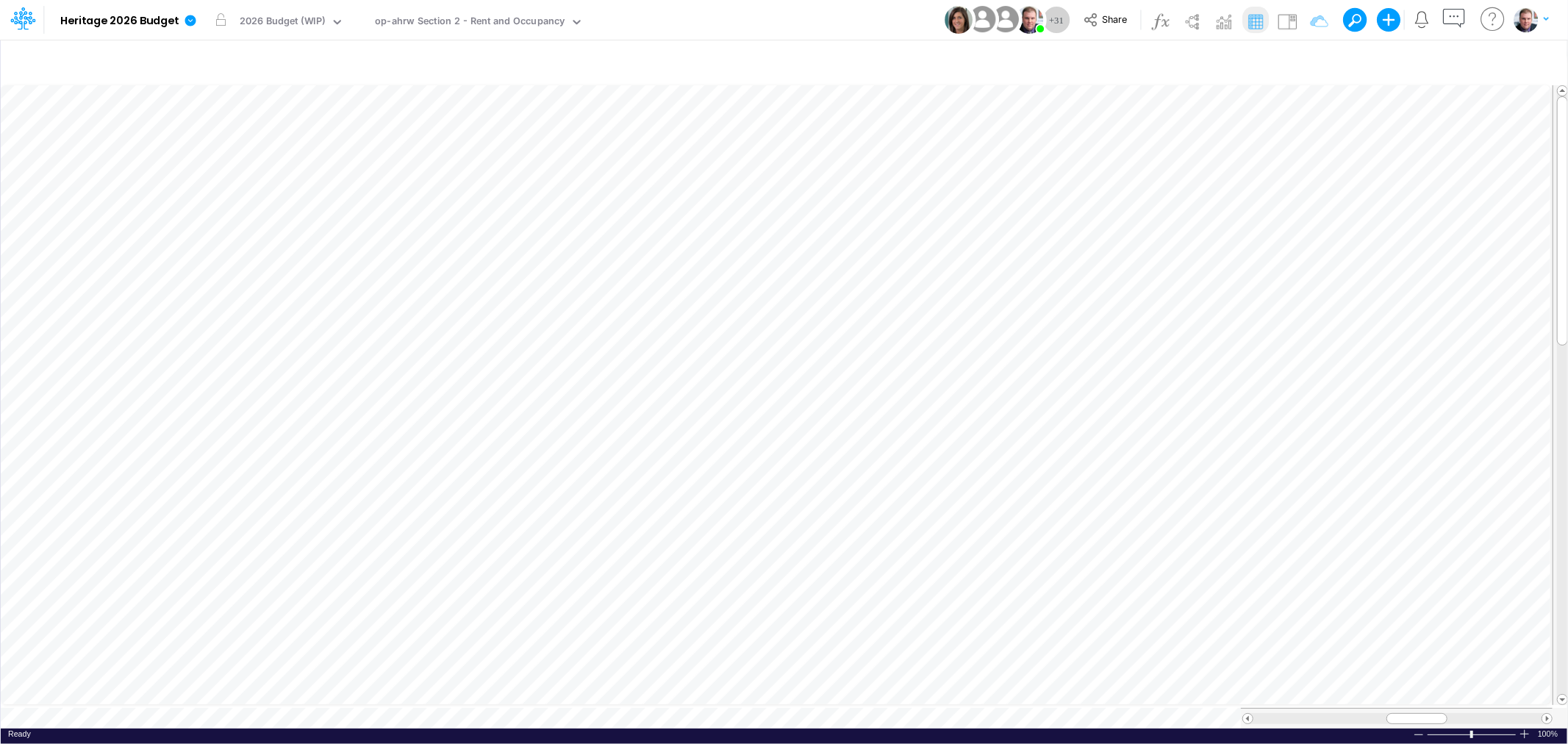
scroll to position [0, 1]
drag, startPoint x: 1462, startPoint y: 709, endPoint x: 1442, endPoint y: 710, distance: 20.0
click at [1442, 713] on div at bounding box center [1429, 718] width 61 height 11
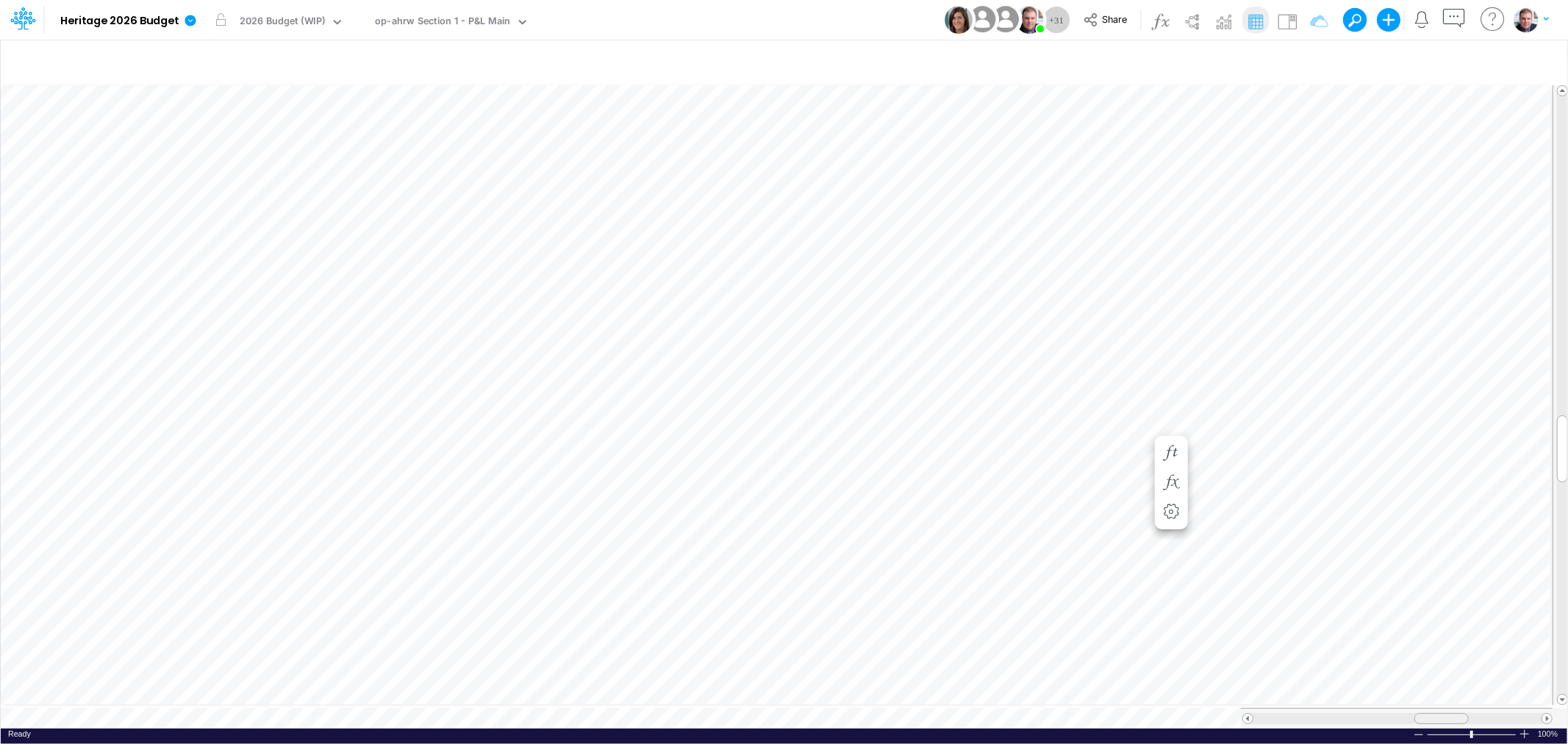
drag, startPoint x: 1453, startPoint y: 713, endPoint x: 1427, endPoint y: 711, distance: 26.1
click at [1427, 713] on div at bounding box center [1441, 718] width 54 height 11
click at [726, 589] on div "Paste Cut Copy AutoFill 1050" at bounding box center [784, 406] width 1566 height 646
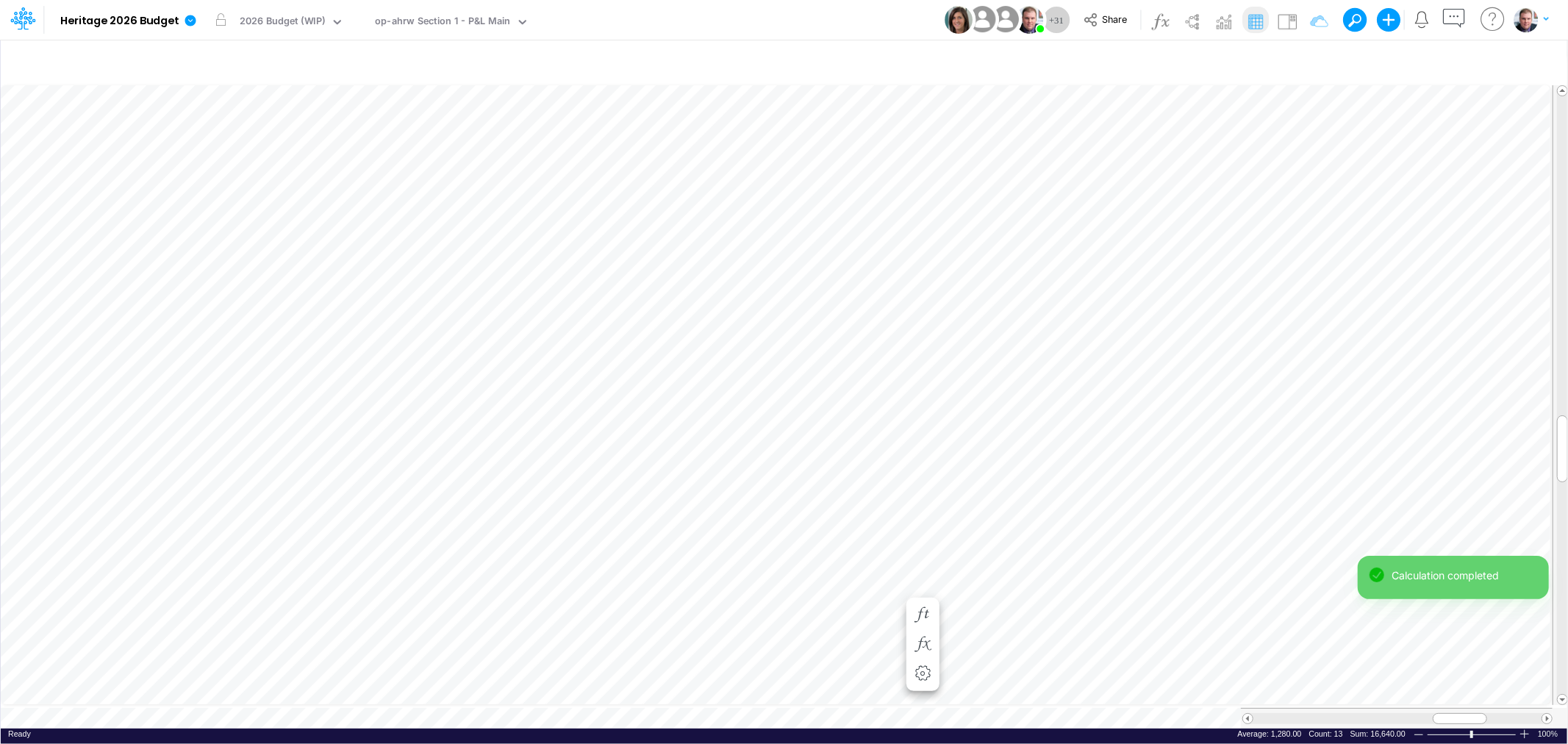
scroll to position [0, 1]
drag, startPoint x: 1461, startPoint y: 715, endPoint x: 1478, endPoint y: 713, distance: 17.1
click at [1478, 713] on span at bounding box center [1477, 718] width 9 height 9
drag, startPoint x: 1479, startPoint y: 713, endPoint x: 1454, endPoint y: 713, distance: 25.0
click at [1454, 713] on span at bounding box center [1453, 718] width 9 height 9
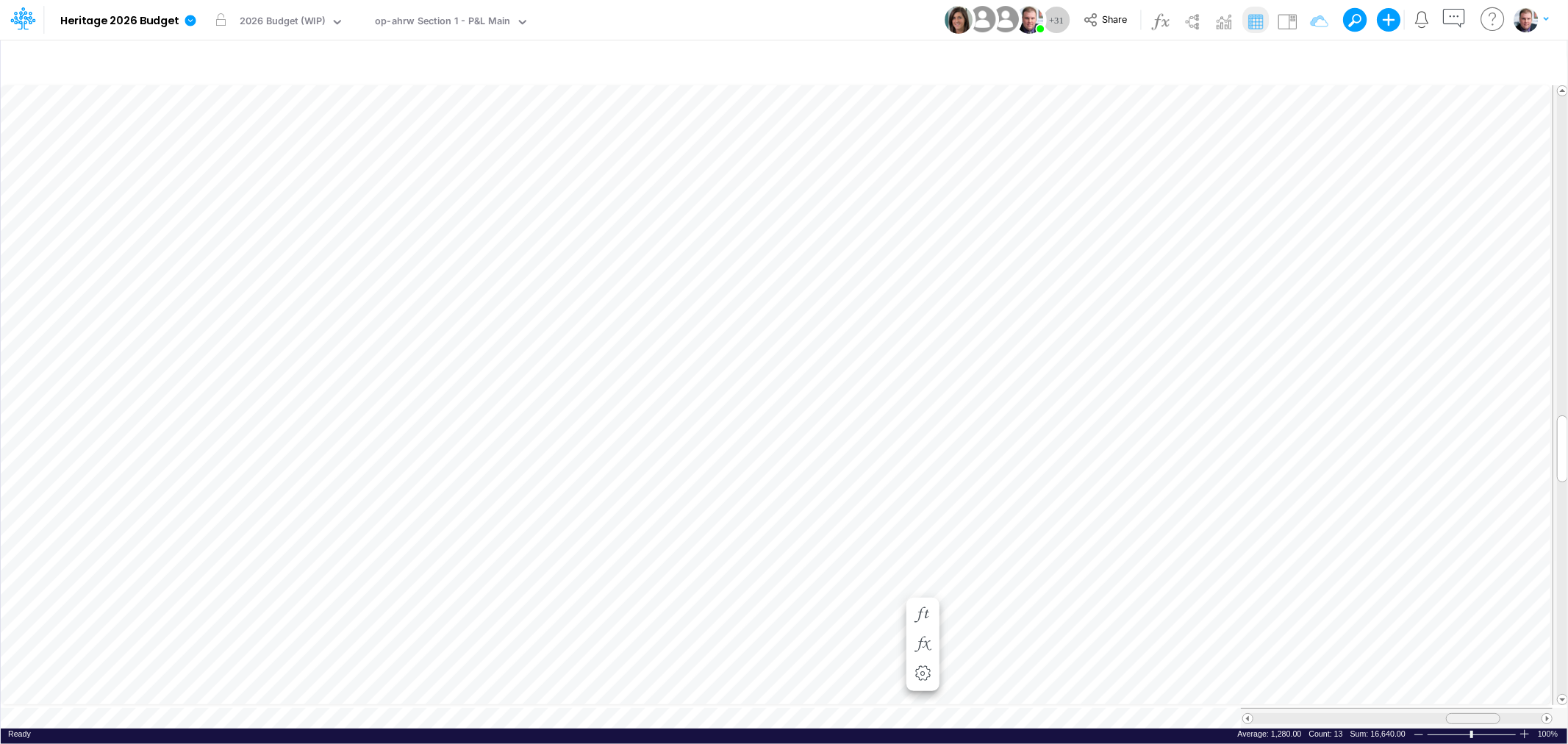
drag, startPoint x: 1465, startPoint y: 711, endPoint x: 1482, endPoint y: 711, distance: 17.0
click at [1482, 713] on div at bounding box center [1472, 718] width 54 height 11
drag, startPoint x: 1466, startPoint y: 710, endPoint x: 1442, endPoint y: 714, distance: 24.3
click at [1442, 714] on div at bounding box center [1451, 718] width 54 height 11
drag, startPoint x: 1441, startPoint y: 710, endPoint x: 1472, endPoint y: 709, distance: 31.0
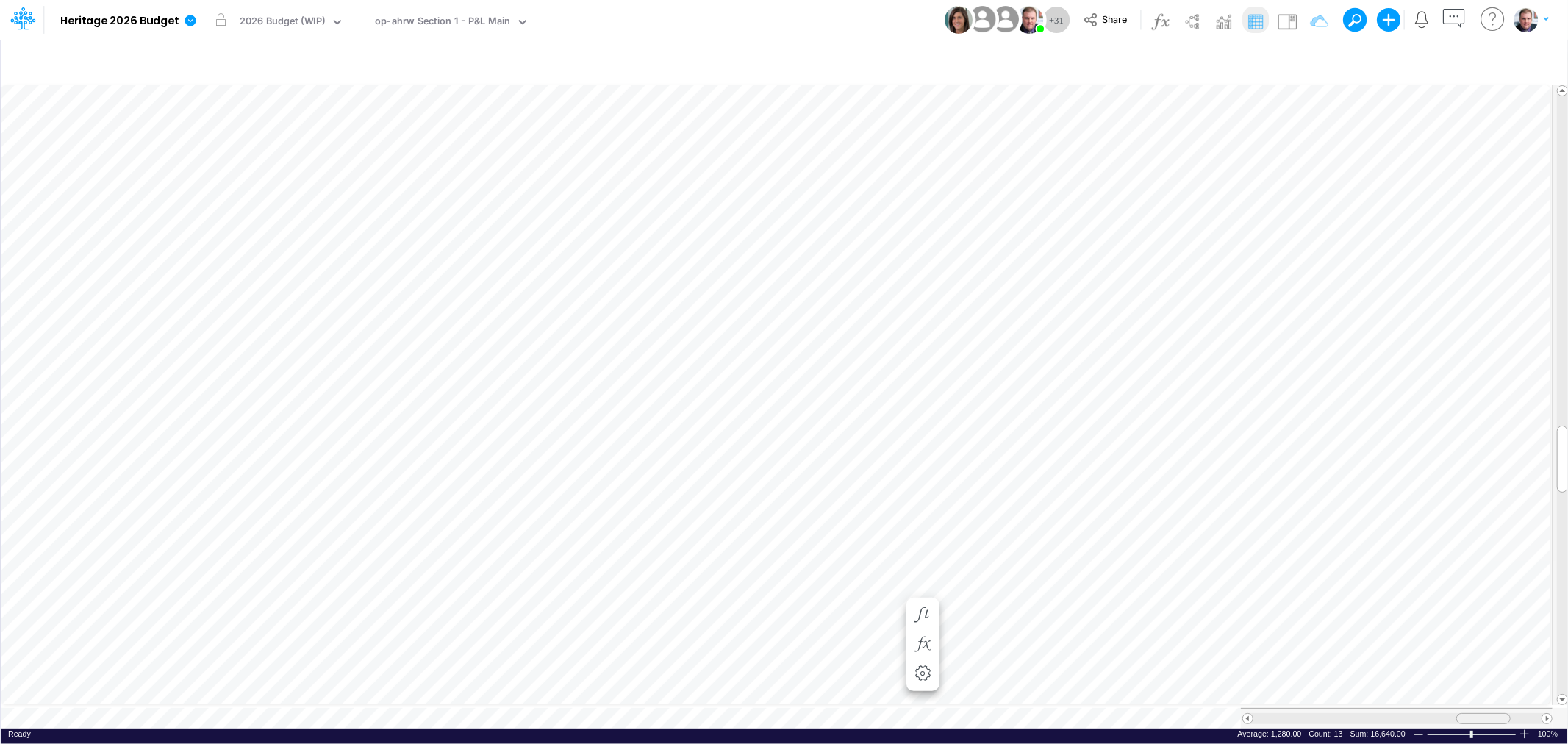
click at [1472, 713] on div at bounding box center [1483, 718] width 54 height 11
drag, startPoint x: 1479, startPoint y: 713, endPoint x: 1466, endPoint y: 703, distance: 16.4
click at [1466, 707] on div at bounding box center [1396, 717] width 312 height 21
drag, startPoint x: 1467, startPoint y: 708, endPoint x: 1448, endPoint y: 713, distance: 19.6
click at [1448, 713] on span at bounding box center [1452, 718] width 9 height 9
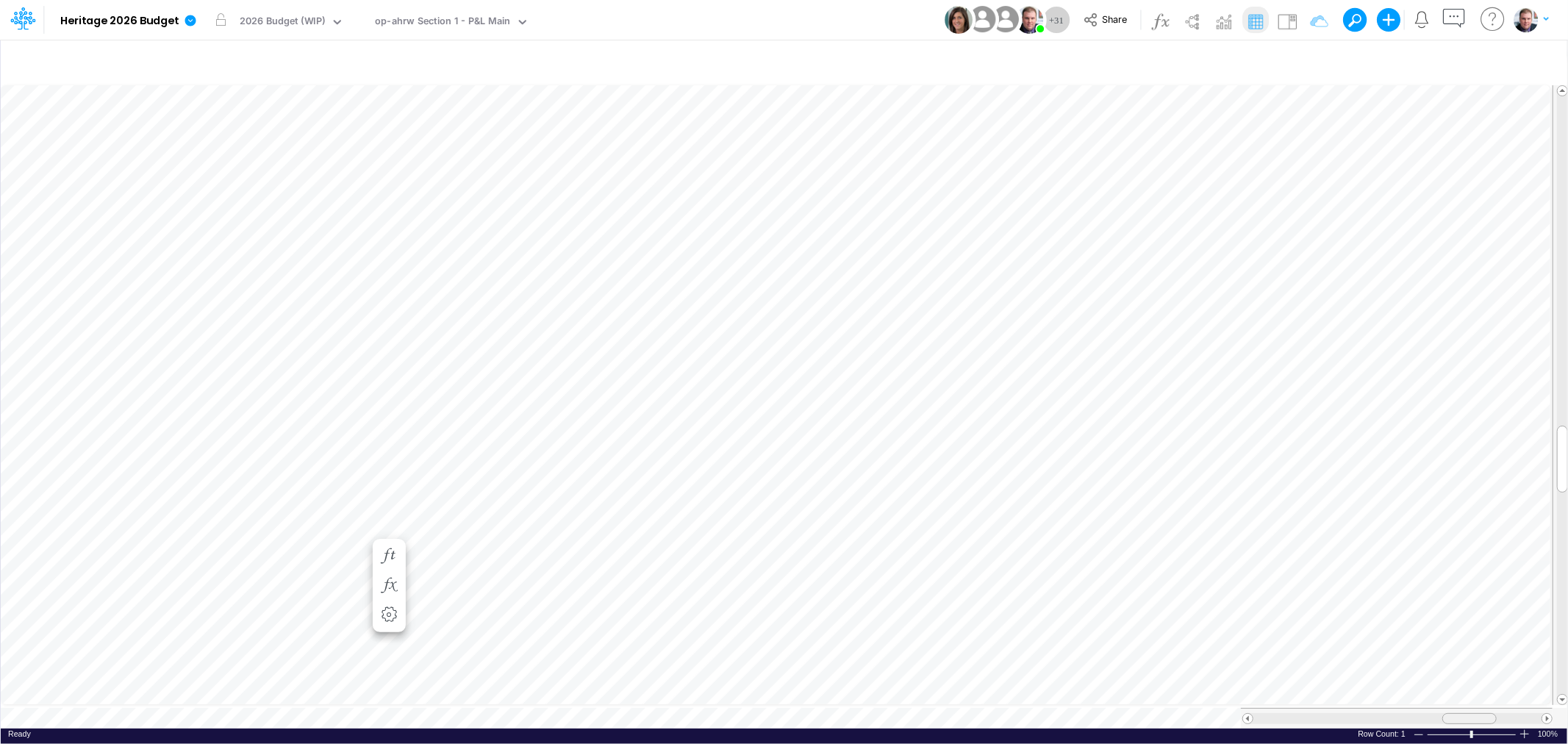
drag, startPoint x: 1439, startPoint y: 713, endPoint x: 1457, endPoint y: 713, distance: 18.0
click at [1457, 713] on div at bounding box center [1469, 718] width 54 height 11
click at [1470, 713] on span at bounding box center [1469, 718] width 9 height 9
click at [449, 15] on div "op-ahrw Section 1 - P&L Main" at bounding box center [443, 22] width 136 height 17
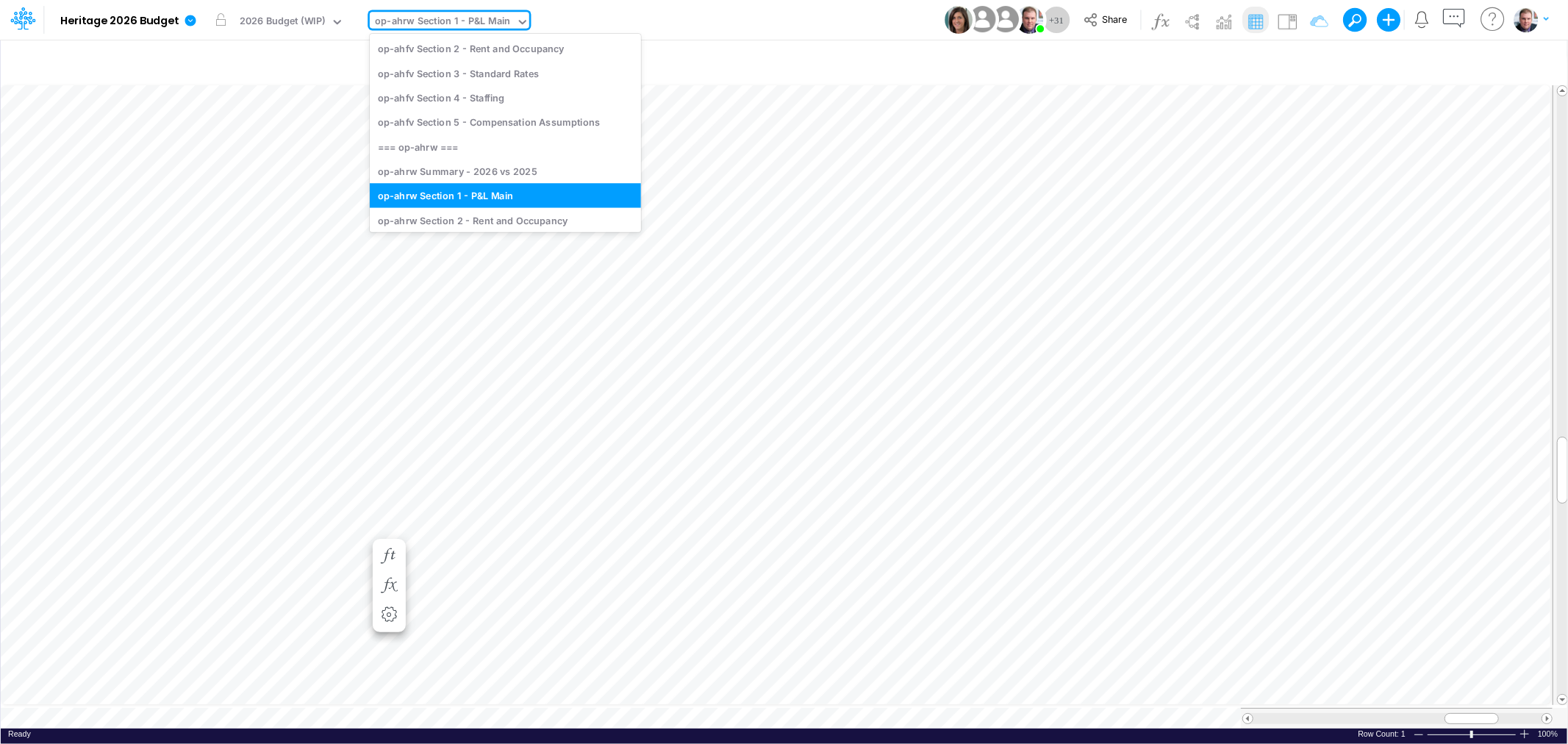
scroll to position [245, 0]
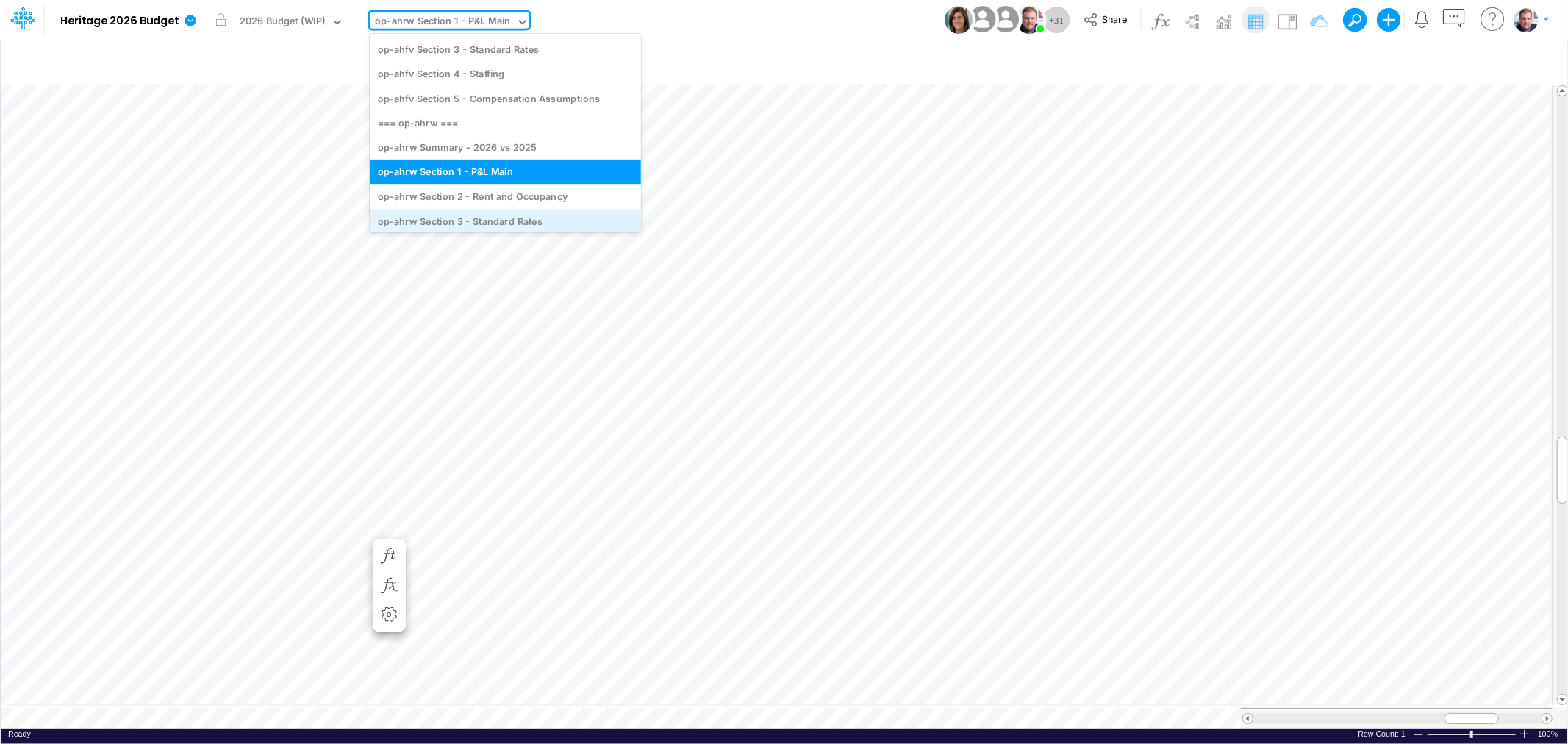
drag, startPoint x: 468, startPoint y: 59, endPoint x: 508, endPoint y: 216, distance: 162.0
click at [508, 216] on div "=== REPORTS === Occupancy Summary by Type Occupancy Summary by Community Summar…" at bounding box center [505, 132] width 271 height 198
click at [504, 218] on div "op-ahrw Section 3 - Standard Rates" at bounding box center [505, 221] width 271 height 24
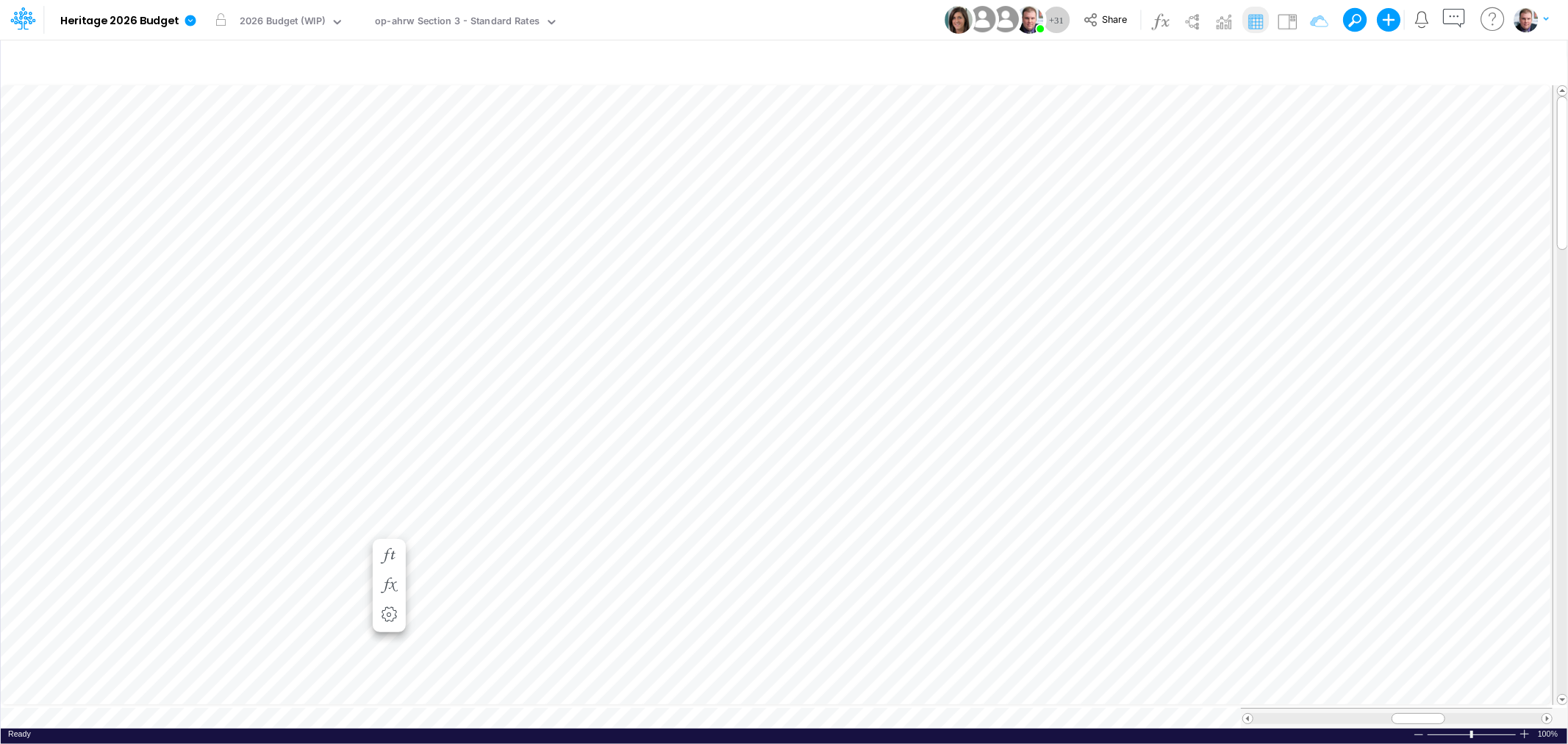
scroll to position [0, 1]
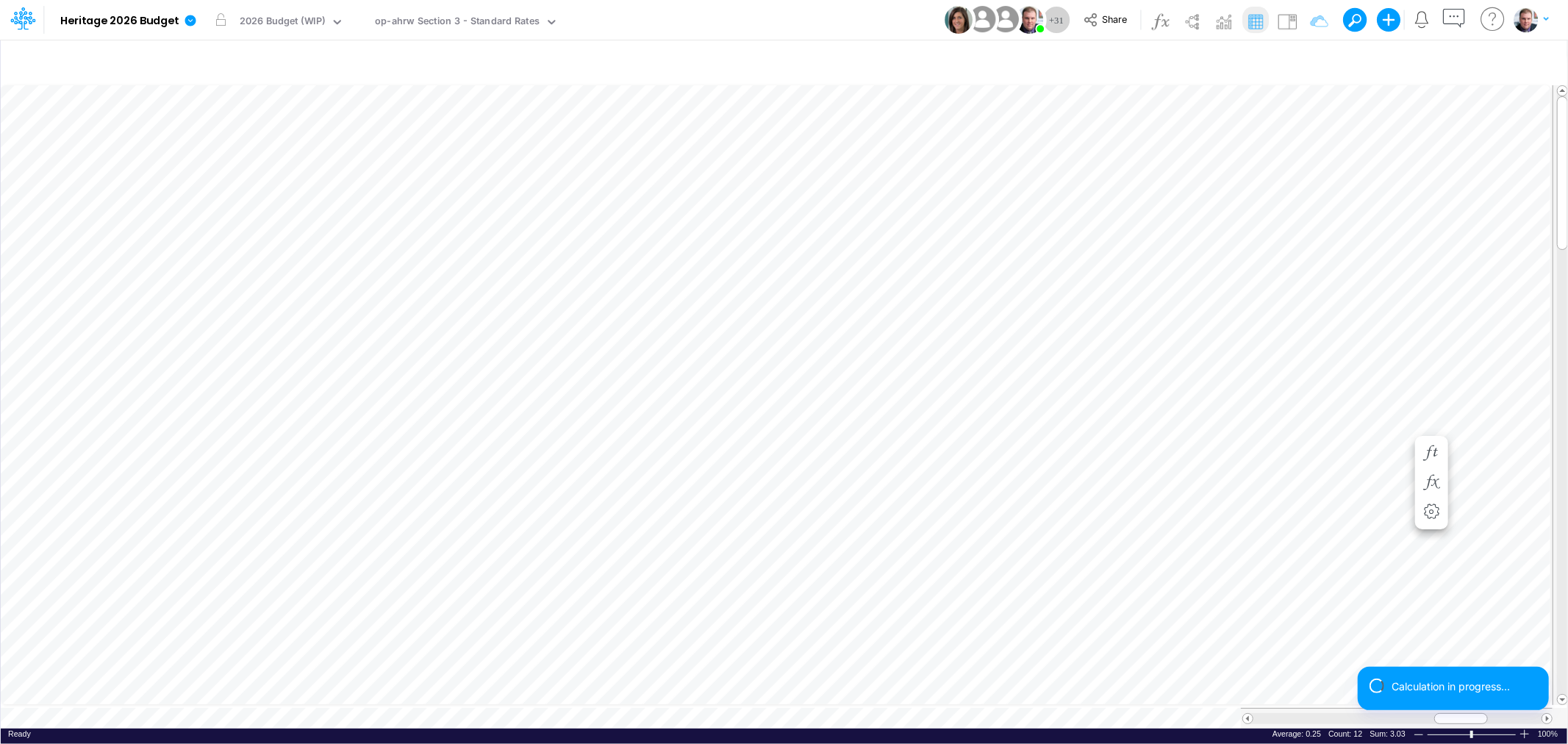
scroll to position [0, 1]
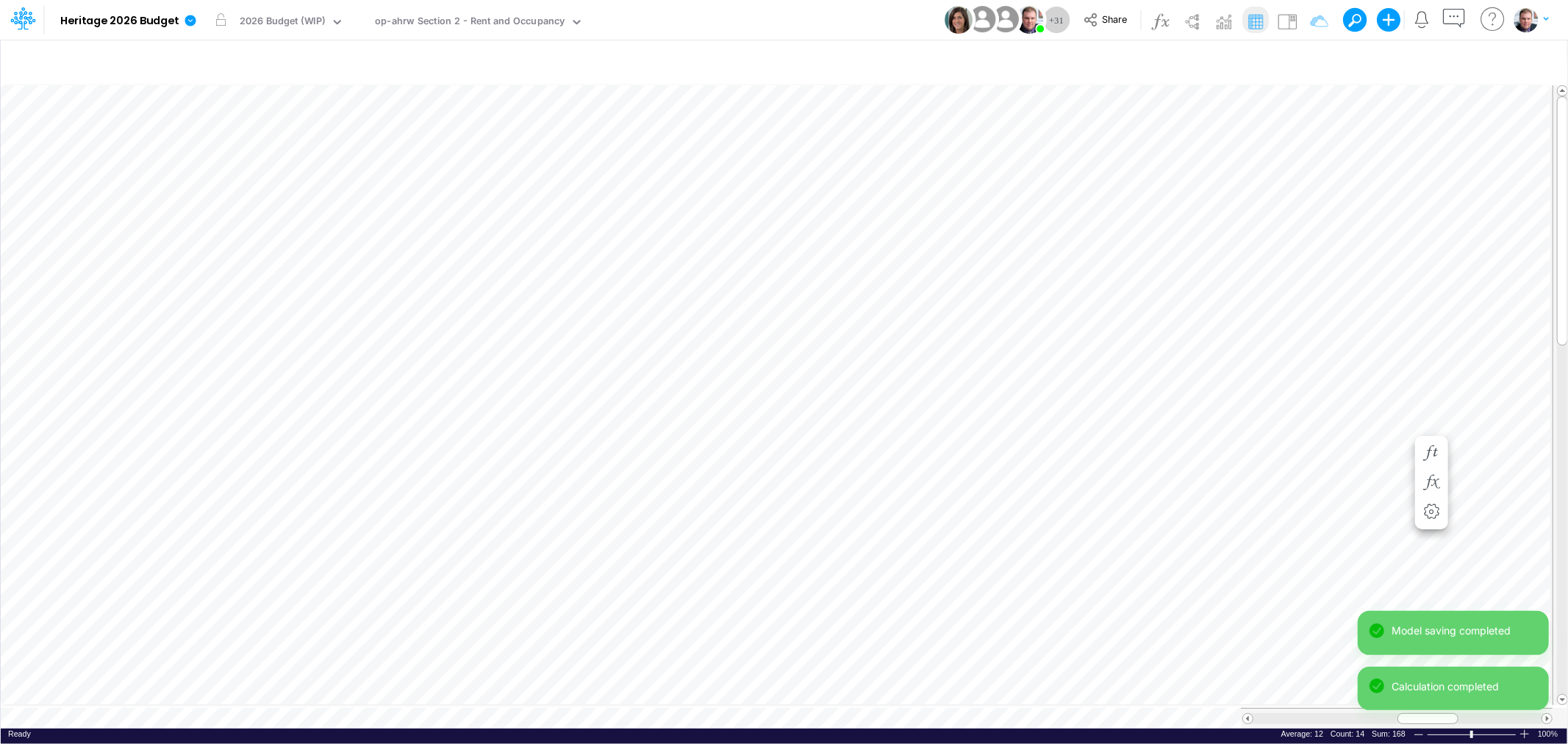
scroll to position [0, 1]
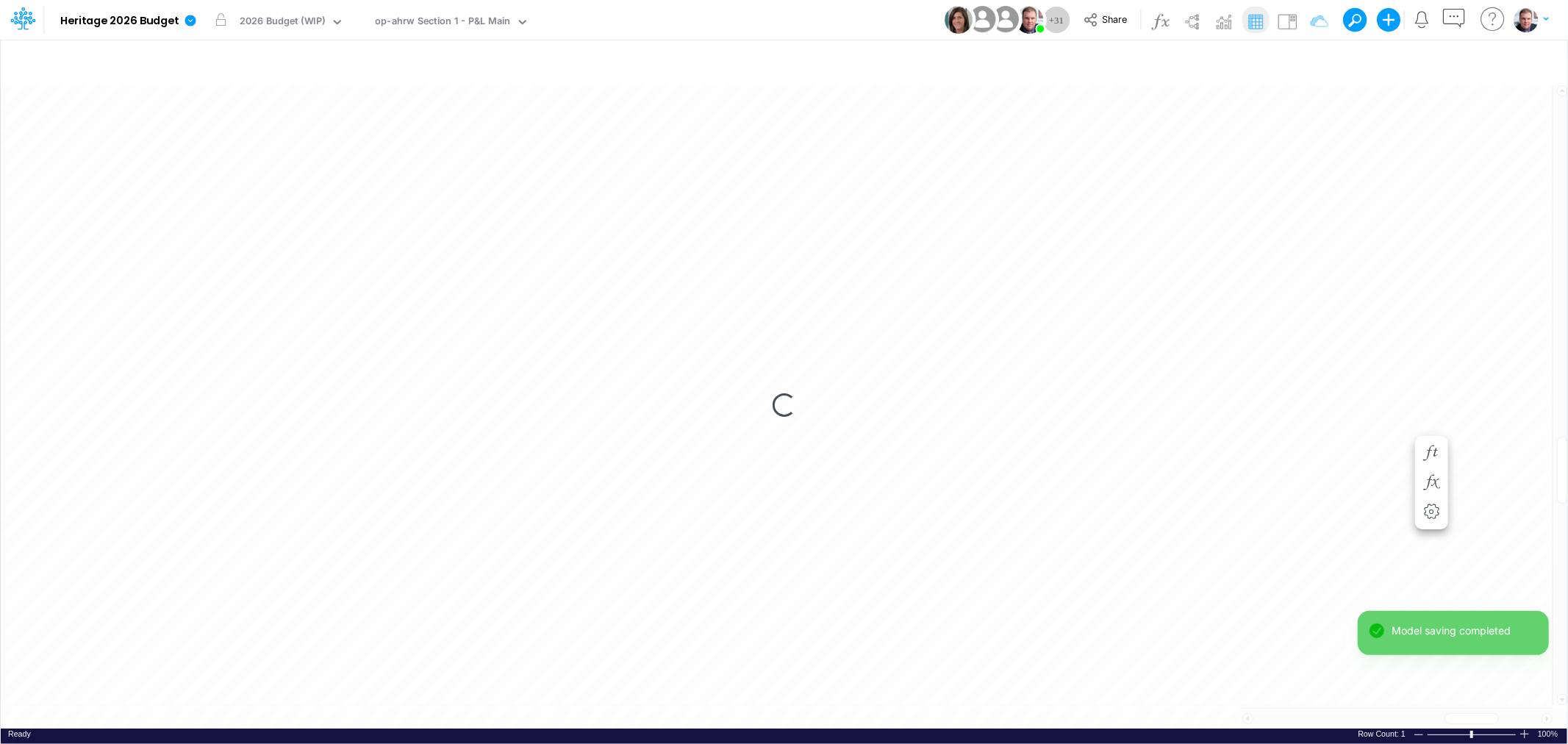
scroll to position [0, 1]
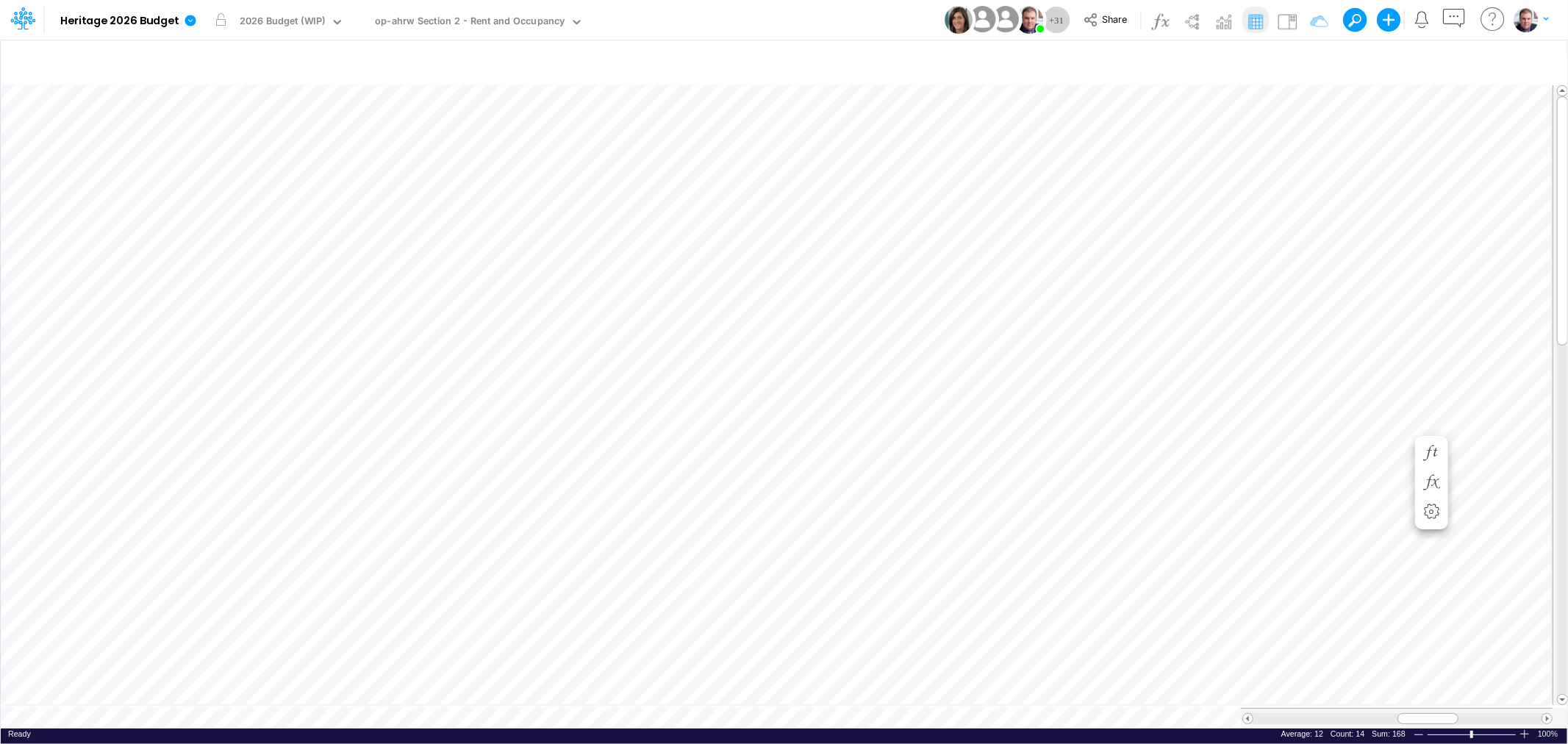
scroll to position [0, 1]
drag, startPoint x: 1465, startPoint y: 710, endPoint x: 1452, endPoint y: 714, distance: 13.6
click at [1452, 714] on span at bounding box center [1447, 718] width 9 height 9
click at [747, 437] on div "Paste Cut Copy AutoFill 0.25284460751073135" at bounding box center [784, 406] width 1566 height 646
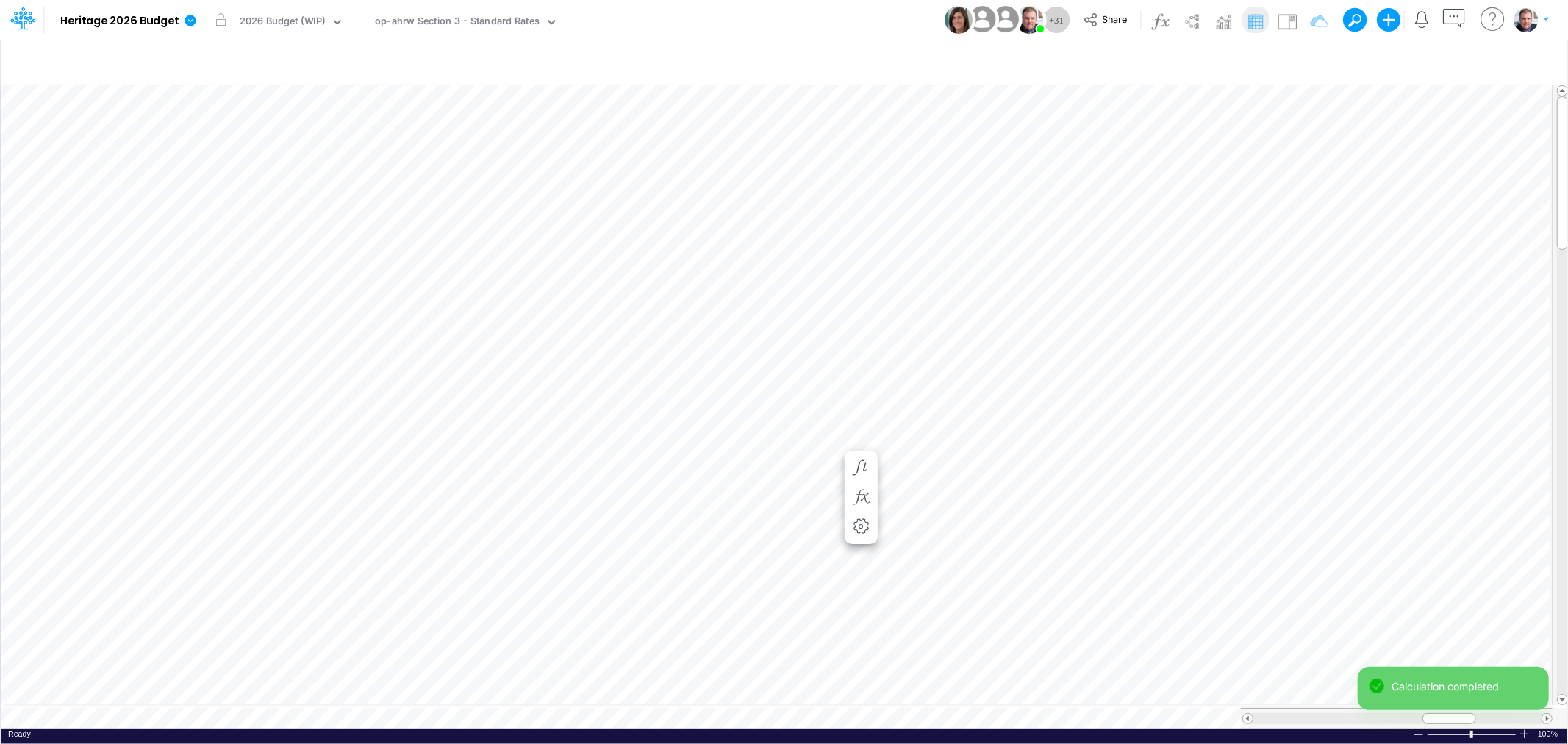
scroll to position [0, 1]
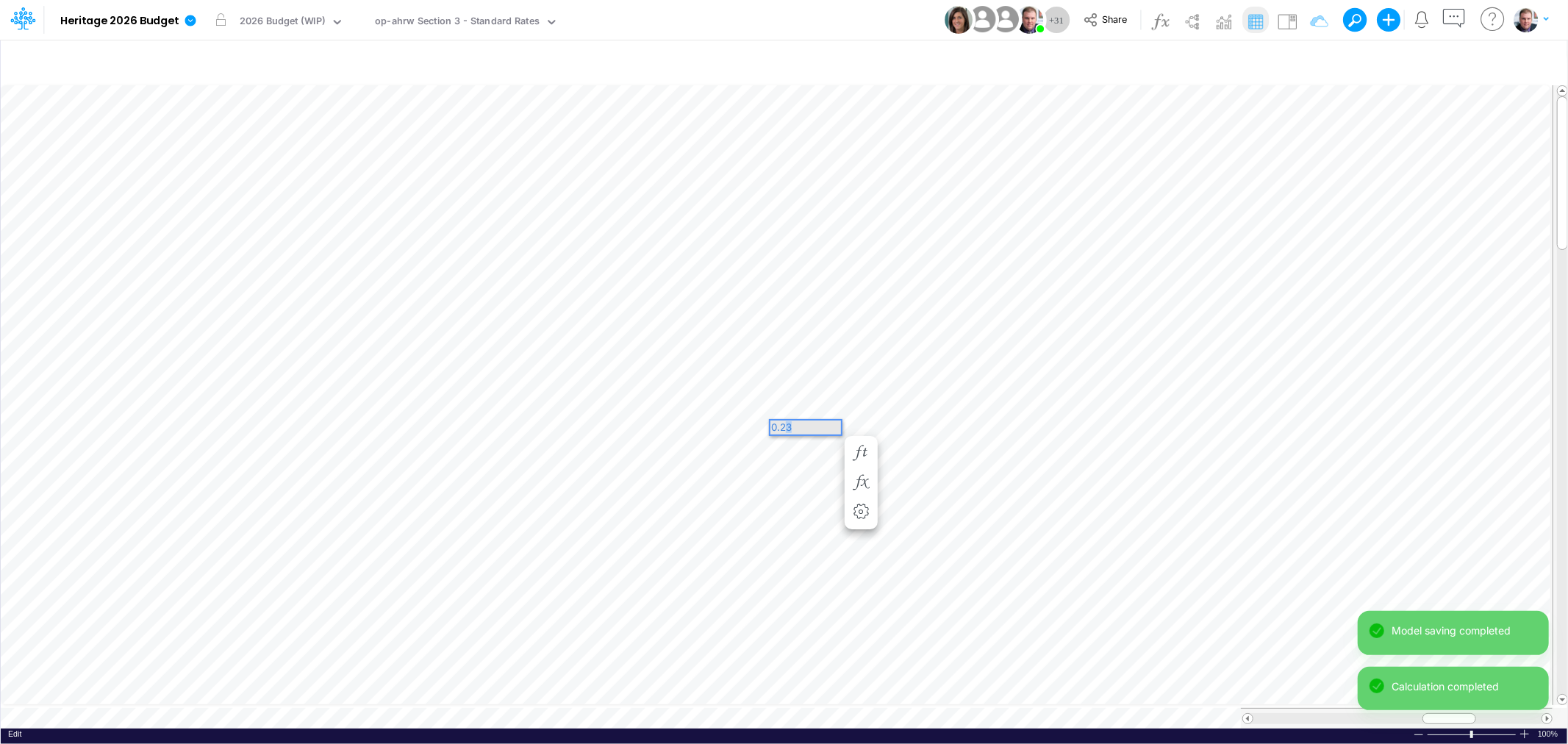
drag, startPoint x: 776, startPoint y: 432, endPoint x: 784, endPoint y: 429, distance: 8.5
click at [784, 429] on div "0.23" at bounding box center [805, 427] width 70 height 14
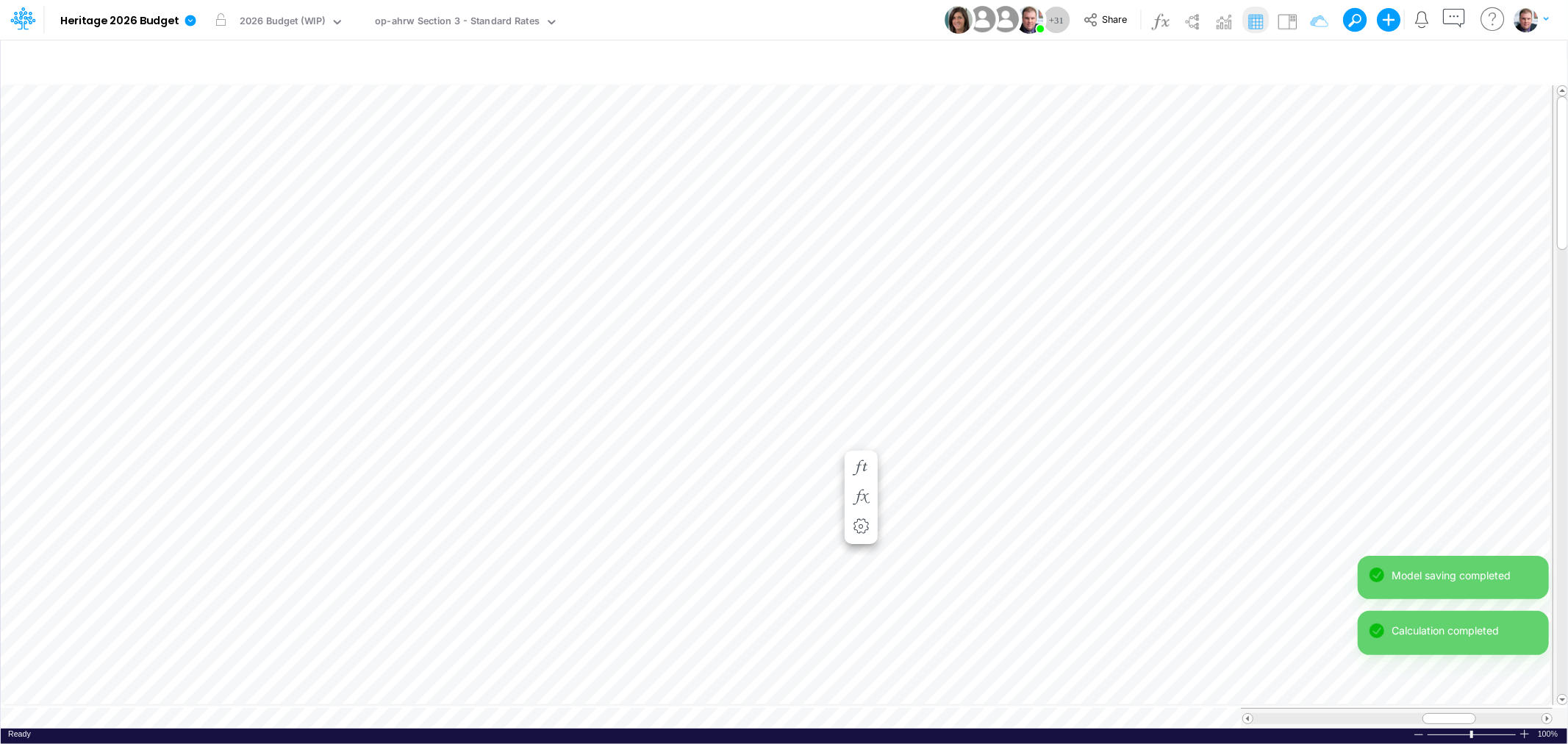
scroll to position [0, 1]
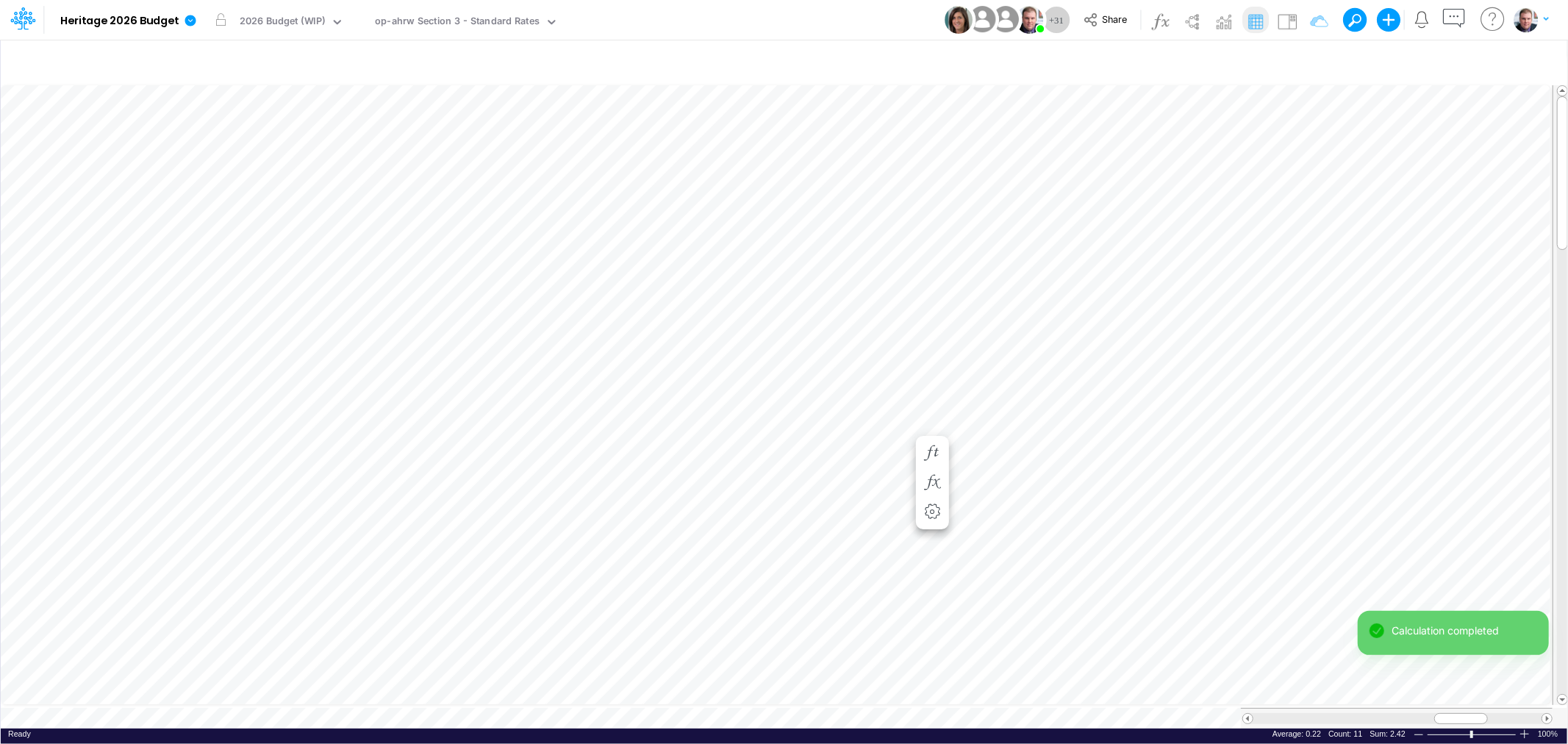
scroll to position [0, 1]
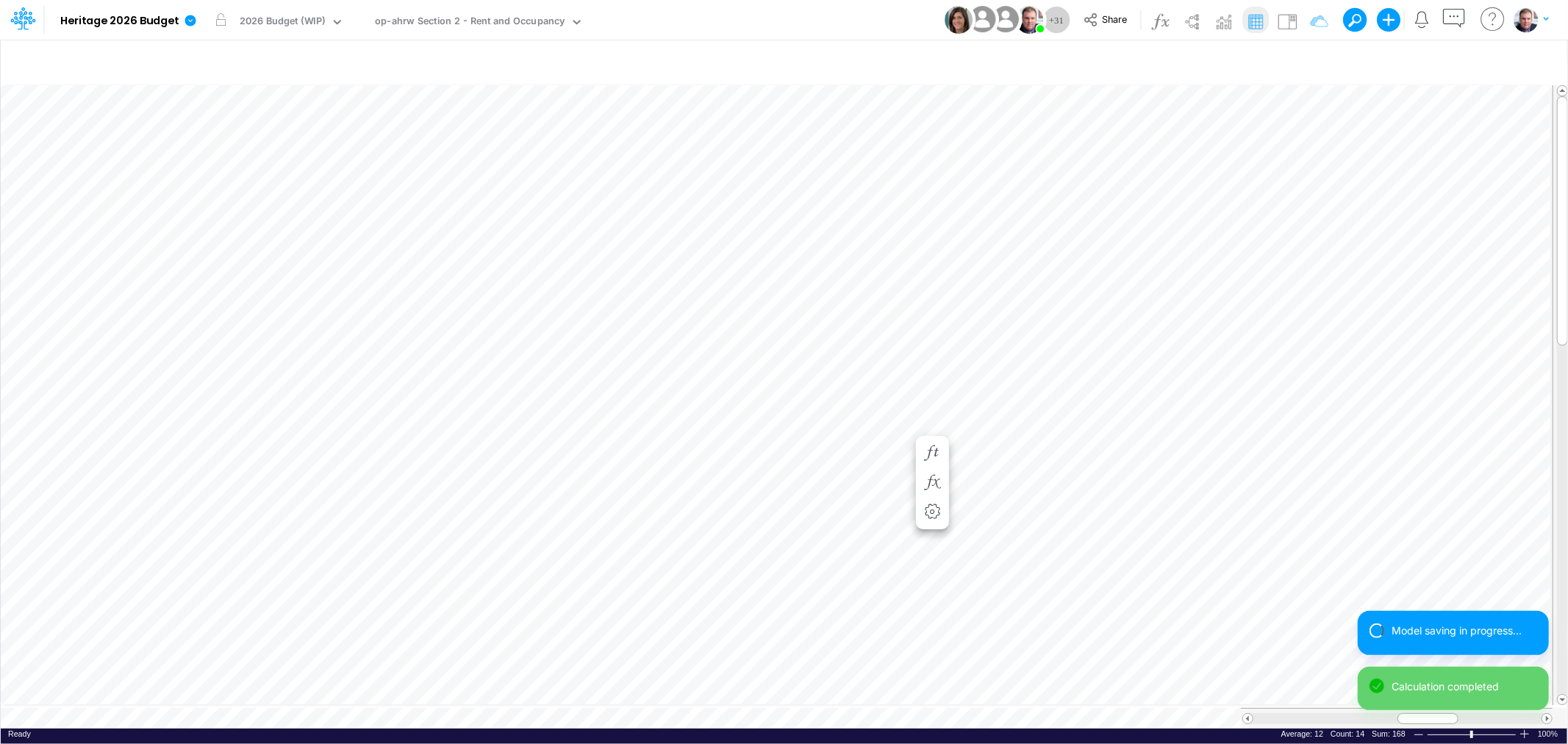
scroll to position [0, 1]
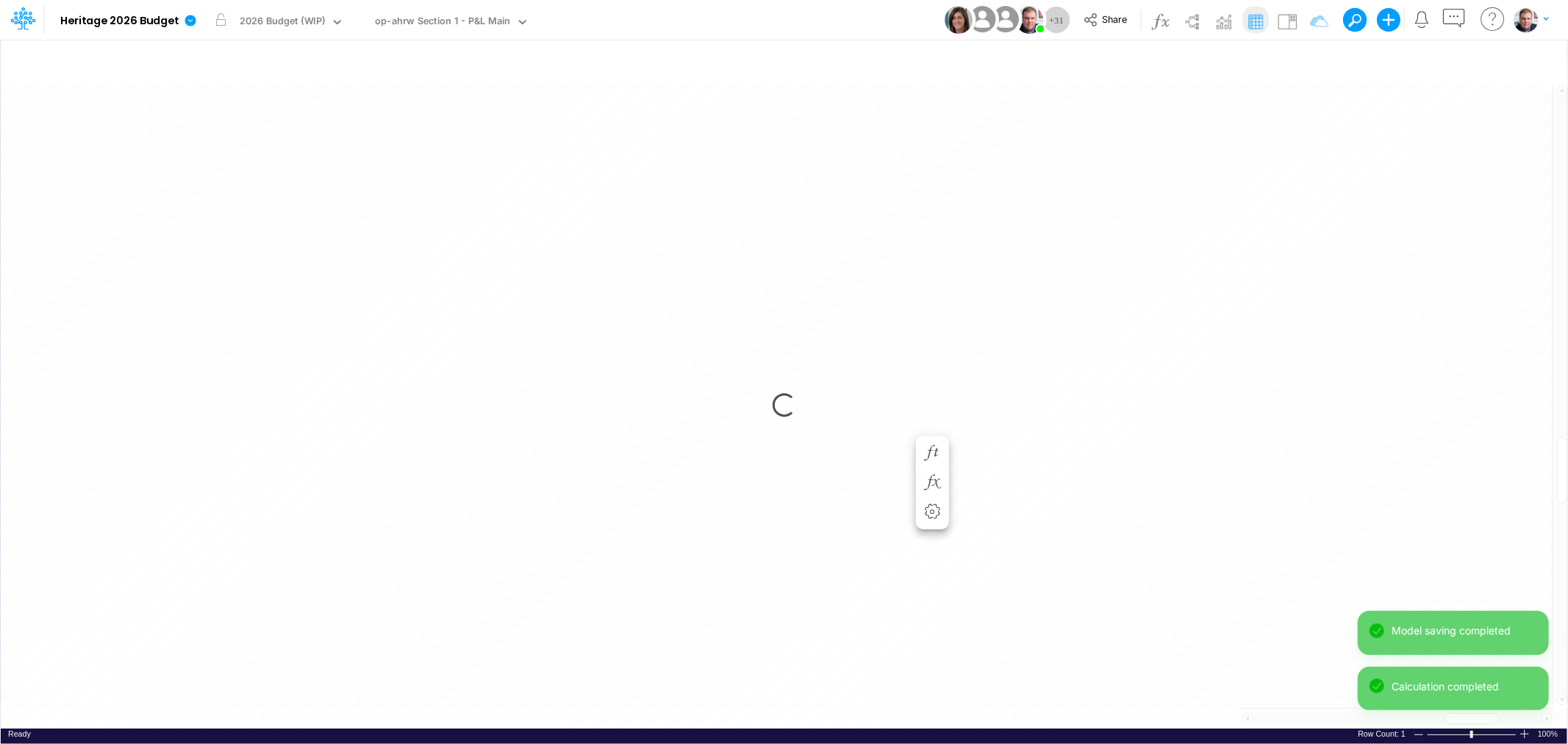
scroll to position [0, 1]
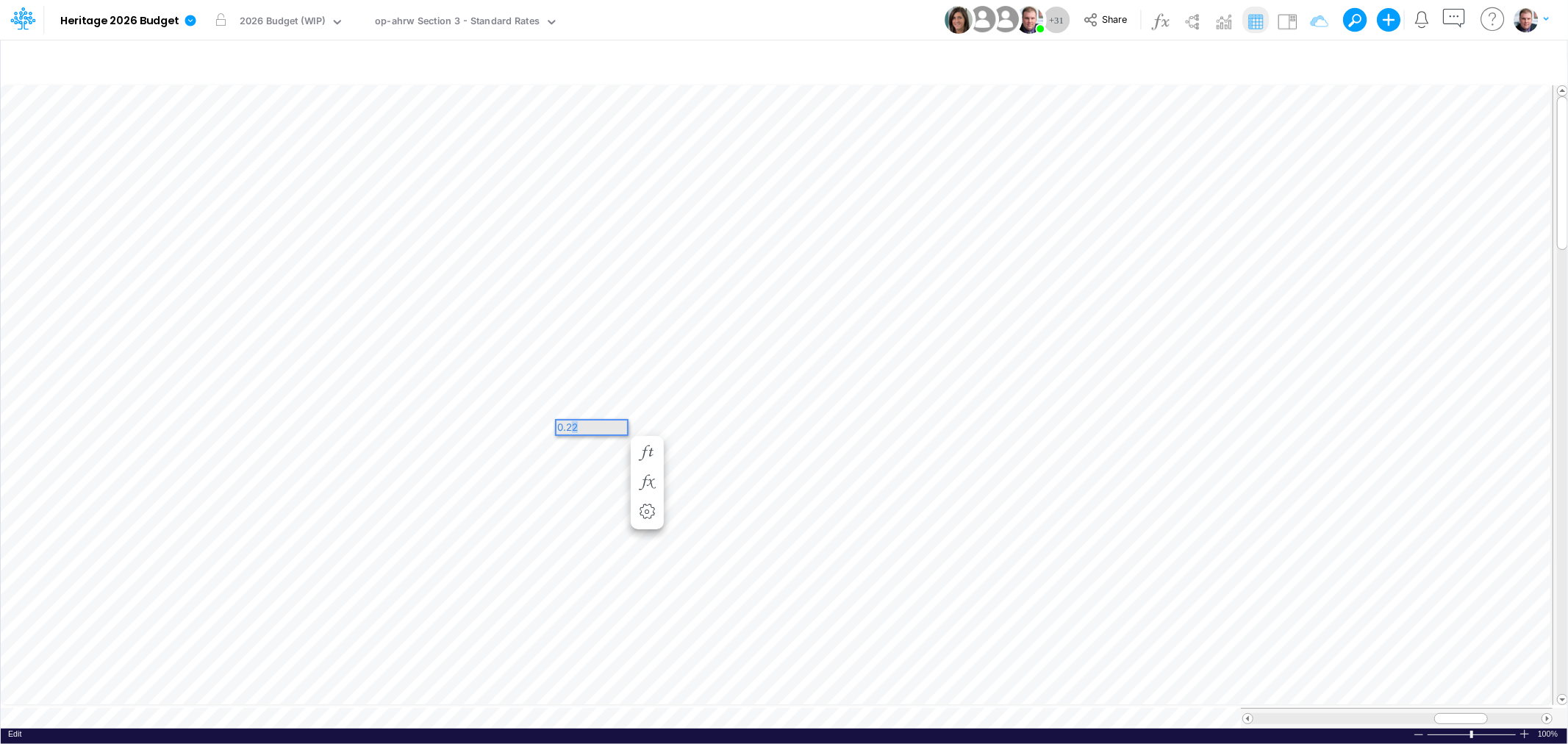
drag, startPoint x: 588, startPoint y: 429, endPoint x: 573, endPoint y: 429, distance: 15.0
click at [573, 429] on div "0.22" at bounding box center [592, 427] width 70 height 14
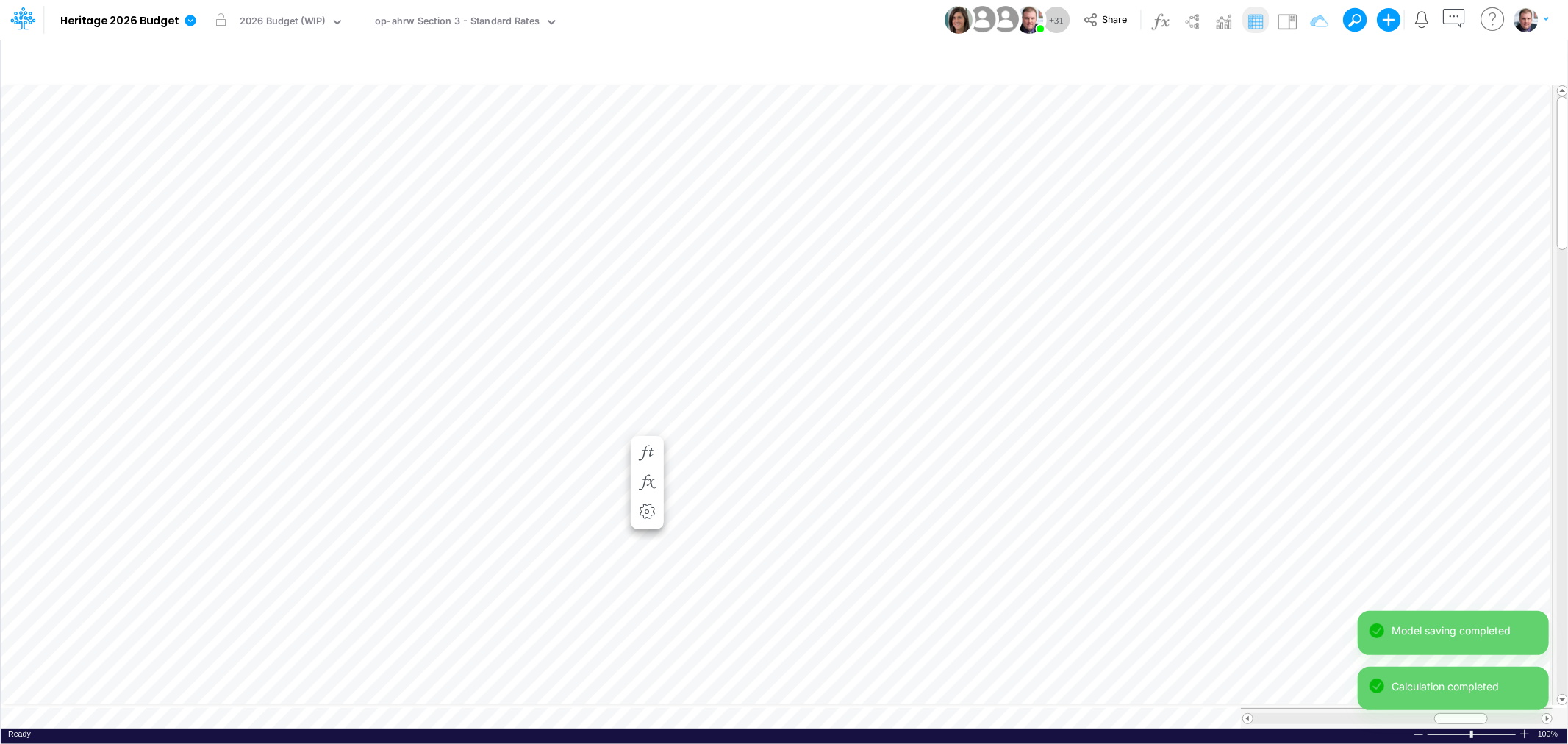
scroll to position [0, 1]
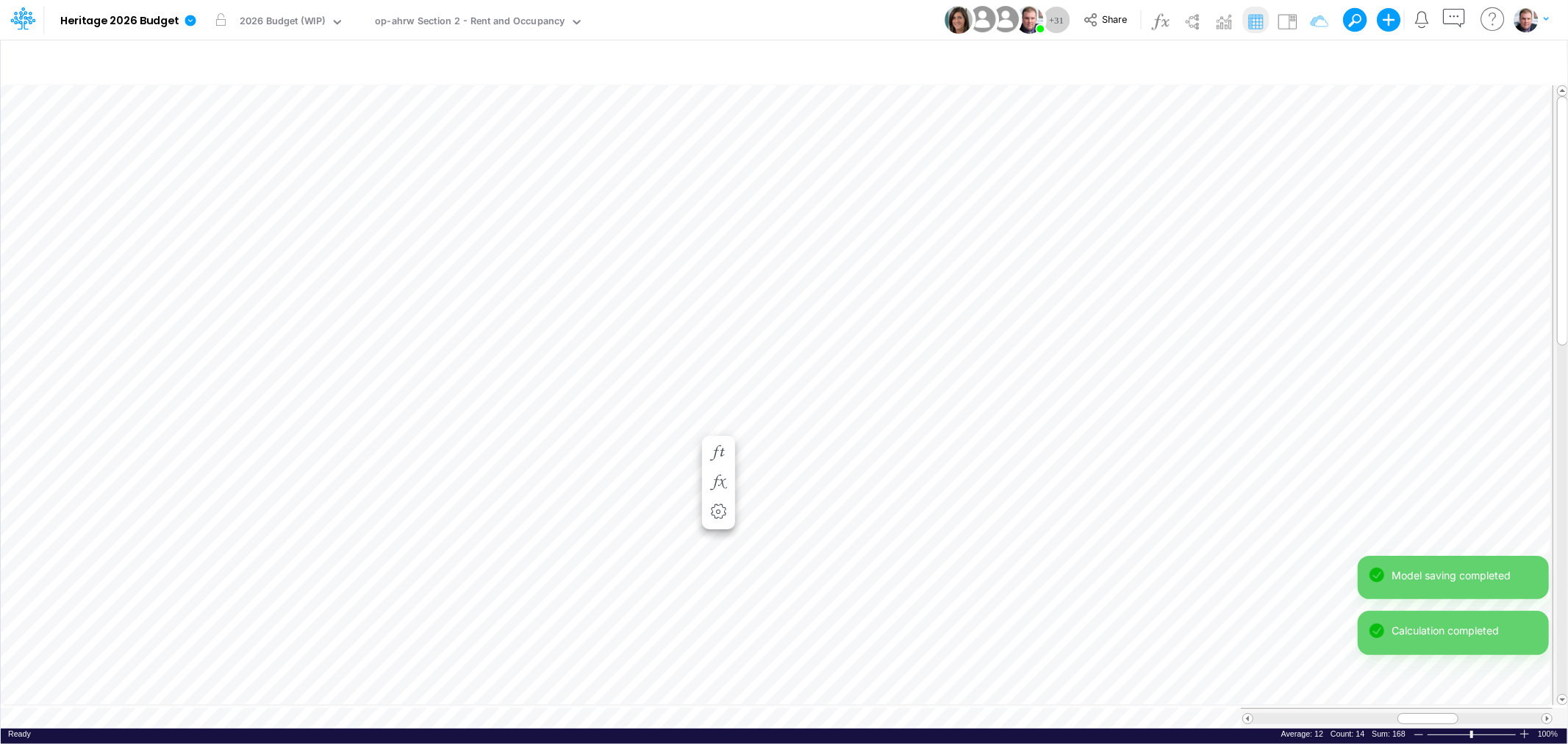
scroll to position [0, 1]
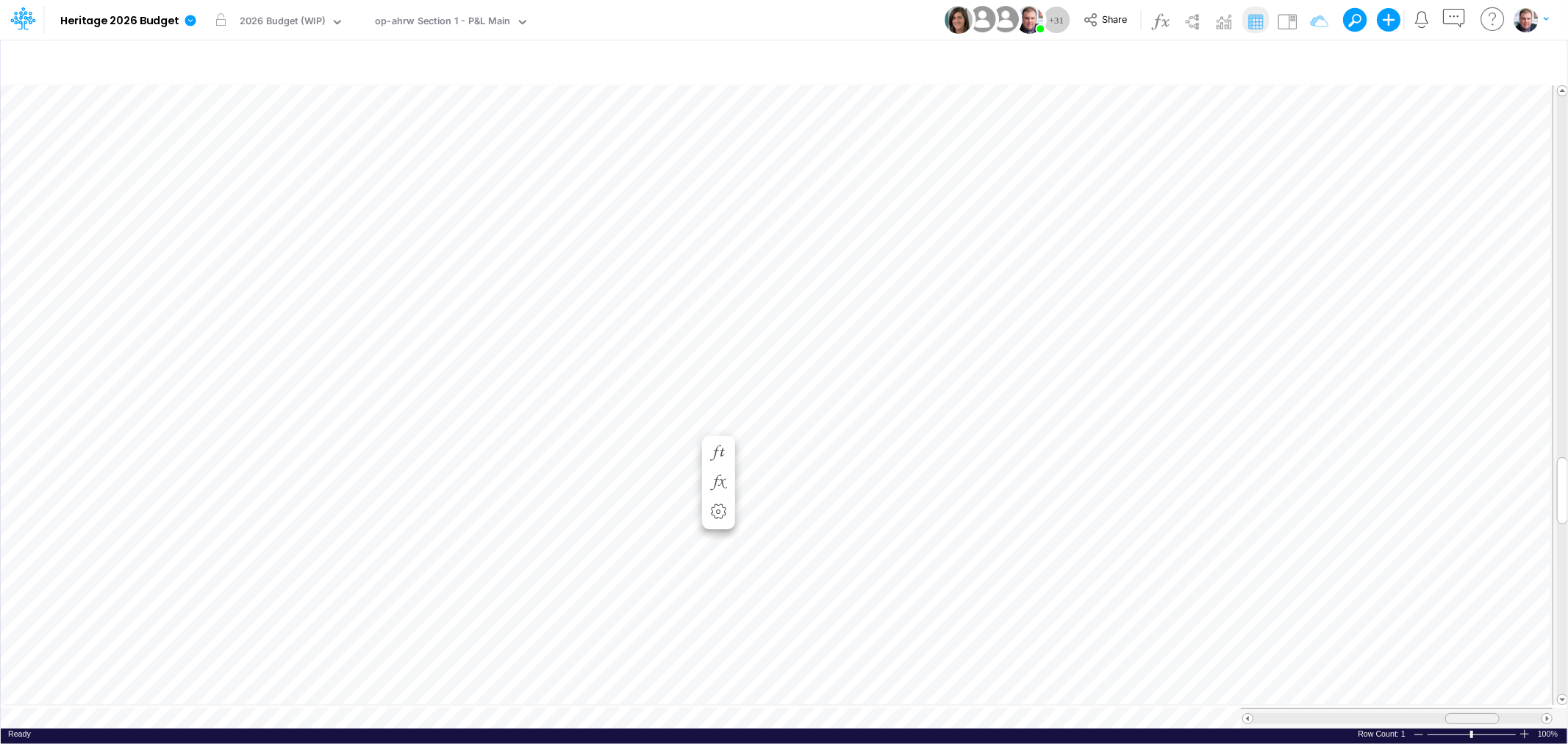
click at [1478, 694] on table at bounding box center [785, 406] width 1568 height 646
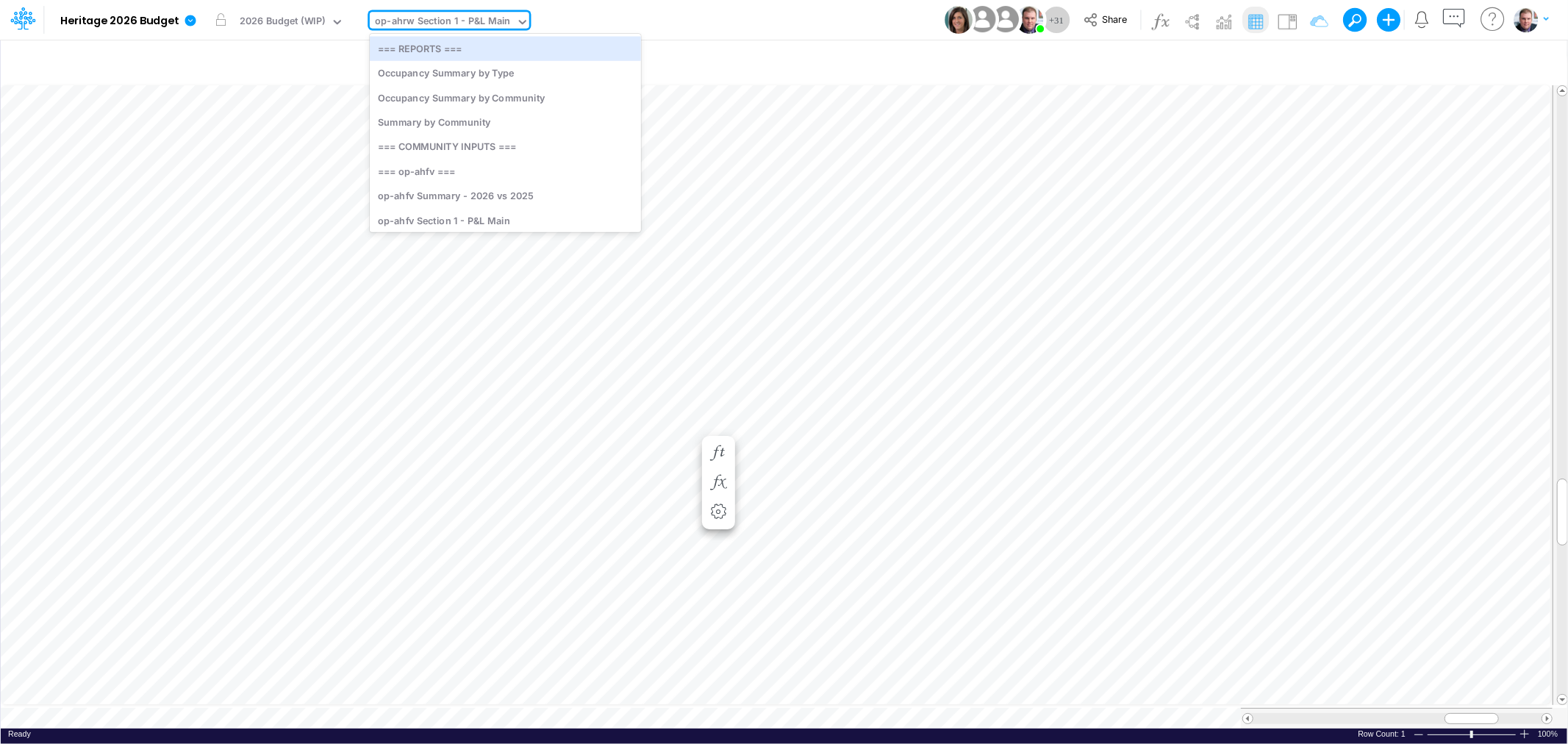
click at [414, 23] on div "op-ahrw Section 1 - P&L Main" at bounding box center [443, 22] width 136 height 17
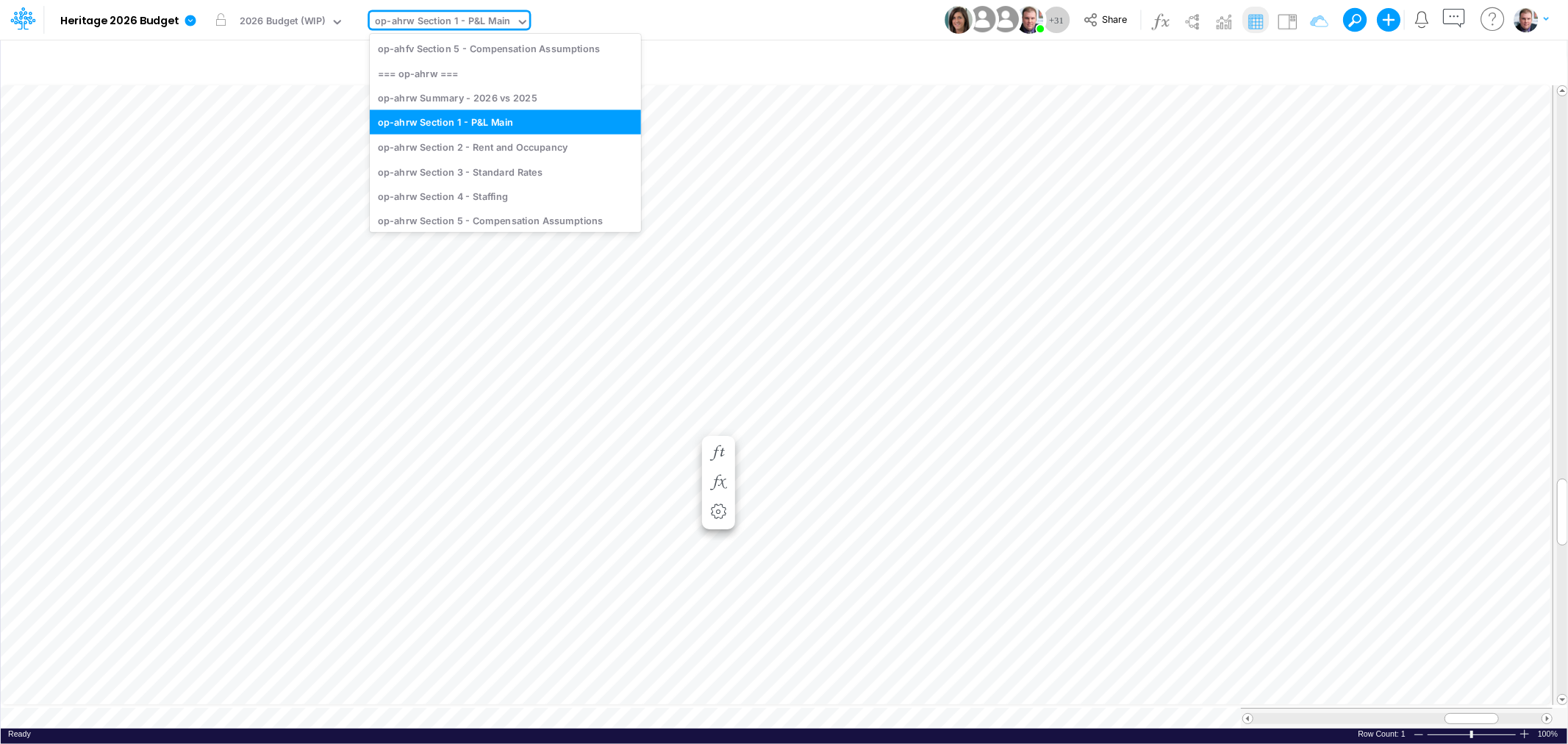
scroll to position [326, 0]
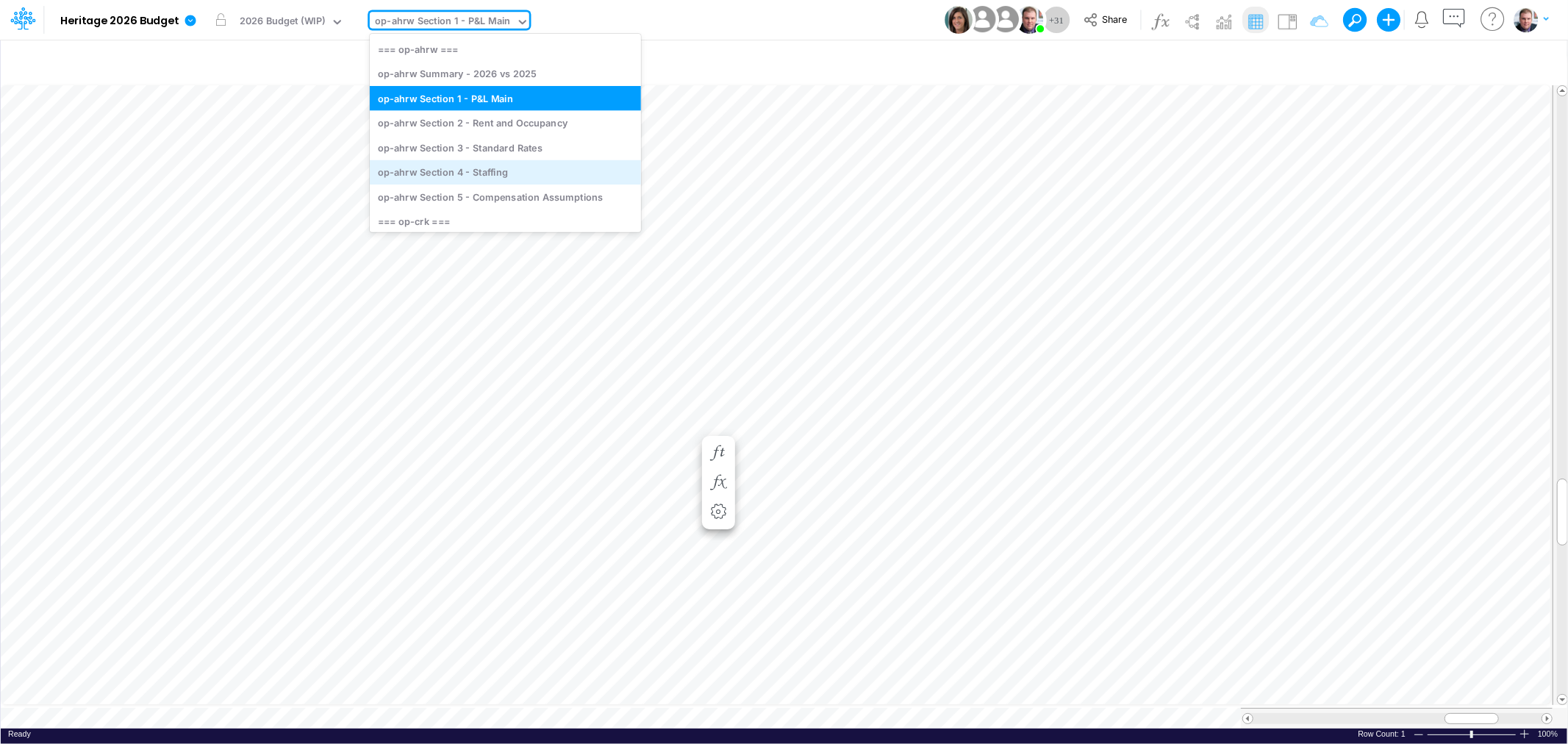
click at [492, 169] on div "op-ahrw Section 4 - Staffing" at bounding box center [505, 171] width 271 height 24
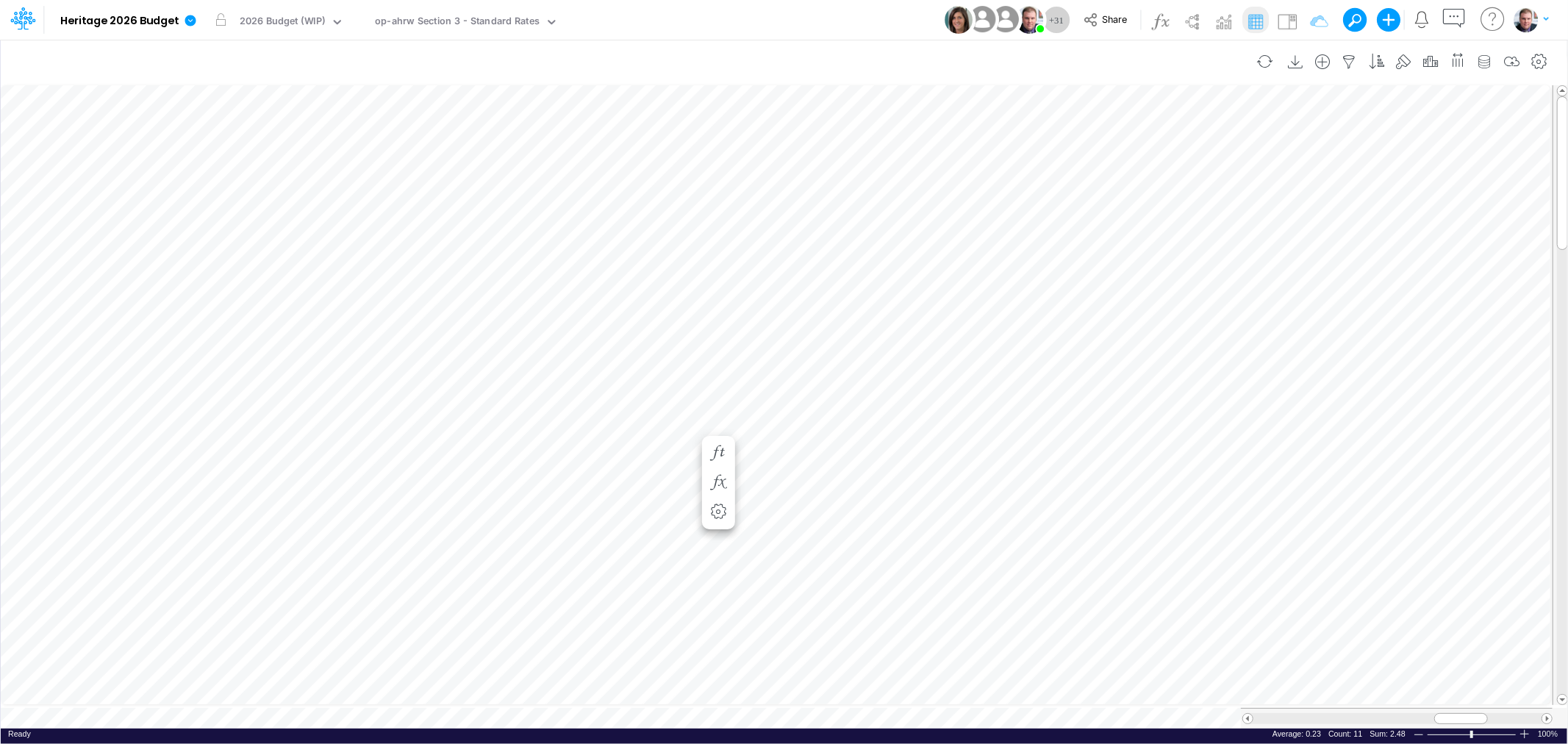
scroll to position [0, 1]
drag, startPoint x: 1475, startPoint y: 713, endPoint x: 1390, endPoint y: 713, distance: 85.0
click at [1390, 713] on span at bounding box center [1387, 718] width 9 height 9
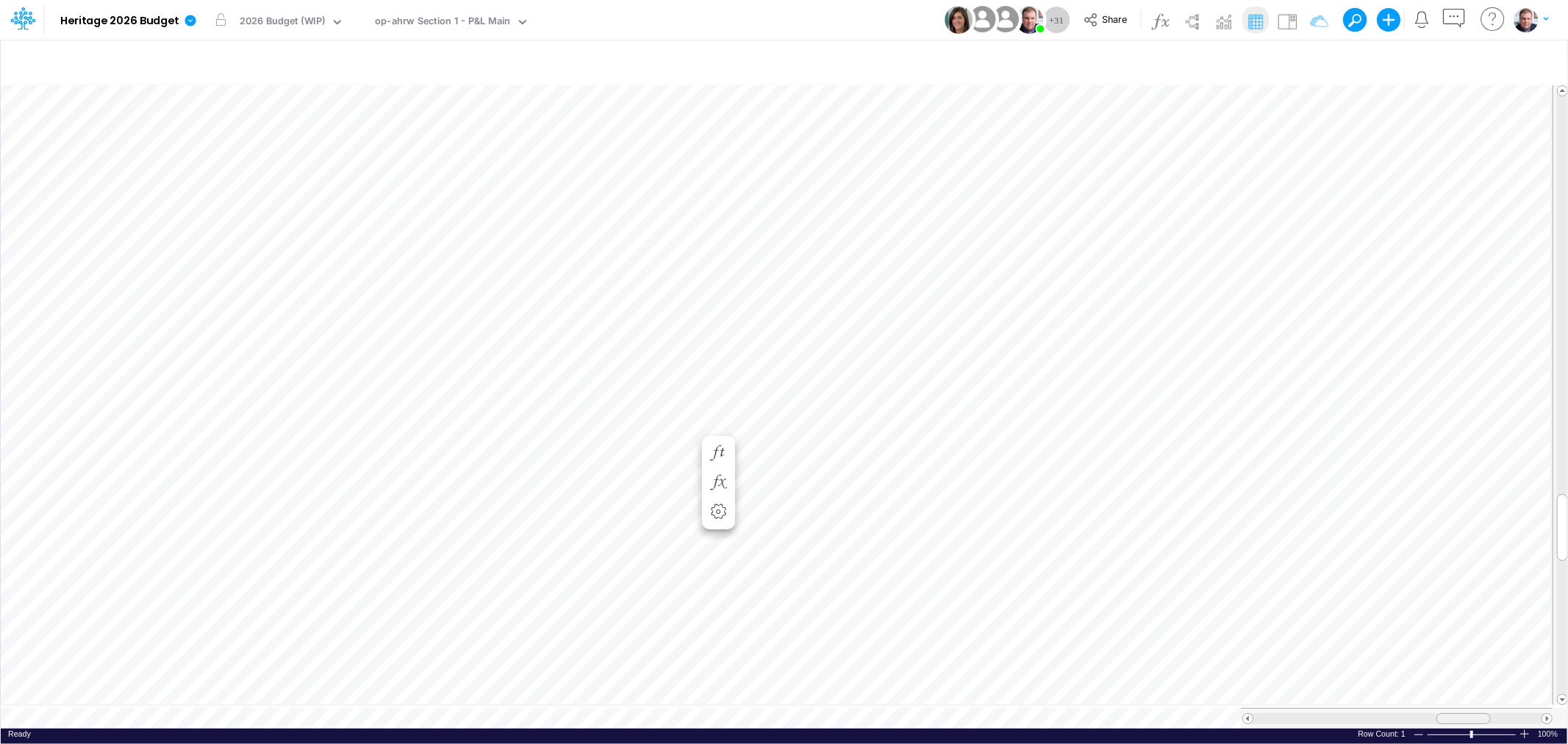
drag, startPoint x: 1412, startPoint y: 713, endPoint x: 1459, endPoint y: 713, distance: 47.0
click at [1459, 713] on span at bounding box center [1463, 718] width 9 height 9
click at [395, 26] on div "op-ahrw Section 1 - P&L Main" at bounding box center [443, 22] width 136 height 17
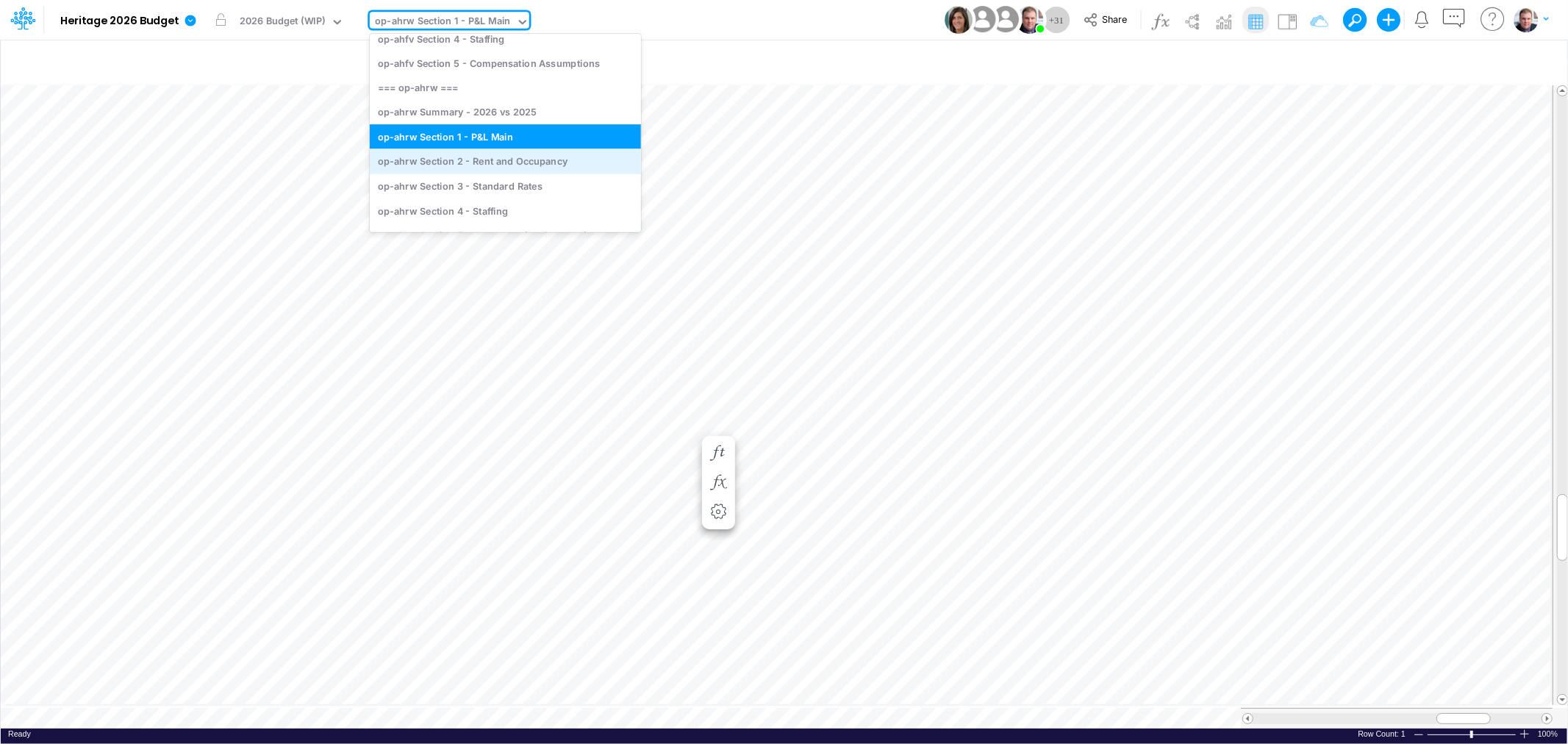
scroll to position [326, 0]
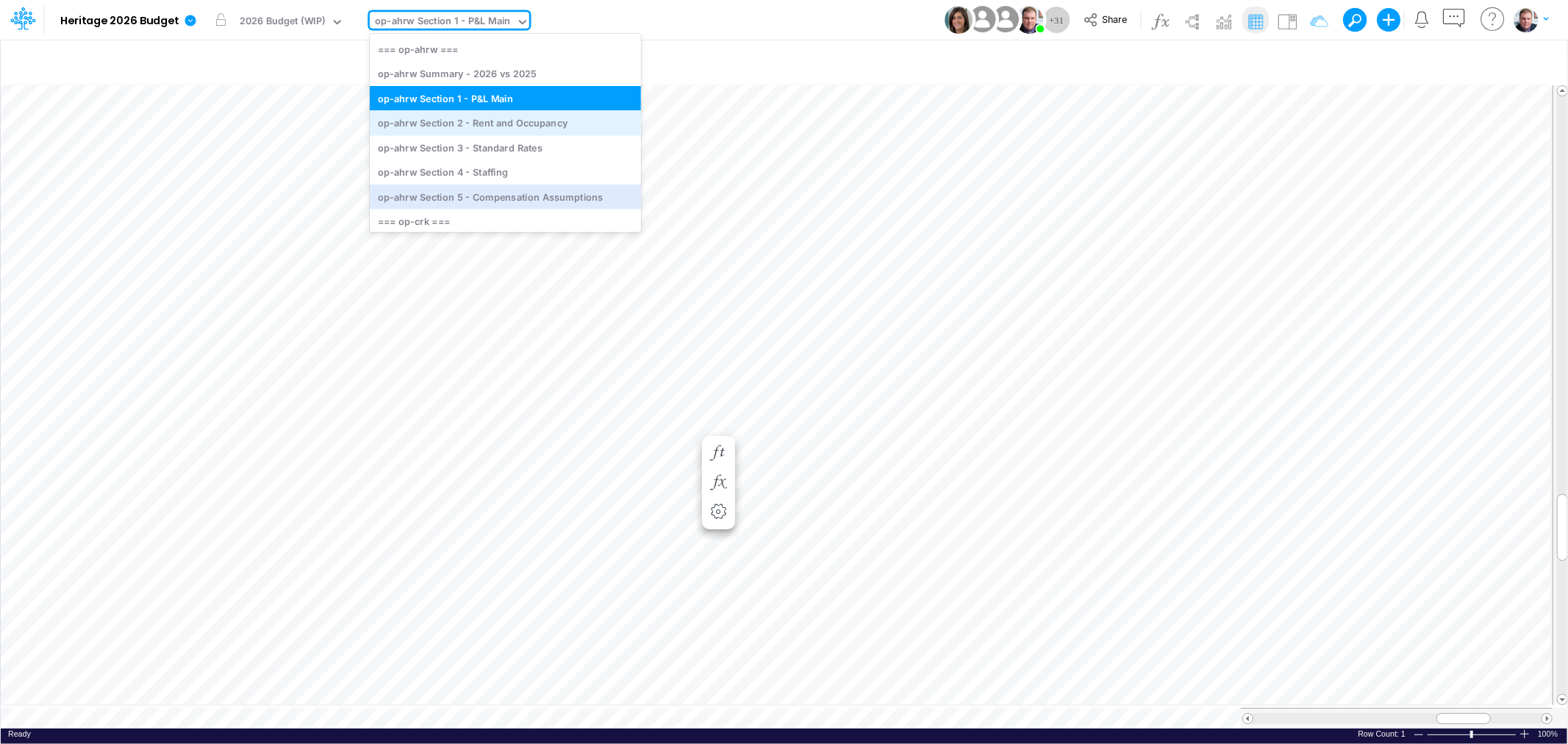
click at [489, 192] on div "op-ahrw Section 5 - Compensation Assumptions" at bounding box center [505, 197] width 271 height 24
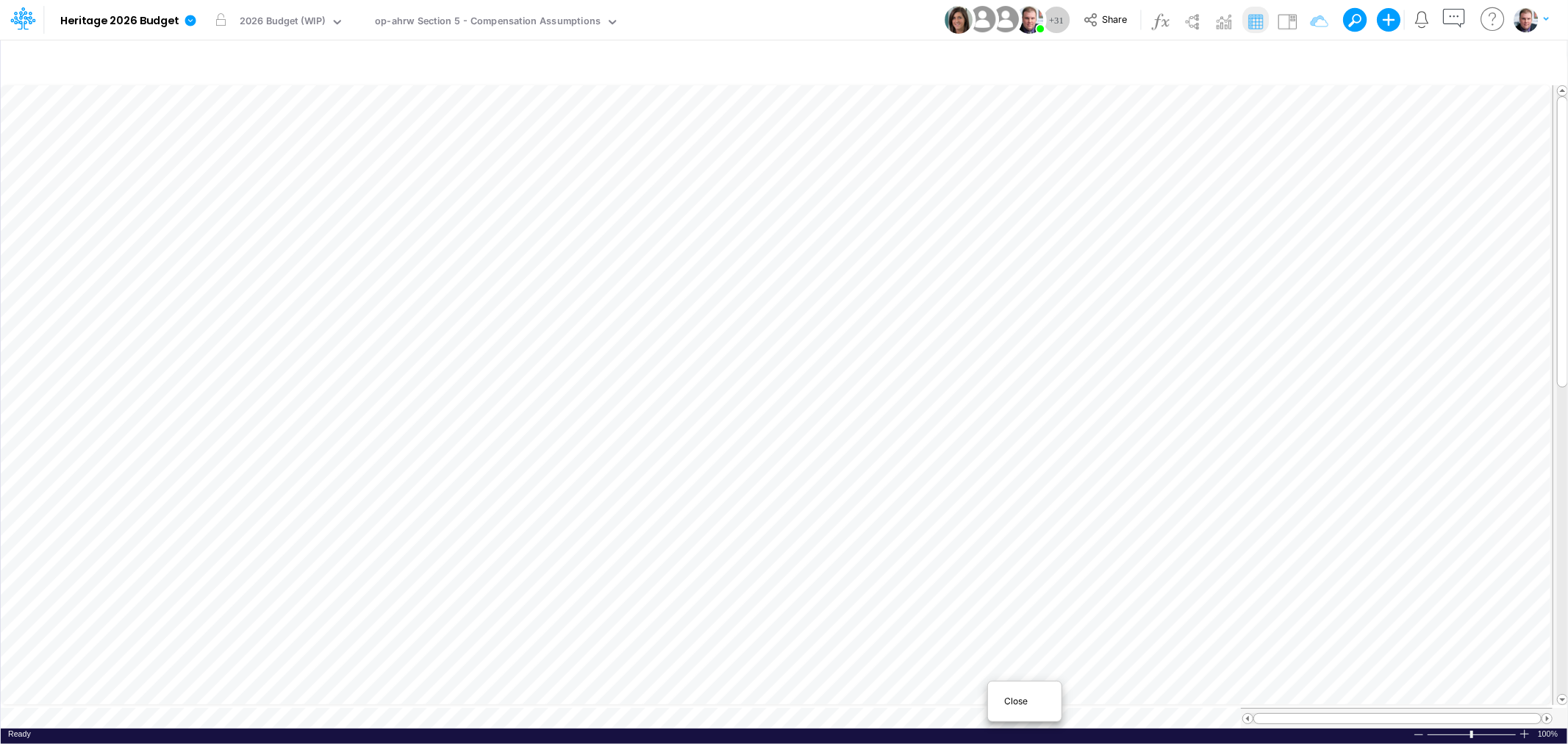
click at [1008, 702] on span "Close" at bounding box center [1024, 700] width 41 height 13
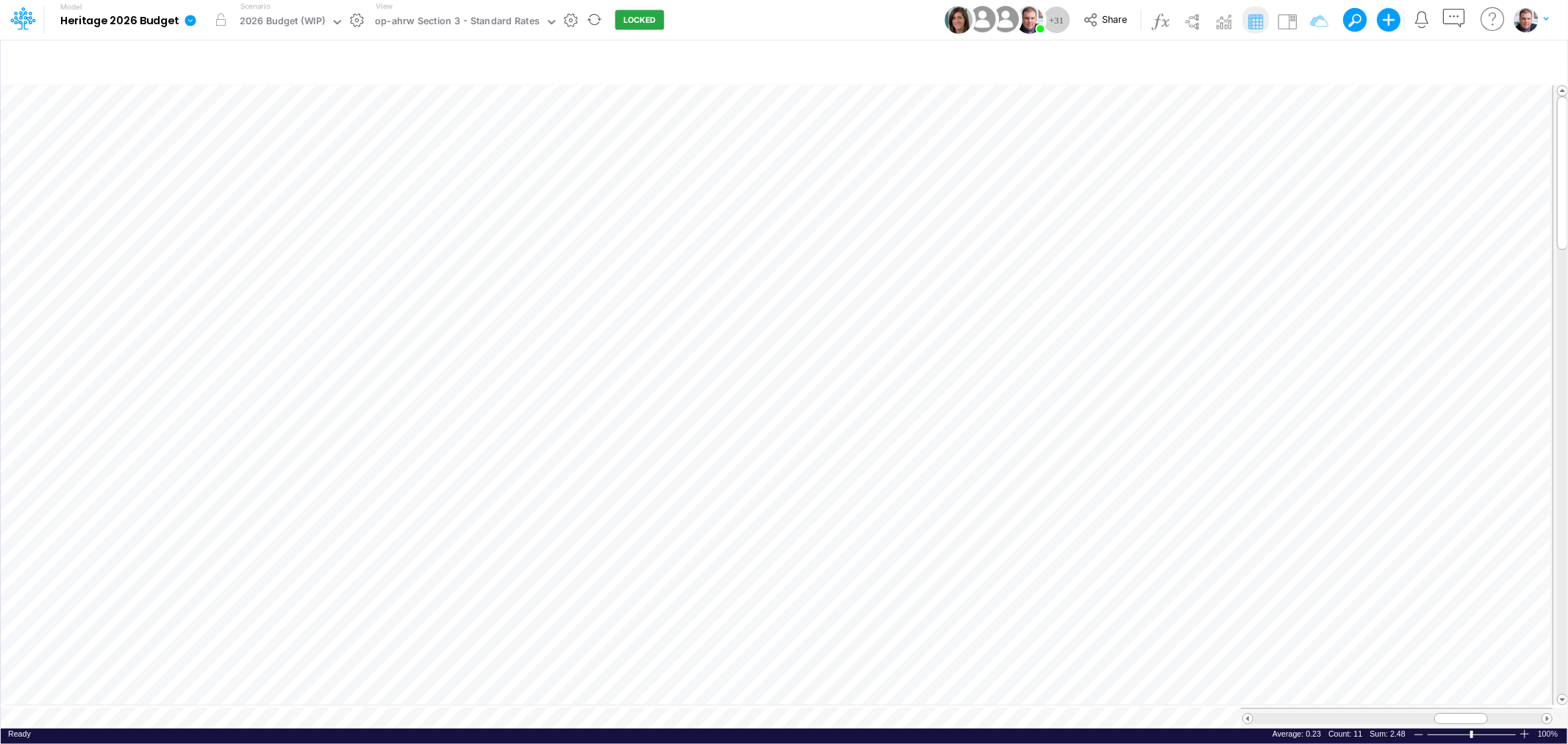
scroll to position [0, 1]
drag, startPoint x: 1446, startPoint y: 710, endPoint x: 1463, endPoint y: 710, distance: 17.0
click at [1463, 713] on div at bounding box center [1478, 718] width 54 height 11
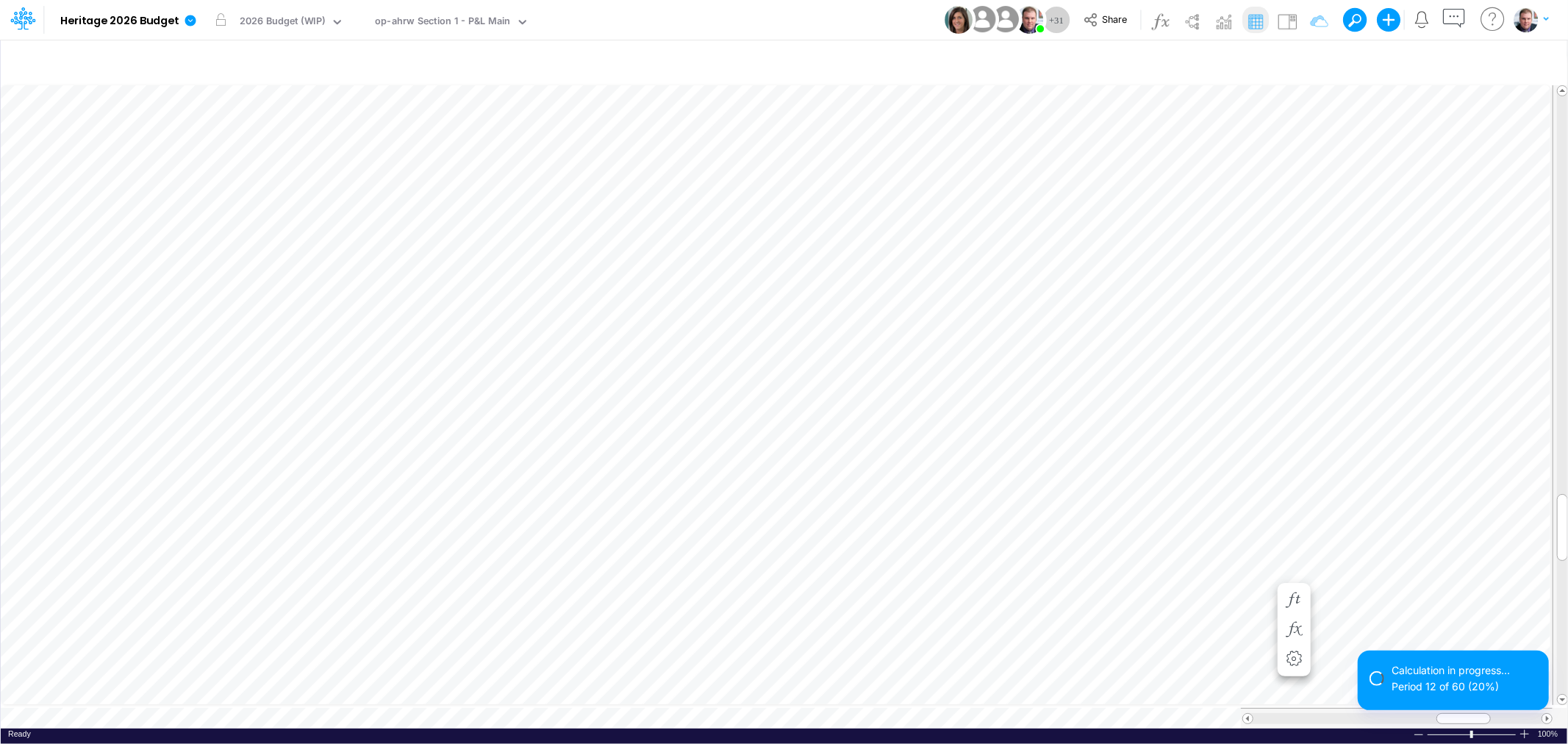
scroll to position [0, 1]
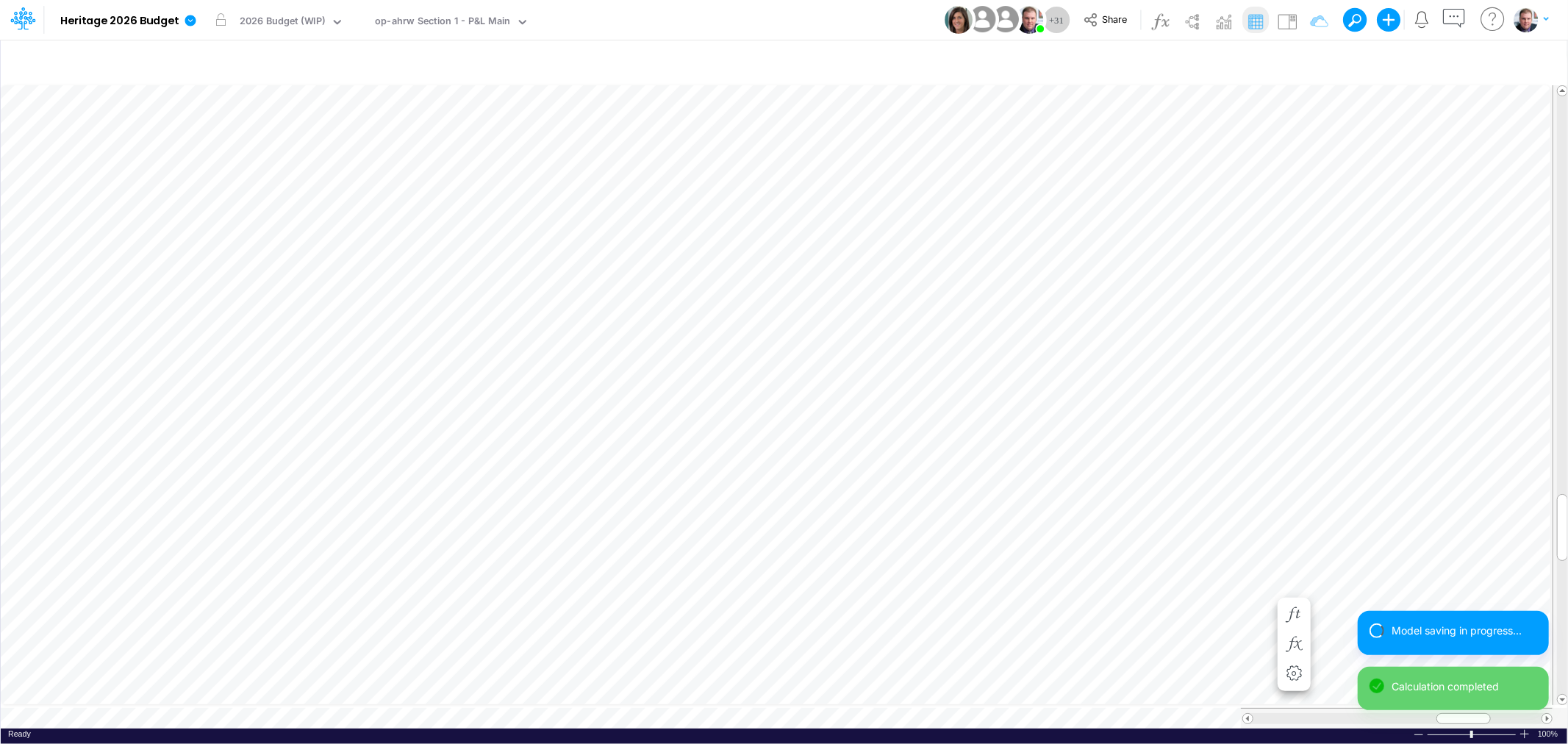
scroll to position [0, 1]
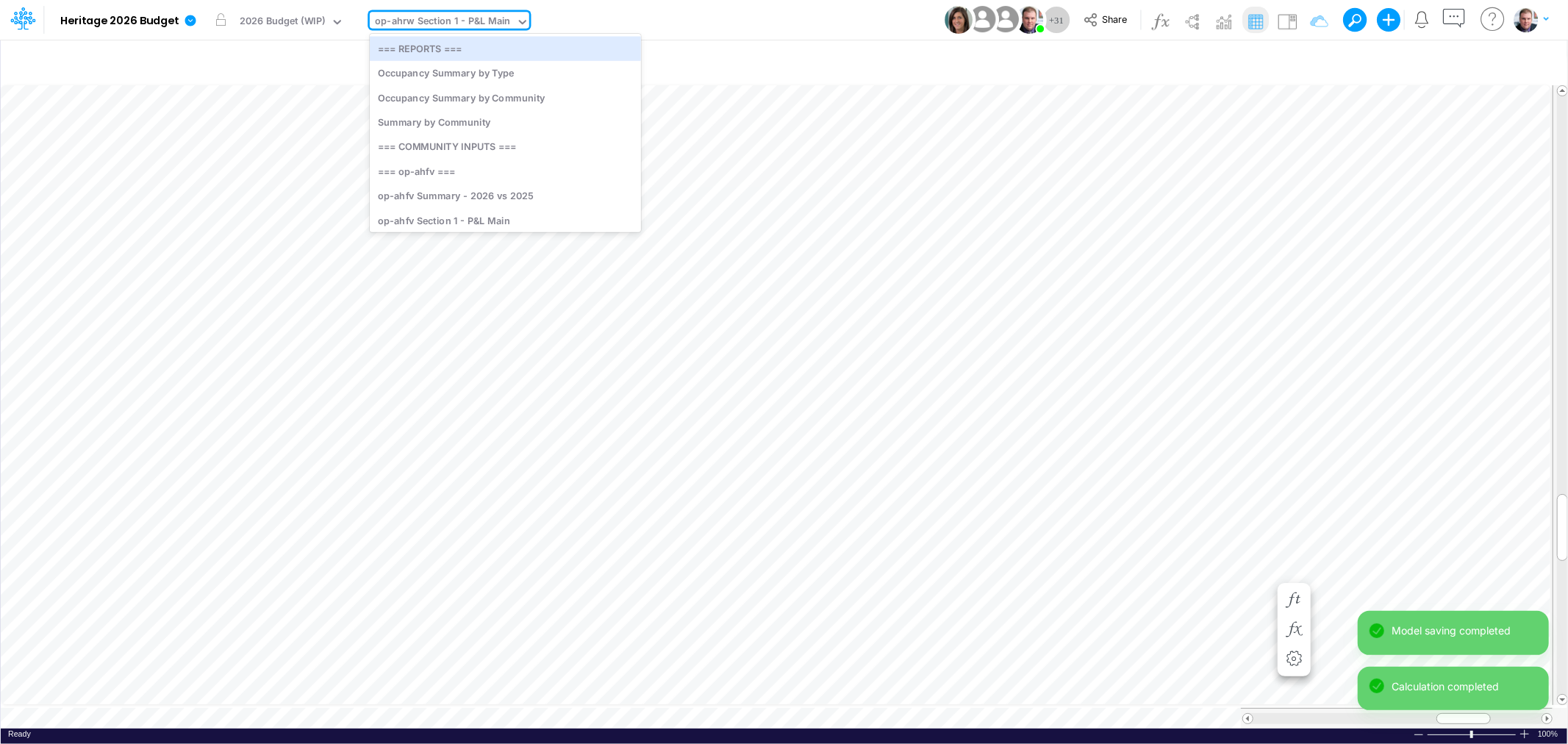
click at [458, 28] on div "op-ahrw Section 1 - P&L Main" at bounding box center [443, 22] width 136 height 17
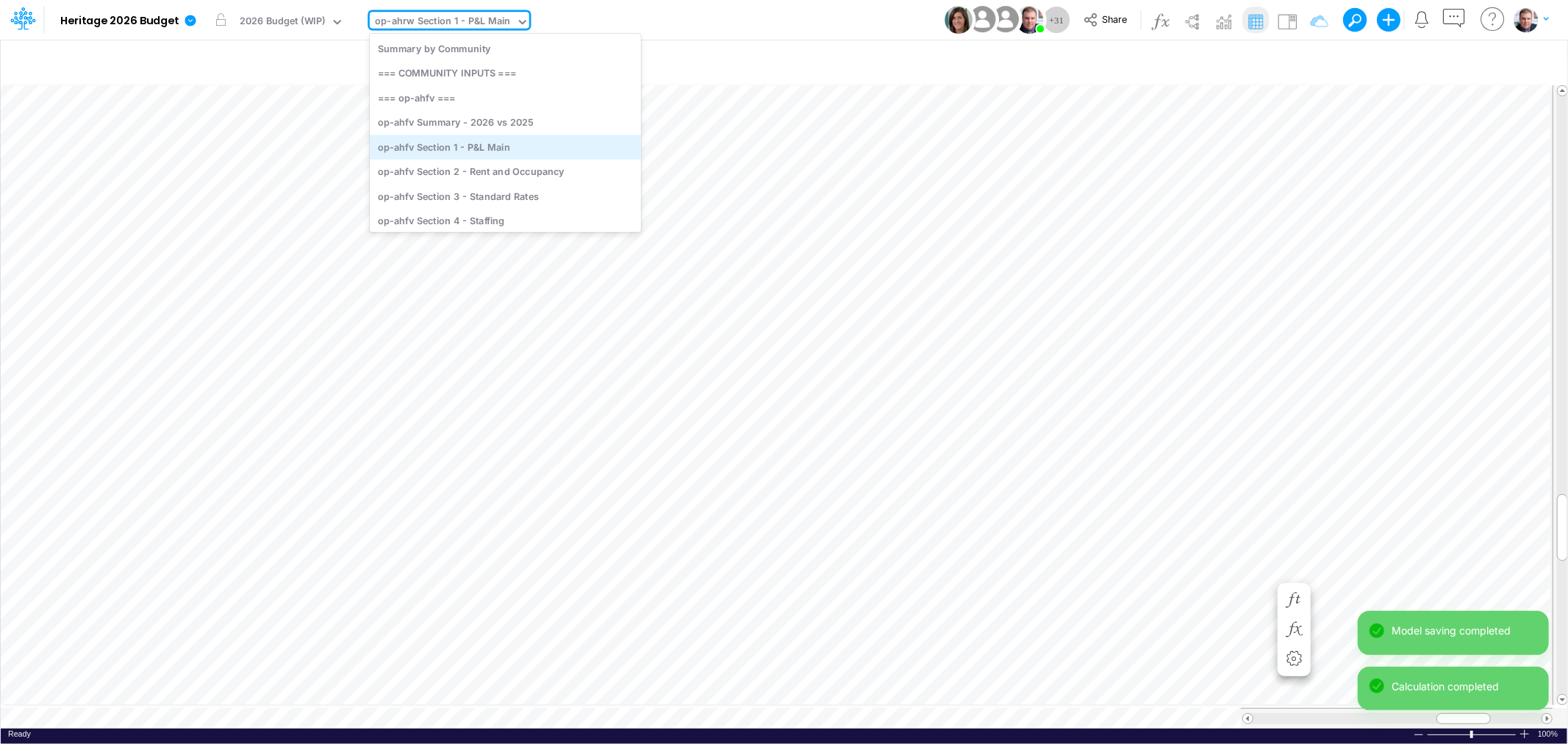
click at [475, 152] on div "op-ahfv Section 1 - P&L Main" at bounding box center [505, 147] width 271 height 24
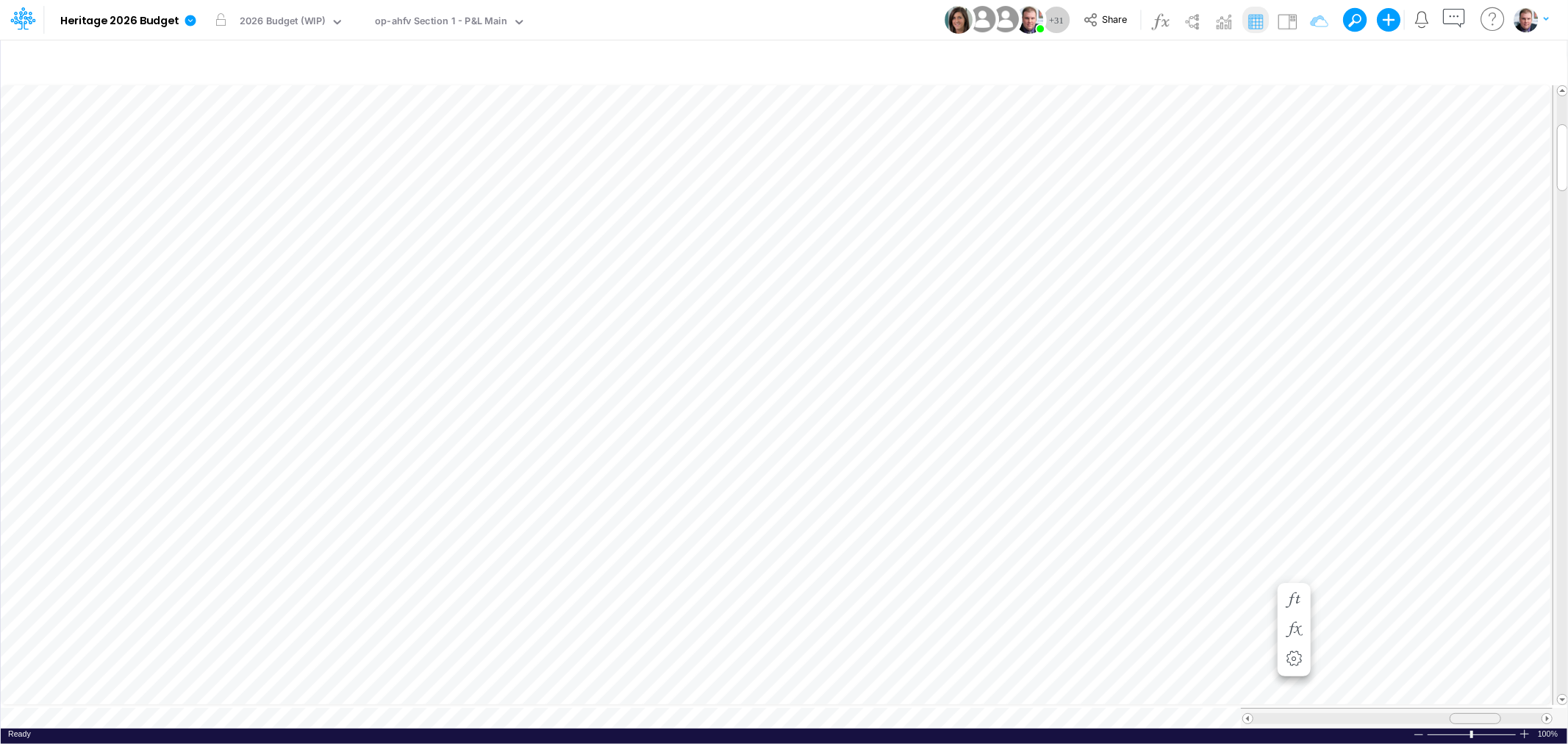
drag, startPoint x: 1410, startPoint y: 707, endPoint x: 1468, endPoint y: 707, distance: 58.0
click at [1468, 713] on div at bounding box center [1475, 718] width 51 height 11
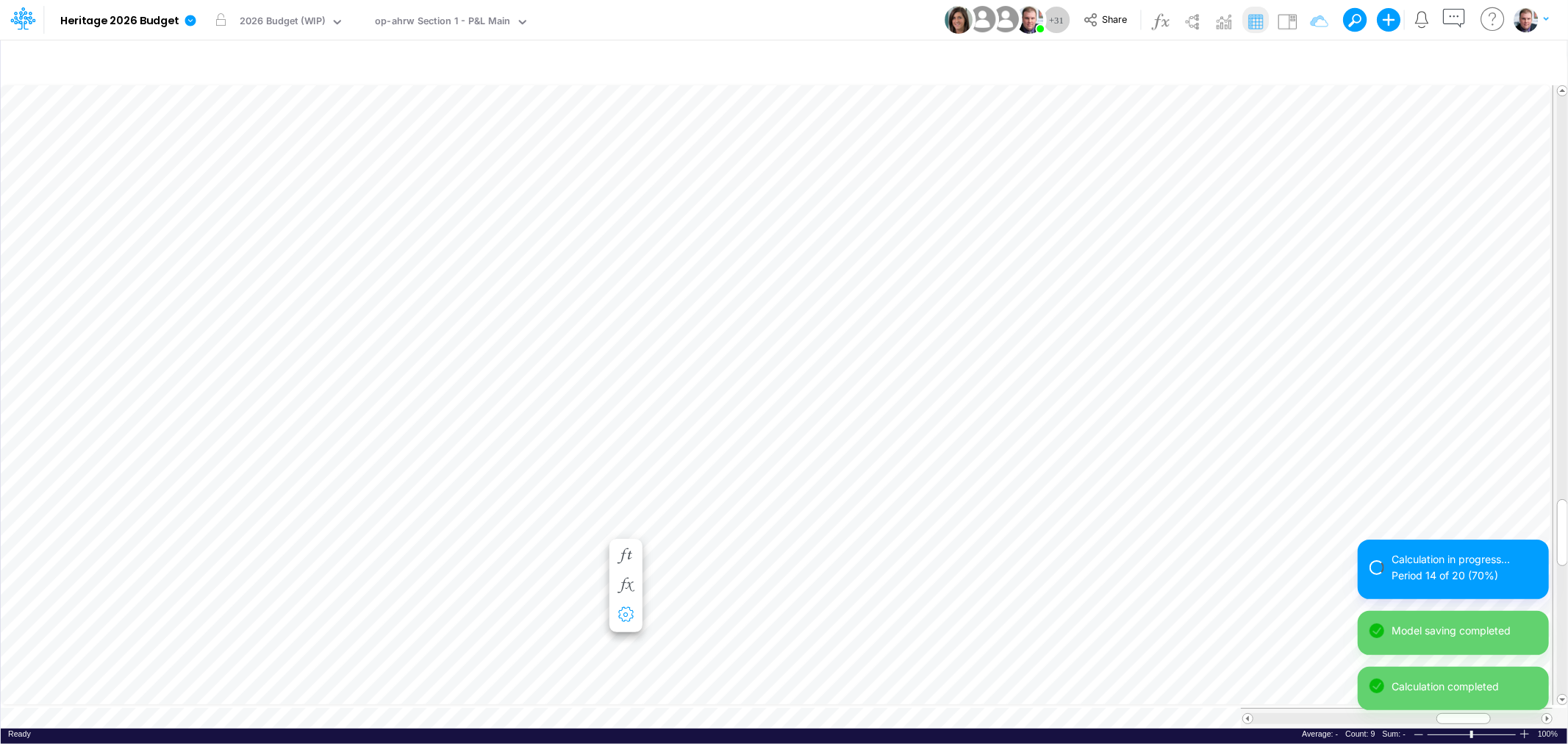
scroll to position [0, 1]
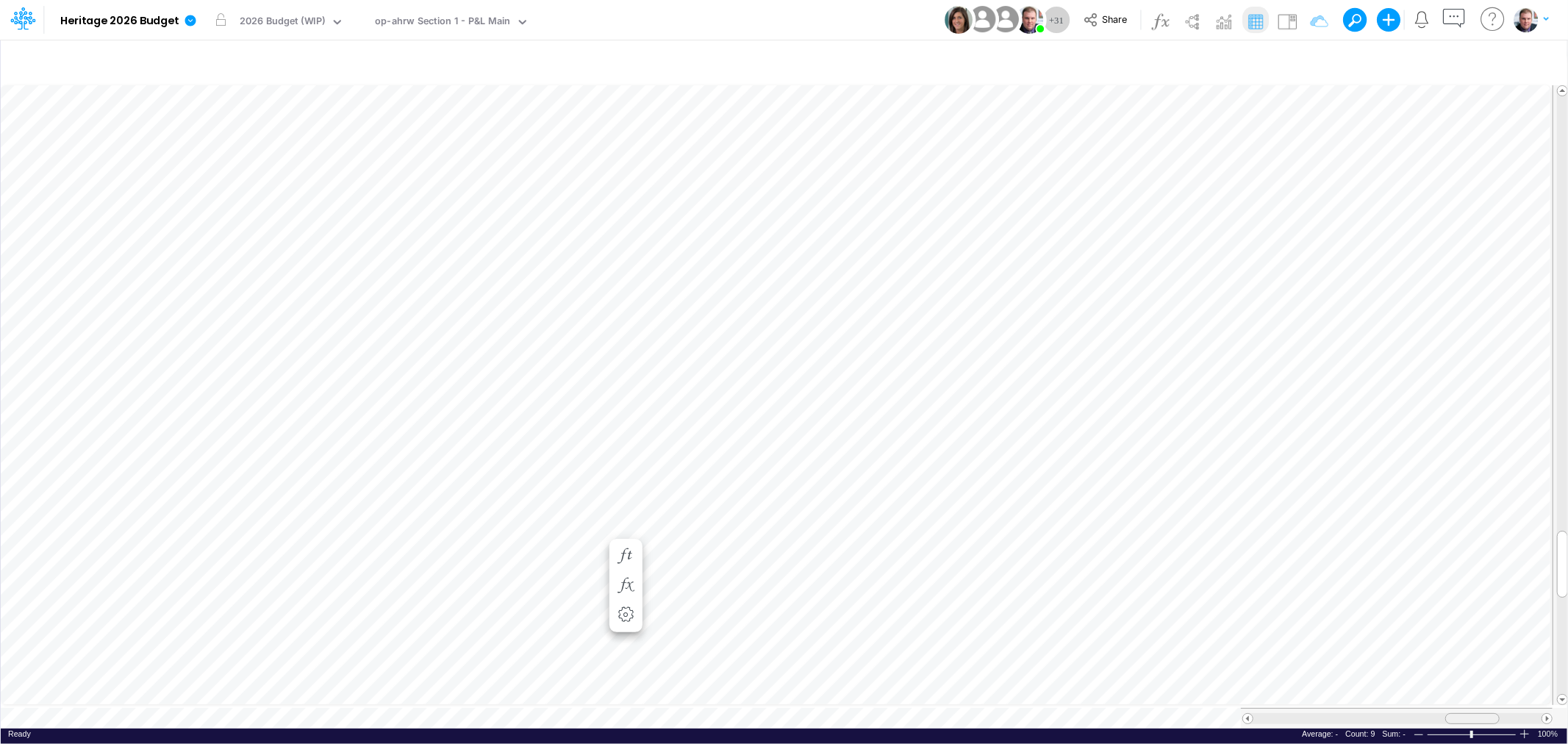
drag, startPoint x: 1436, startPoint y: 707, endPoint x: 1457, endPoint y: 707, distance: 21.0
click at [1457, 713] on div at bounding box center [1472, 718] width 54 height 11
drag, startPoint x: 1472, startPoint y: 708, endPoint x: 1485, endPoint y: 710, distance: 13.2
click at [1485, 713] on span at bounding box center [1487, 718] width 9 height 9
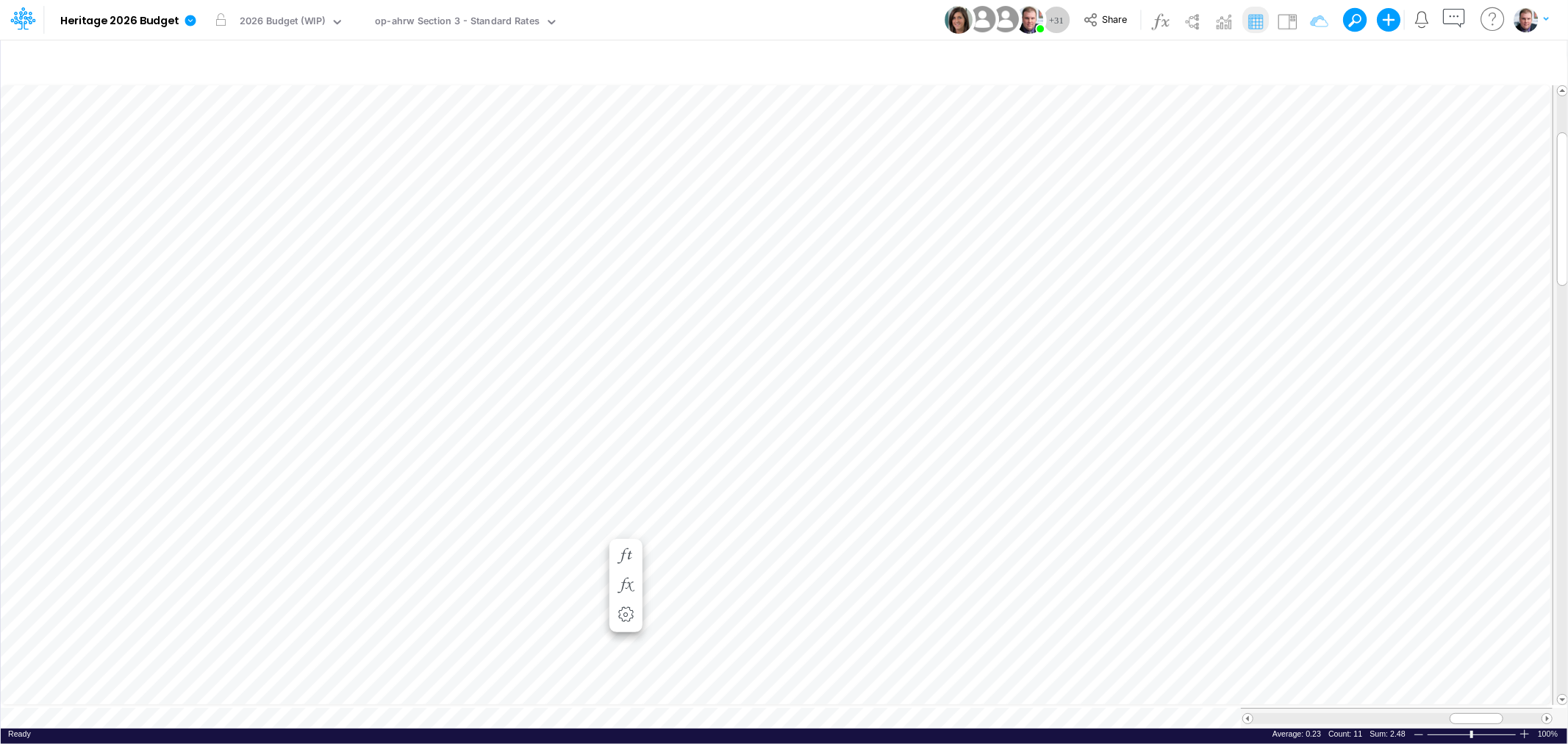
scroll to position [0, 1]
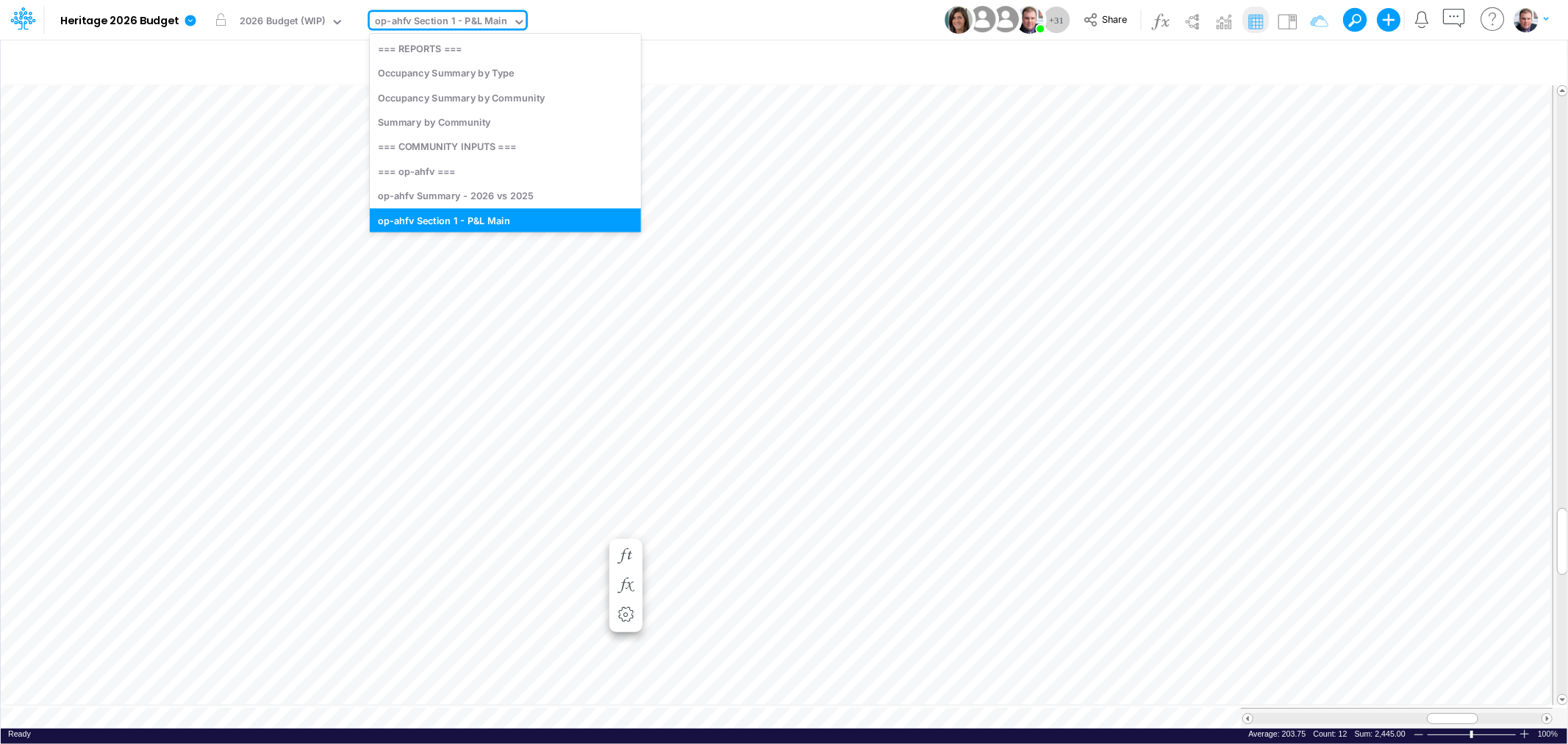
click at [417, 25] on div "op-ahfv Section 1 - P&L Main" at bounding box center [441, 22] width 132 height 17
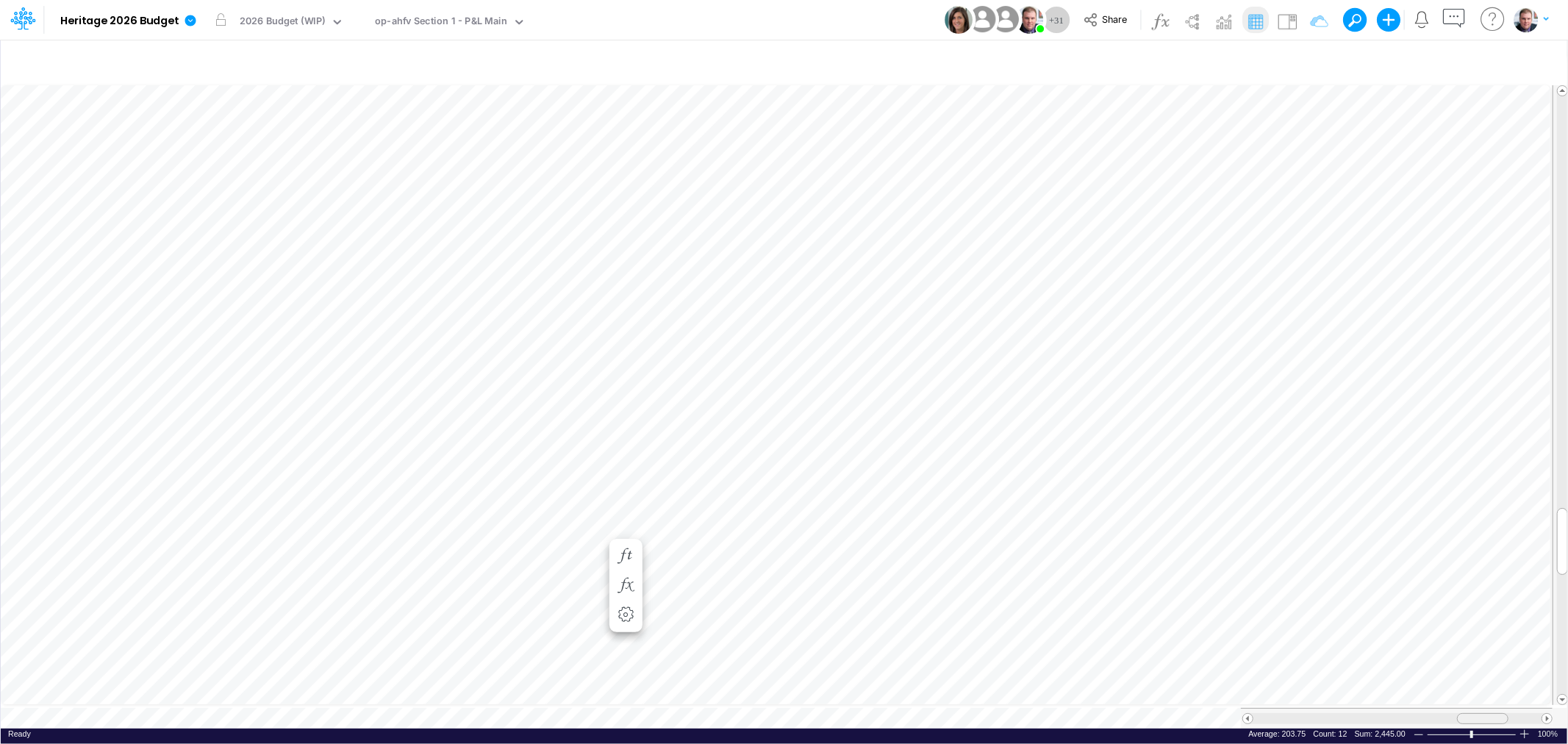
drag, startPoint x: 1437, startPoint y: 710, endPoint x: 1467, endPoint y: 710, distance: 30.0
click at [1467, 713] on div at bounding box center [1482, 718] width 51 height 11
drag, startPoint x: 1497, startPoint y: 709, endPoint x: 1457, endPoint y: 711, distance: 40.0
click at [1457, 713] on div at bounding box center [1444, 718] width 51 height 11
drag, startPoint x: 1442, startPoint y: 708, endPoint x: 1479, endPoint y: 706, distance: 37.1
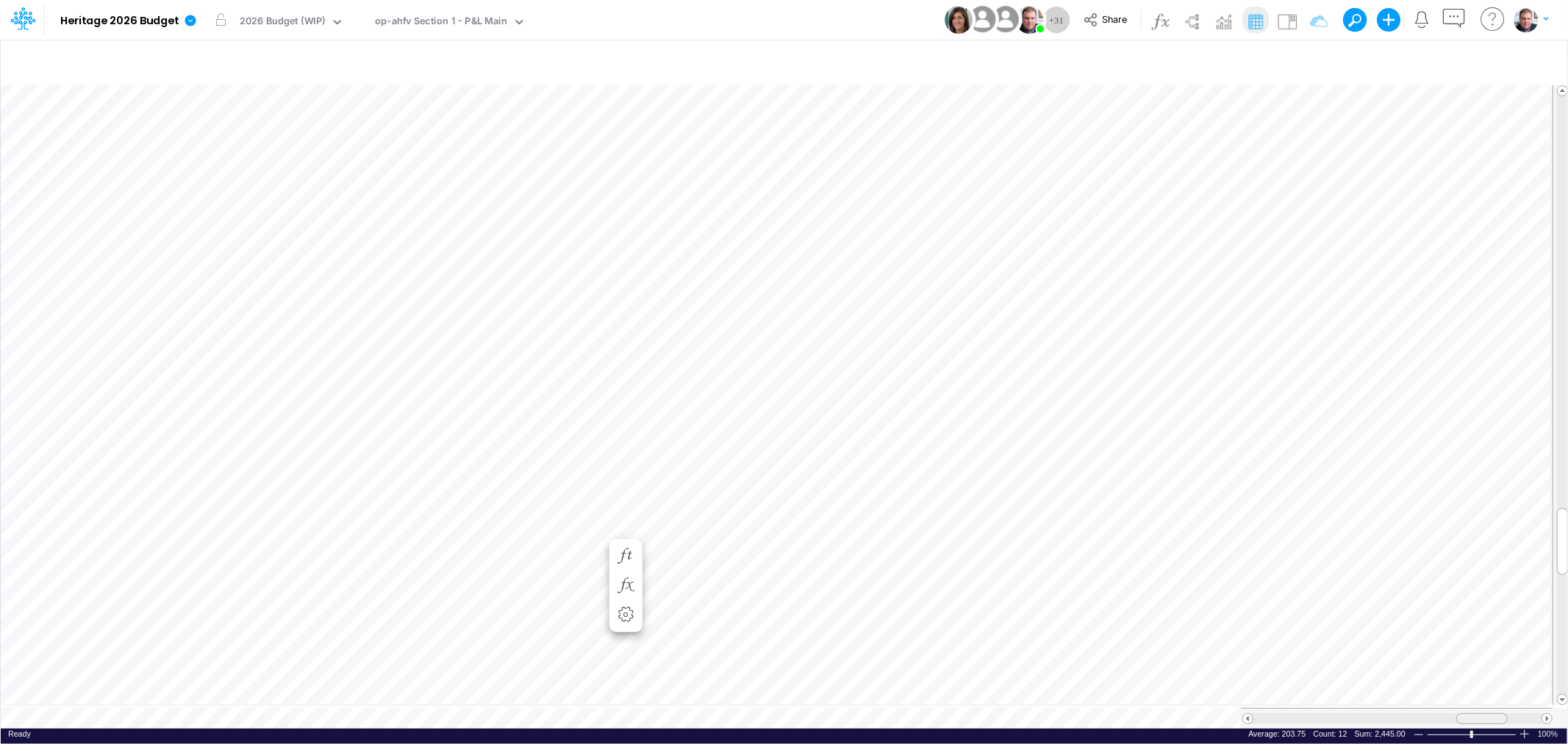
click at [1479, 713] on div at bounding box center [1481, 718] width 51 height 11
drag, startPoint x: 1473, startPoint y: 706, endPoint x: 1427, endPoint y: 708, distance: 46.0
click at [1427, 713] on div at bounding box center [1435, 718] width 51 height 11
click at [1058, 693] on span "Close" at bounding box center [1059, 696] width 41 height 13
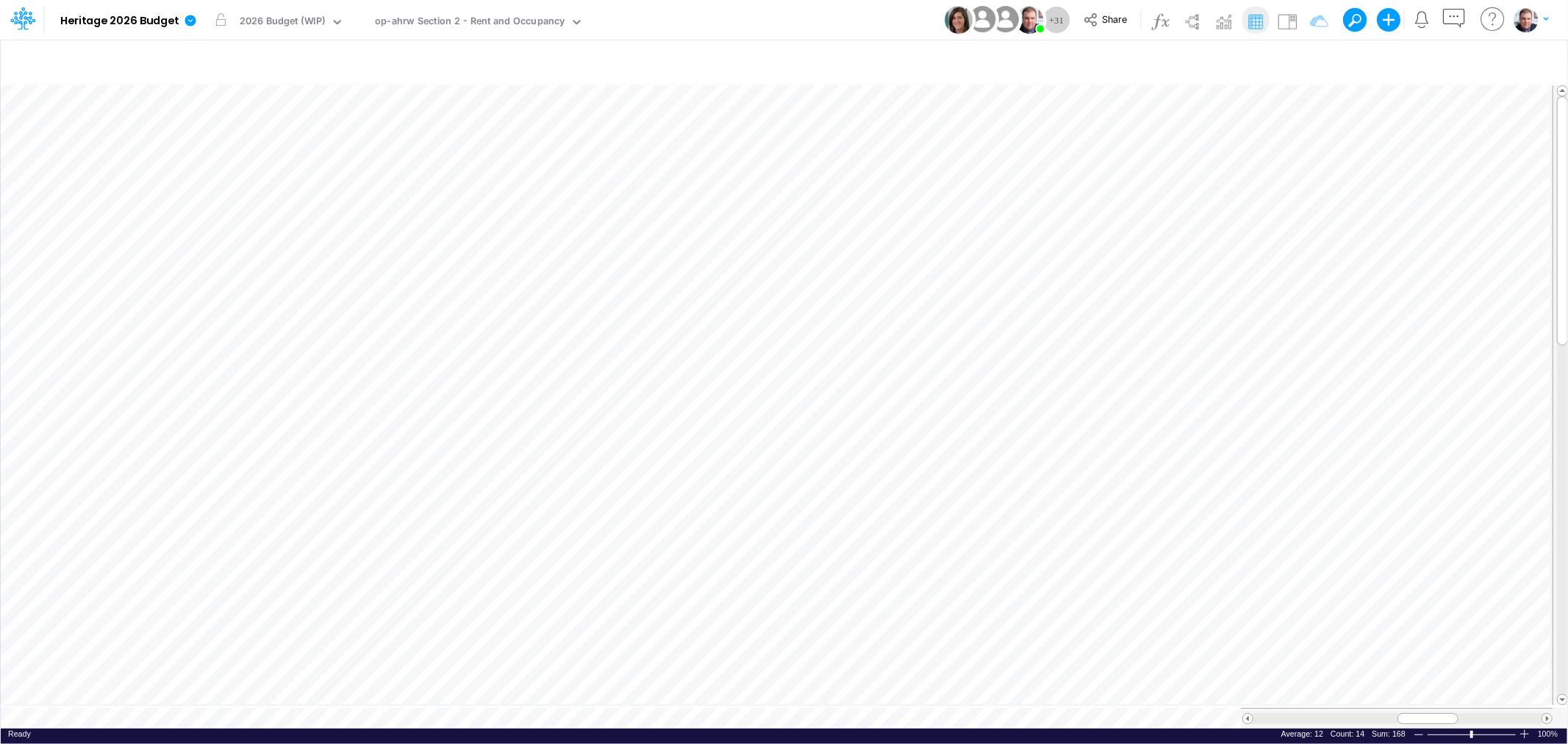
scroll to position [0, 1]
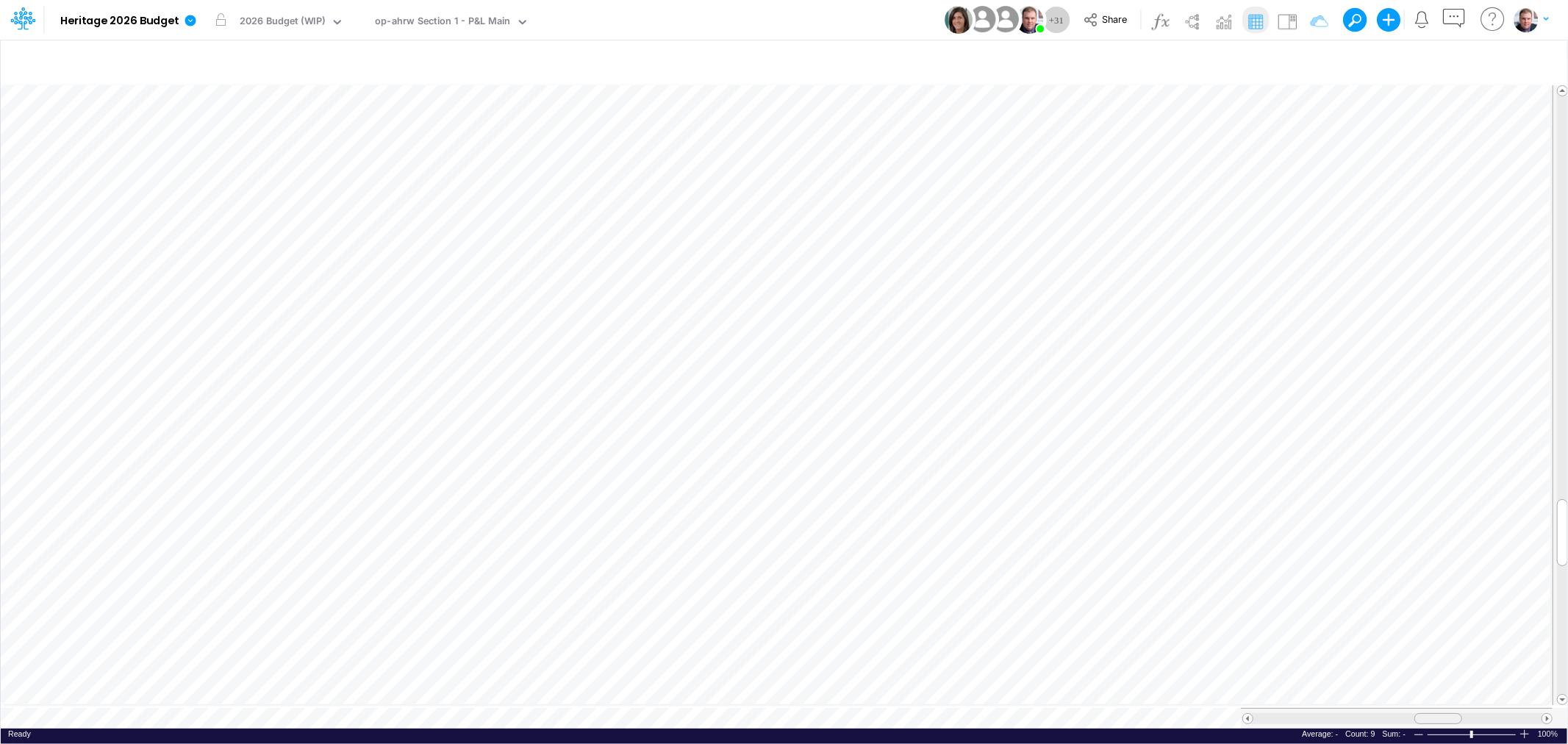
drag, startPoint x: 1476, startPoint y: 713, endPoint x: 1429, endPoint y: 713, distance: 47.0
click at [1429, 713] on div at bounding box center [1438, 718] width 47 height 11
drag, startPoint x: 1445, startPoint y: 713, endPoint x: 1488, endPoint y: 715, distance: 43.0
click at [1488, 715] on div at bounding box center [1481, 718] width 47 height 11
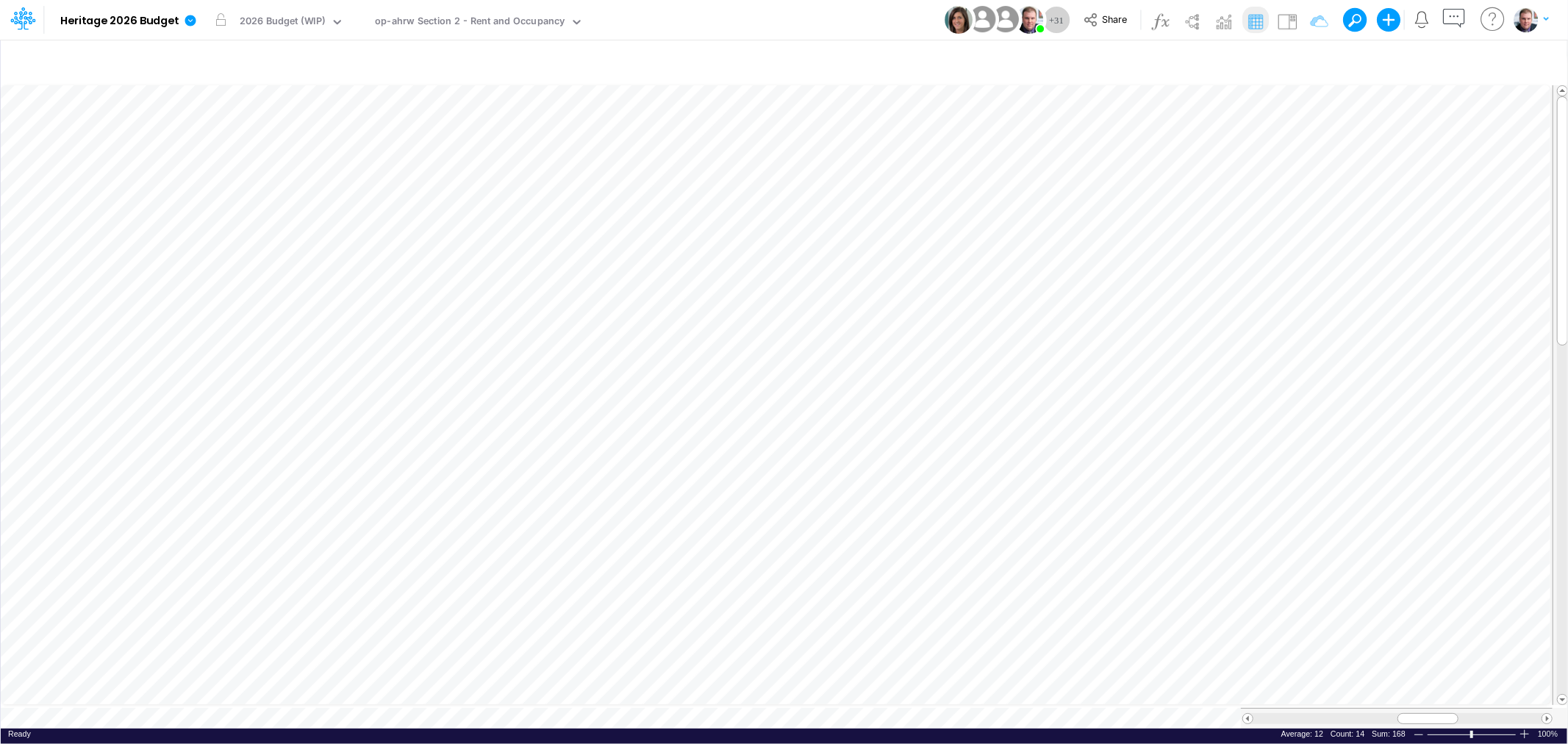
scroll to position [0, 1]
click at [450, 17] on div "op-ahrw Section 2 - Rent and Occupancy" at bounding box center [470, 22] width 190 height 17
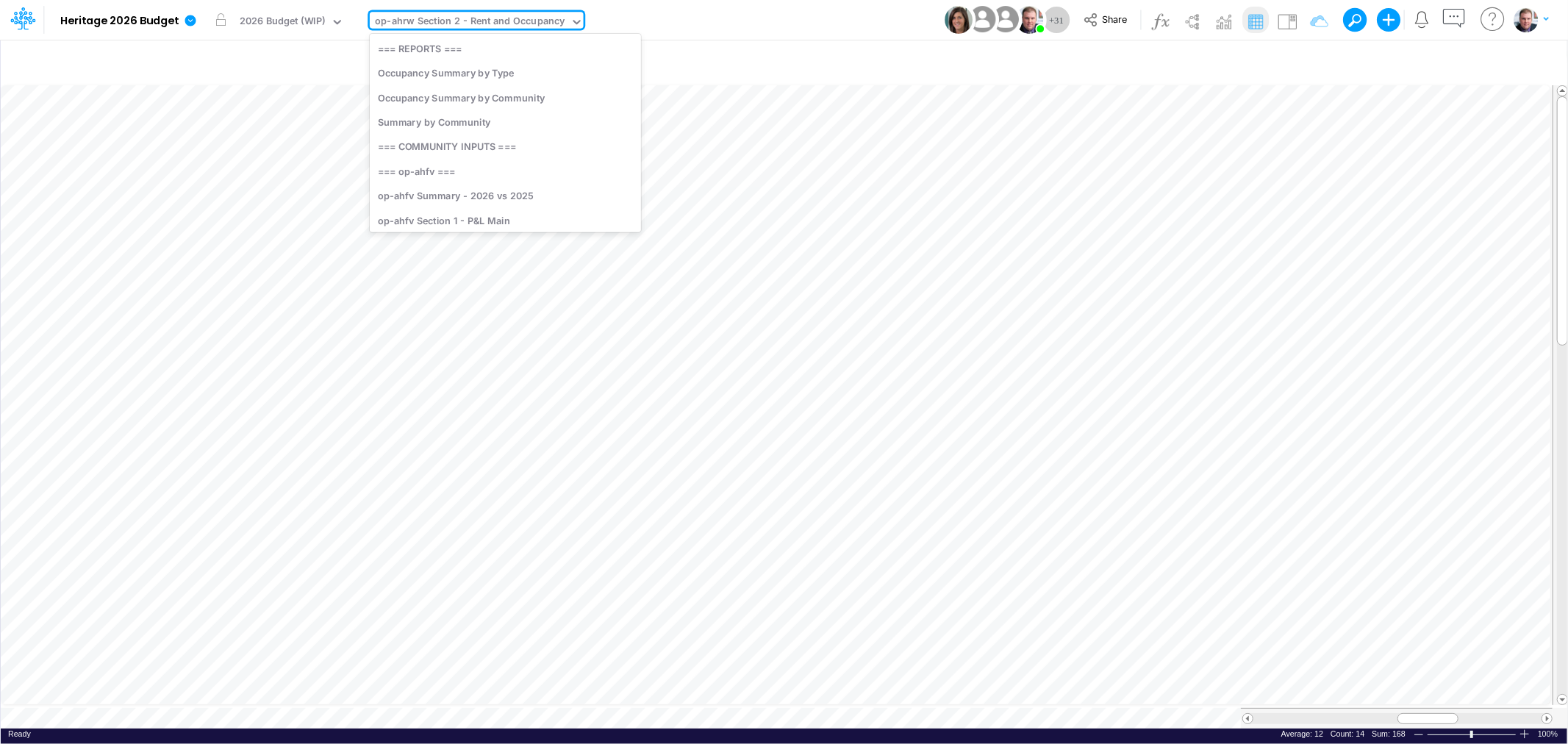
scroll to position [227, 0]
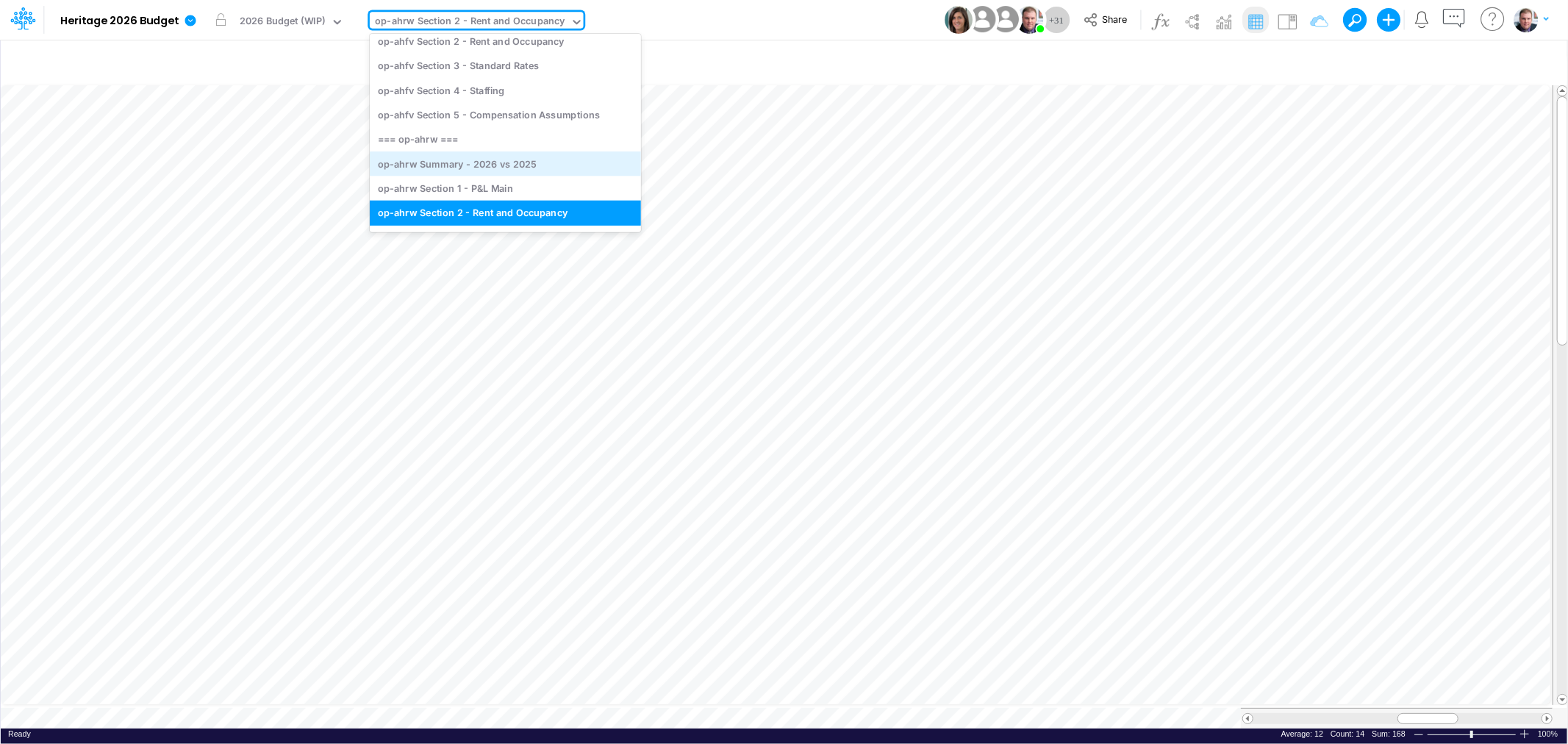
click at [469, 166] on div "op-ahrw Summary - 2026 vs 2025" at bounding box center [505, 164] width 271 height 24
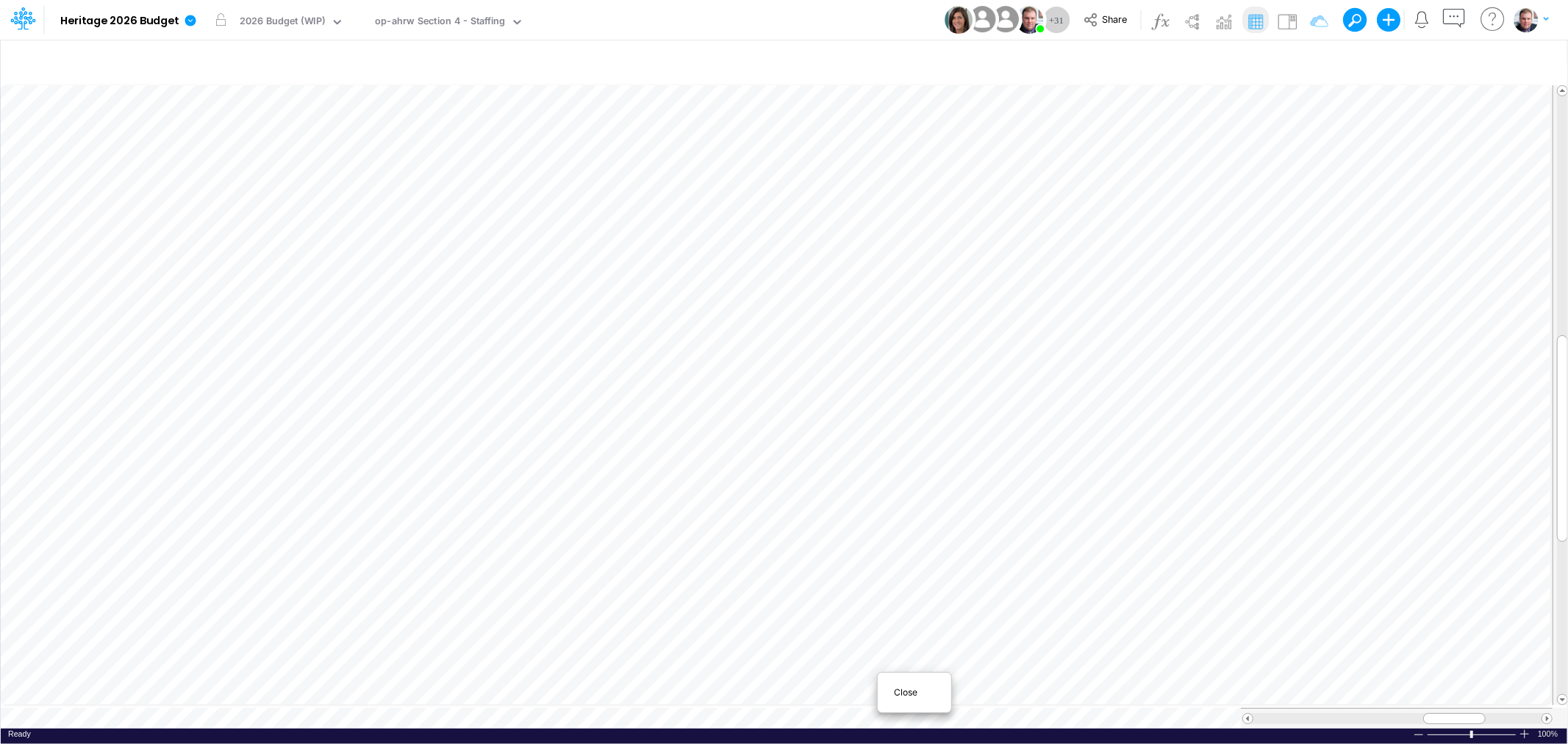
click at [894, 690] on span "Close" at bounding box center [913, 692] width 41 height 13
click at [714, 693] on span "Close" at bounding box center [726, 699] width 41 height 13
click at [551, 690] on span "Close" at bounding box center [557, 692] width 41 height 13
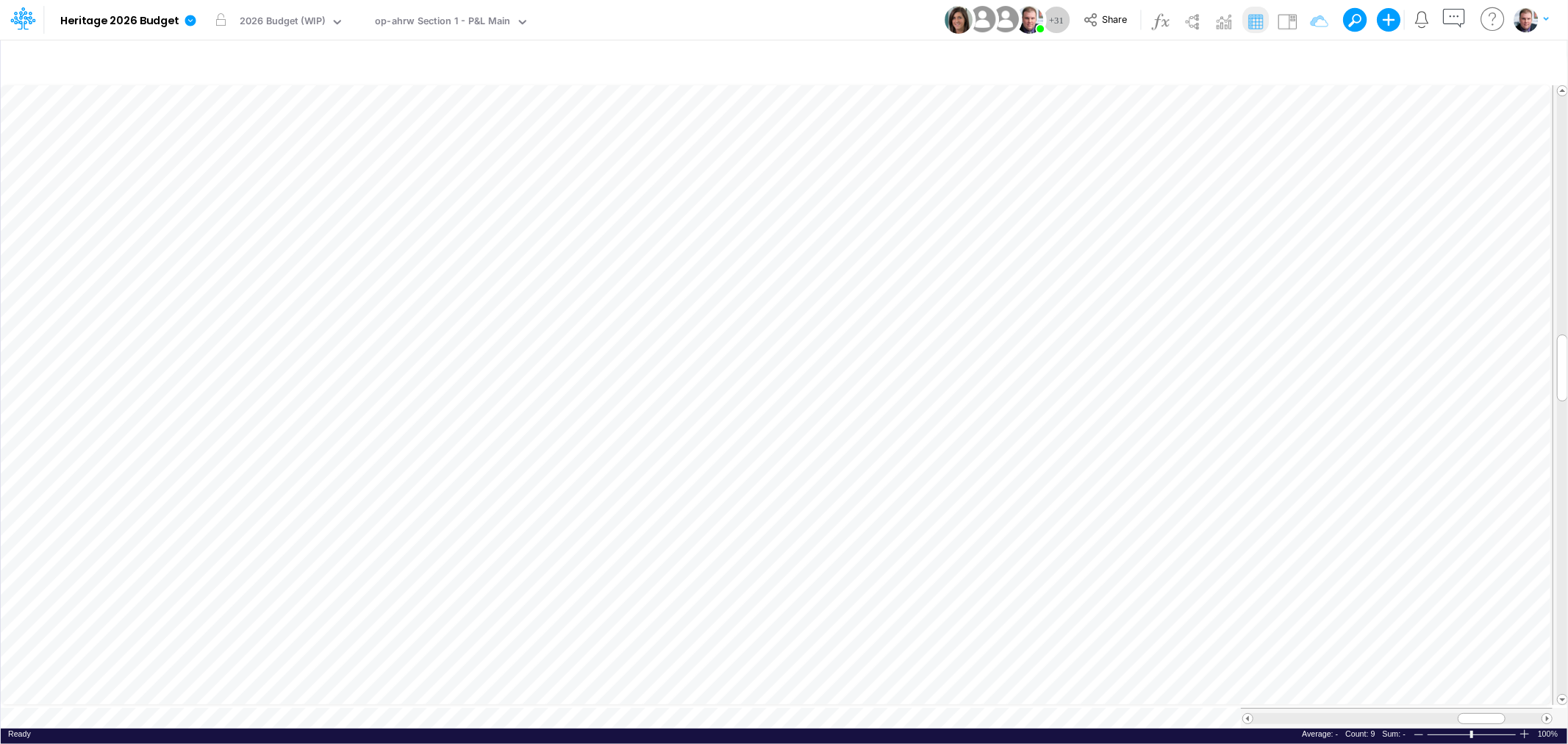
scroll to position [0, 1]
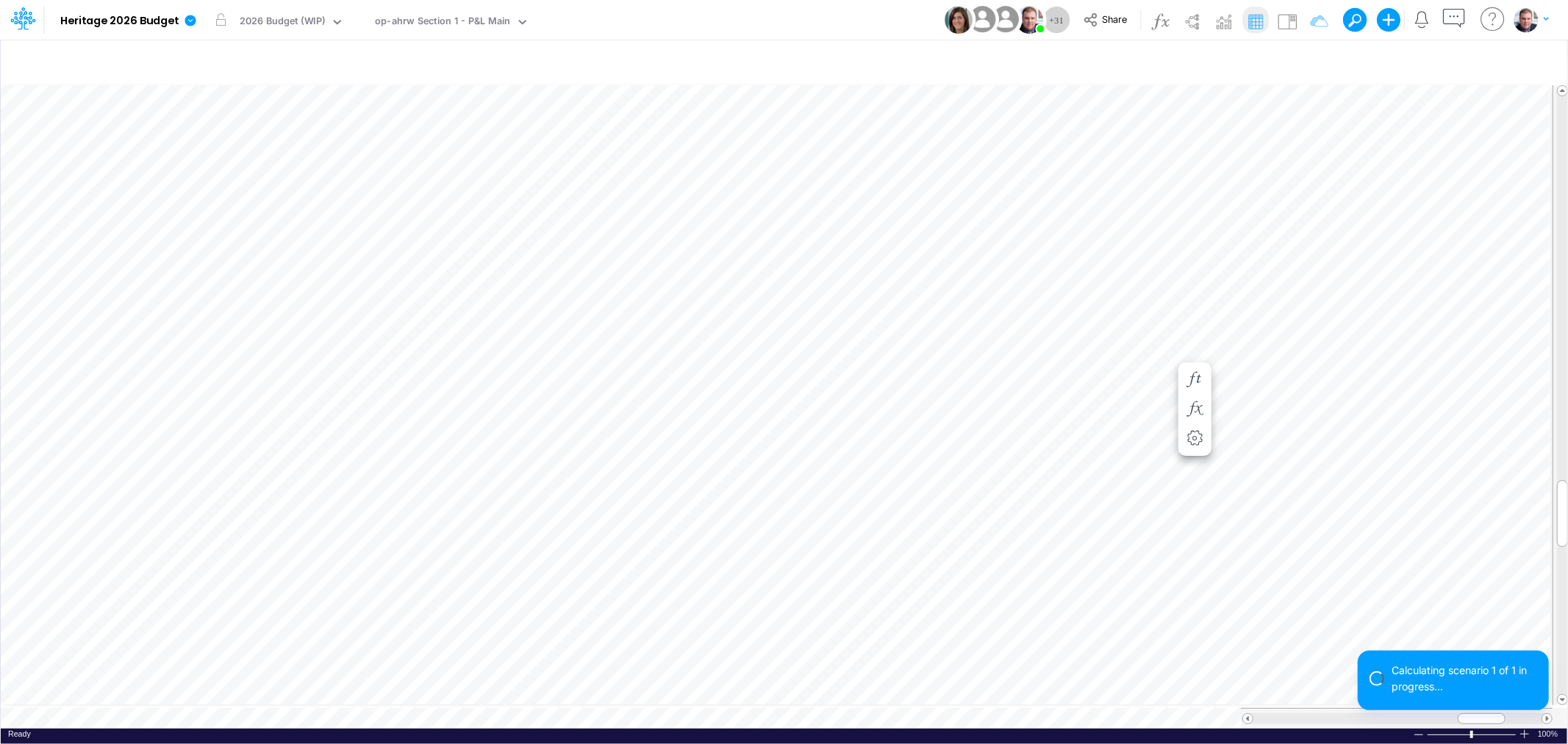
scroll to position [0, 1]
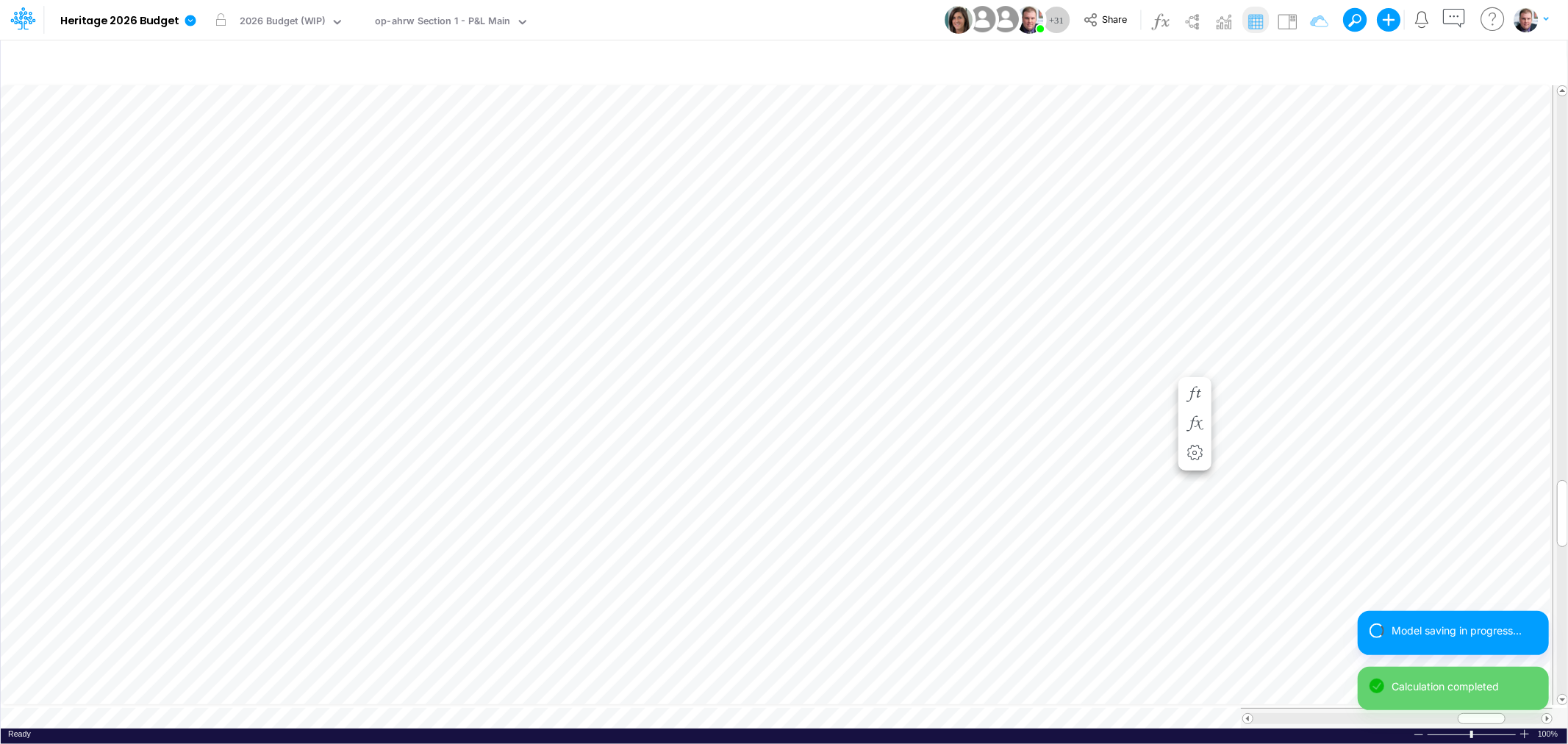
scroll to position [0, 1]
click at [1247, 713] on span at bounding box center [1247, 718] width 9 height 9
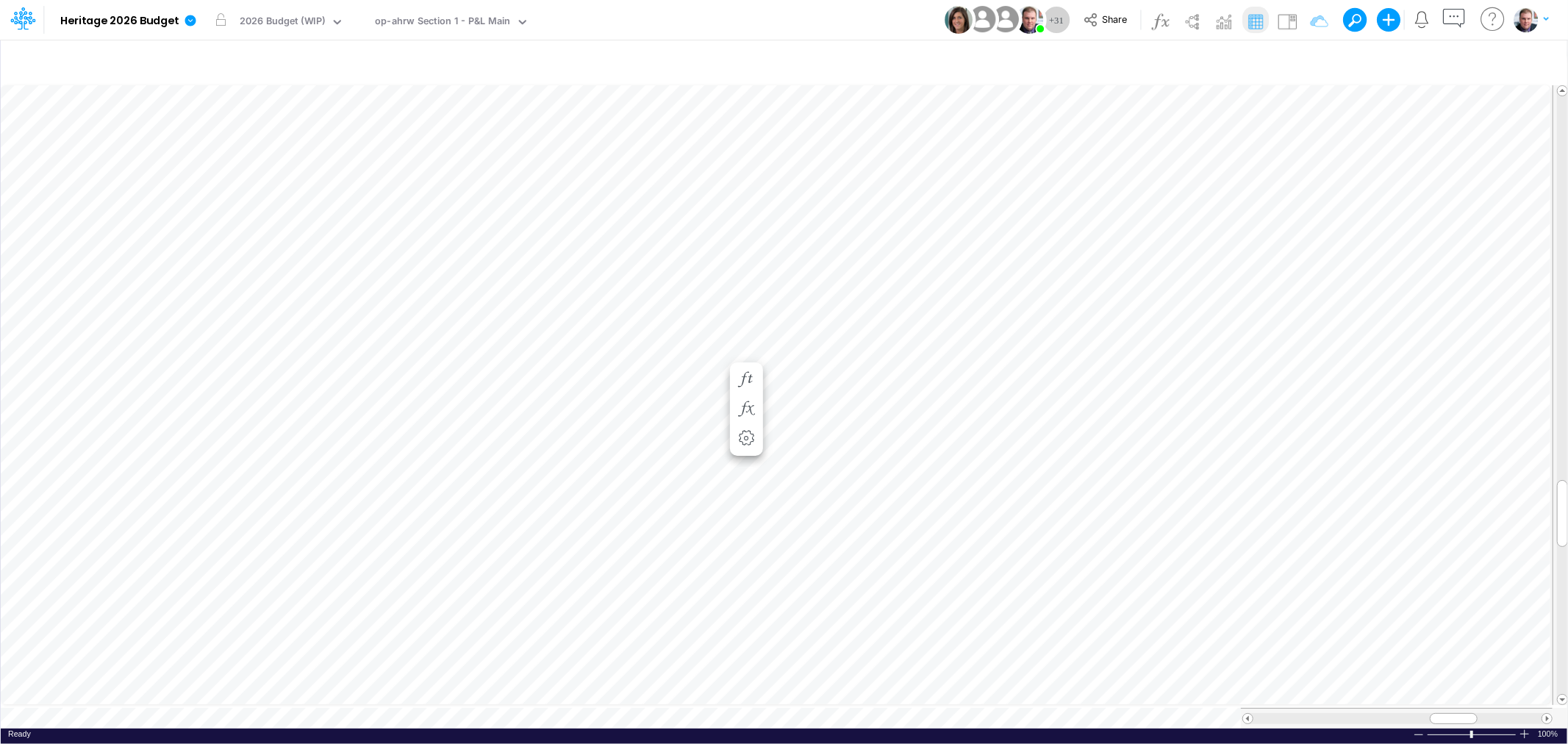
scroll to position [0, 1]
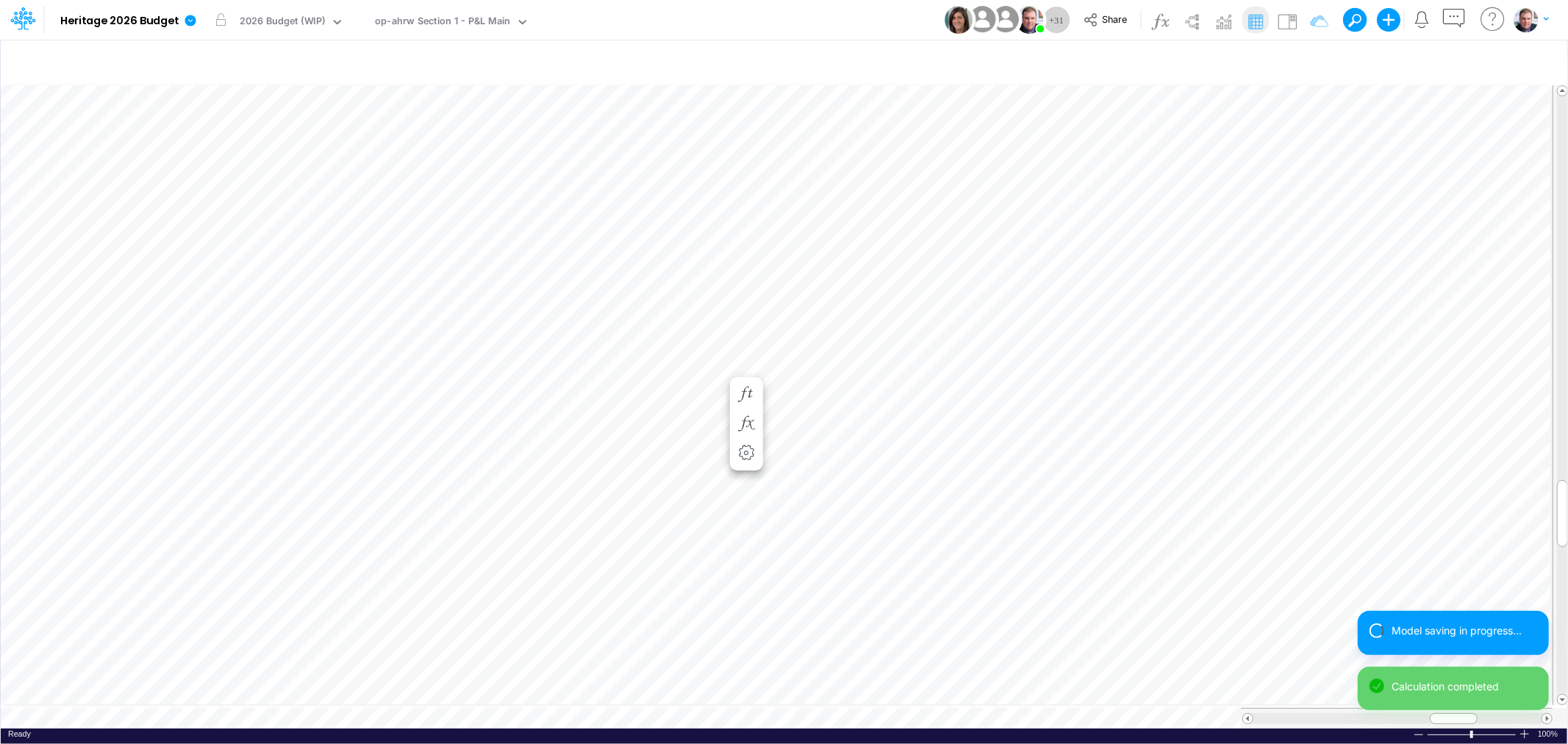
scroll to position [0, 1]
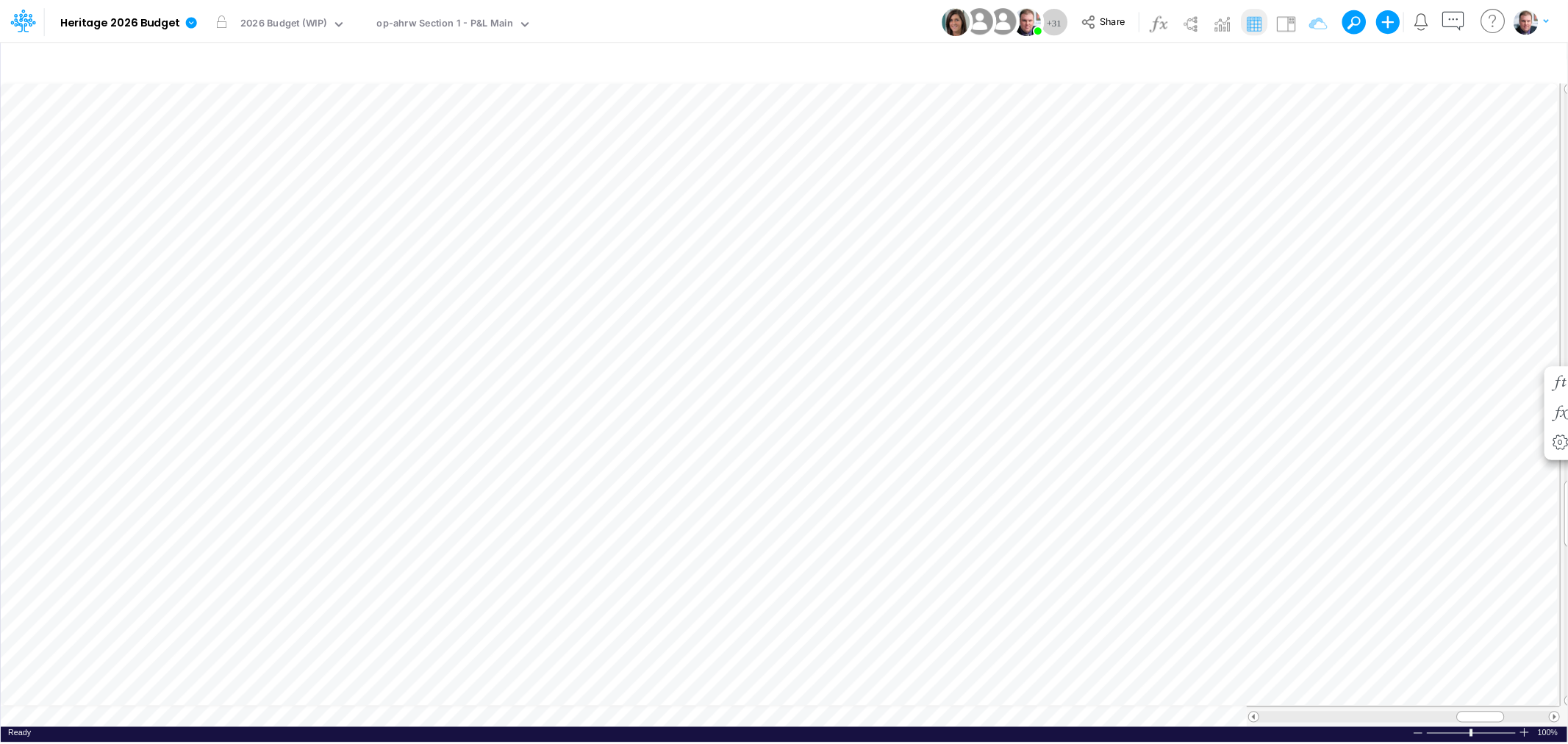
scroll to position [0, 1]
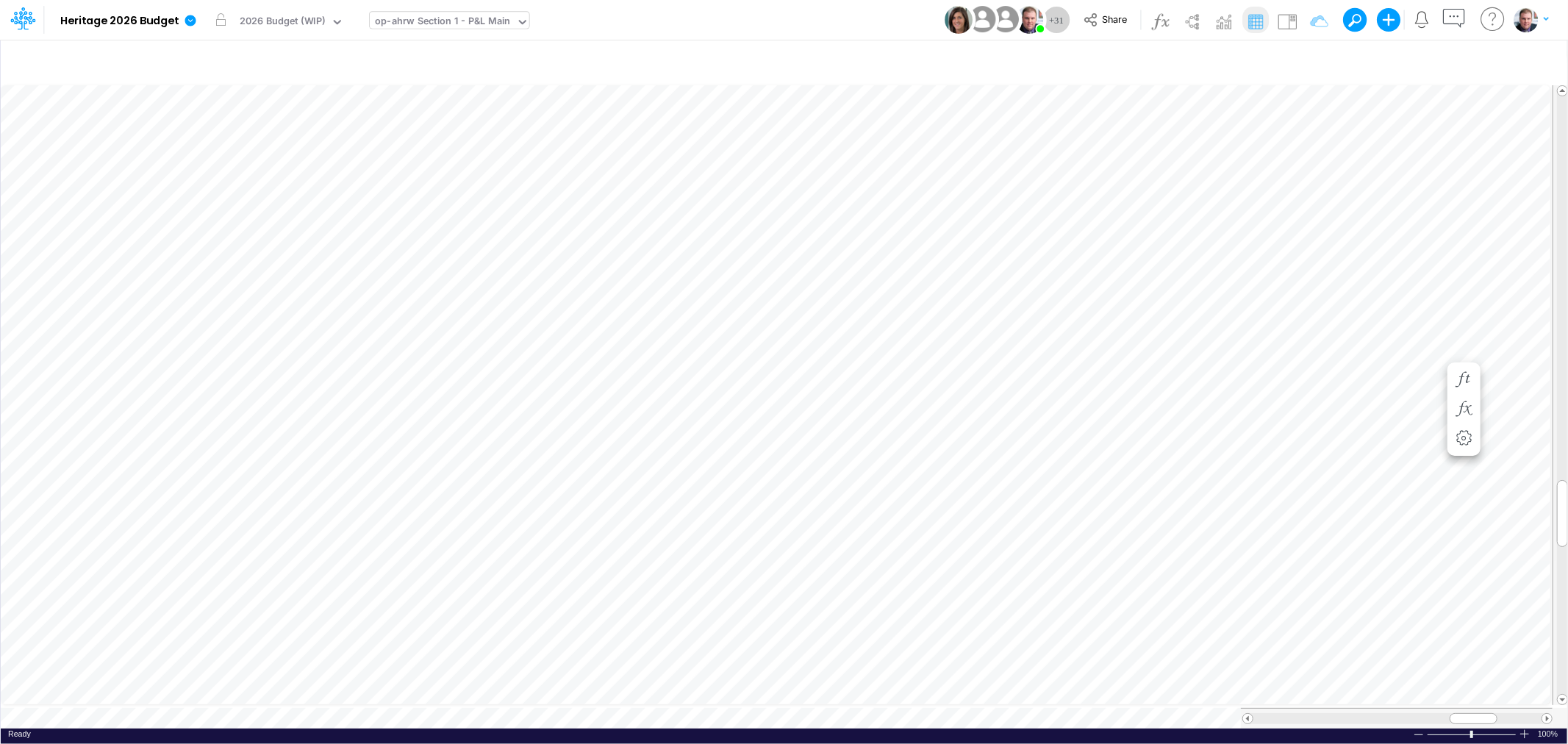
click at [488, 16] on div "op-ahrw Section 1 - P&L Main" at bounding box center [443, 22] width 136 height 17
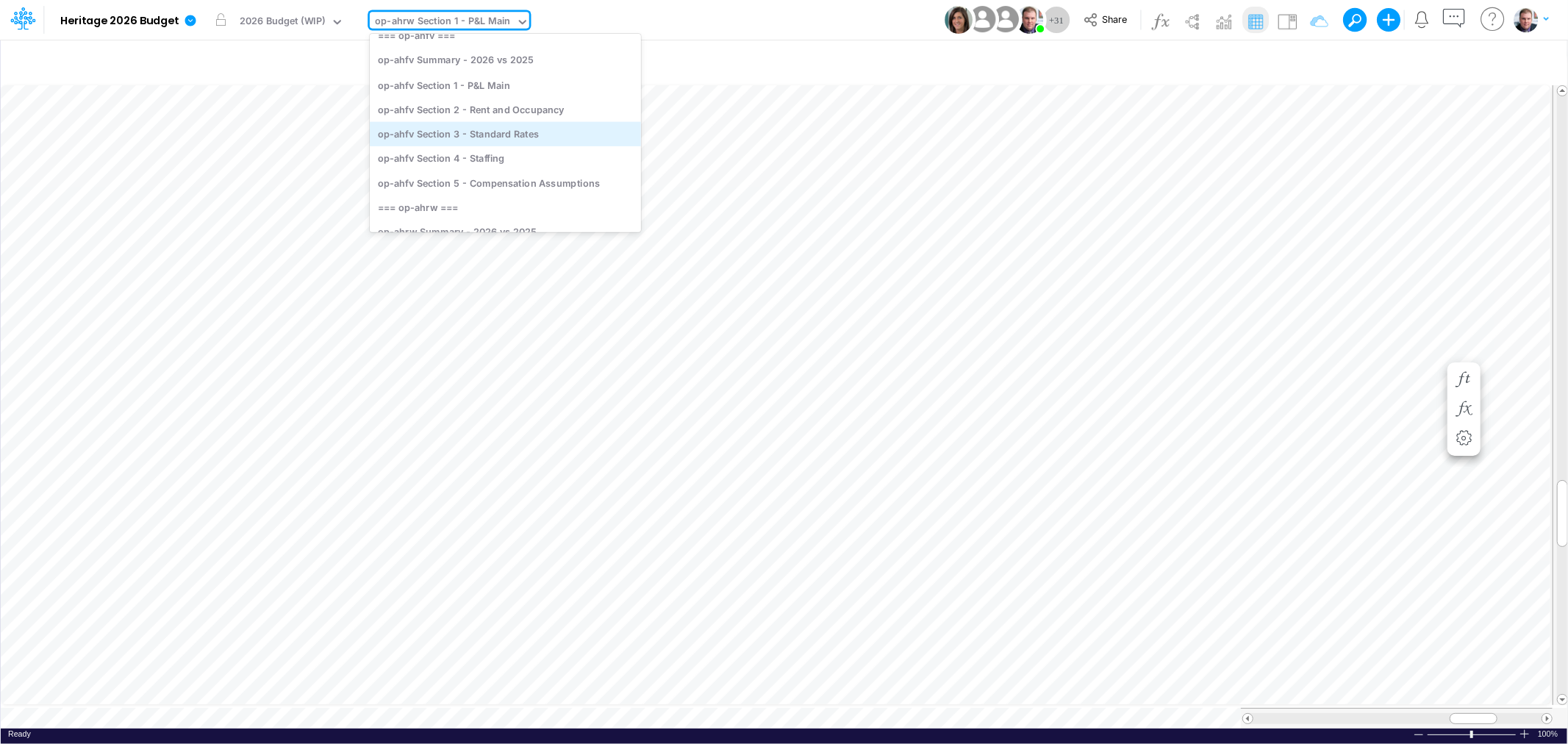
scroll to position [119, 0]
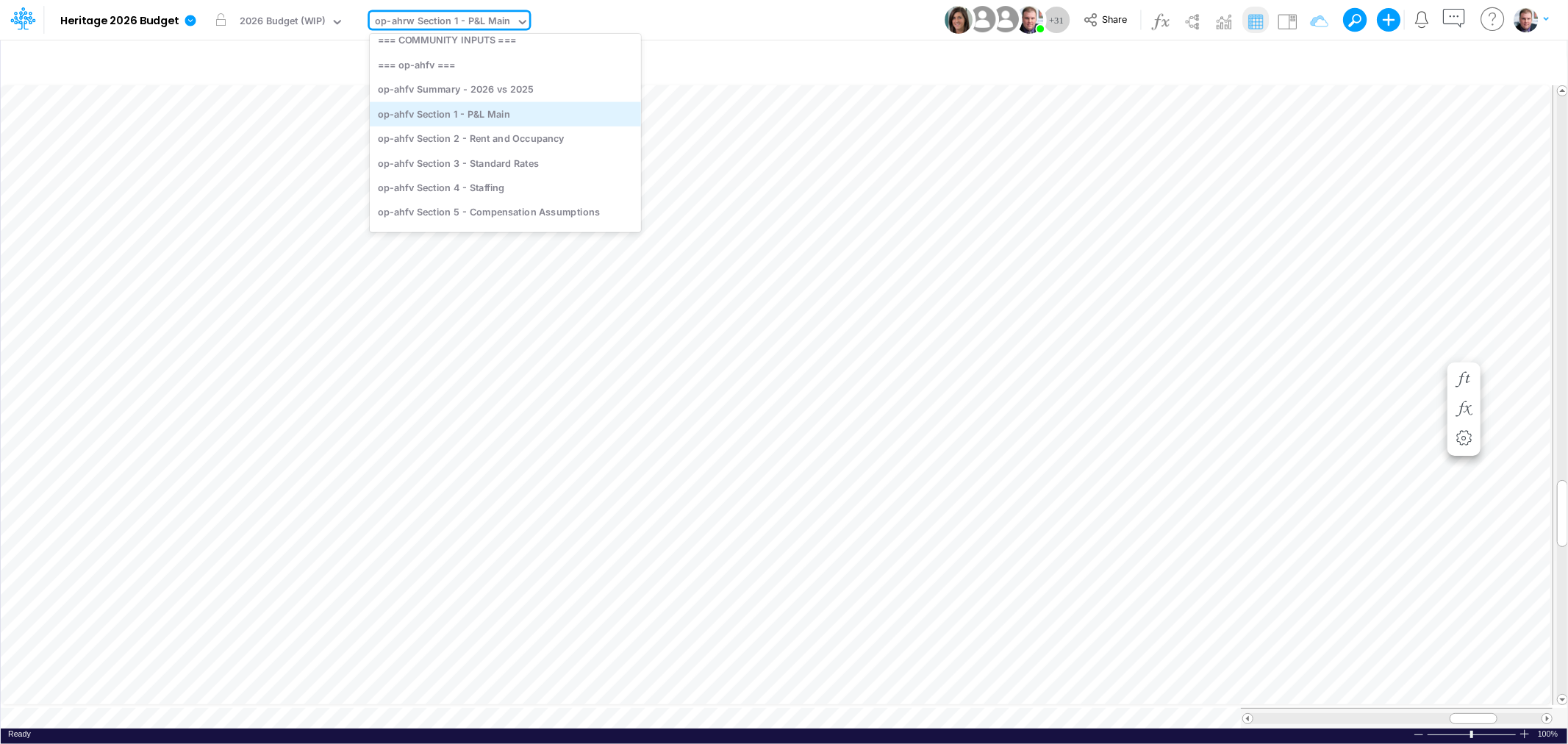
click at [505, 113] on div "op-ahfv Section 1 - P&L Main" at bounding box center [505, 113] width 271 height 24
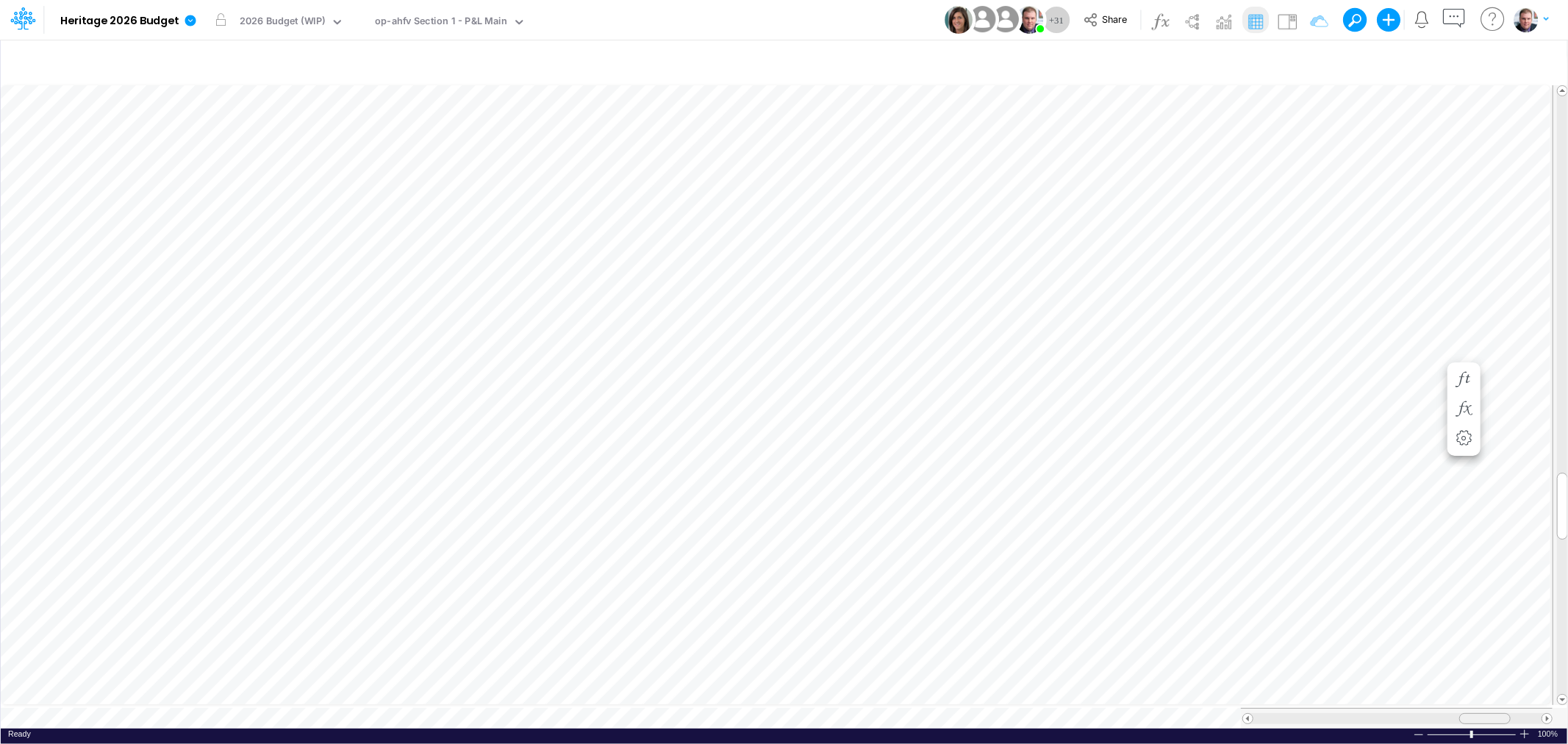
drag, startPoint x: 1413, startPoint y: 707, endPoint x: 1480, endPoint y: 707, distance: 67.0
click at [1480, 713] on span at bounding box center [1484, 718] width 9 height 9
drag, startPoint x: 1498, startPoint y: 713, endPoint x: 1465, endPoint y: 714, distance: 33.0
click at [1465, 714] on div at bounding box center [1451, 718] width 51 height 11
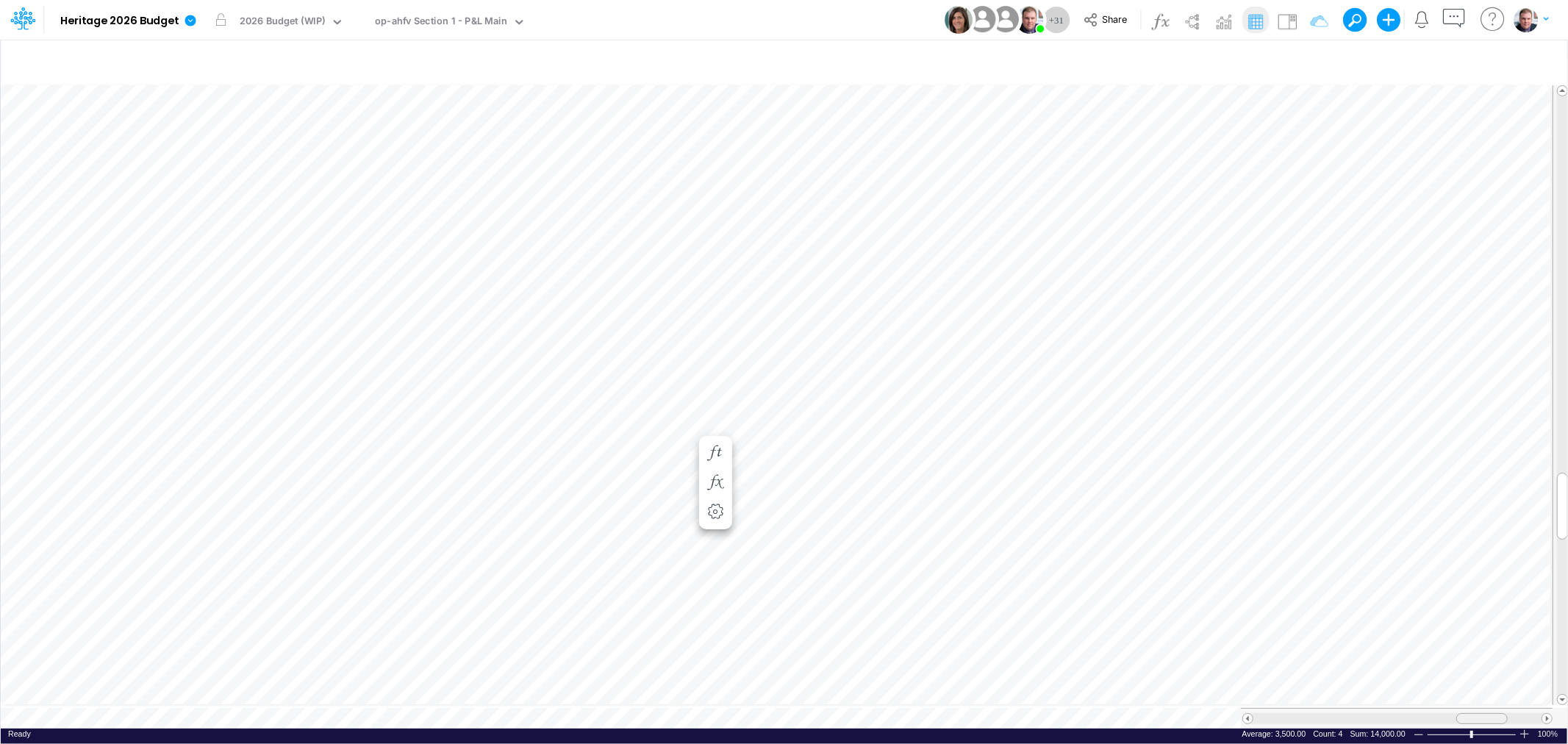
drag, startPoint x: 1445, startPoint y: 713, endPoint x: 1475, endPoint y: 709, distance: 30.3
click at [1475, 713] on div at bounding box center [1481, 718] width 51 height 11
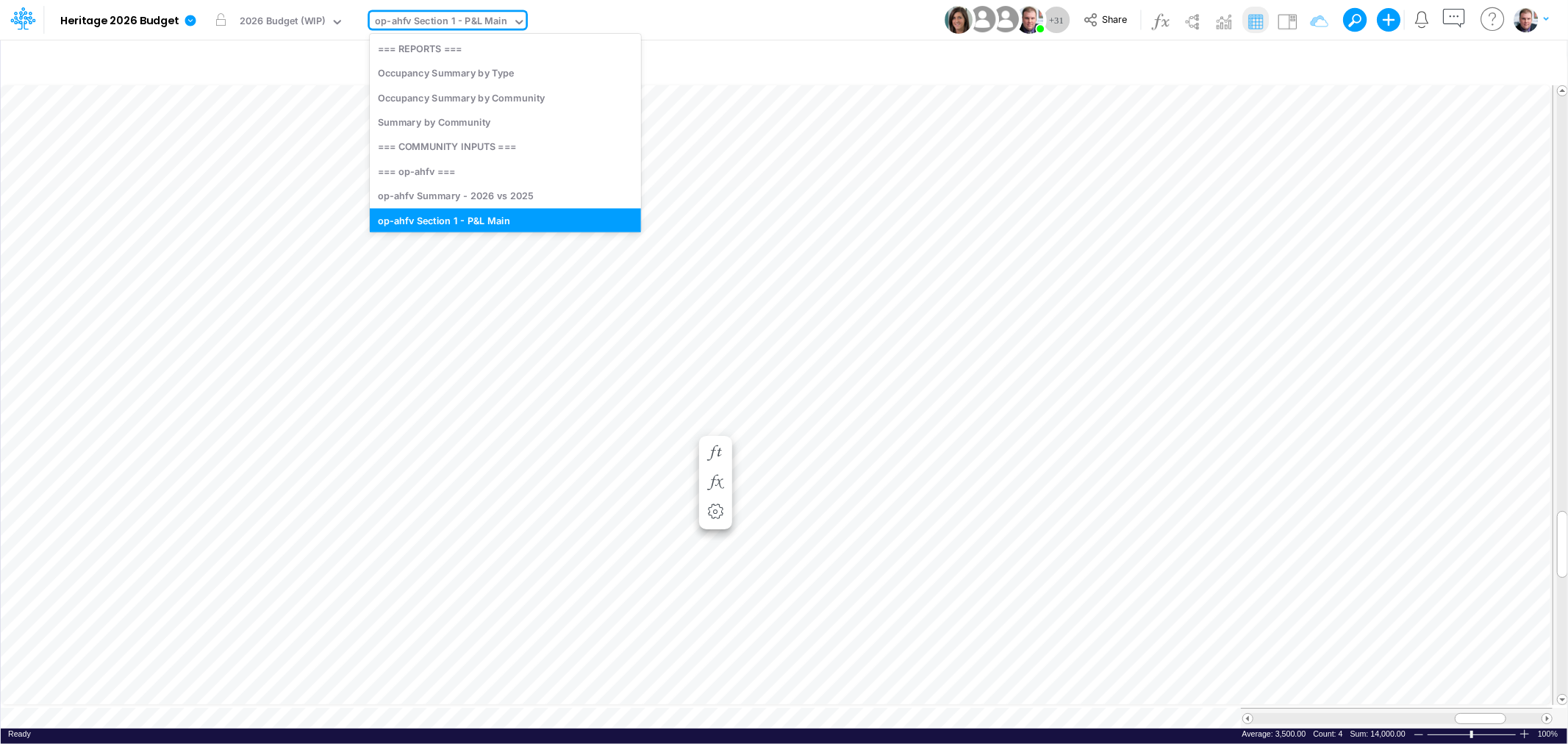
click at [436, 17] on div "op-ahfv Section 1 - P&L Main" at bounding box center [441, 22] width 132 height 17
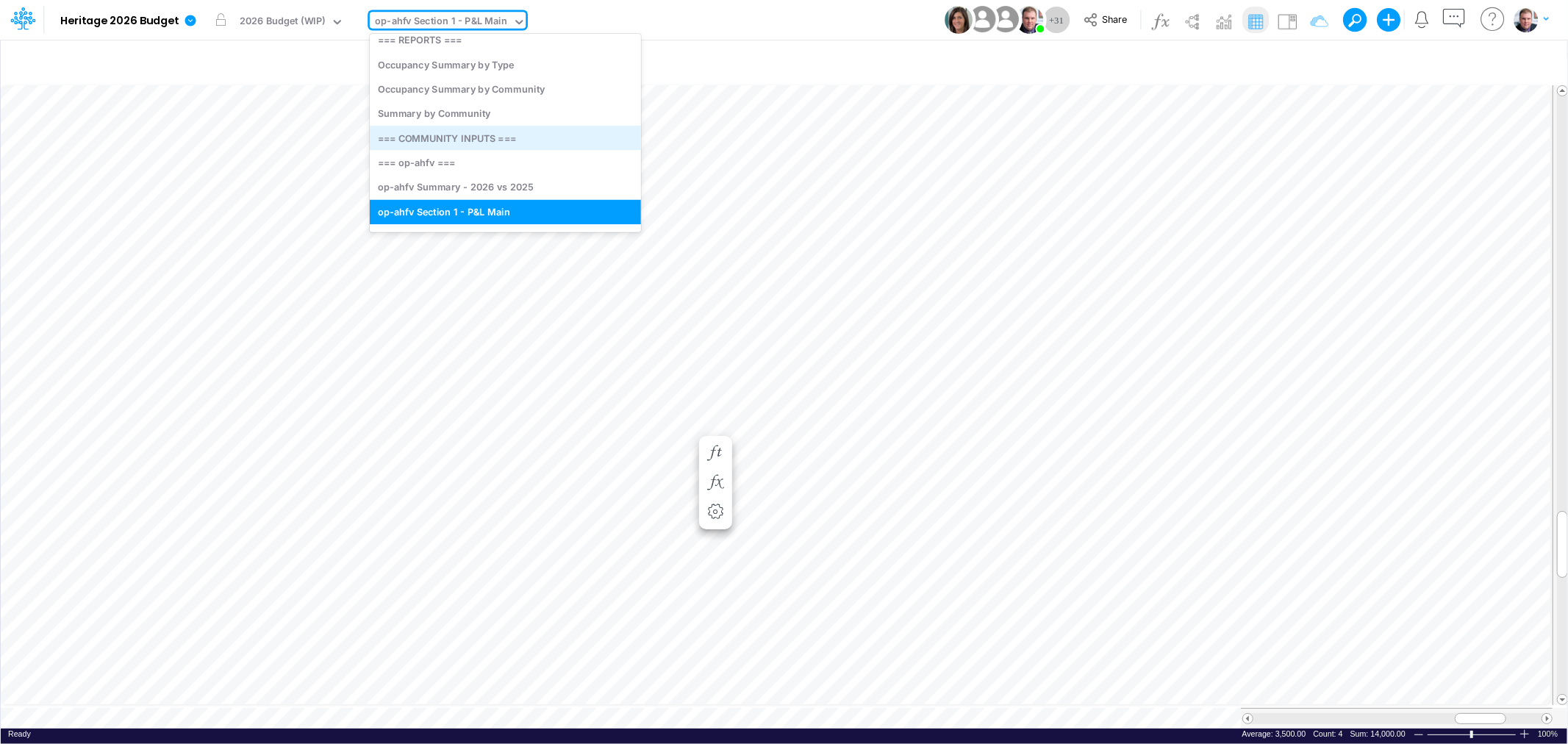
scroll to position [91, 0]
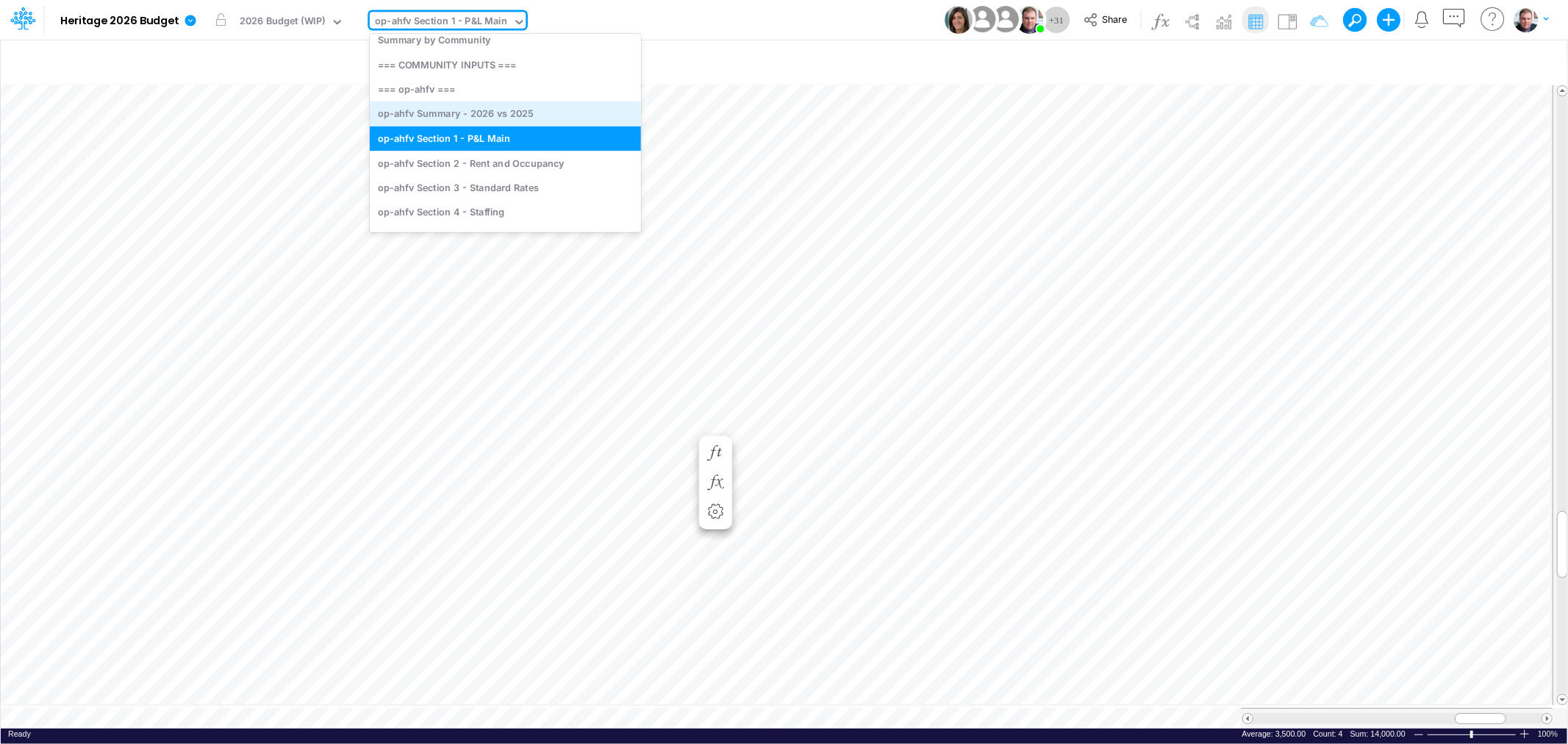
click at [494, 111] on div "op-ahfv Summary - 2026 vs 2025" at bounding box center [505, 113] width 271 height 24
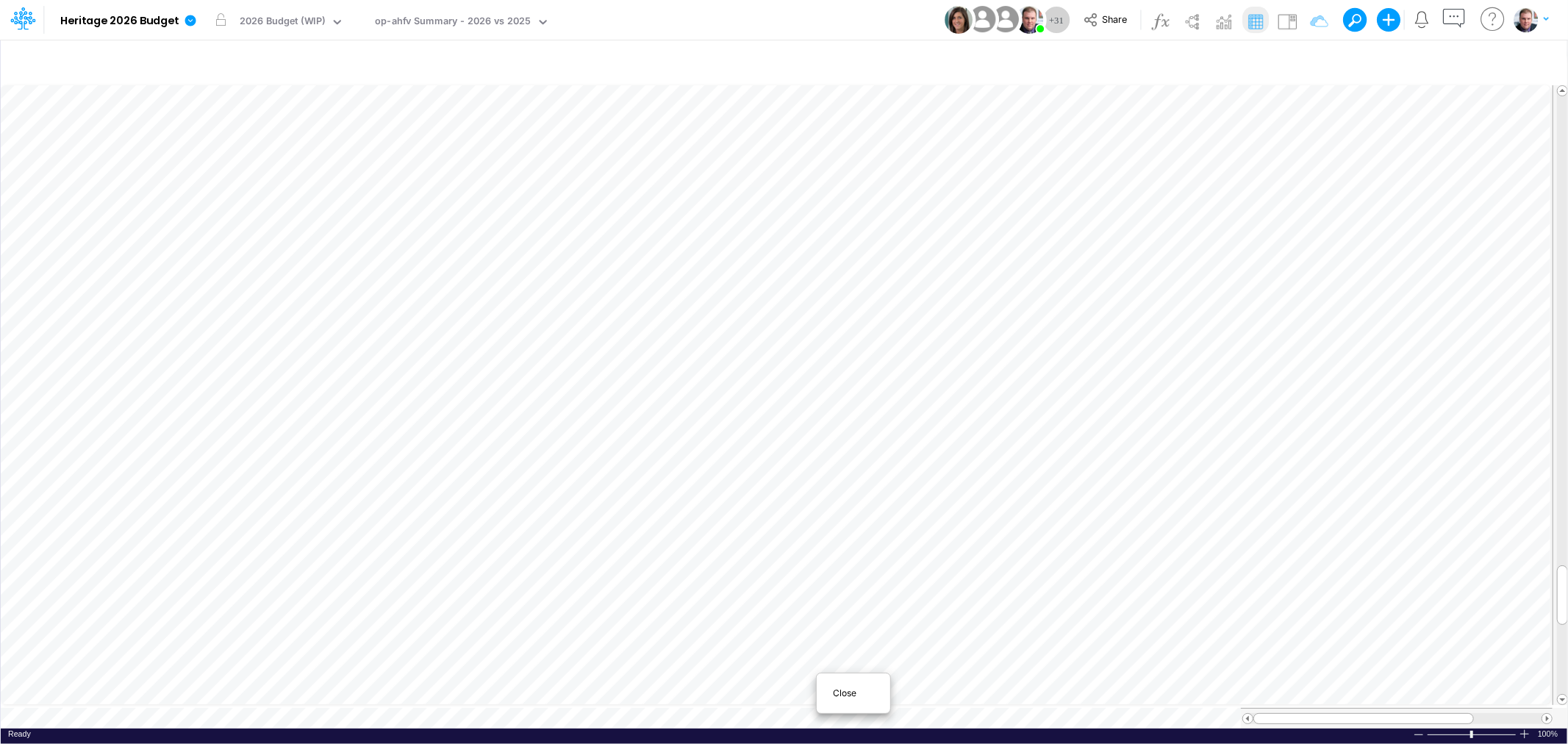
click at [828, 695] on div "Close" at bounding box center [853, 693] width 64 height 18
drag, startPoint x: 1483, startPoint y: 710, endPoint x: 1470, endPoint y: 715, distance: 13.9
click at [1470, 715] on span at bounding box center [1466, 718] width 9 height 9
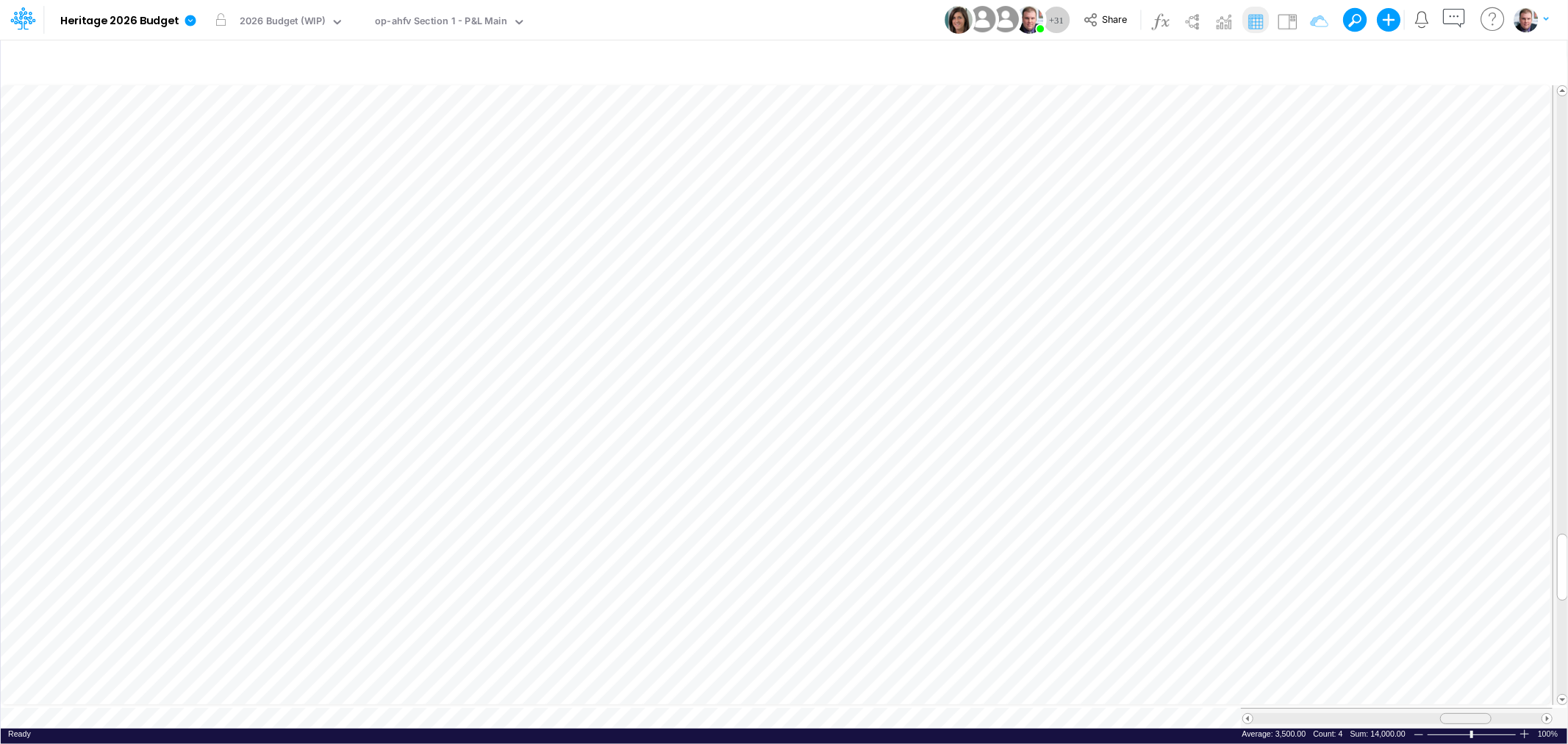
click at [1476, 713] on div at bounding box center [1465, 718] width 51 height 11
click at [1445, 715] on div at bounding box center [1459, 718] width 51 height 11
drag, startPoint x: 1457, startPoint y: 707, endPoint x: 1464, endPoint y: 707, distance: 7.0
click at [1464, 713] on span at bounding box center [1467, 718] width 9 height 9
click at [1488, 713] on div at bounding box center [1468, 718] width 51 height 11
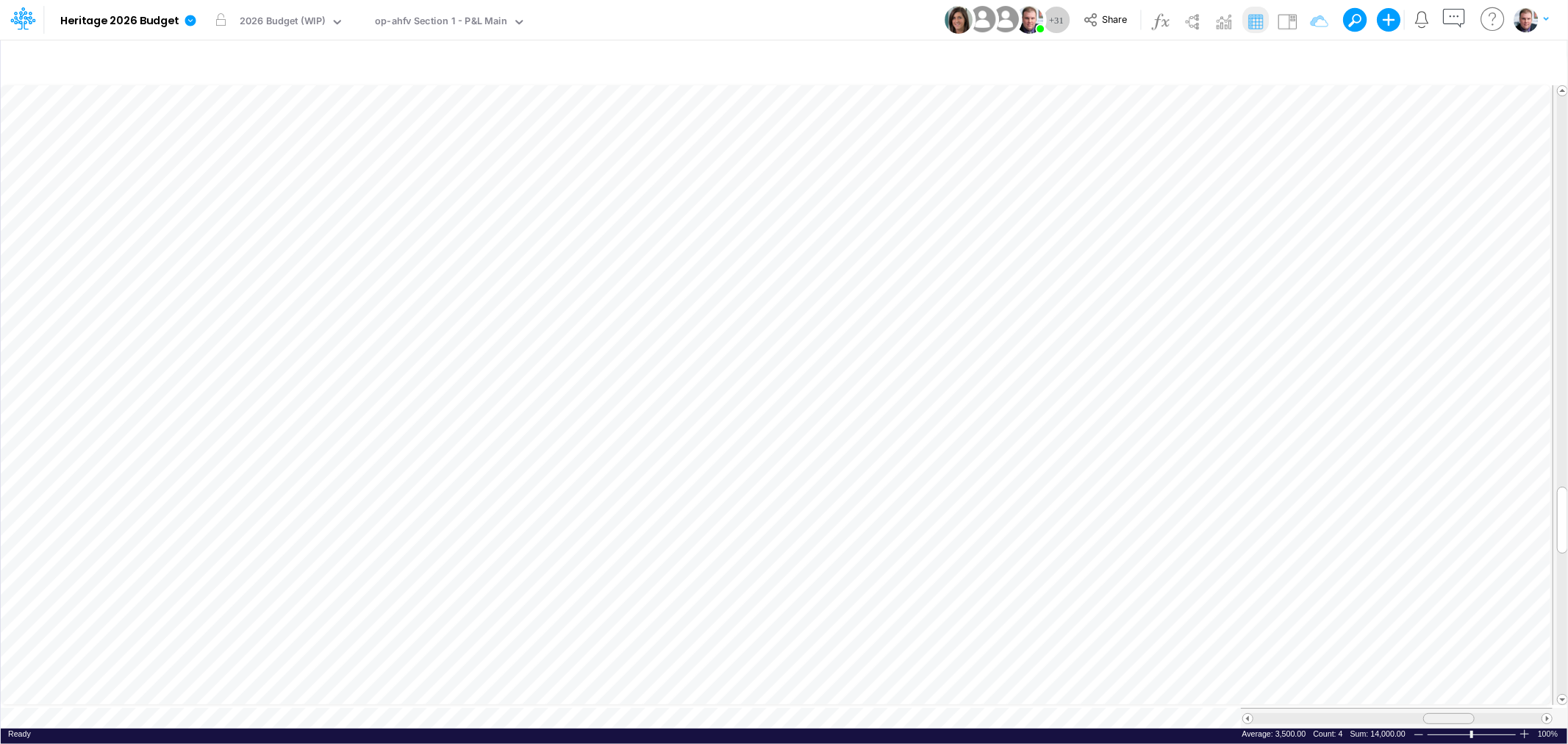
drag, startPoint x: 1466, startPoint y: 713, endPoint x: 1446, endPoint y: 710, distance: 20.2
click at [1446, 713] on span at bounding box center [1448, 718] width 9 height 9
click at [1452, 715] on div at bounding box center [1396, 717] width 312 height 21
drag, startPoint x: 1446, startPoint y: 708, endPoint x: 1465, endPoint y: 707, distance: 19.0
click at [1465, 713] on span at bounding box center [1467, 718] width 9 height 9
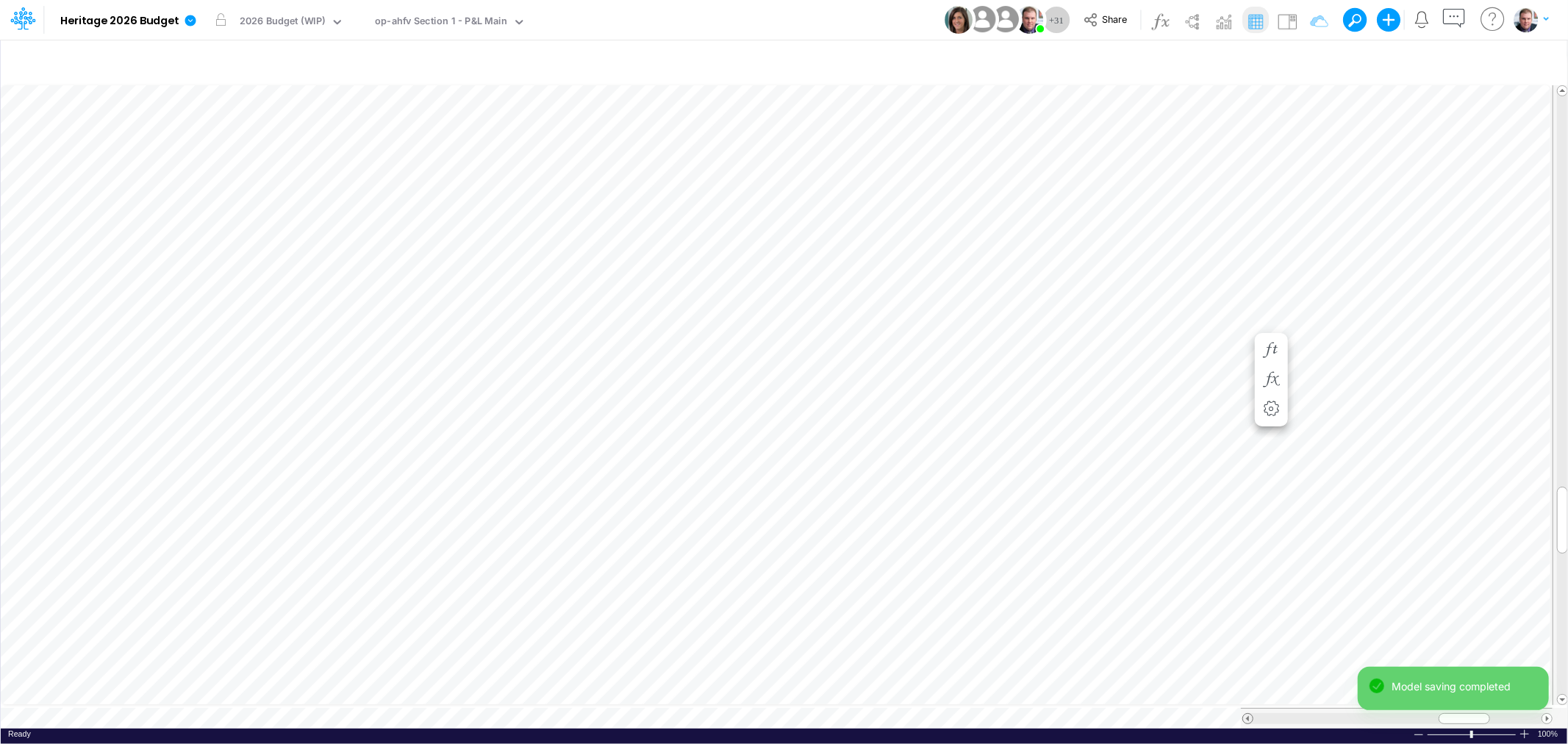
click at [1250, 713] on span at bounding box center [1247, 718] width 9 height 9
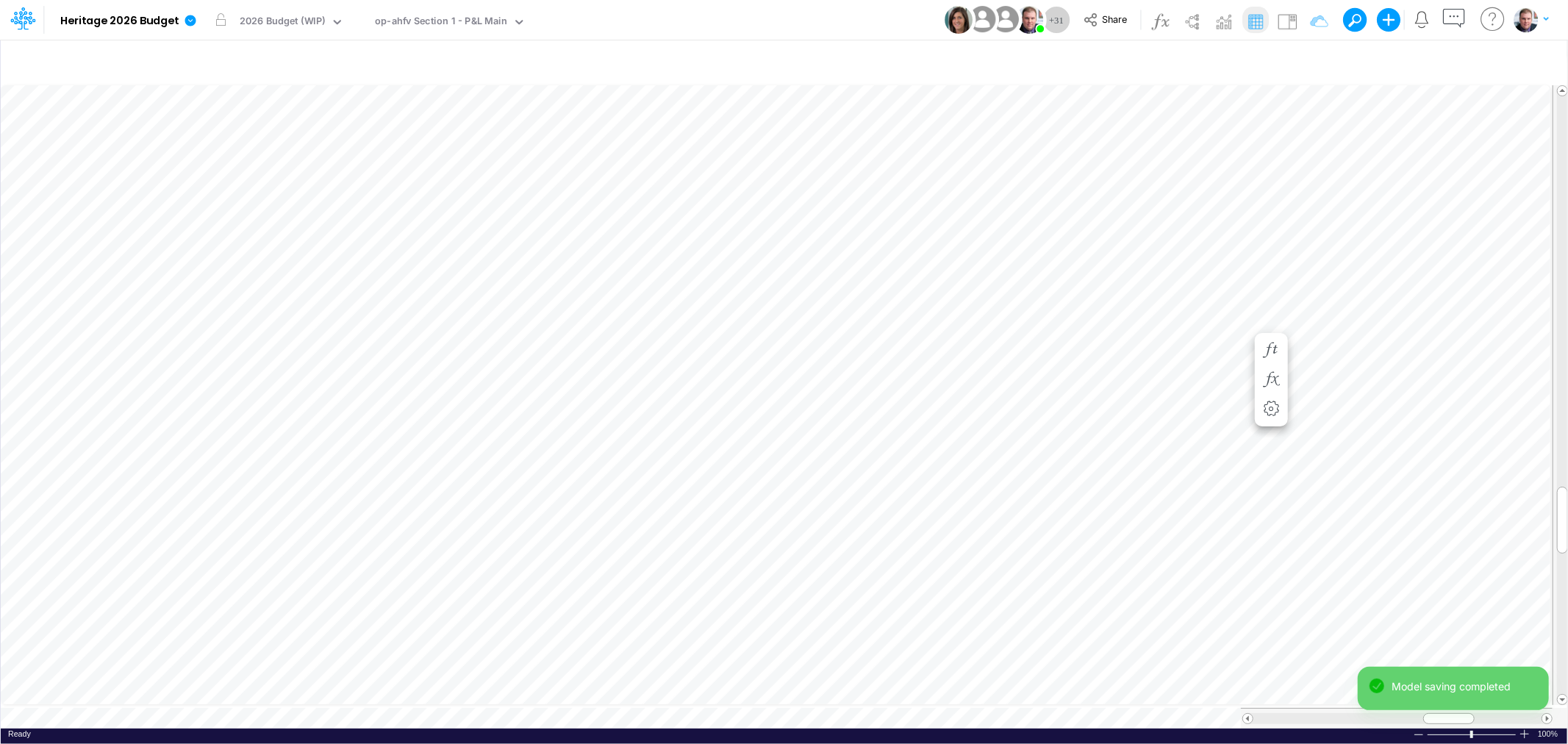
scroll to position [0, 1]
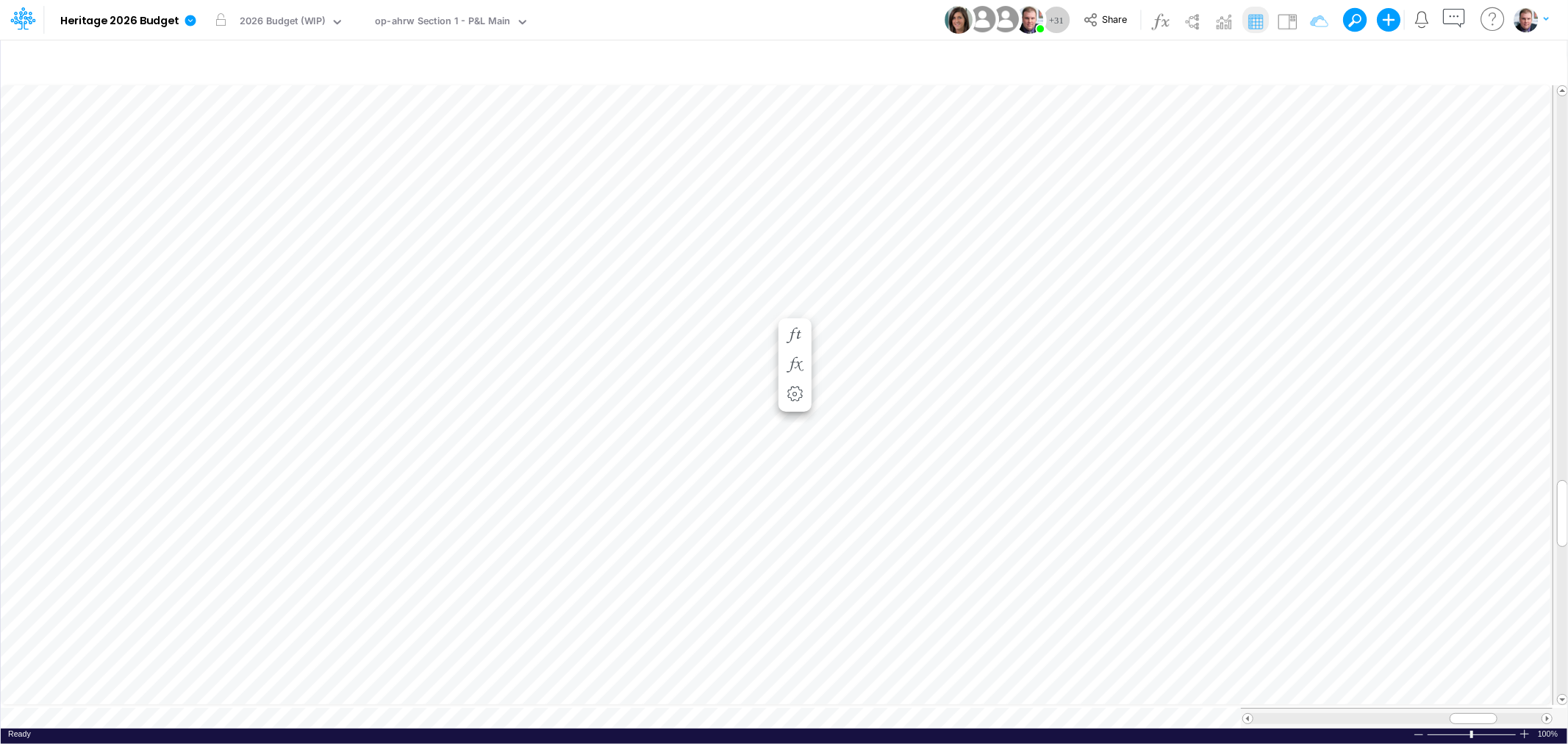
scroll to position [0, 1]
click at [1294, 60] on icon "button" at bounding box center [1295, 62] width 22 height 15
drag, startPoint x: 1294, startPoint y: 61, endPoint x: 1227, endPoint y: 97, distance: 76.1
click at [1294, 61] on icon "button" at bounding box center [1295, 62] width 22 height 15
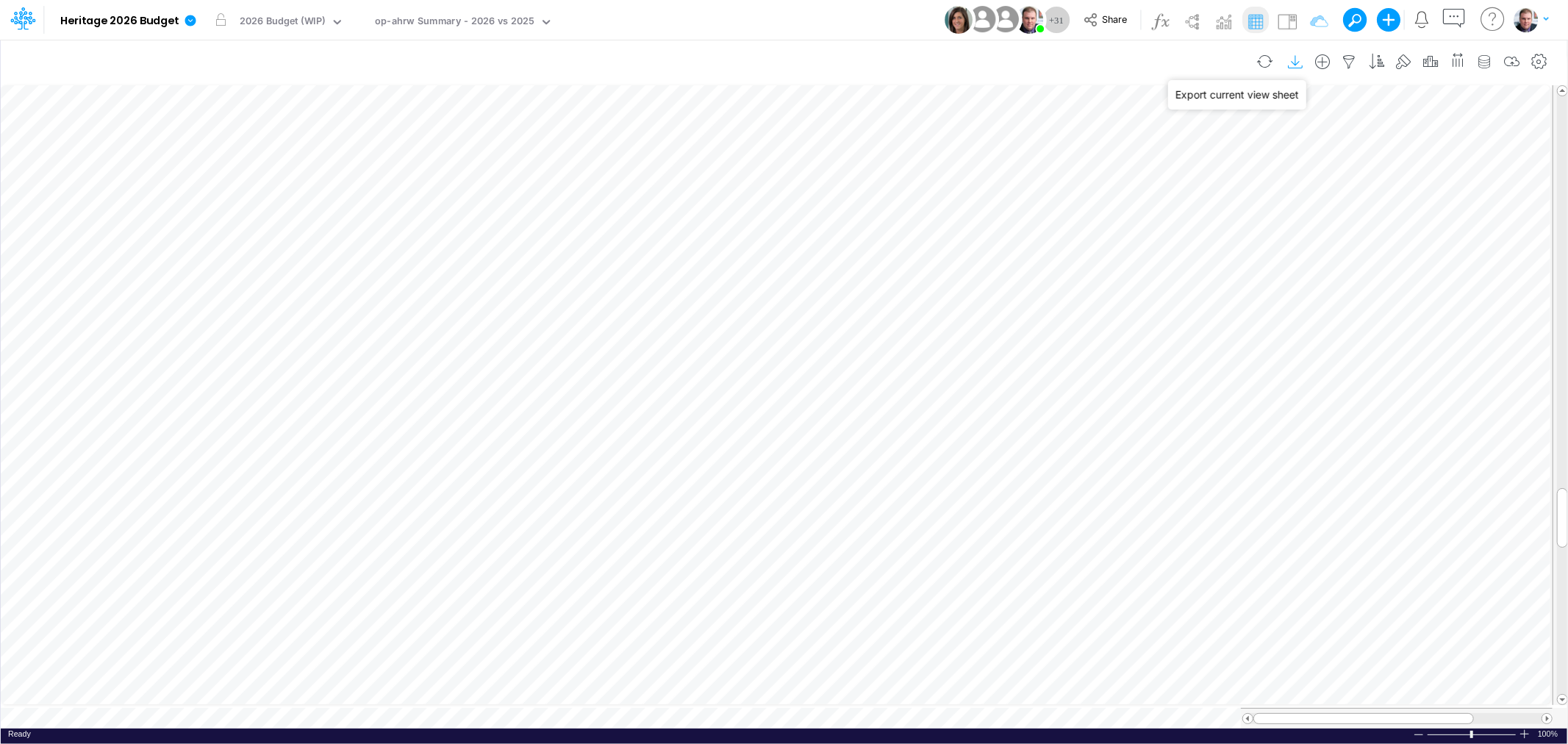
click at [1289, 60] on icon "button" at bounding box center [1295, 62] width 22 height 15
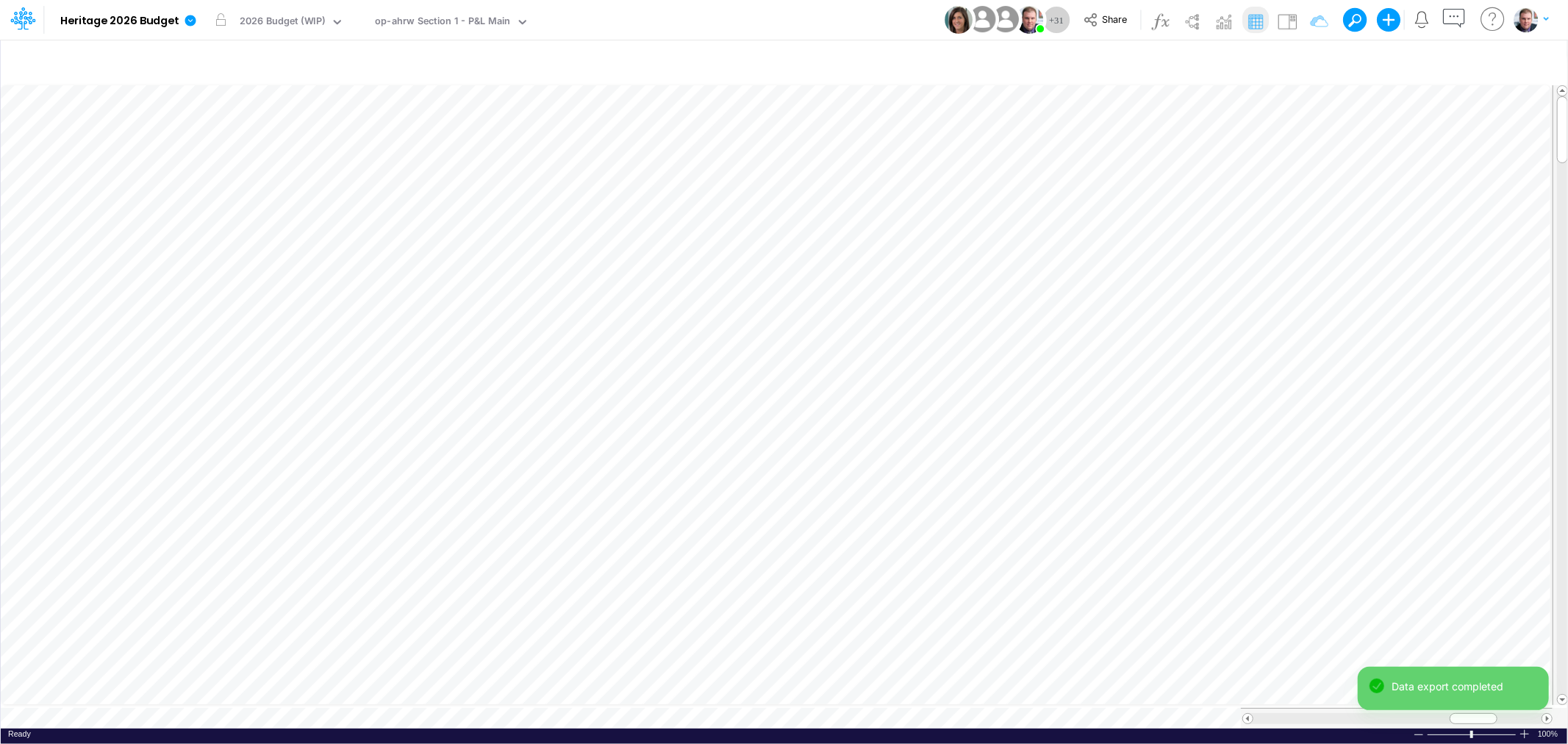
scroll to position [0, 1]
click at [491, 14] on div "op-ahrw Summary - 2026 vs 2025" at bounding box center [455, 22] width 159 height 17
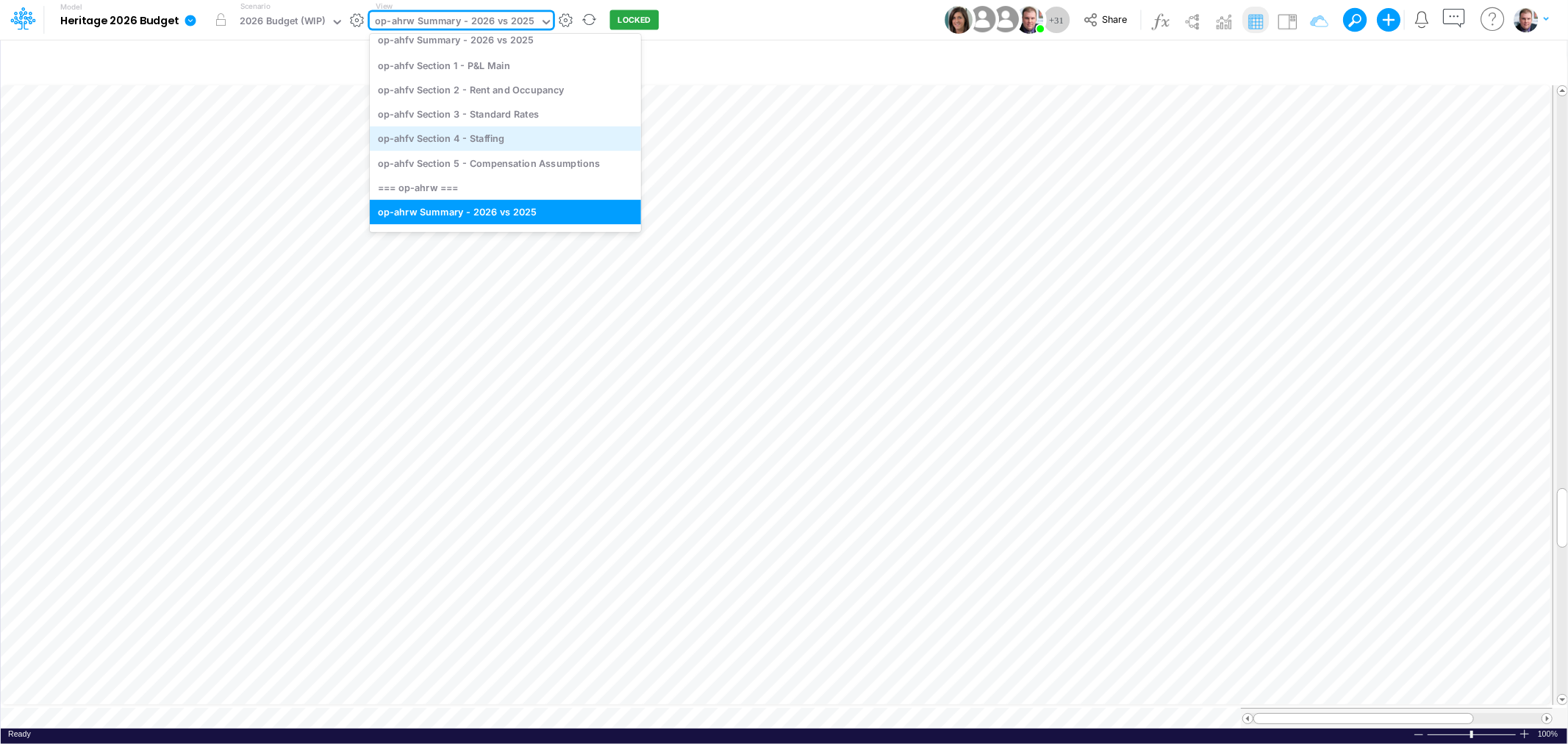
scroll to position [254, 0]
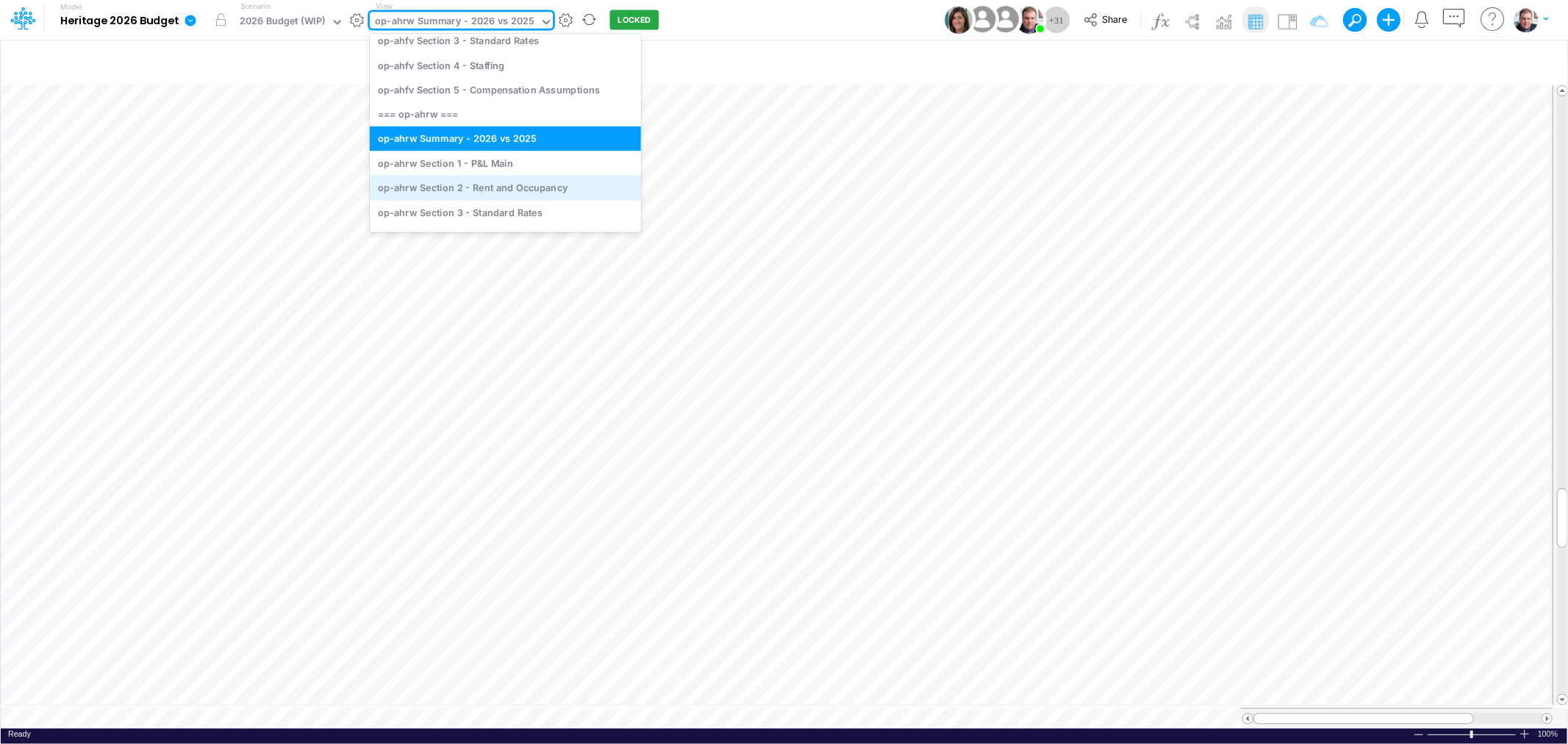
click at [505, 193] on div "op-ahrw Section 2 - Rent and Occupancy" at bounding box center [505, 188] width 271 height 24
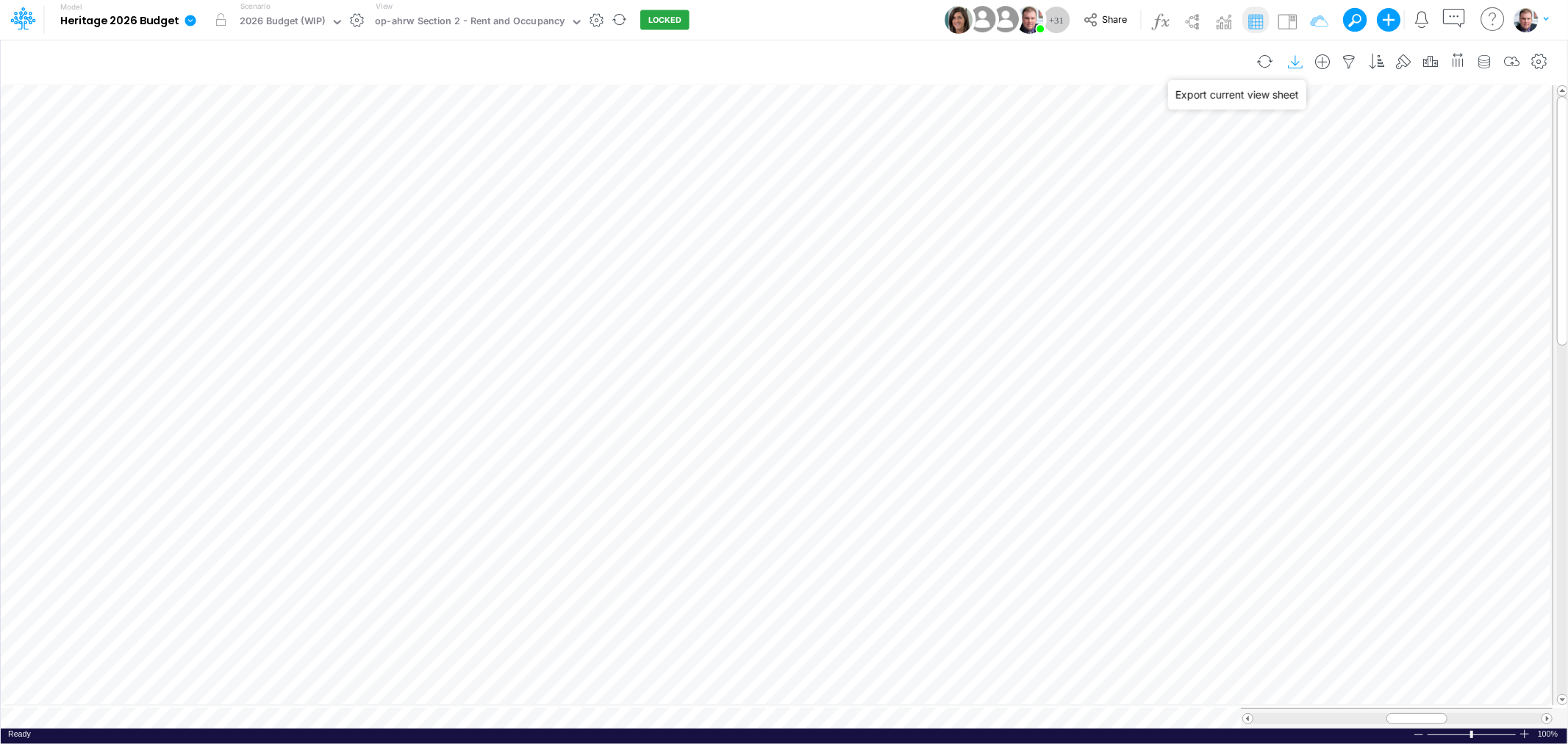
click at [1295, 56] on icon "button" at bounding box center [1295, 62] width 22 height 15
click at [483, 18] on div "op-ahrw Section 2 - Rent and Occupancy" at bounding box center [470, 22] width 190 height 17
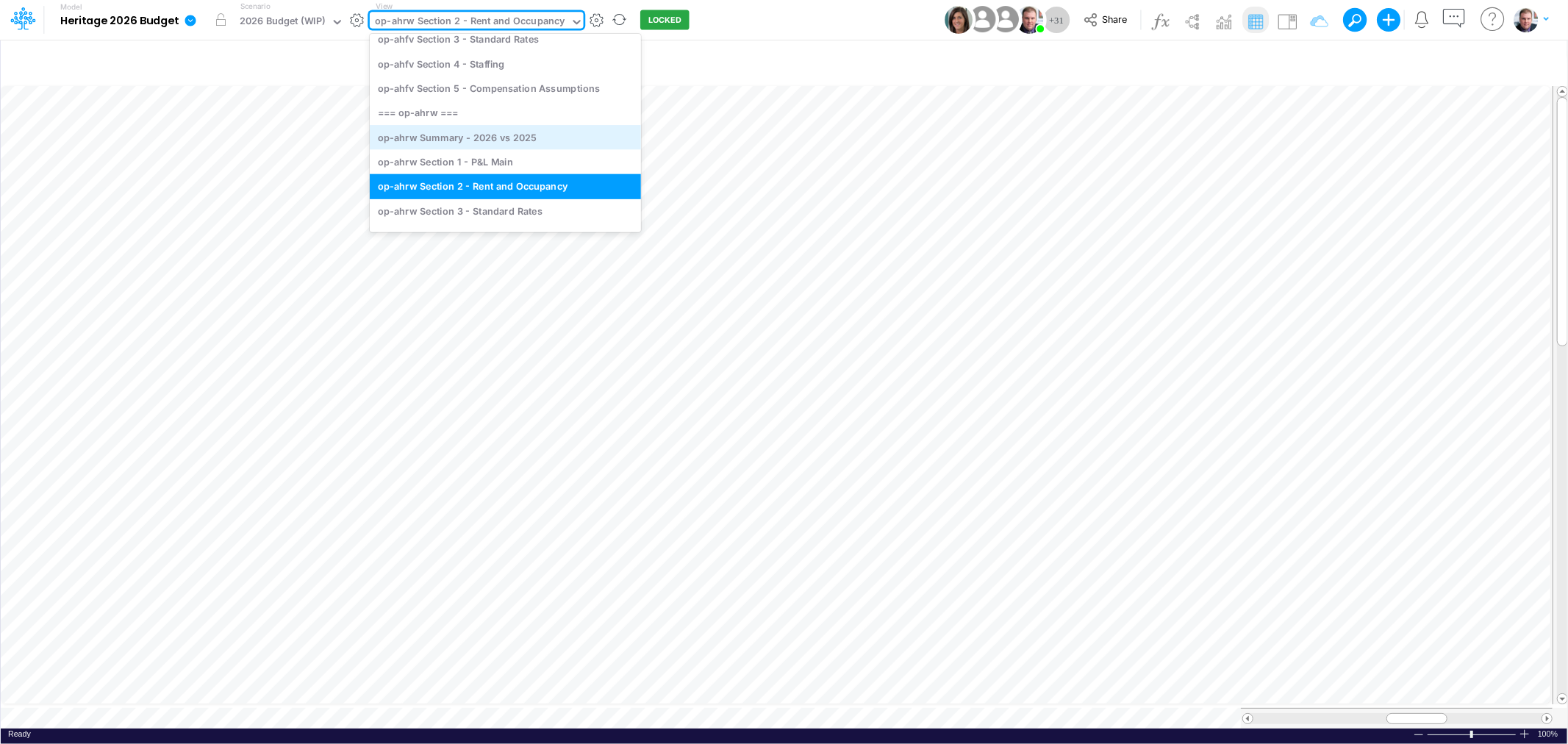
scroll to position [308, 0]
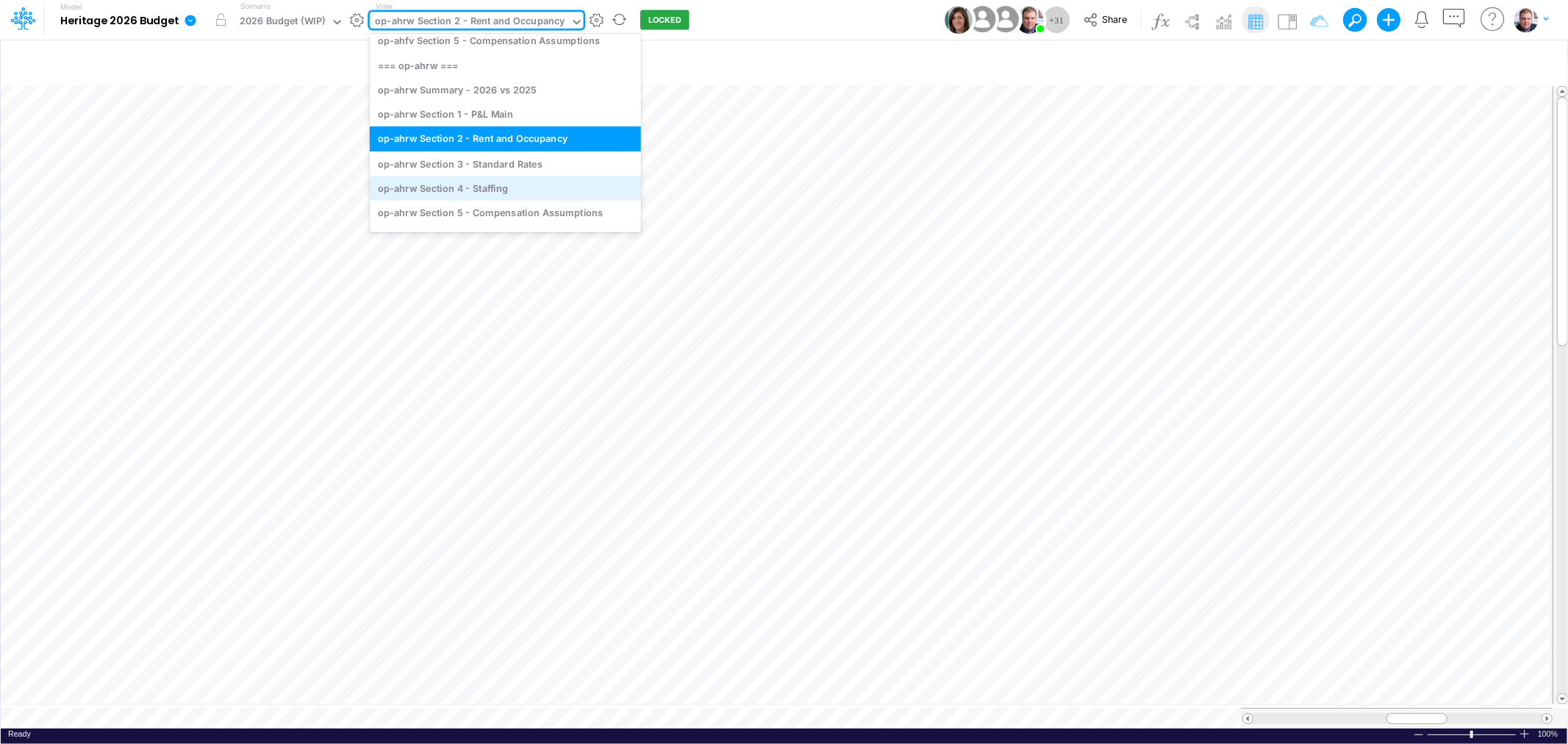
click at [483, 189] on div "op-ahrw Section 4 - Staffing" at bounding box center [505, 188] width 271 height 24
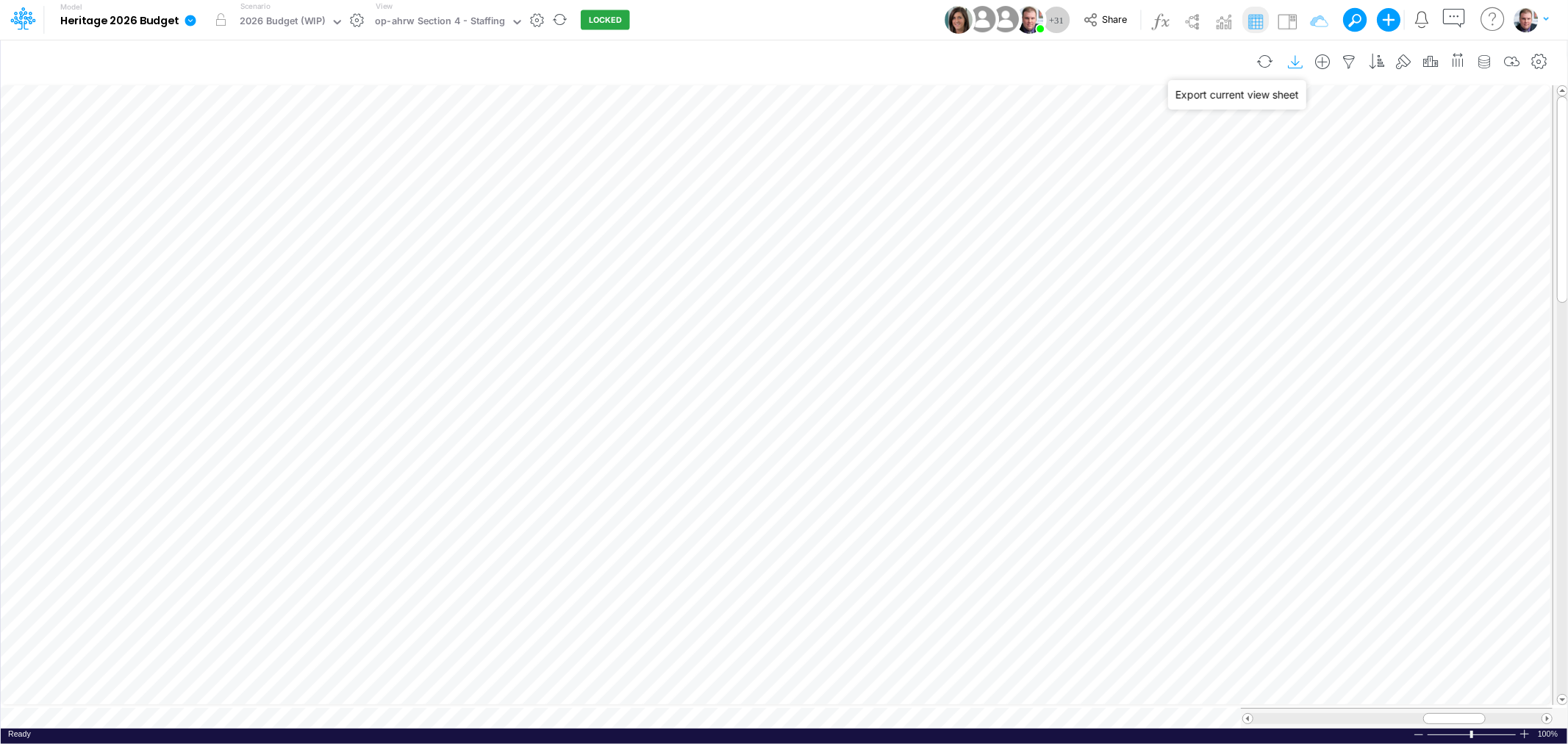
click at [1291, 62] on icon "button" at bounding box center [1295, 62] width 22 height 15
click at [483, 21] on div "op-ahrw Section 4 - Staffing" at bounding box center [440, 22] width 130 height 17
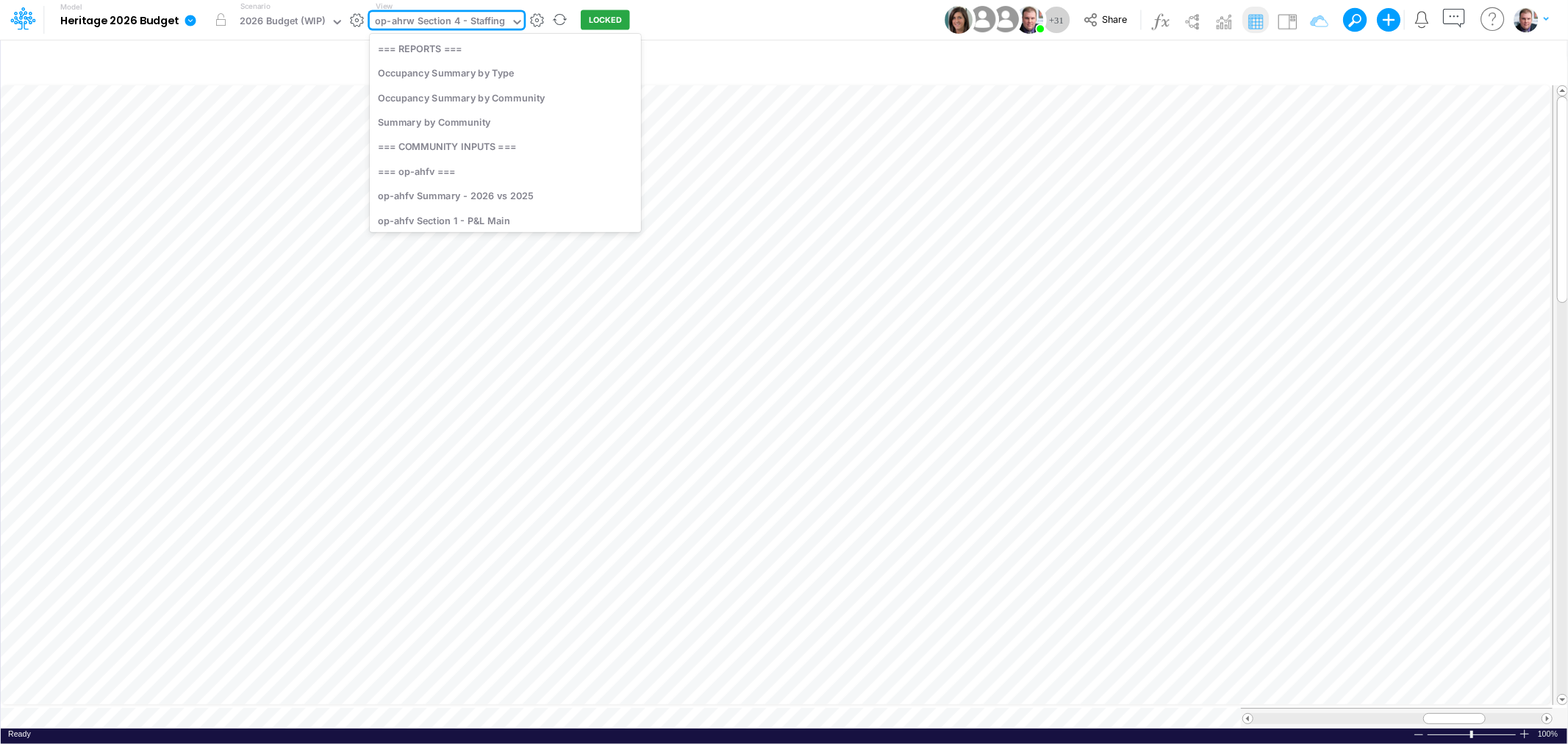
scroll to position [282, 0]
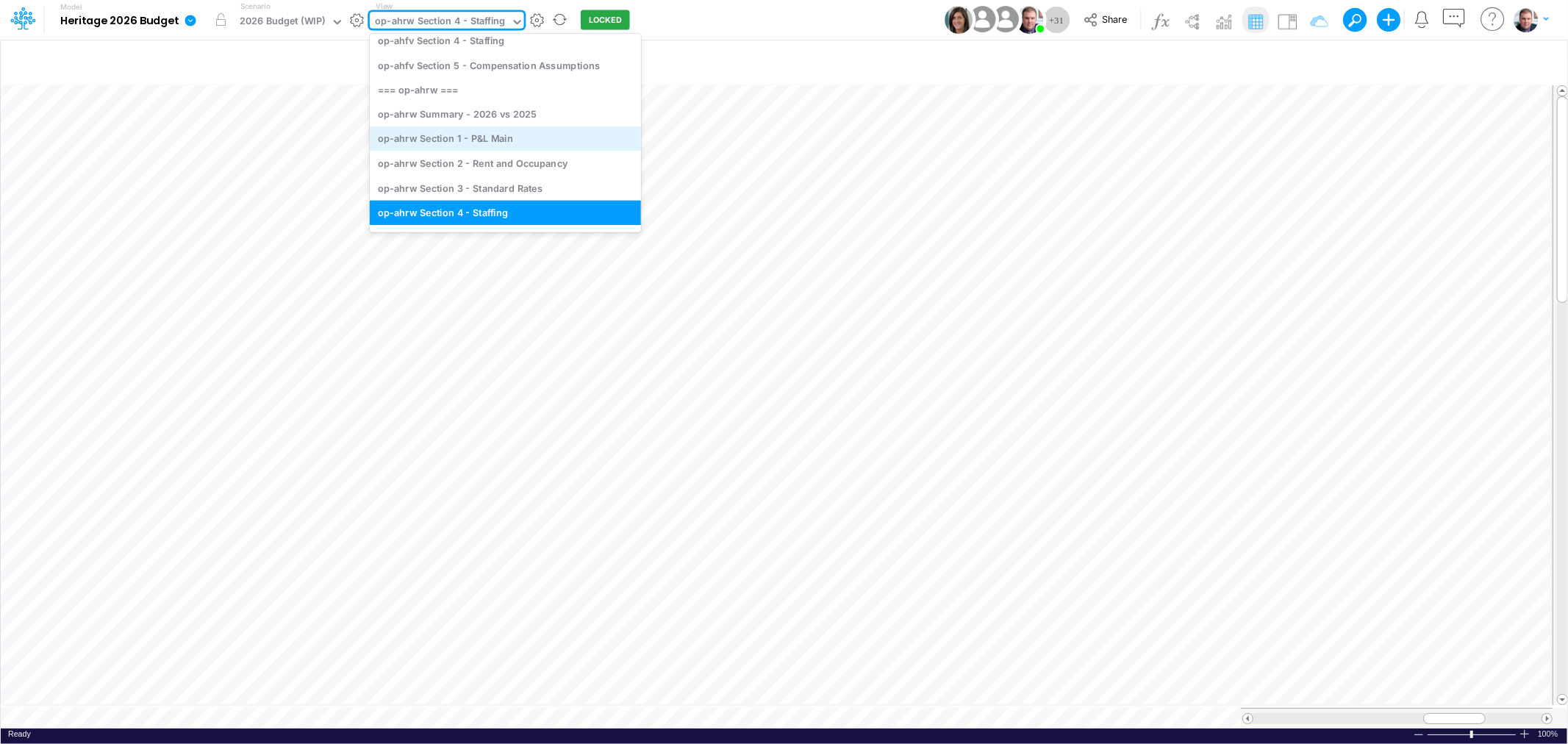
click at [514, 141] on div "op-ahrw Section 1 - P&L Main" at bounding box center [505, 139] width 271 height 24
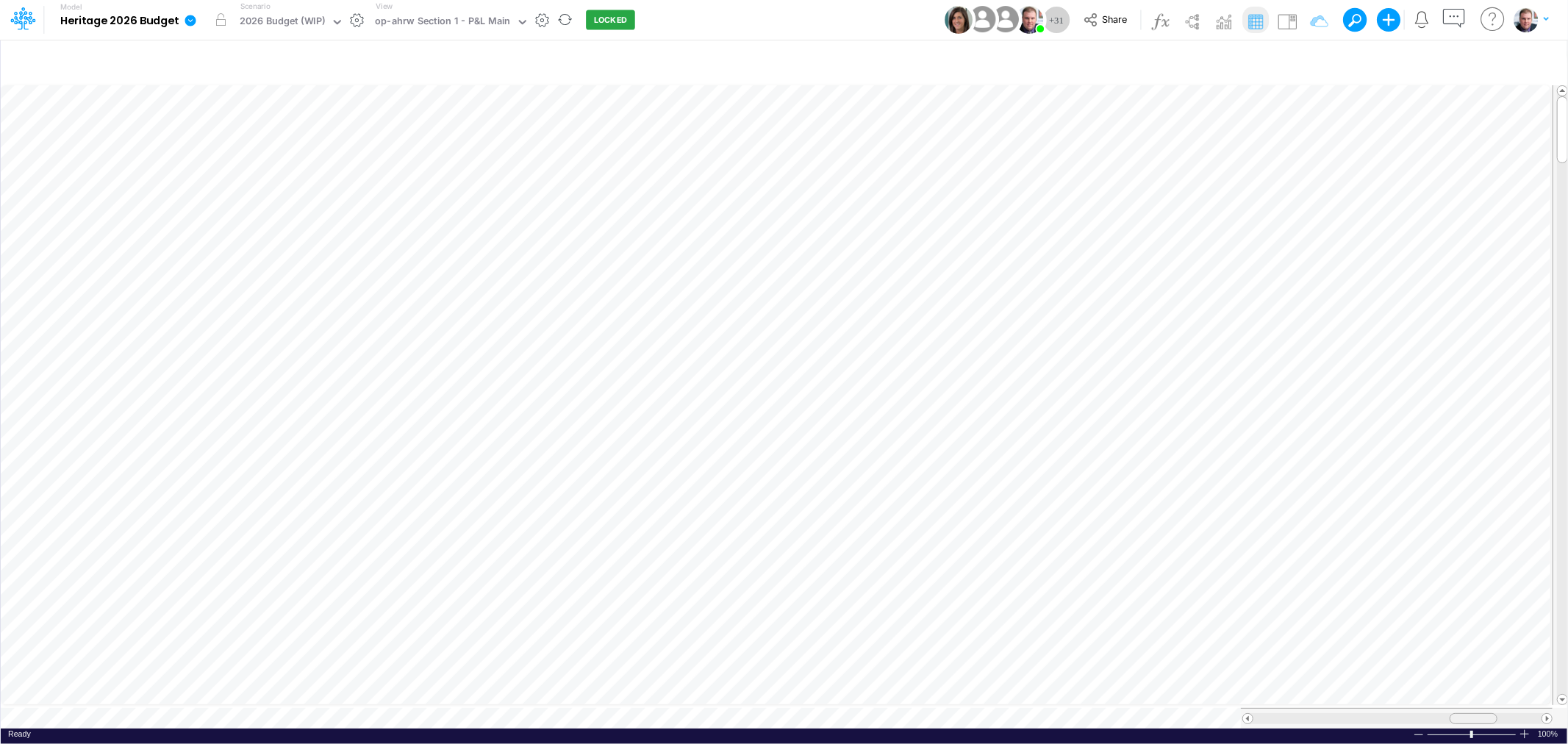
scroll to position [0, 1]
drag, startPoint x: 1468, startPoint y: 709, endPoint x: 1295, endPoint y: 711, distance: 173.0
click at [1295, 713] on span at bounding box center [1300, 718] width 9 height 9
click at [1419, 729] on div at bounding box center [1418, 734] width 11 height 11
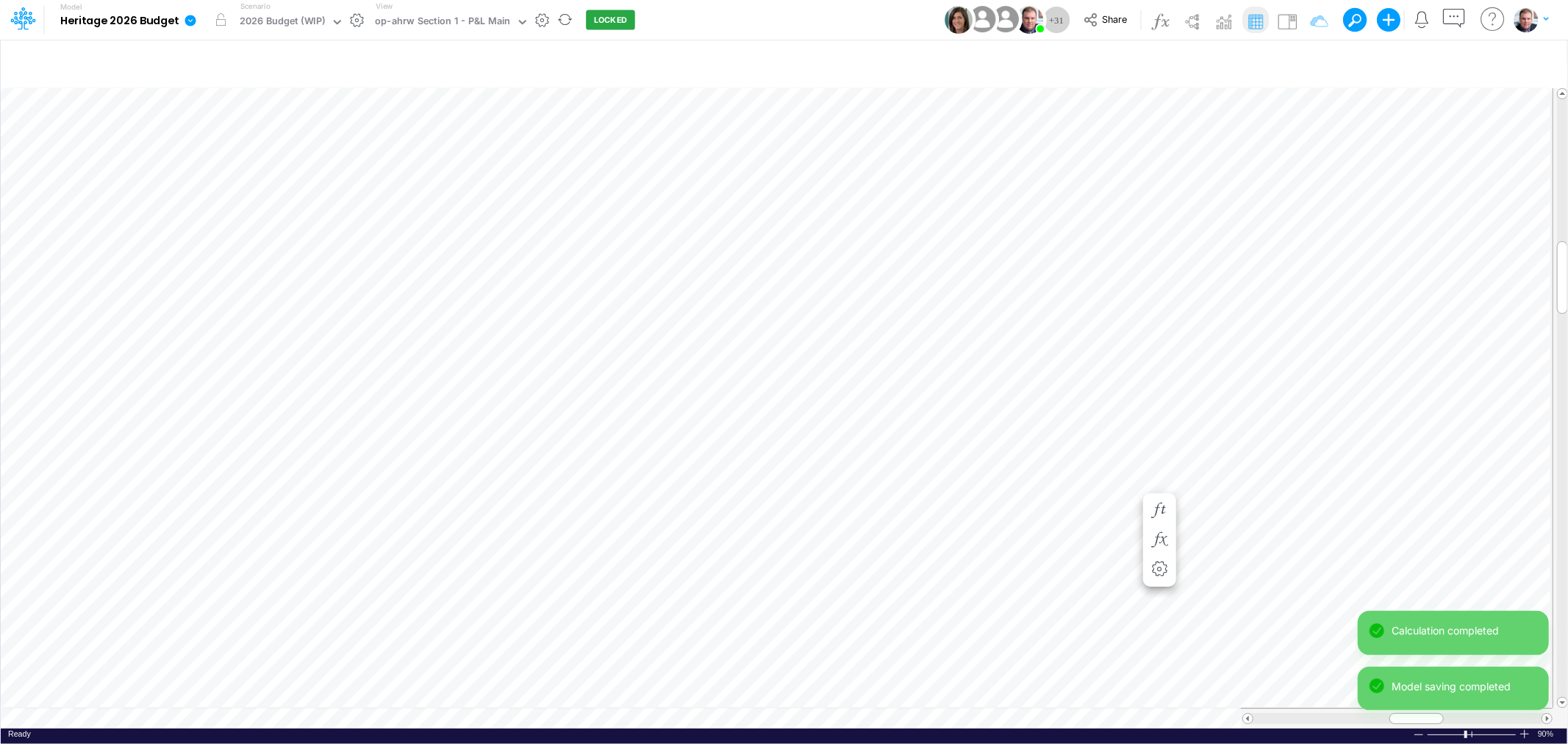
scroll to position [0, 1]
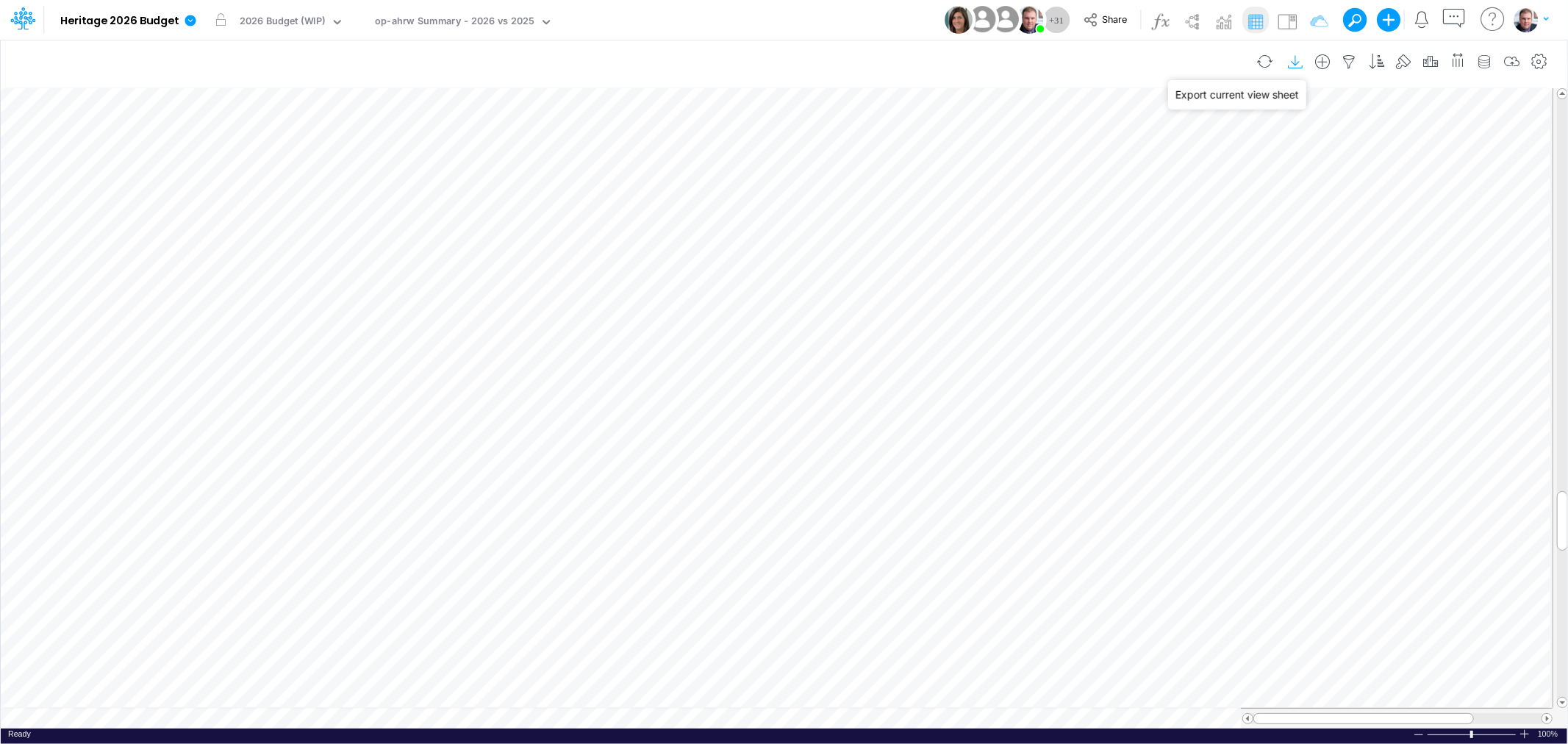
click at [1298, 61] on icon "button" at bounding box center [1295, 62] width 22 height 15
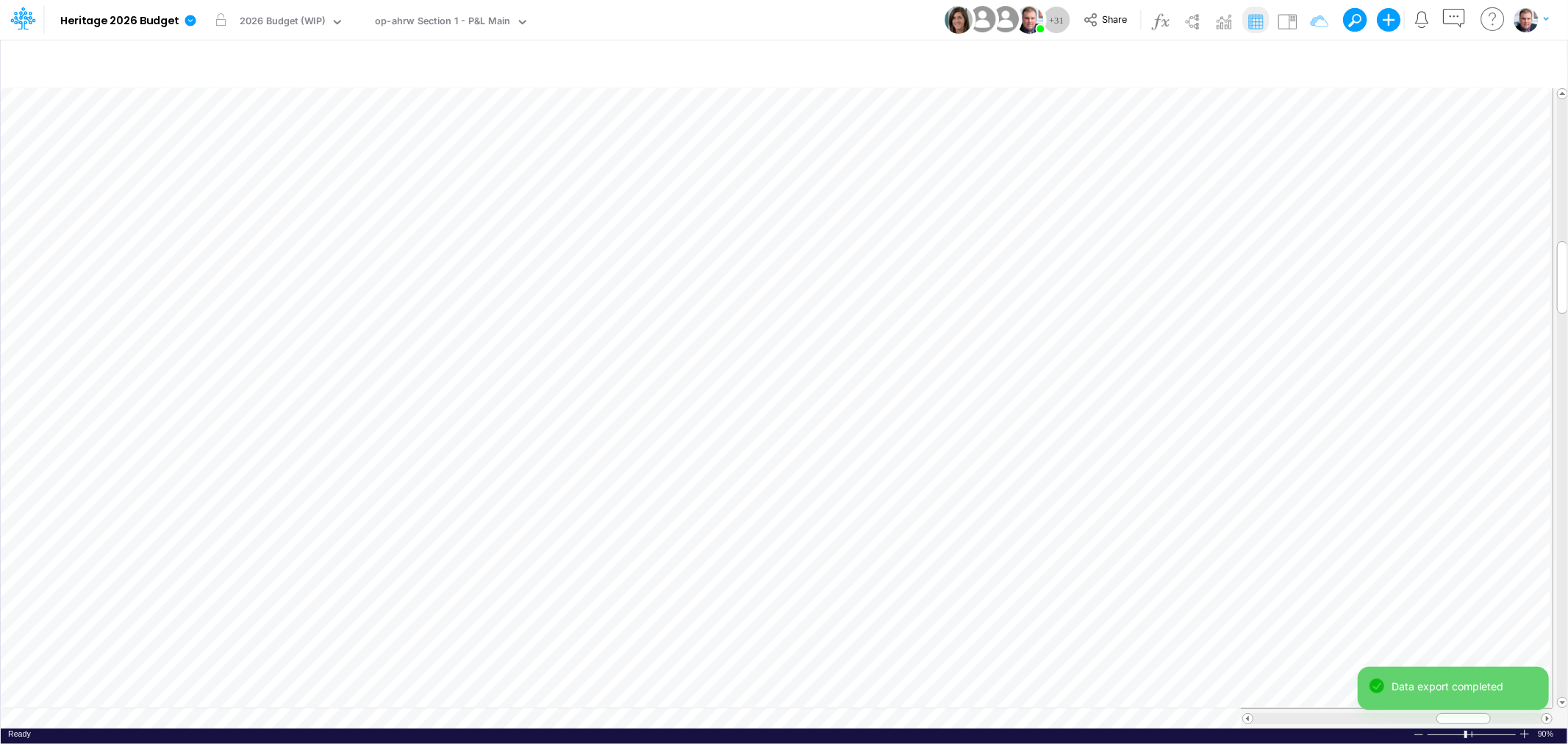
scroll to position [0, 1]
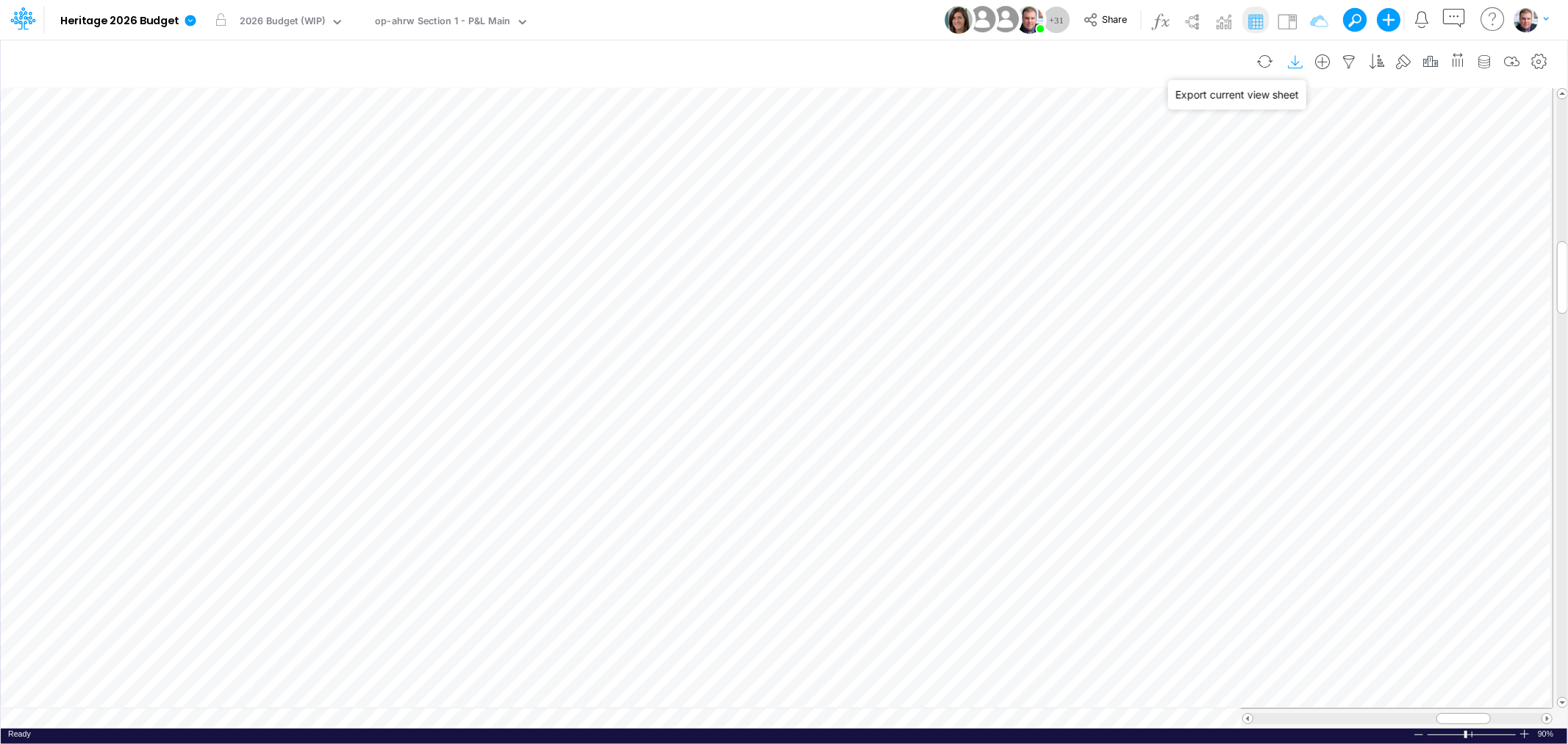
click at [1292, 66] on icon "button" at bounding box center [1295, 62] width 22 height 15
